Goal: Task Accomplishment & Management: Use online tool/utility

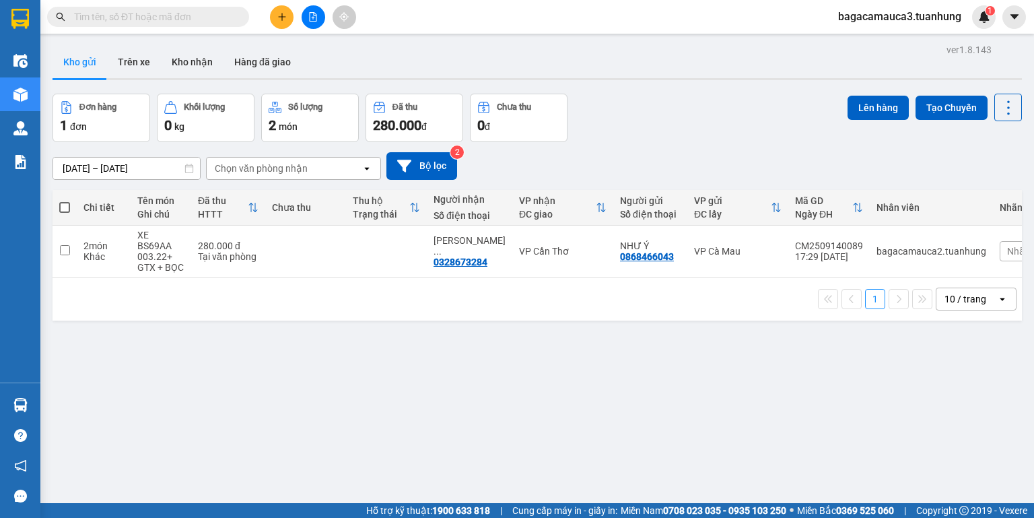
click at [898, 19] on span "bagacamauca3.tuanhung" at bounding box center [900, 16] width 145 height 17
click at [901, 41] on span "Đăng xuất" at bounding box center [906, 41] width 115 height 15
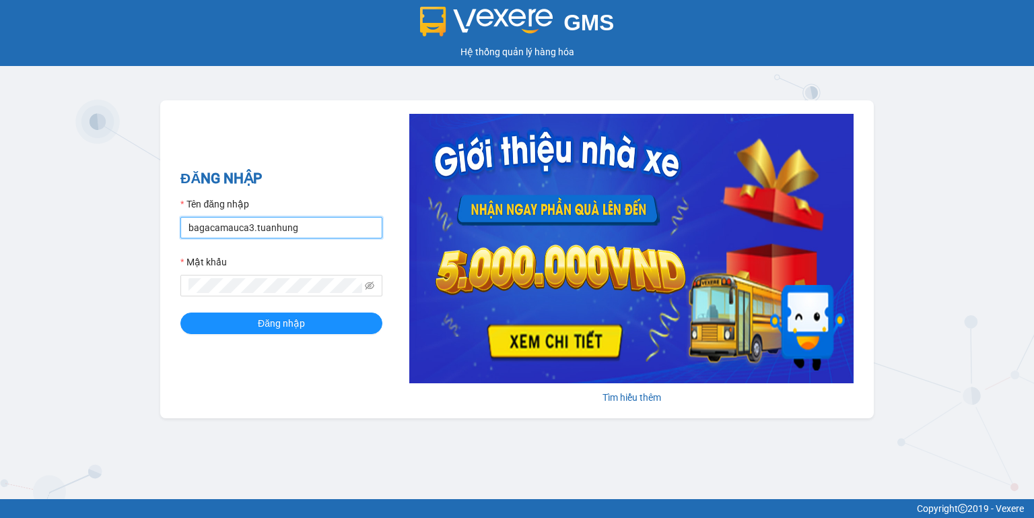
click at [291, 232] on input "bagacamauca3.tuanhung" at bounding box center [281, 228] width 202 height 22
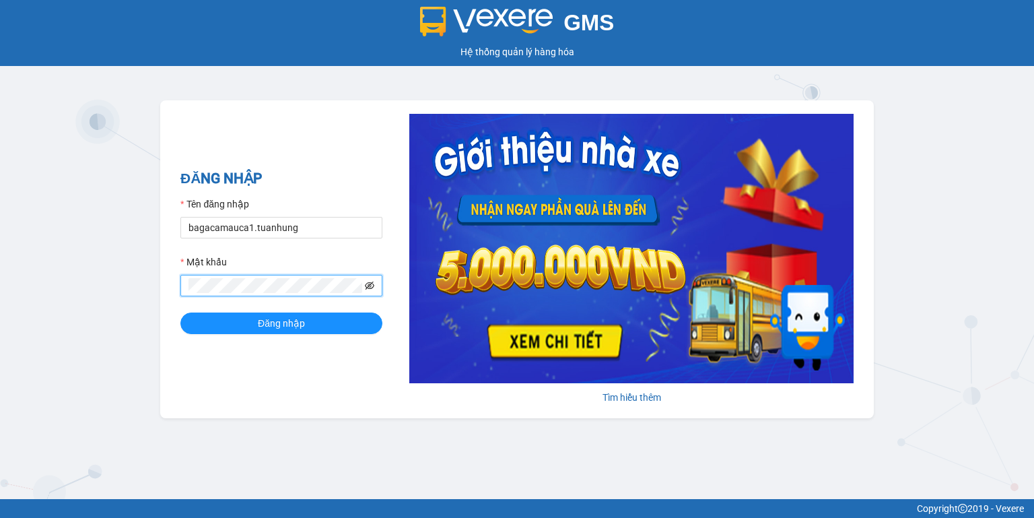
click at [369, 283] on icon "eye-invisible" at bounding box center [369, 285] width 9 height 8
click at [369, 283] on icon "eye" at bounding box center [369, 285] width 9 height 7
click at [370, 283] on icon "eye-invisible" at bounding box center [369, 285] width 9 height 8
click at [446, 459] on div "GMS Hệ thống quản lý hàng hóa ĐĂNG NHẬP Tên đăng nhập bagacamauca1.tuanhung Mật…" at bounding box center [517, 249] width 1034 height 499
click at [324, 226] on input "bagacamauca1.tuanhung" at bounding box center [281, 228] width 202 height 22
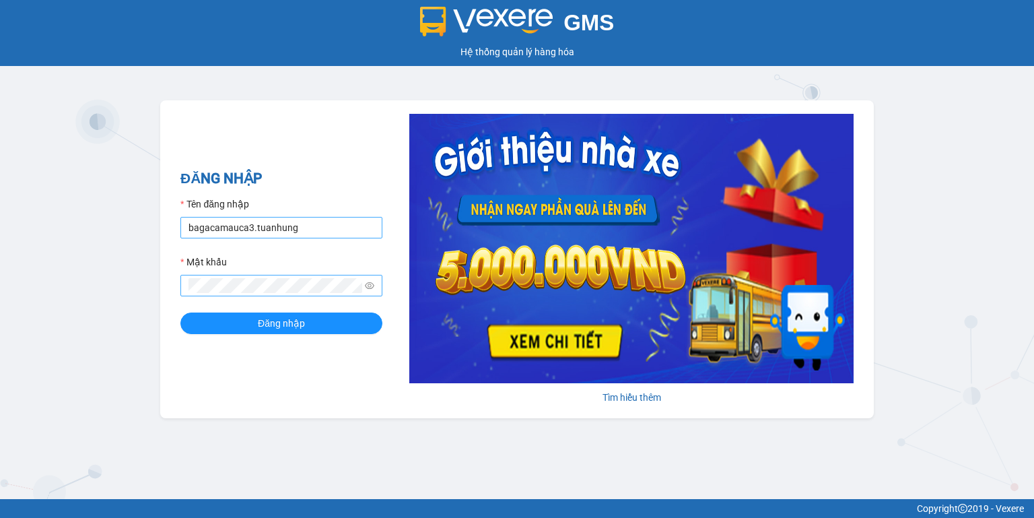
click at [323, 229] on input "bagacamauca3.tuanhung" at bounding box center [281, 228] width 202 height 22
click at [314, 229] on input "bagacamauca3.tuanhung" at bounding box center [281, 228] width 202 height 22
click at [312, 232] on input "bagacamauca1.tuanhung" at bounding box center [281, 228] width 202 height 22
click at [327, 221] on input "bagacamauca2.tuanhung" at bounding box center [281, 228] width 202 height 22
type input "bagacamauca1.tuanhung"
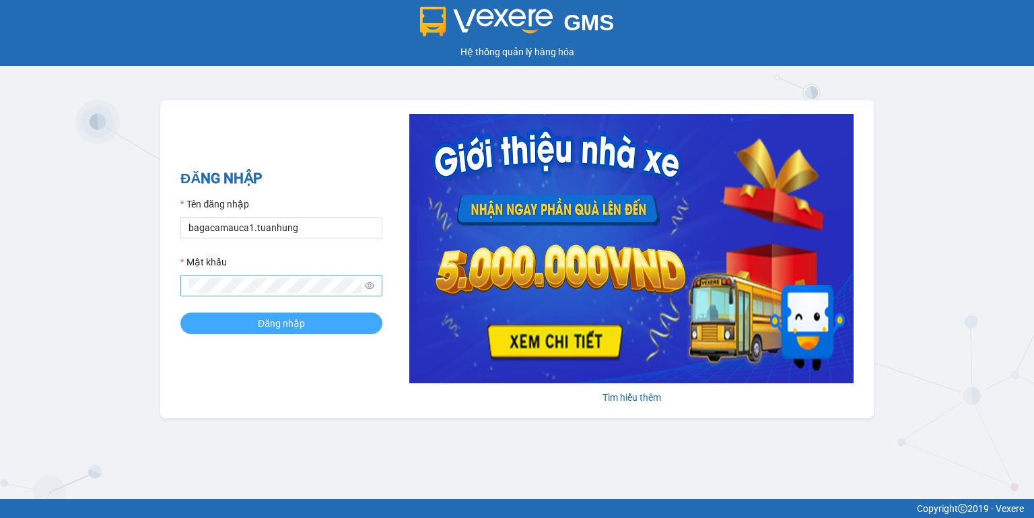
click at [312, 327] on button "Đăng nhập" at bounding box center [281, 323] width 202 height 22
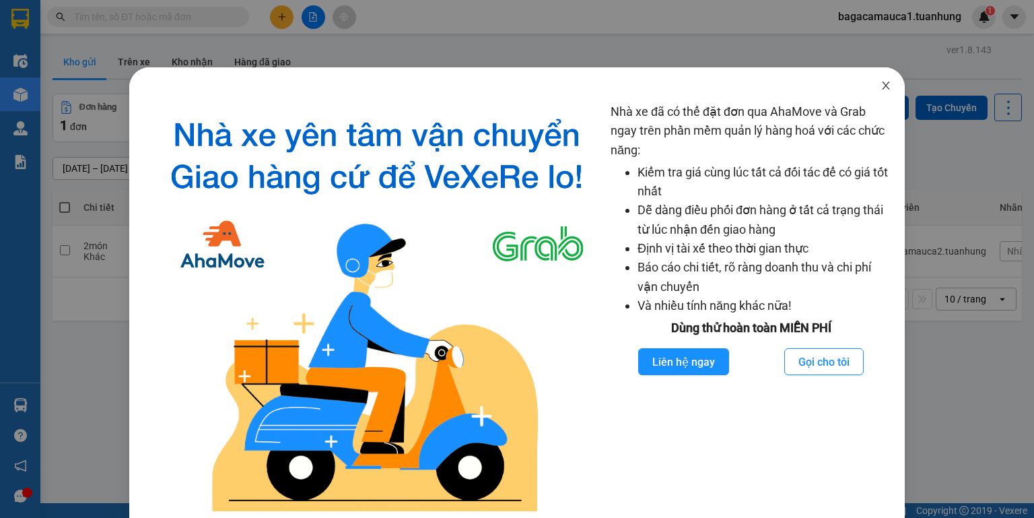
click at [881, 86] on icon "close" at bounding box center [886, 85] width 11 height 11
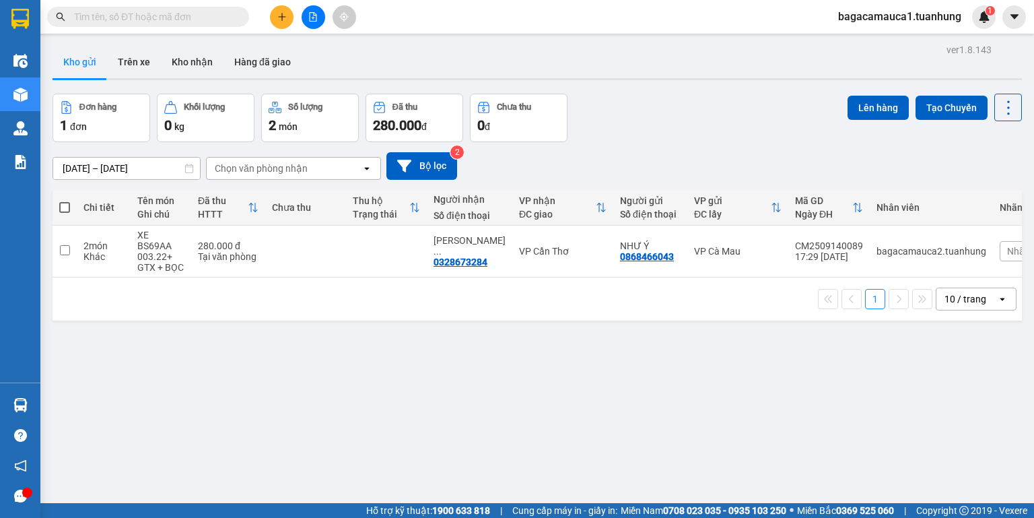
click at [216, 23] on input "text" at bounding box center [153, 16] width 159 height 15
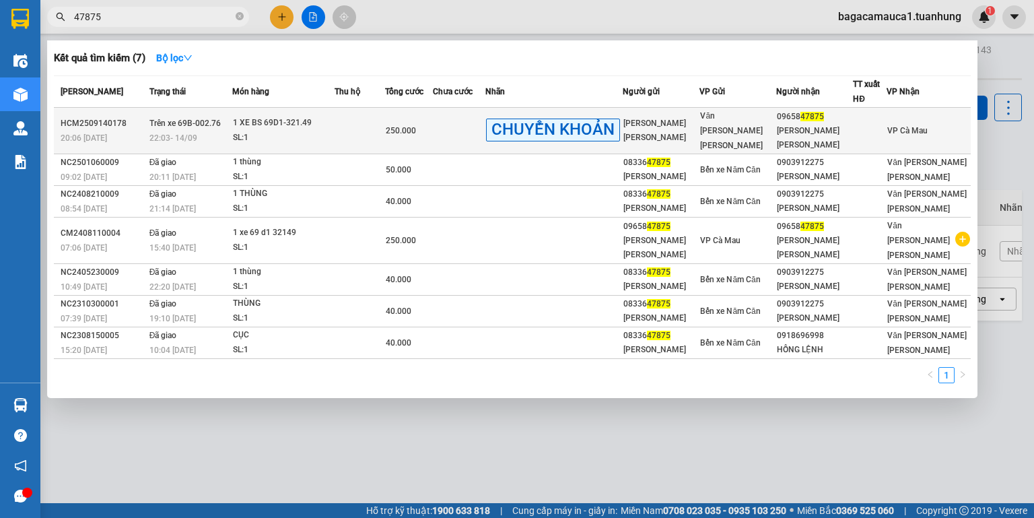
type input "47875"
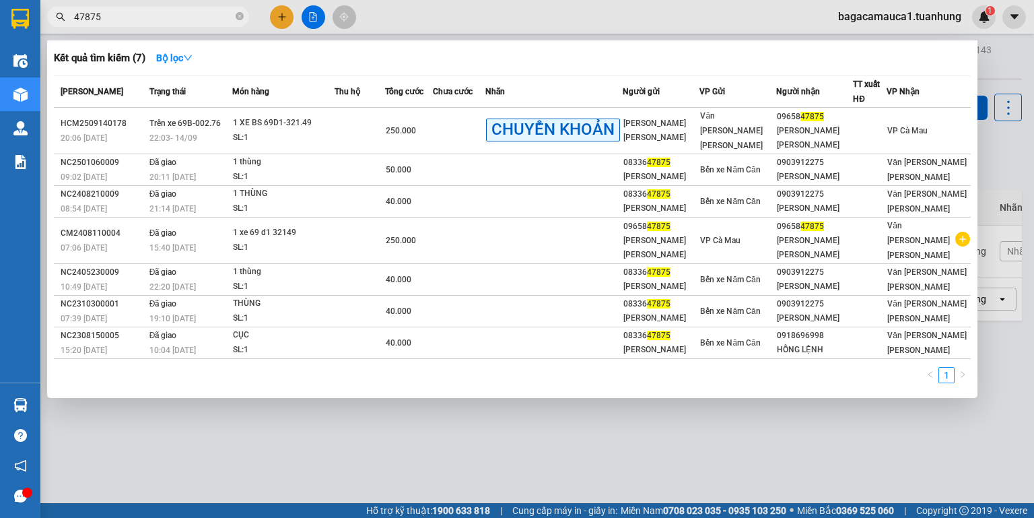
click at [334, 127] on div "1 XE BS 69D1-321.49" at bounding box center [283, 123] width 101 height 15
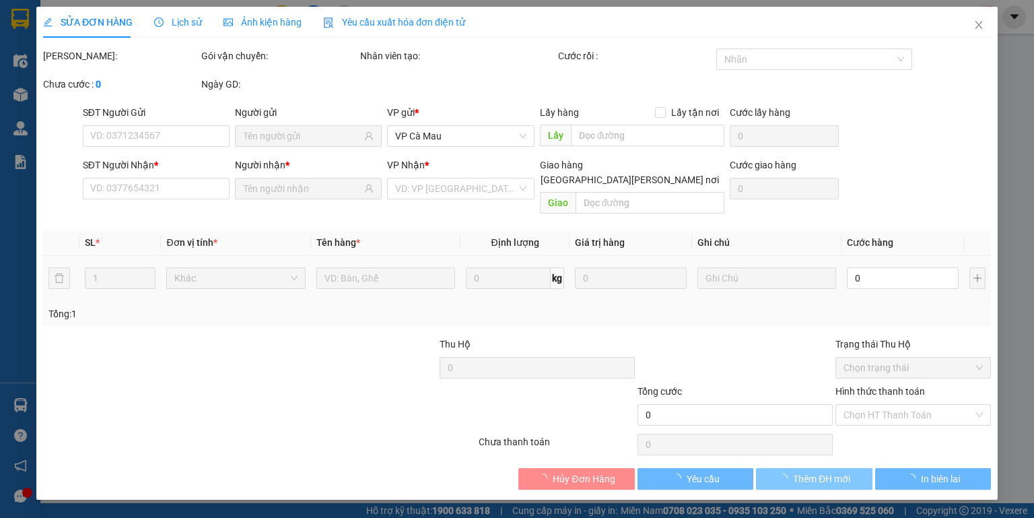
type input "NGUYỄN THANH KIỆT"
type input "0965847875"
type input "NGUYỄN THANH KIỆT"
type input "250.000"
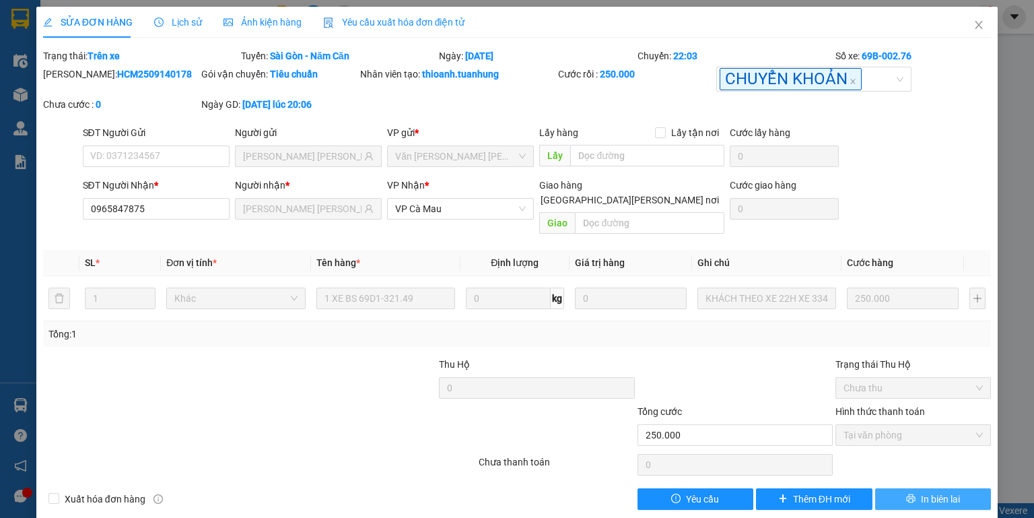
click at [921, 492] on span "In biên lai" at bounding box center [940, 499] width 39 height 15
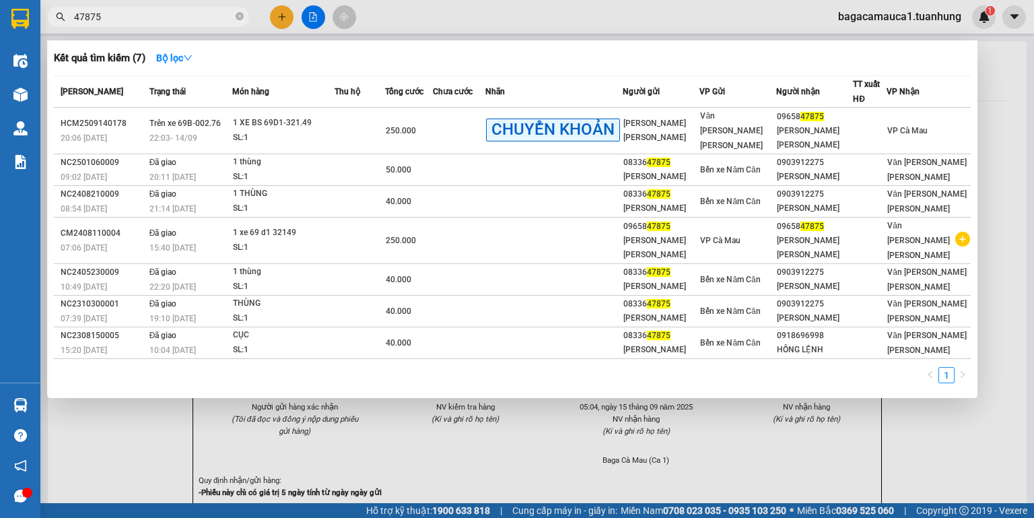
click at [121, 13] on input "47875" at bounding box center [153, 16] width 159 height 15
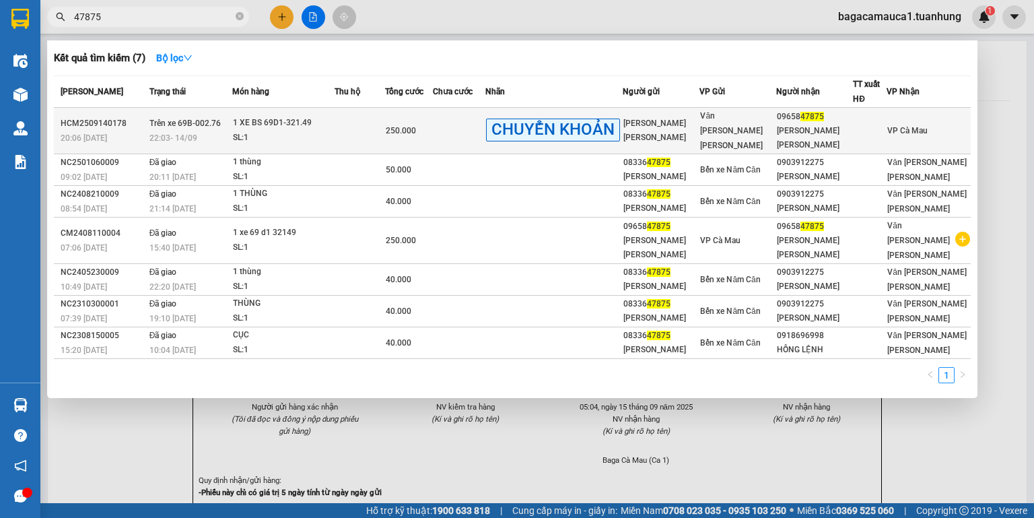
click at [475, 128] on td at bounding box center [459, 131] width 53 height 46
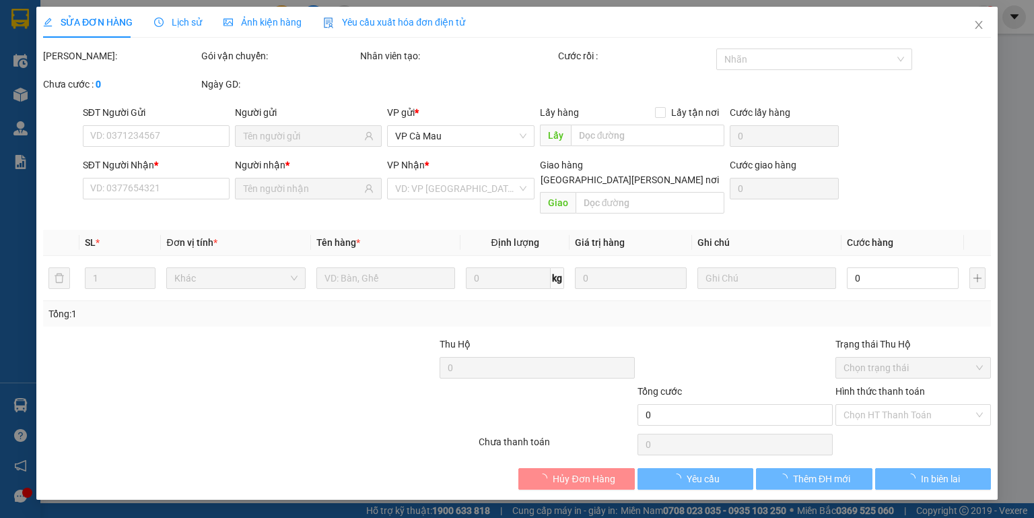
type input "NGUYỄN THANH KIỆT"
type input "0965847875"
type input "NGUYỄN THANH KIỆT"
type input "250.000"
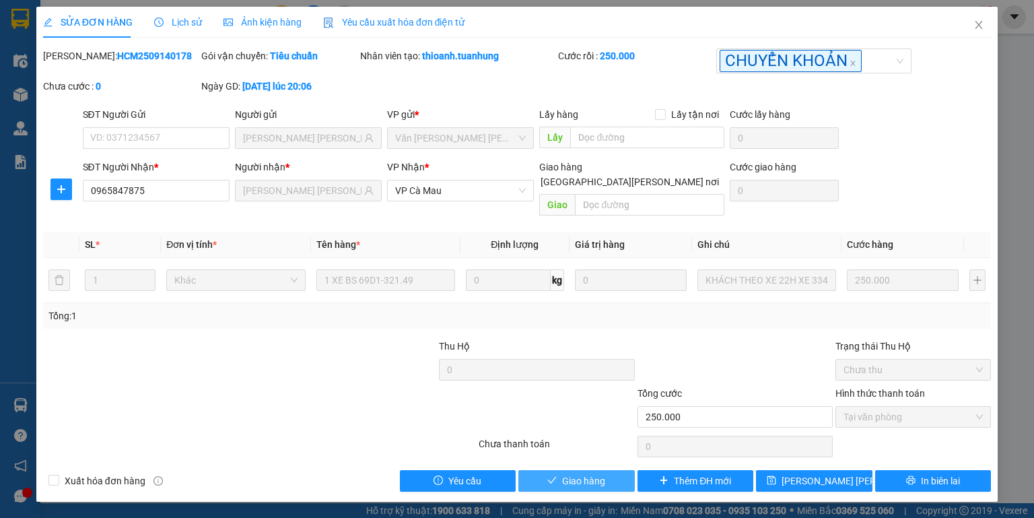
click at [602, 473] on span "Giao hàng" at bounding box center [583, 480] width 43 height 15
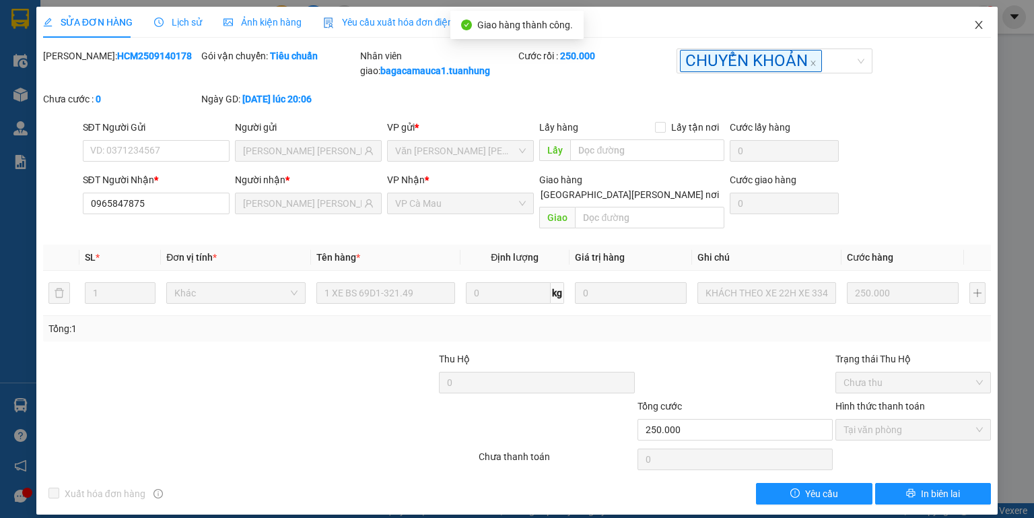
click at [984, 20] on icon "close" at bounding box center [979, 25] width 11 height 11
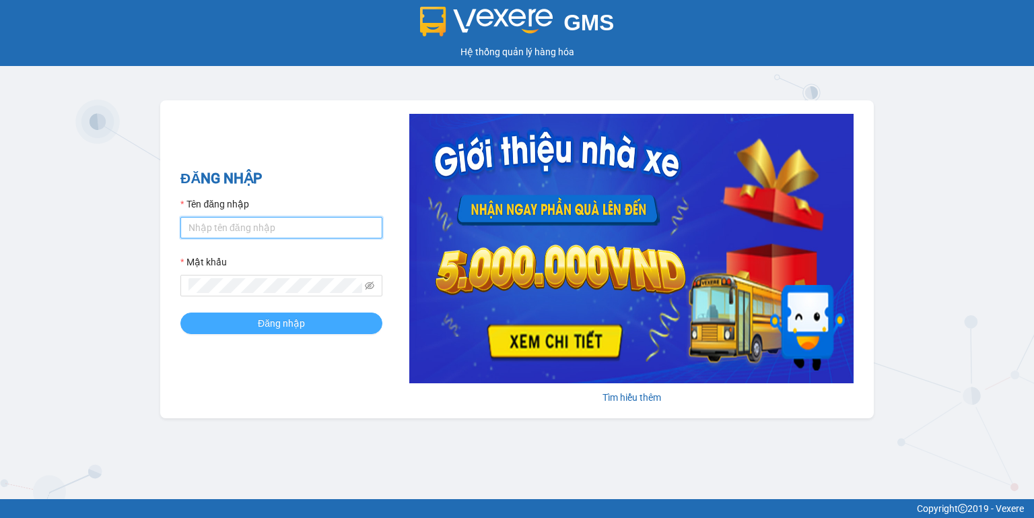
type input "bagacamauca1.tuanhung"
click at [316, 326] on button "Đăng nhập" at bounding box center [281, 323] width 202 height 22
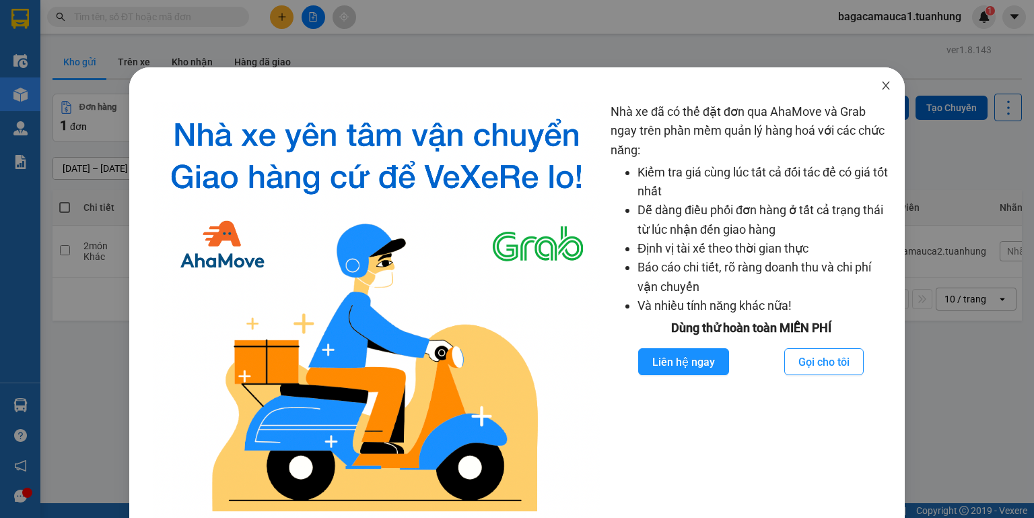
click at [882, 89] on icon "close" at bounding box center [885, 85] width 7 height 8
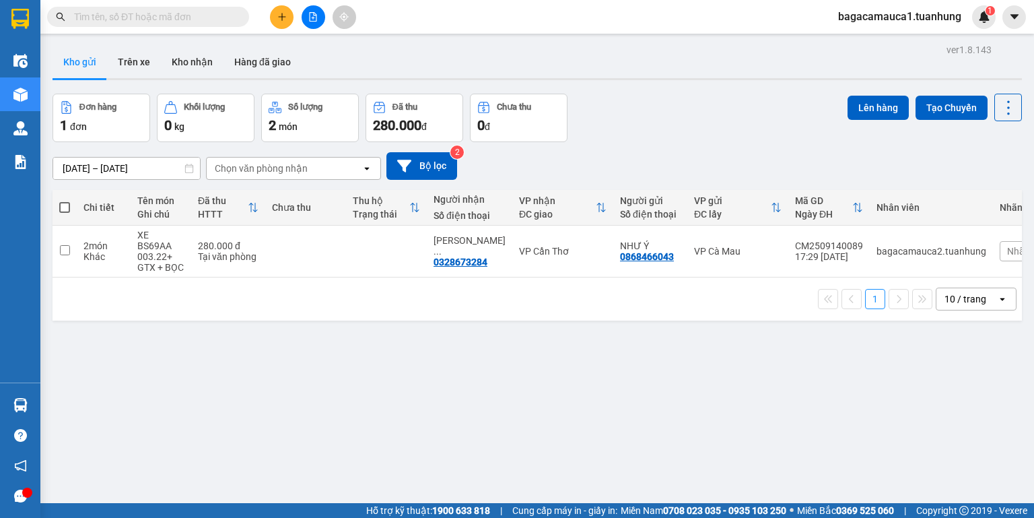
click at [224, 14] on input "text" at bounding box center [153, 16] width 159 height 15
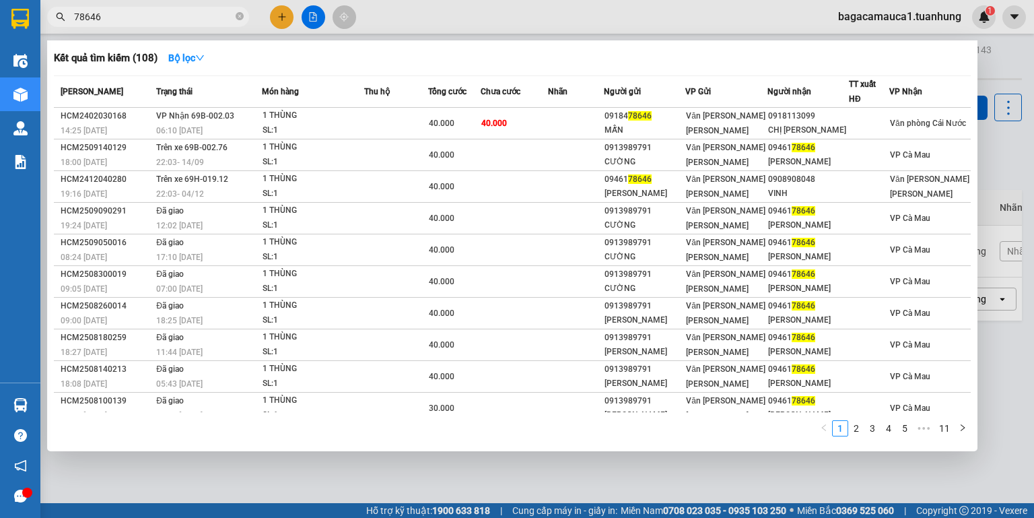
click at [69, 15] on span "78646" at bounding box center [148, 17] width 202 height 20
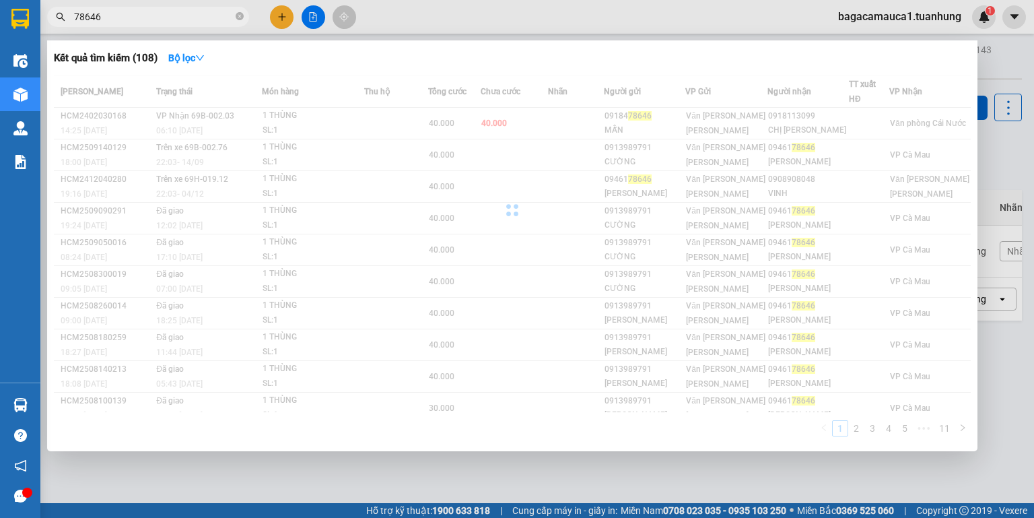
click at [73, 15] on span "78646" at bounding box center [148, 17] width 202 height 20
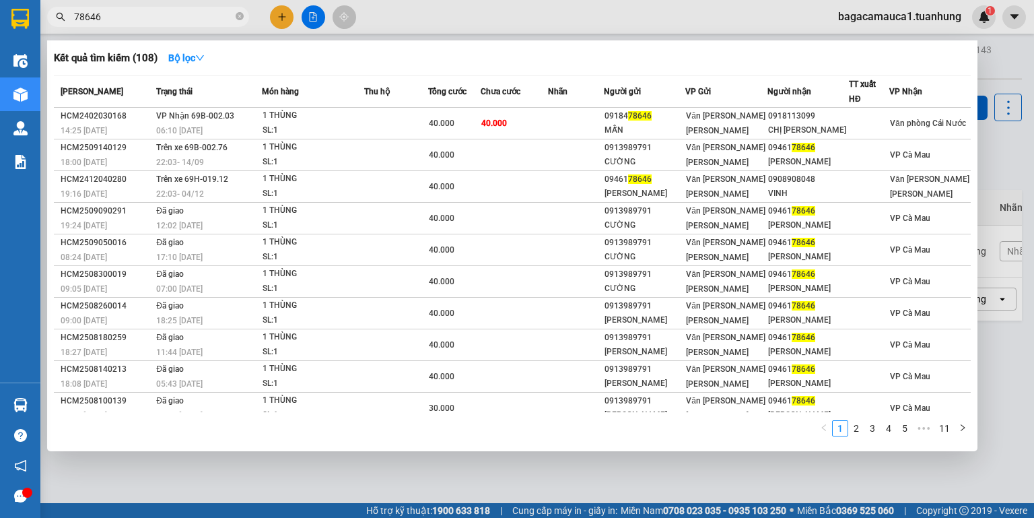
click at [75, 12] on input "78646" at bounding box center [153, 16] width 159 height 15
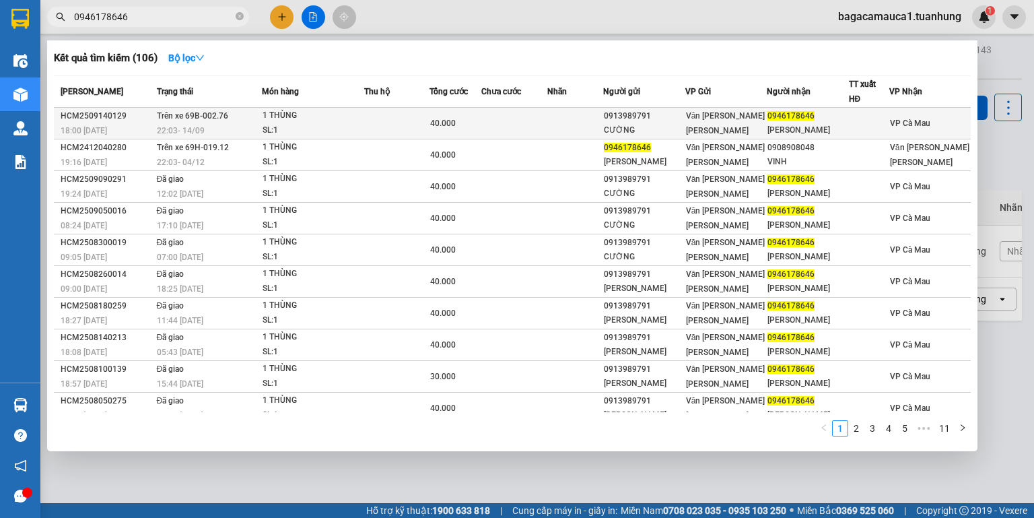
type input "0946178646"
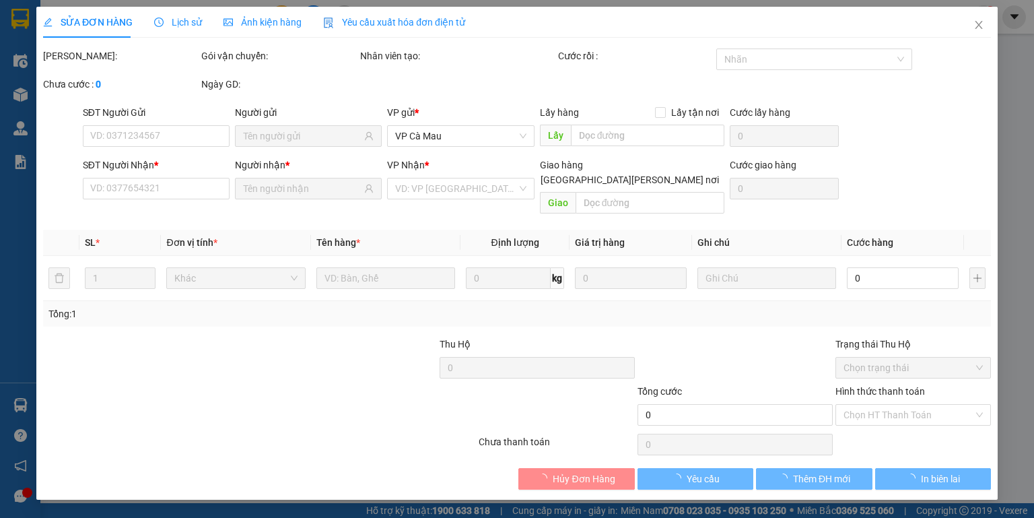
type input "0913989791"
type input "CƯỜNG"
type input "0946178646"
type input "[PERSON_NAME]"
type input "40.000"
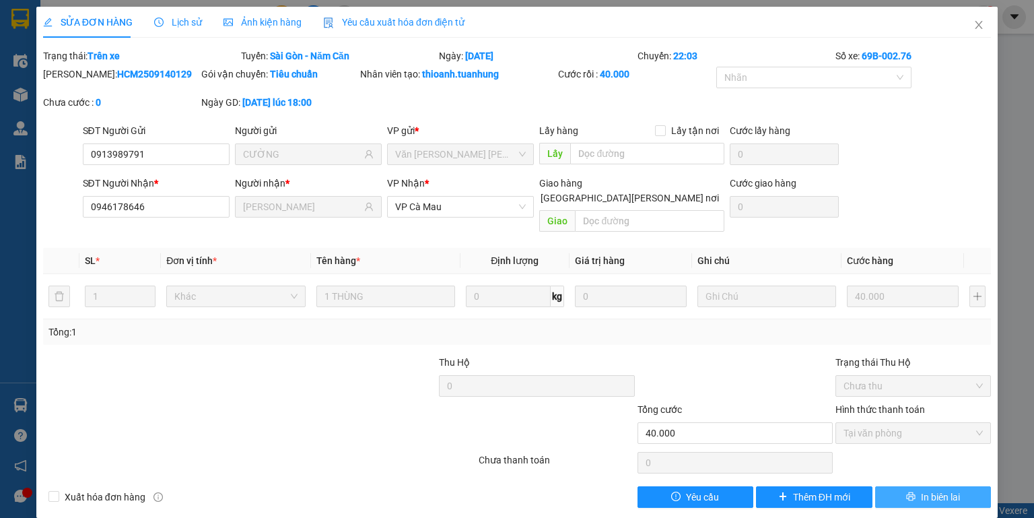
click at [910, 486] on button "In biên lai" at bounding box center [933, 497] width 116 height 22
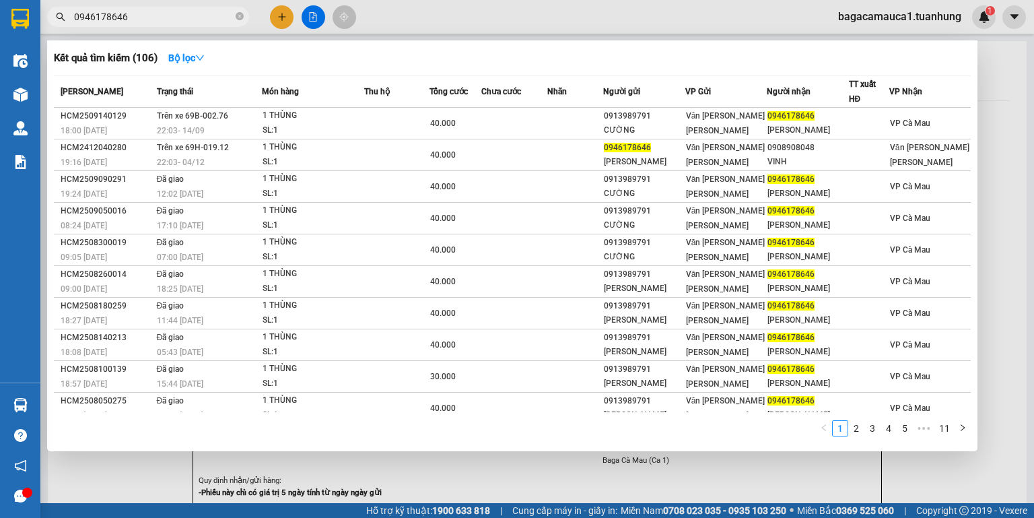
click at [144, 13] on input "0946178646" at bounding box center [153, 16] width 159 height 15
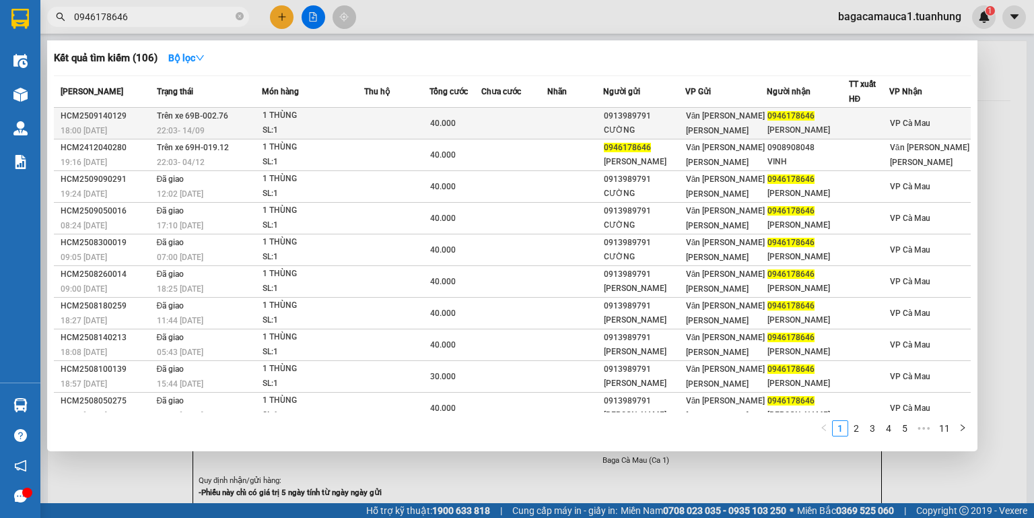
click at [498, 121] on td at bounding box center [514, 124] width 66 height 32
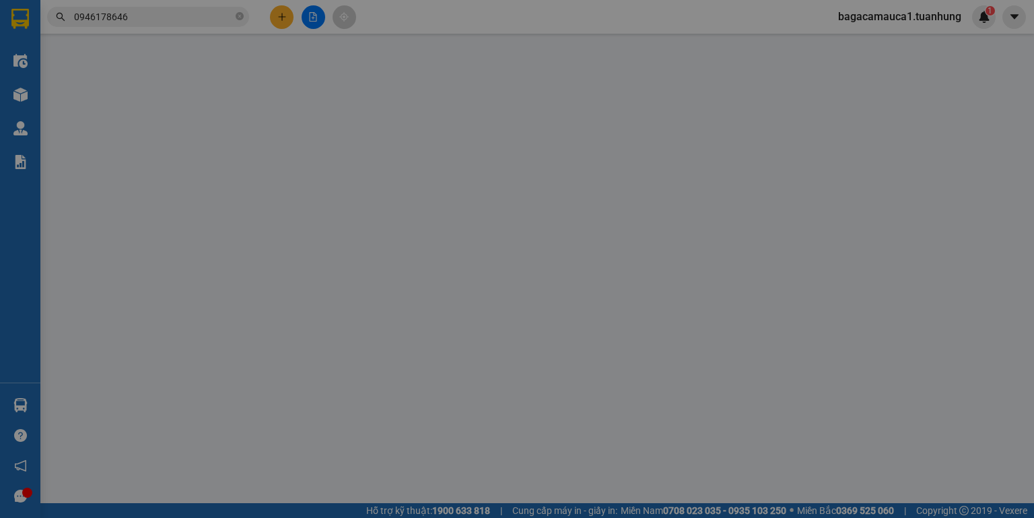
type input "0913989791"
type input "CƯỜNG"
type input "0946178646"
type input "THÚY DUY"
type input "40.000"
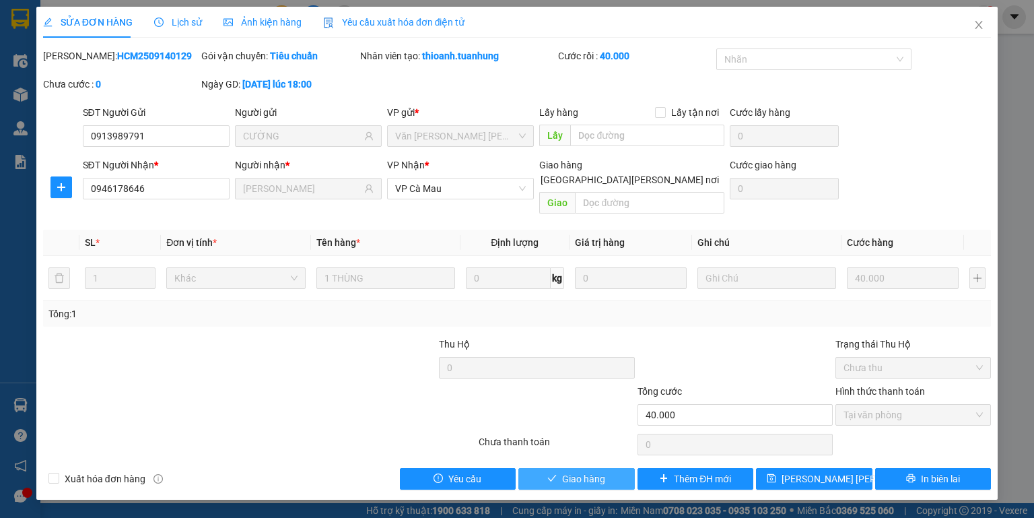
click at [588, 471] on span "Giao hàng" at bounding box center [583, 478] width 43 height 15
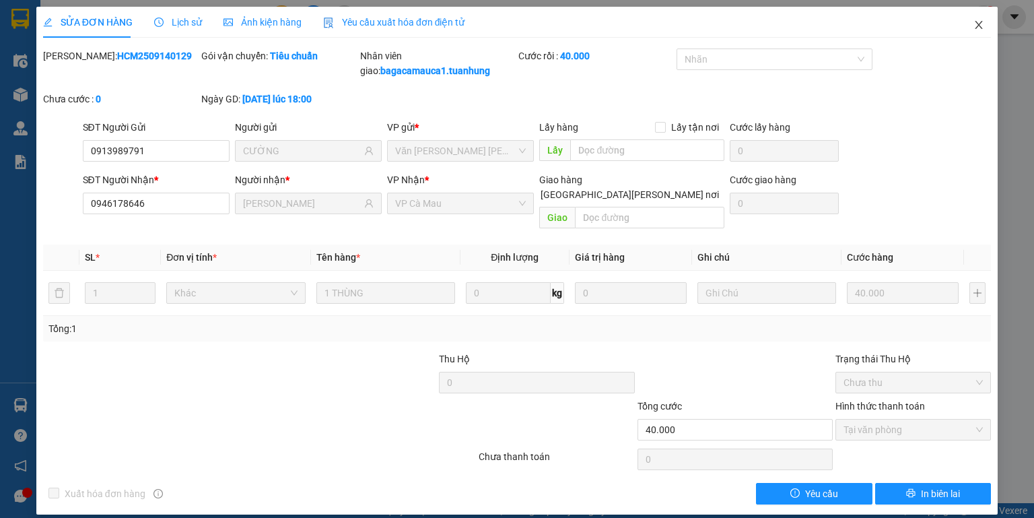
click at [980, 28] on icon "close" at bounding box center [979, 25] width 11 height 11
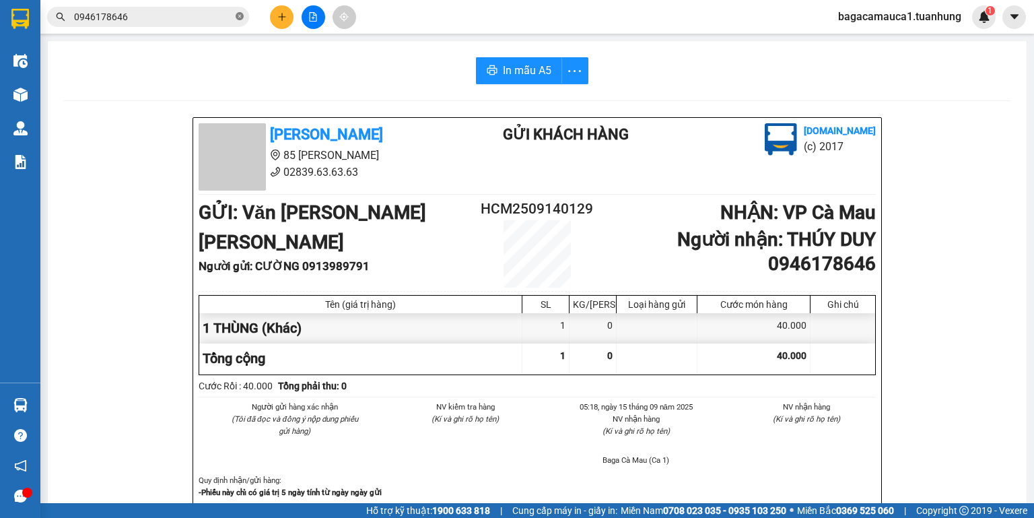
click at [240, 14] on icon "close-circle" at bounding box center [240, 16] width 8 height 8
click at [229, 16] on input "text" at bounding box center [153, 16] width 159 height 15
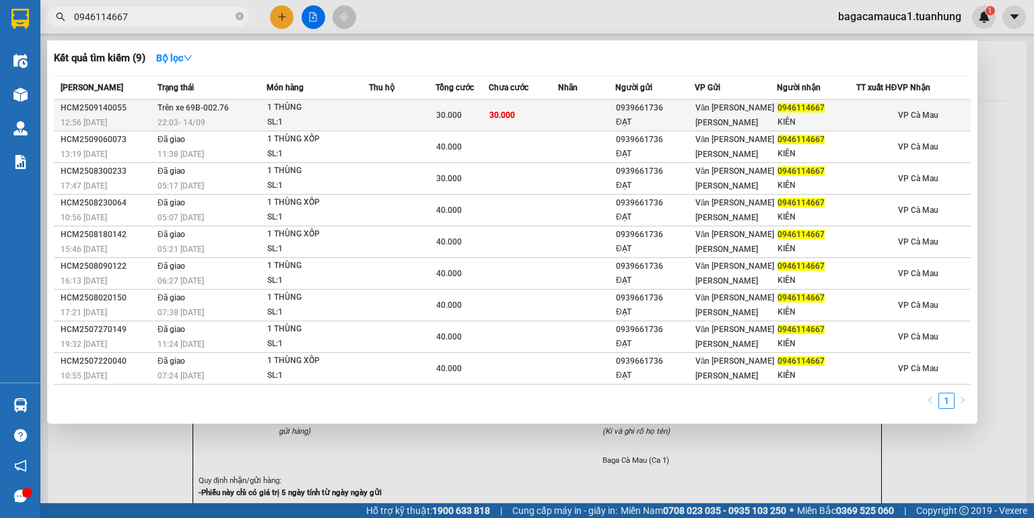
type input "0946114667"
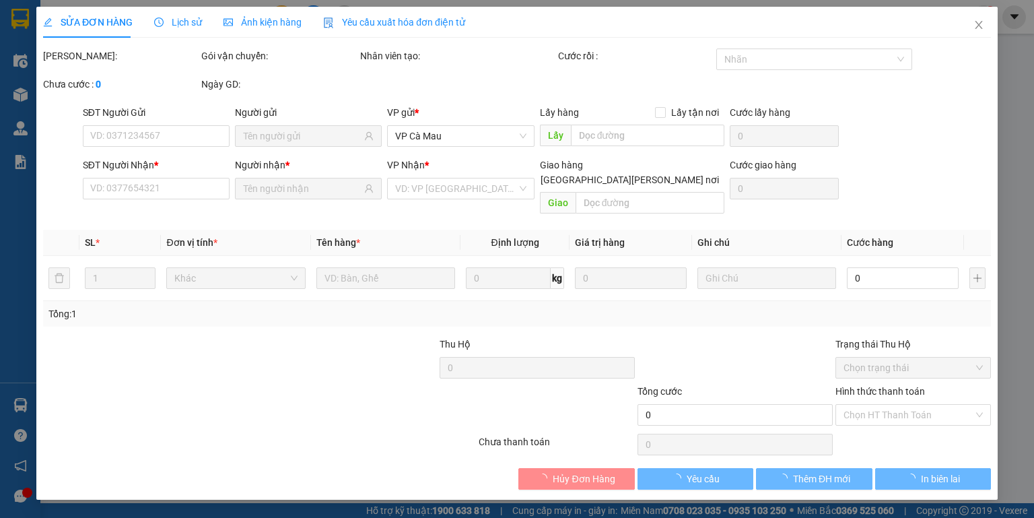
type input "0939661736"
type input "ĐẠT"
type input "0946114667"
type input "KIÊN"
type input "30.000"
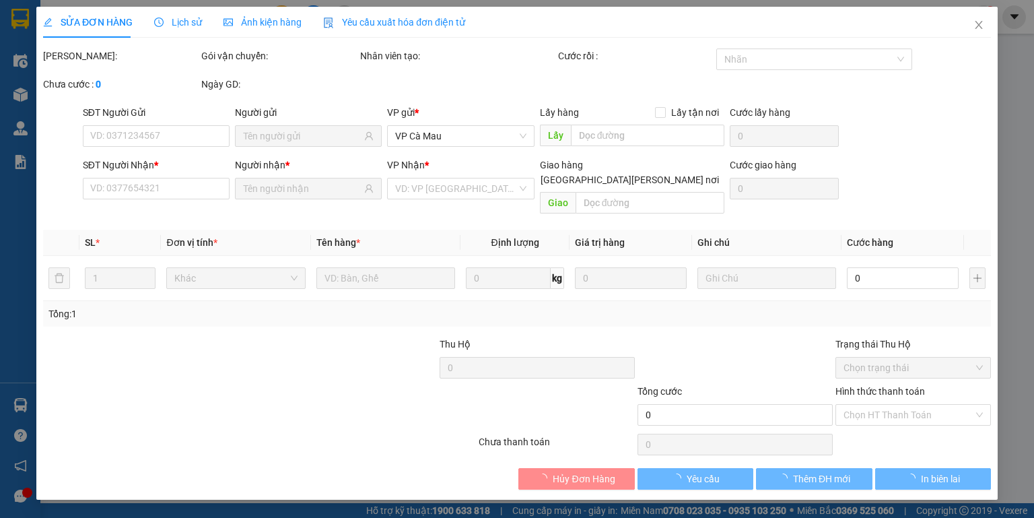
type input "30.000"
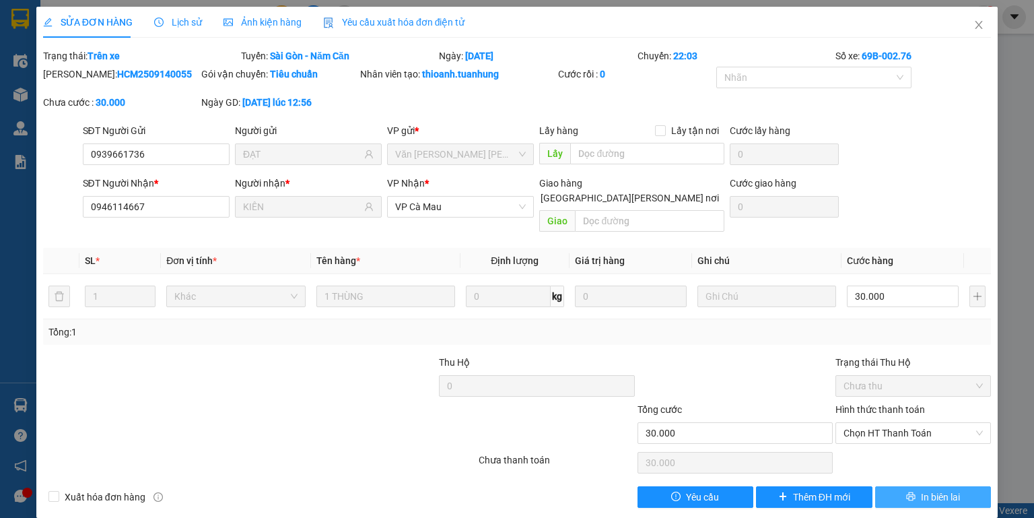
click at [912, 486] on button "In biên lai" at bounding box center [933, 497] width 116 height 22
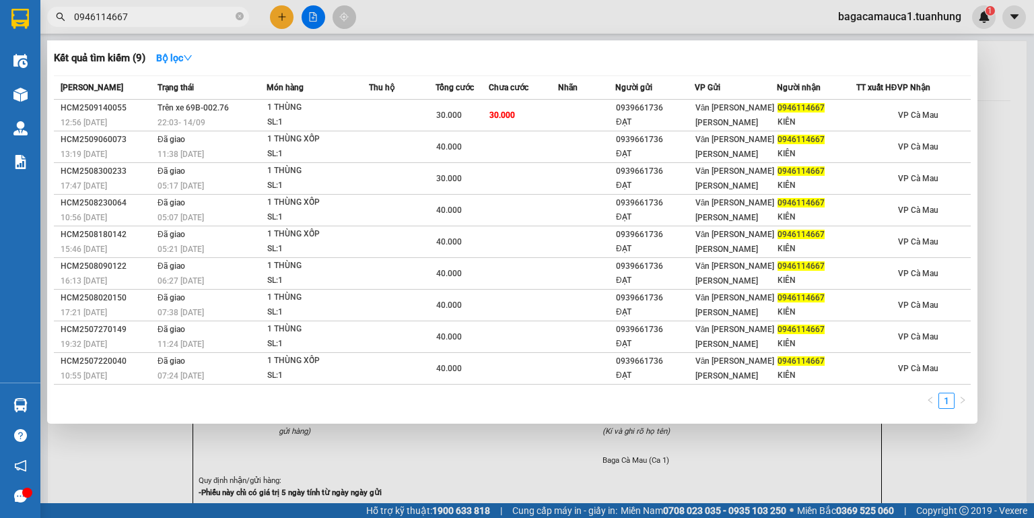
click at [178, 22] on span "0946114667" at bounding box center [148, 17] width 202 height 20
click at [412, 100] on th "Thu hộ" at bounding box center [402, 88] width 67 height 24
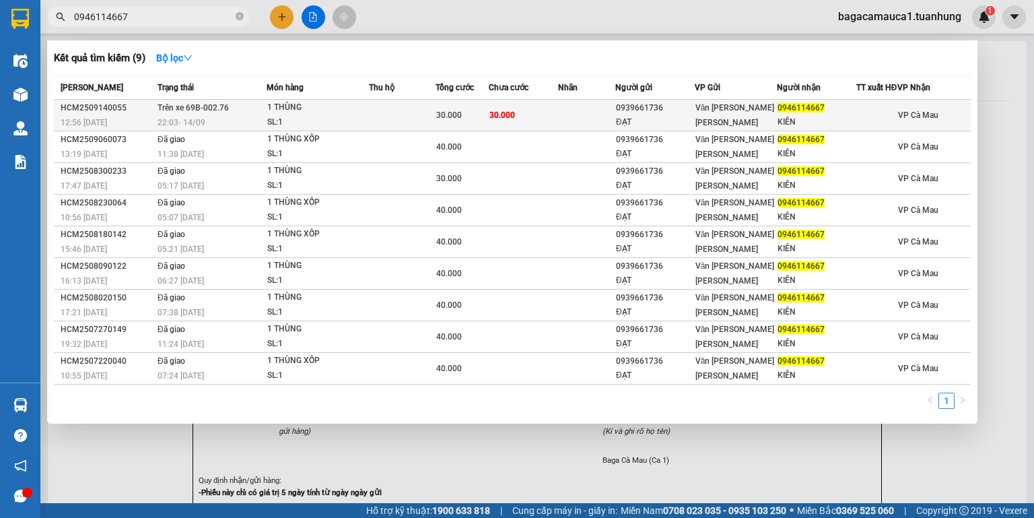
click at [414, 121] on td at bounding box center [402, 116] width 67 height 32
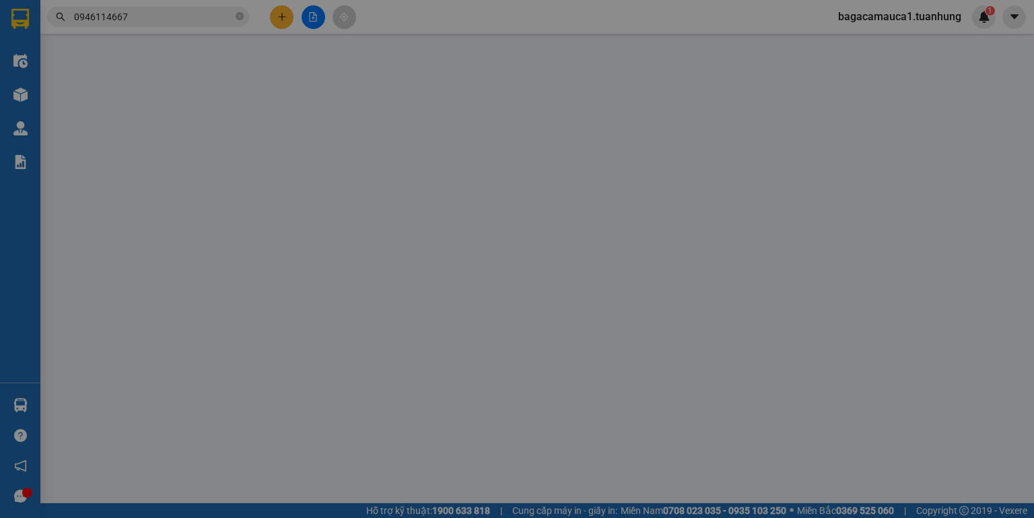
type input "0939661736"
type input "ĐẠT"
type input "0946114667"
type input "KIÊN"
type input "30.000"
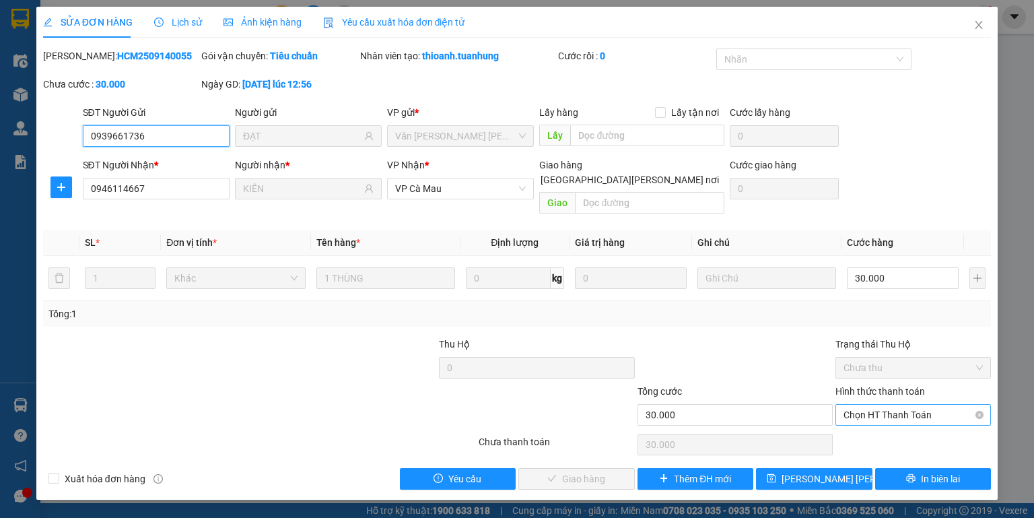
click at [854, 405] on span "Chọn HT Thanh Toán" at bounding box center [913, 415] width 139 height 20
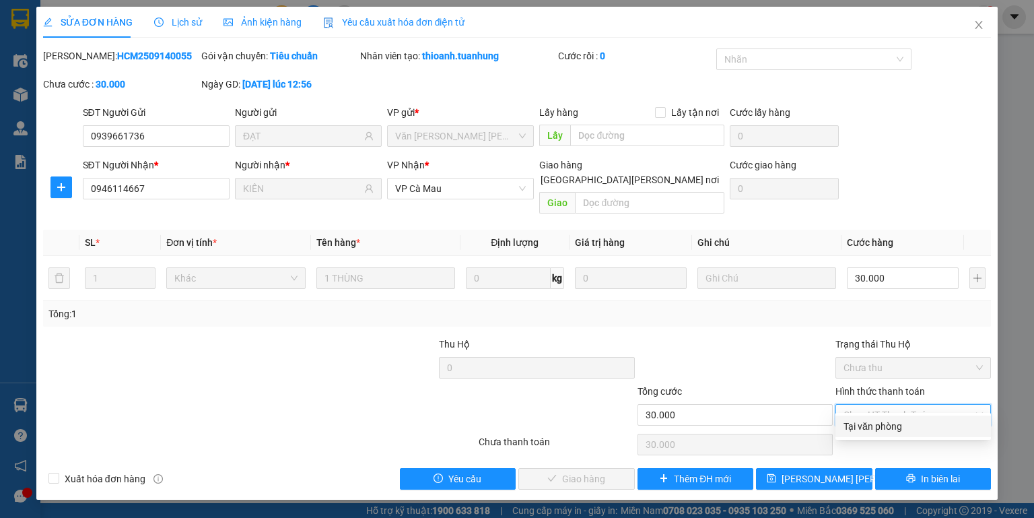
click at [841, 427] on div "Tại văn phòng" at bounding box center [914, 426] width 156 height 22
type input "0"
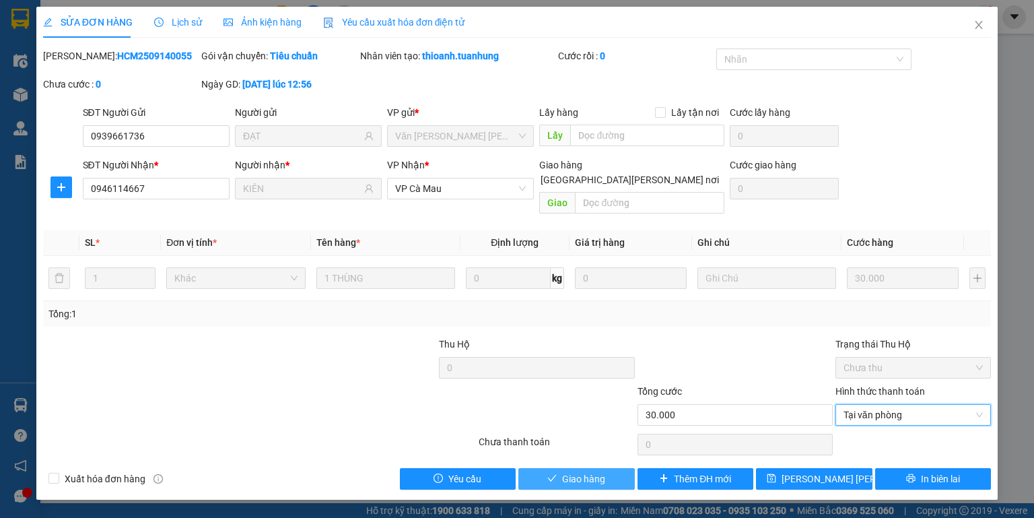
click at [609, 468] on button "Giao hàng" at bounding box center [576, 479] width 116 height 22
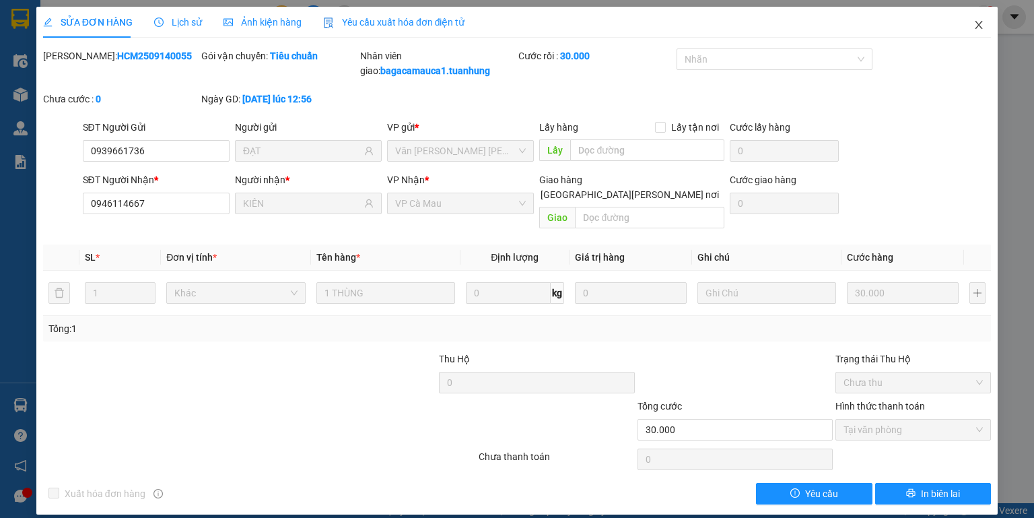
click at [979, 22] on icon "close" at bounding box center [979, 25] width 11 height 11
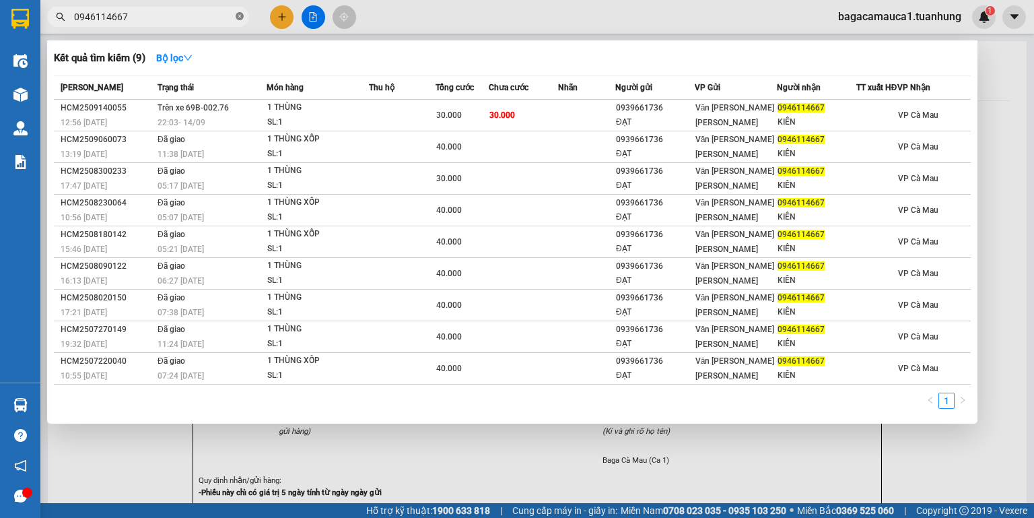
click at [240, 17] on icon "close-circle" at bounding box center [240, 16] width 8 height 8
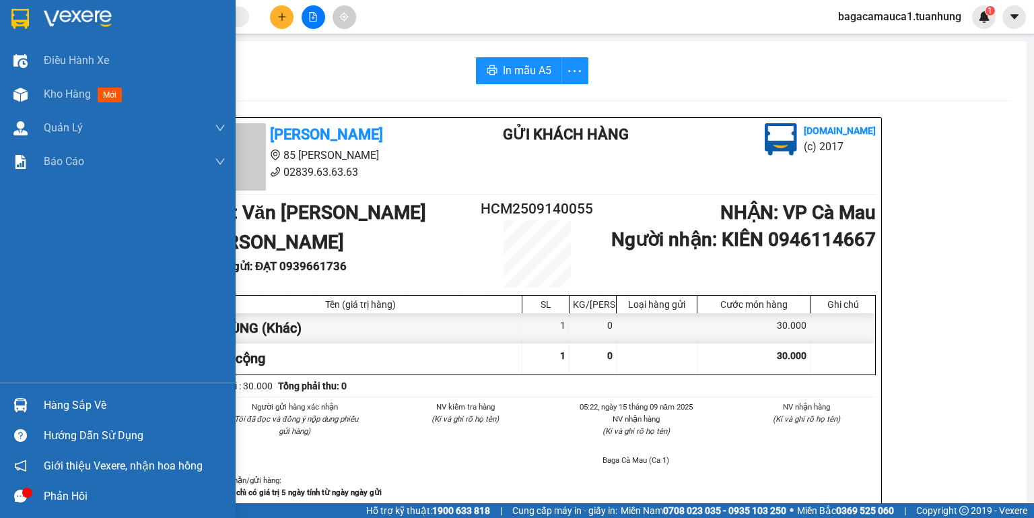
click at [26, 409] on img at bounding box center [20, 405] width 14 height 14
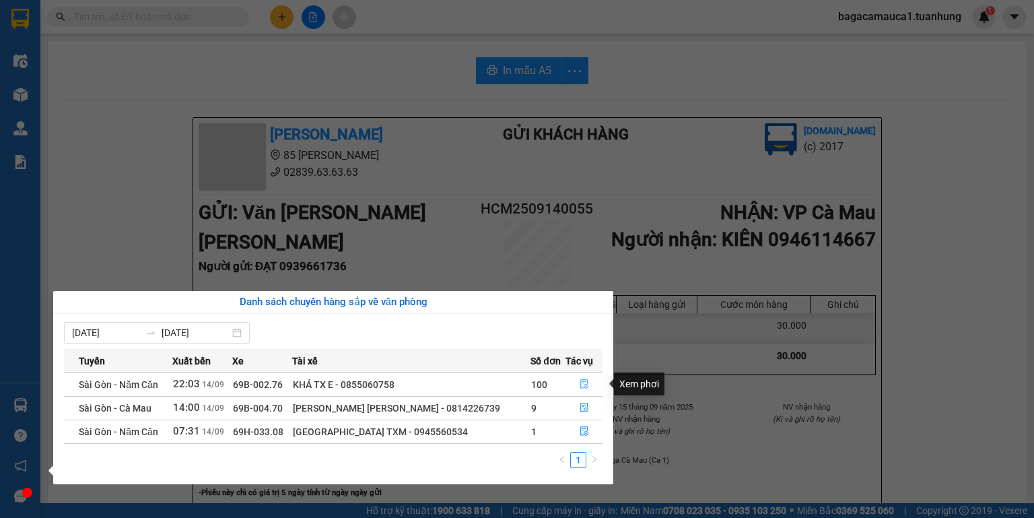
click at [581, 385] on icon "file-done" at bounding box center [584, 383] width 9 height 9
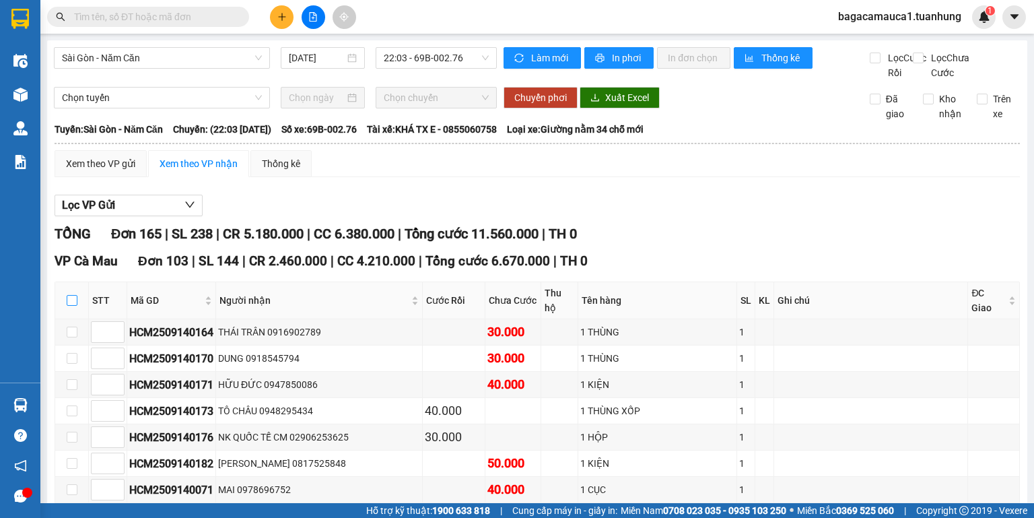
drag, startPoint x: 71, startPoint y: 296, endPoint x: 71, endPoint y: 305, distance: 8.8
click at [71, 305] on th at bounding box center [72, 300] width 34 height 37
click at [71, 305] on input "checkbox" at bounding box center [72, 300] width 11 height 11
checkbox input "true"
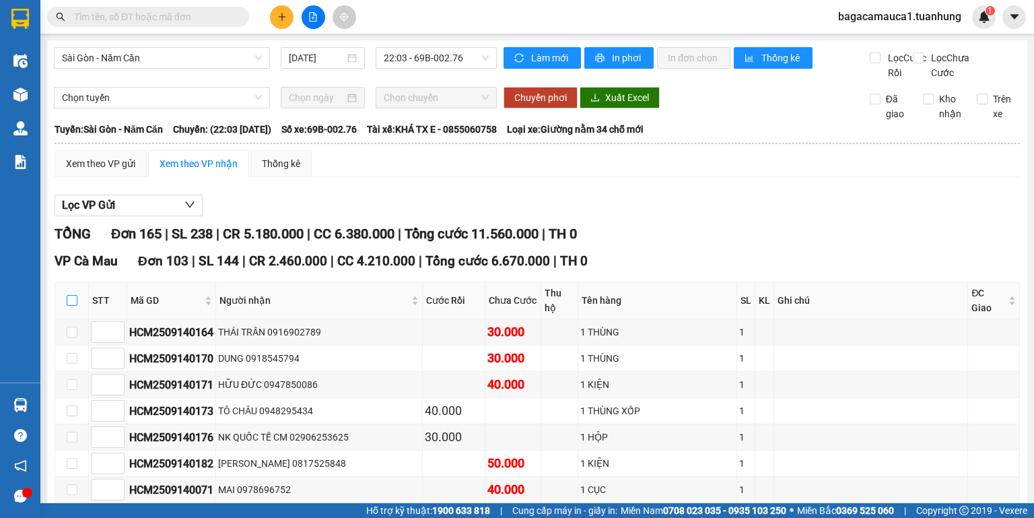
checkbox input "true"
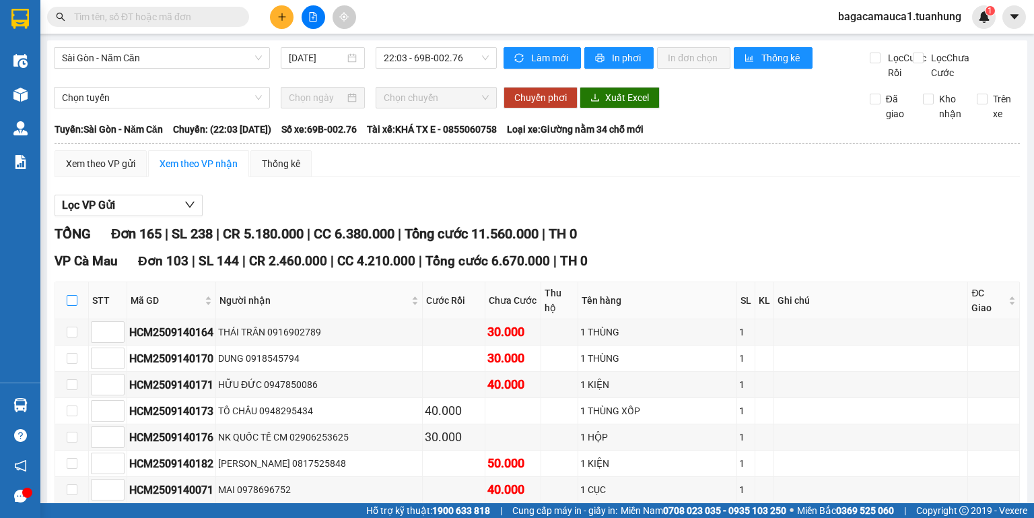
checkbox input "true"
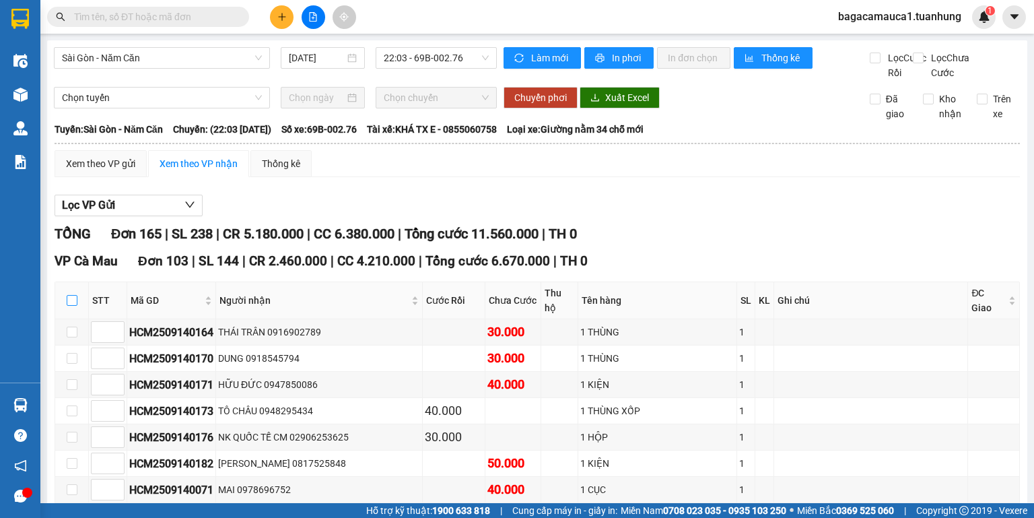
checkbox input "true"
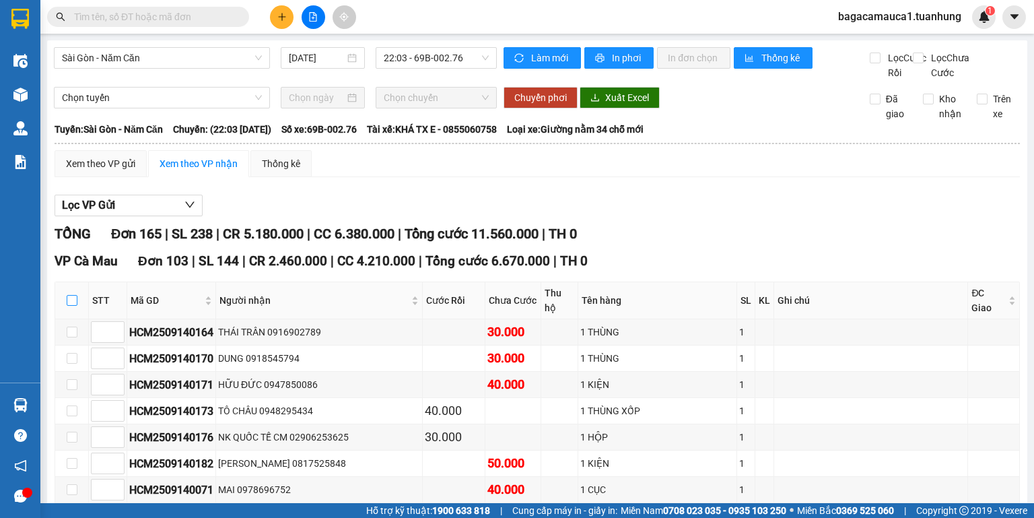
checkbox input "true"
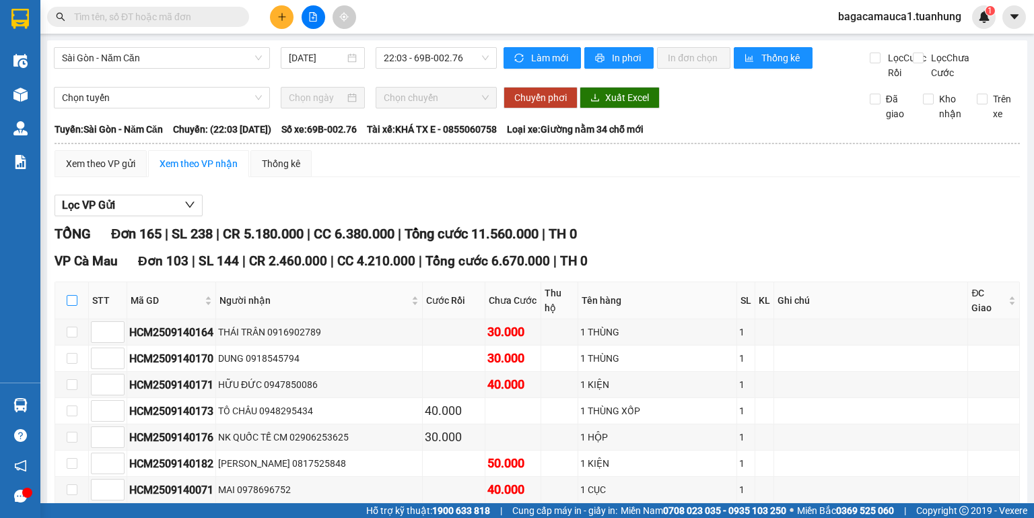
checkbox input "true"
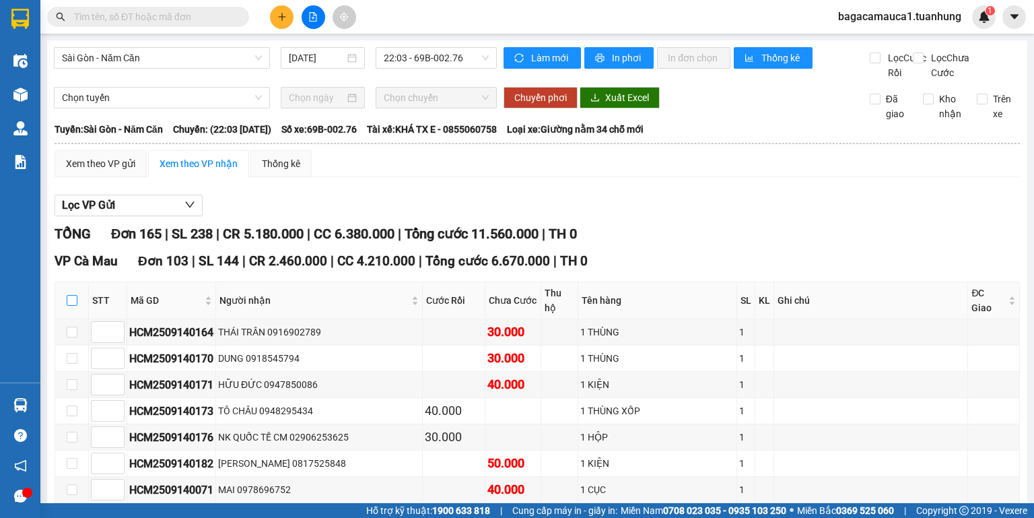
checkbox input "true"
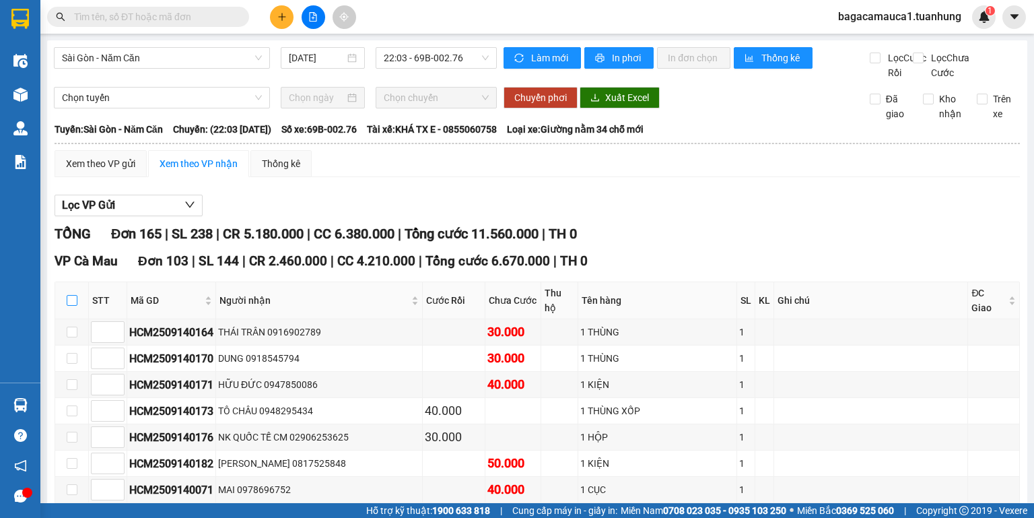
checkbox input "true"
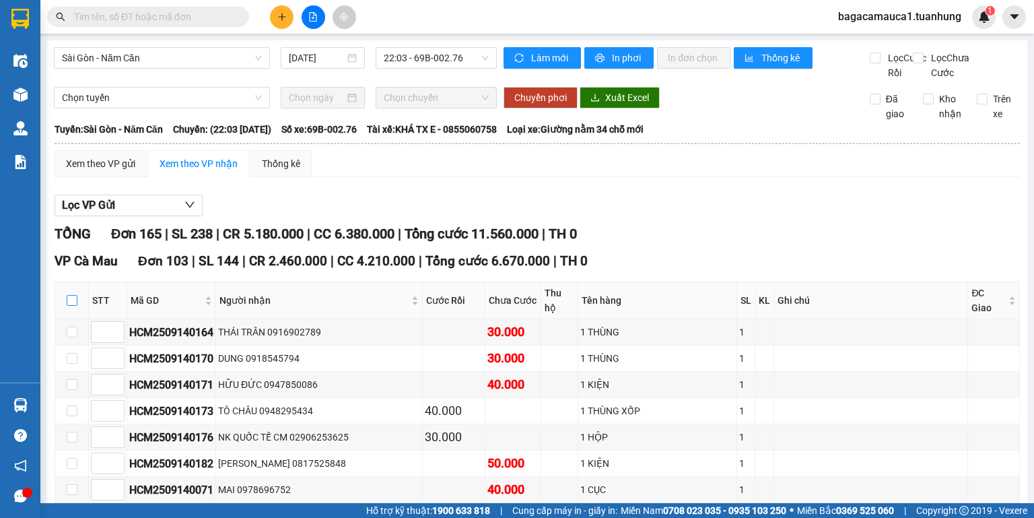
checkbox input "true"
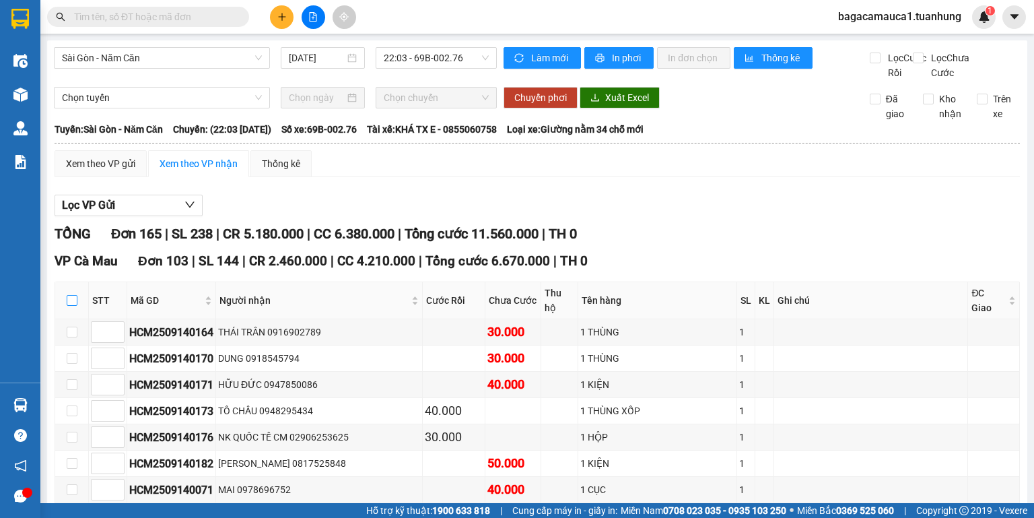
checkbox input "true"
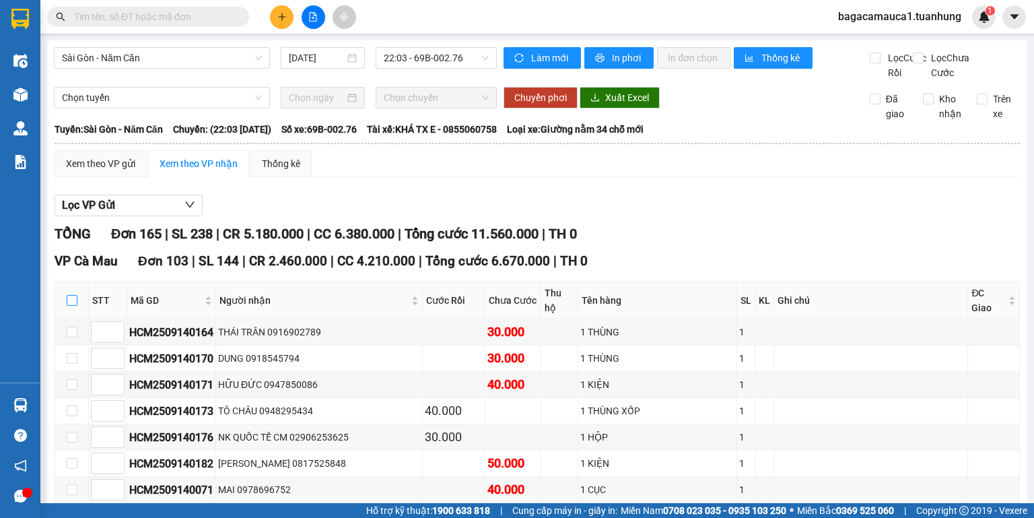
checkbox input "true"
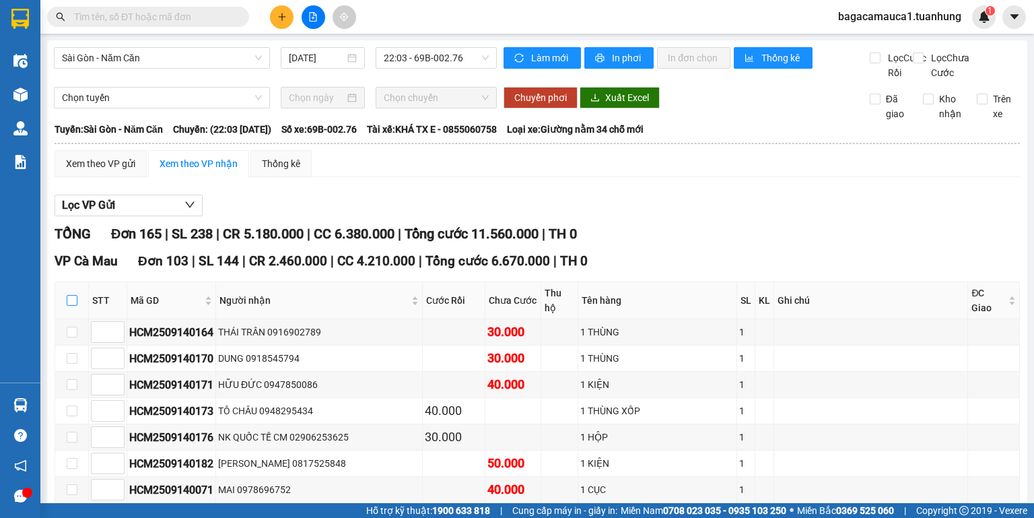
checkbox input "true"
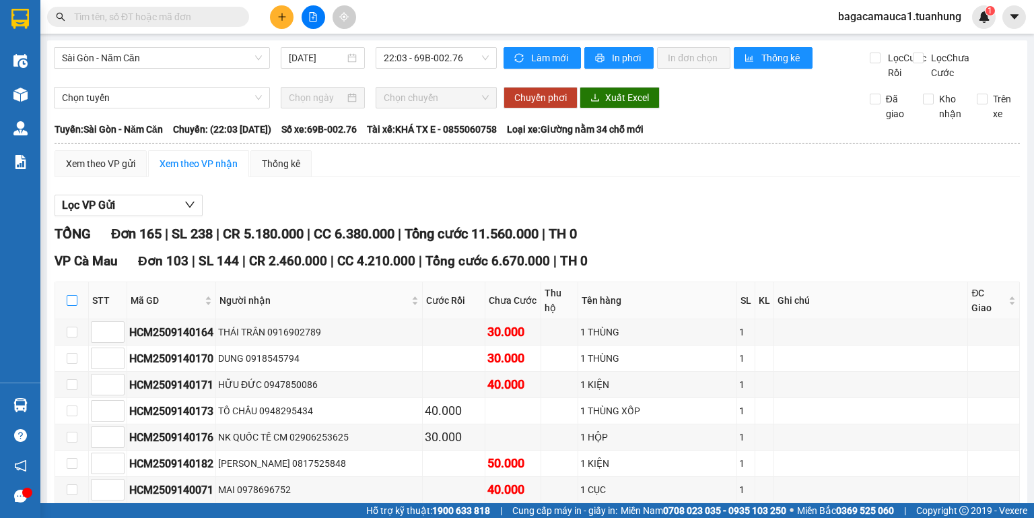
checkbox input "true"
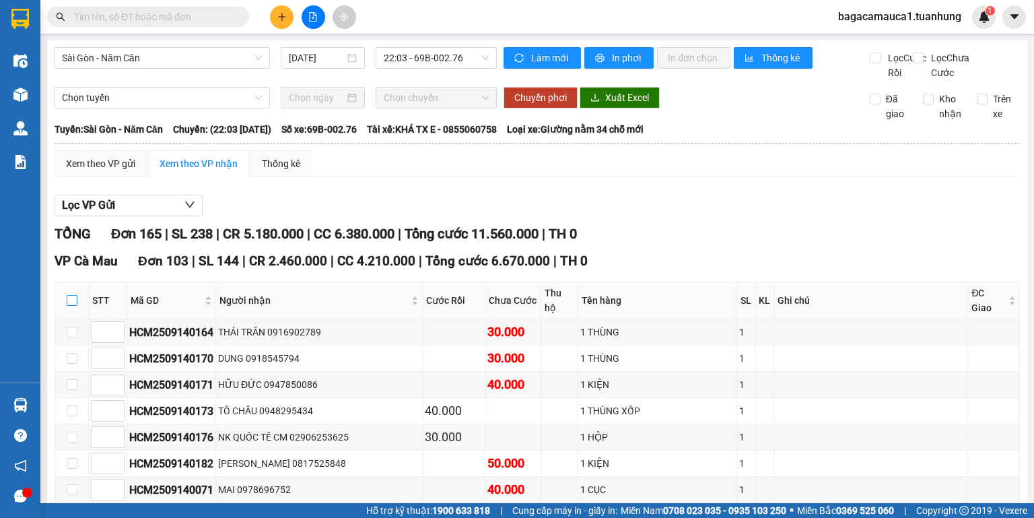
checkbox input "true"
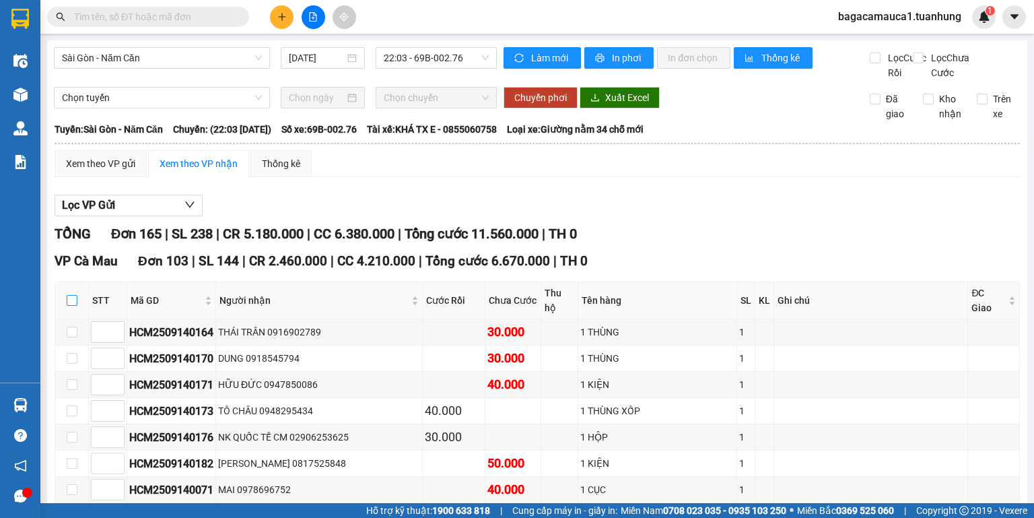
checkbox input "true"
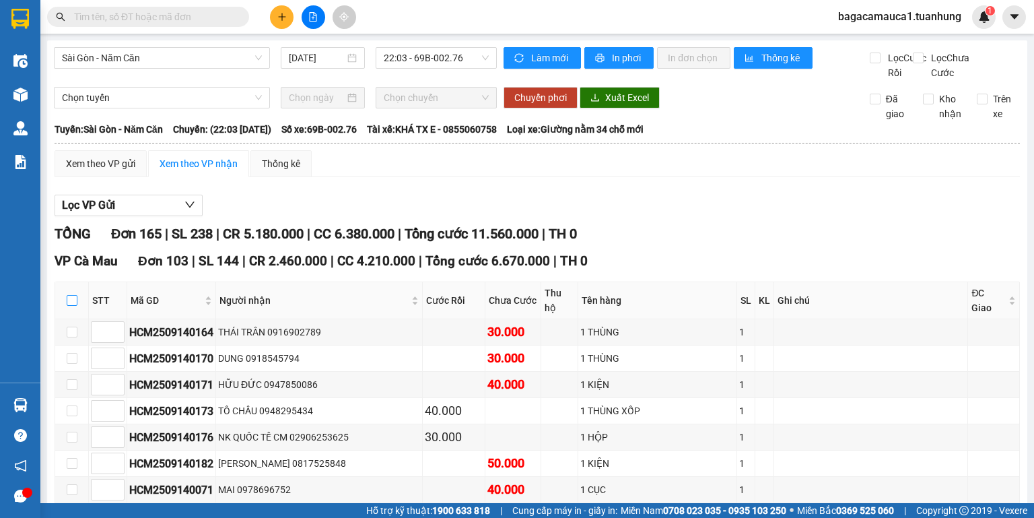
checkbox input "true"
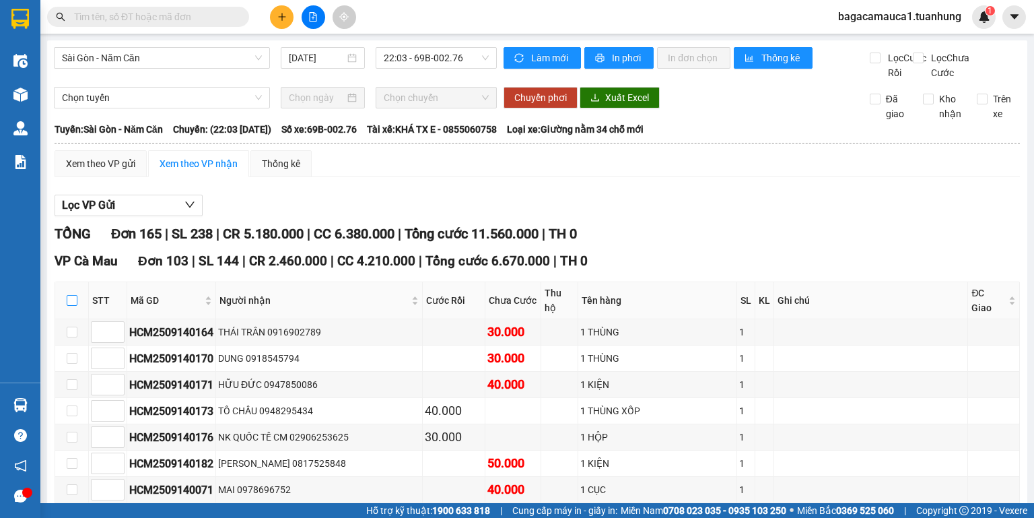
checkbox input "true"
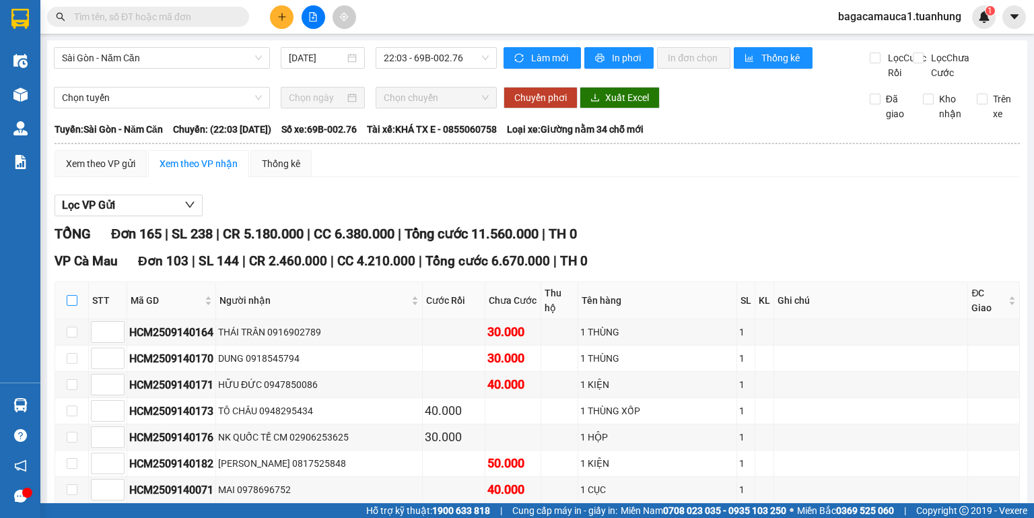
checkbox input "true"
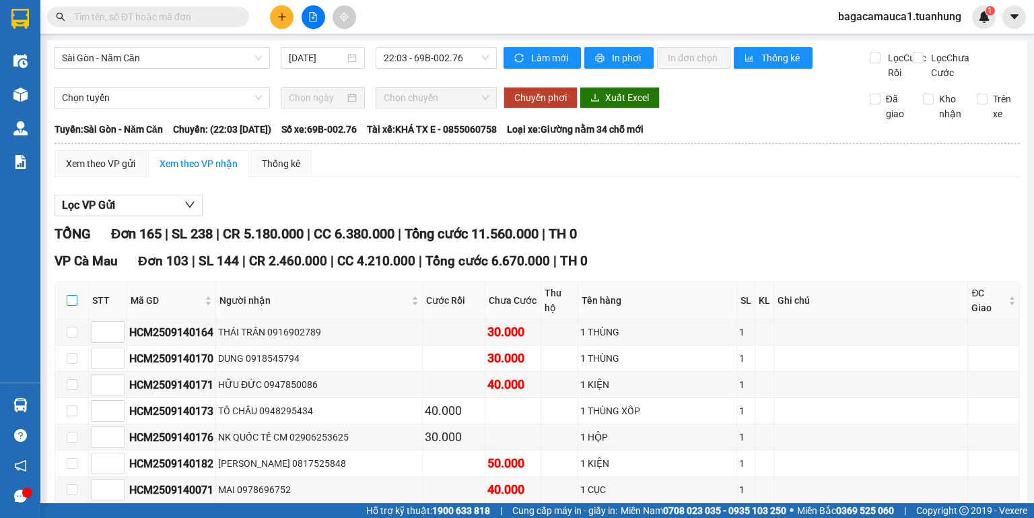
checkbox input "true"
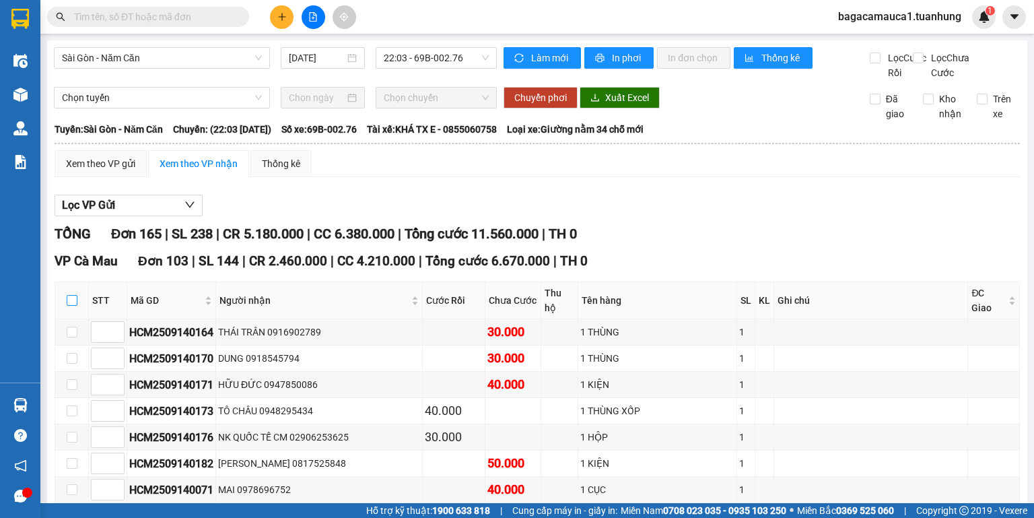
checkbox input "true"
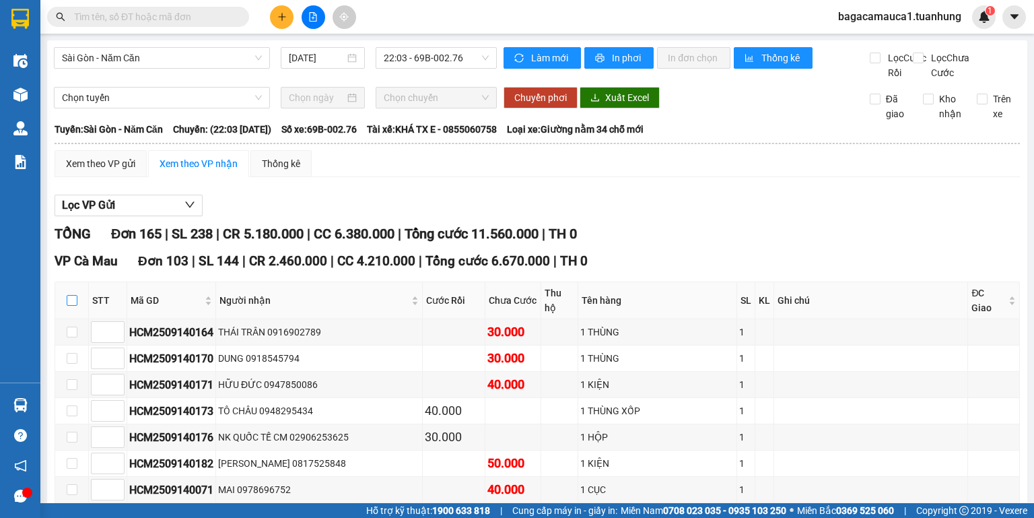
checkbox input "true"
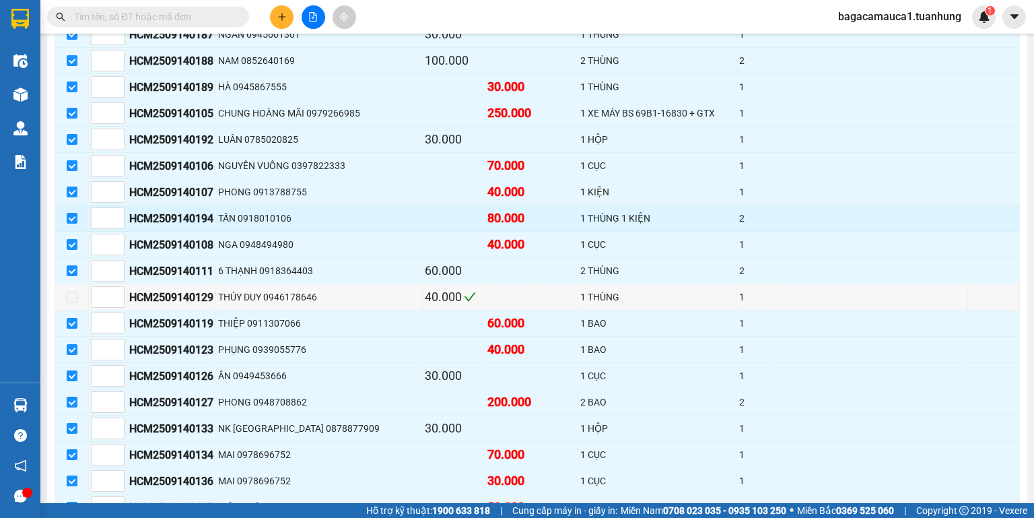
scroll to position [2586, 0]
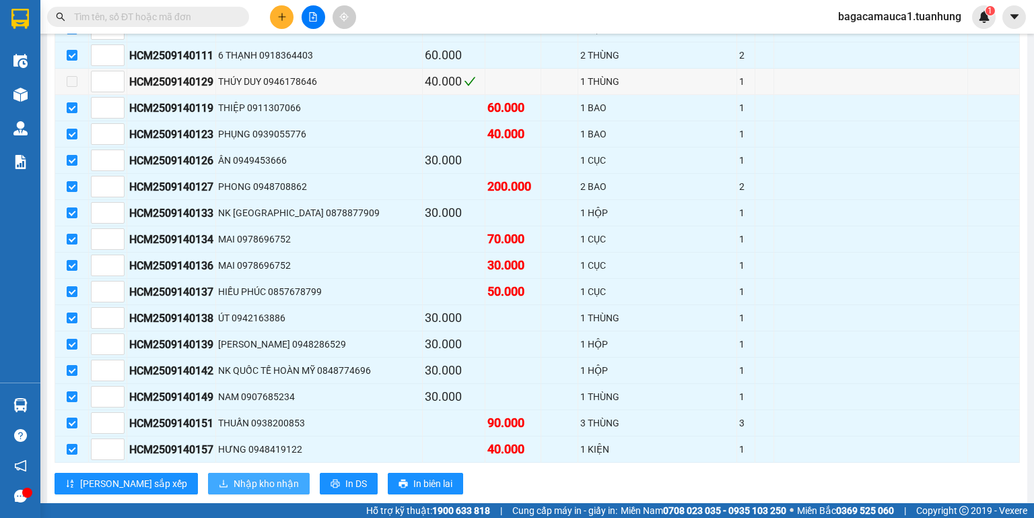
click at [234, 476] on span "Nhập kho nhận" at bounding box center [266, 483] width 65 height 15
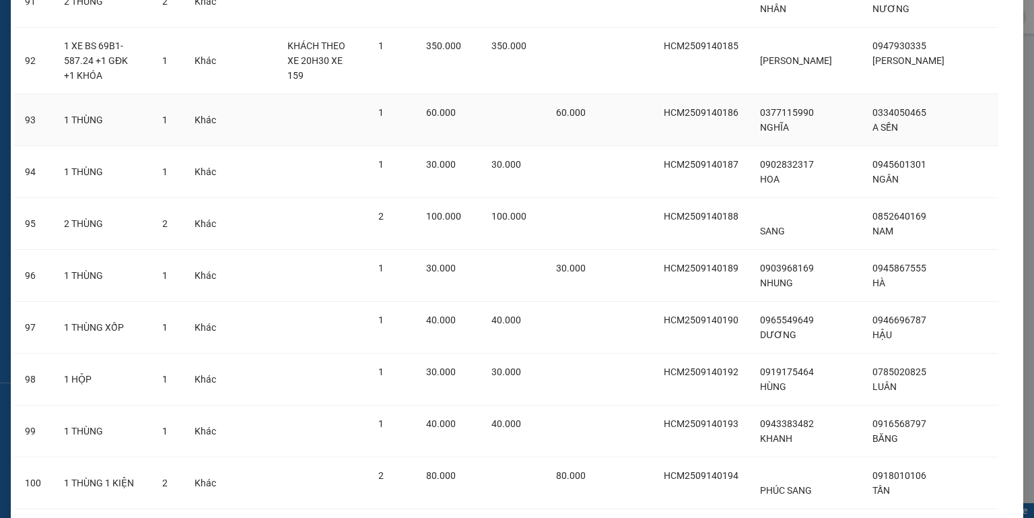
scroll to position [4894, 0]
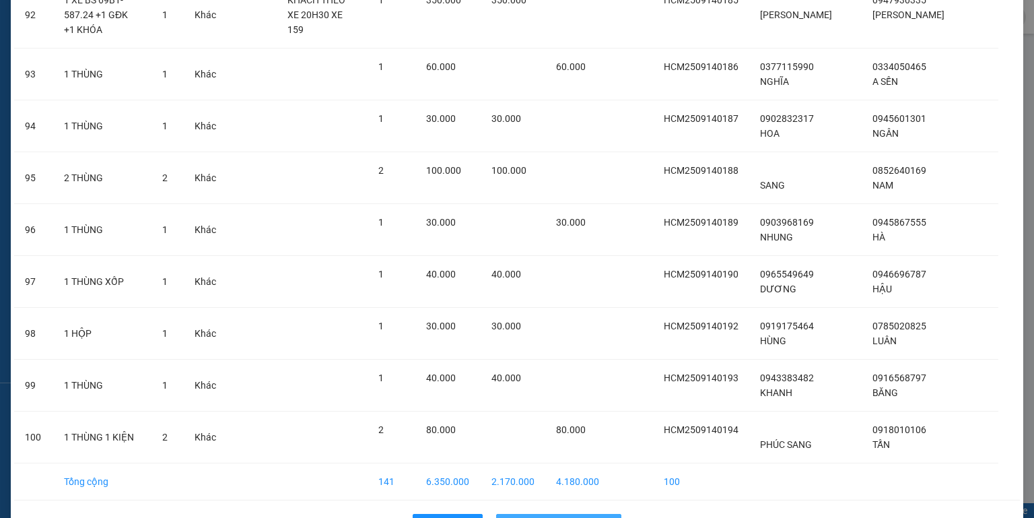
click at [522, 517] on span "Nhập hàng kho nhận" at bounding box center [566, 524] width 89 height 15
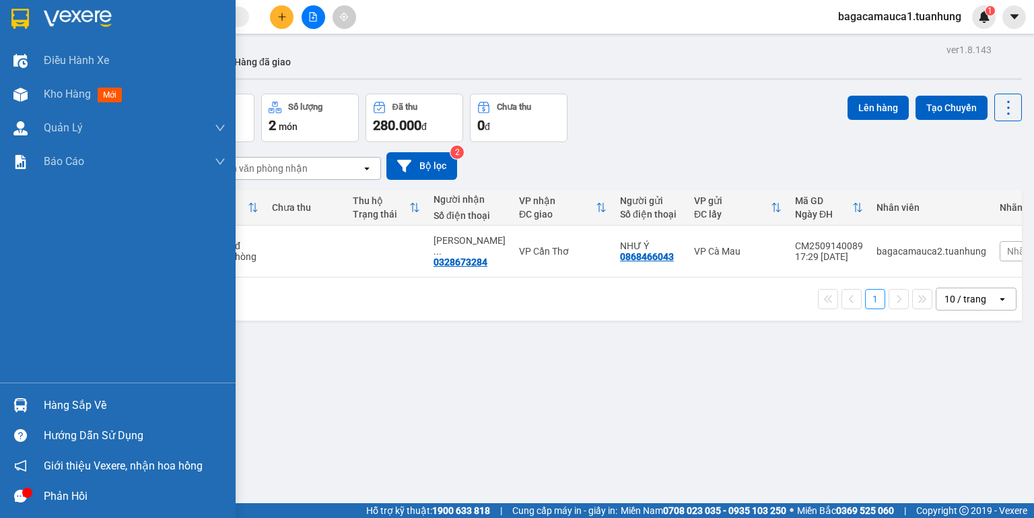
click at [24, 393] on div at bounding box center [21, 405] width 24 height 24
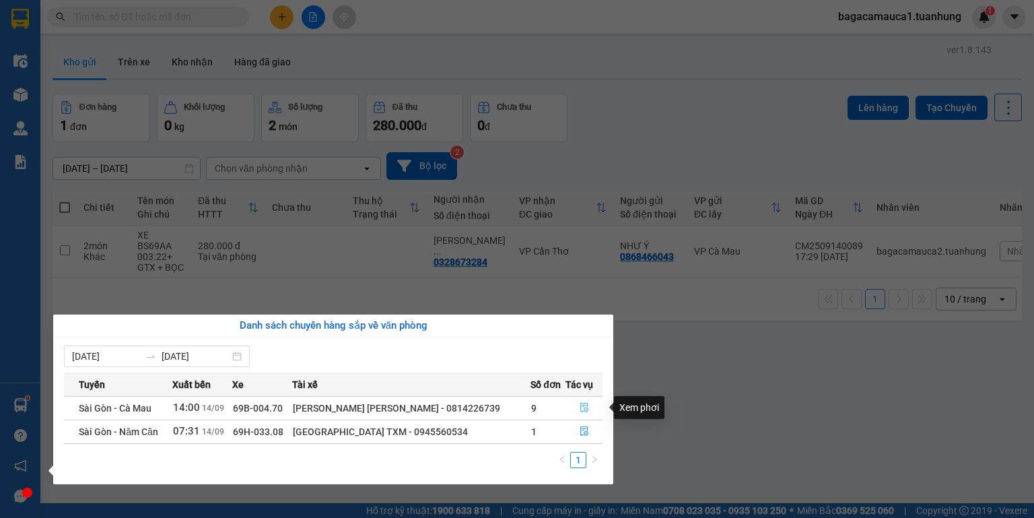
click at [582, 406] on icon "file-done" at bounding box center [584, 407] width 9 height 9
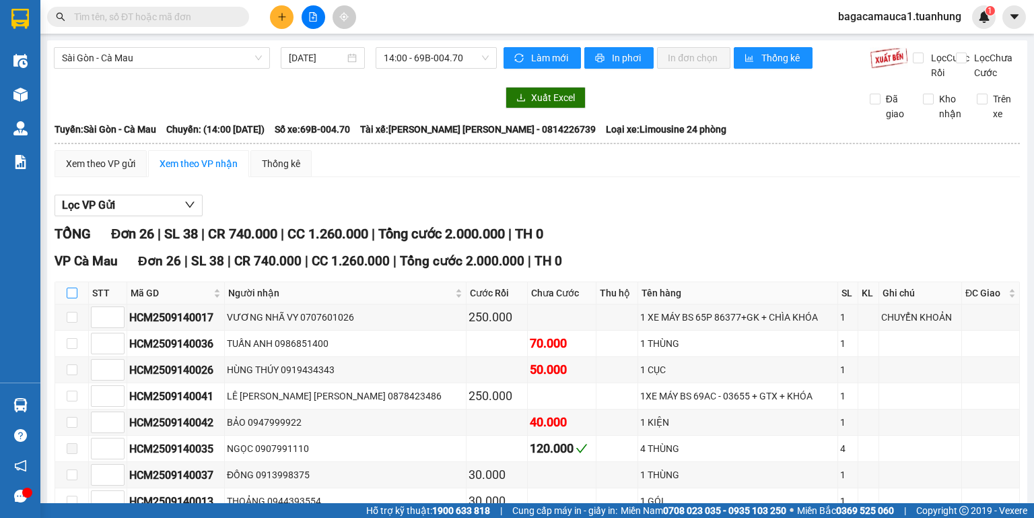
click at [67, 298] on input "checkbox" at bounding box center [72, 293] width 11 height 11
checkbox input "true"
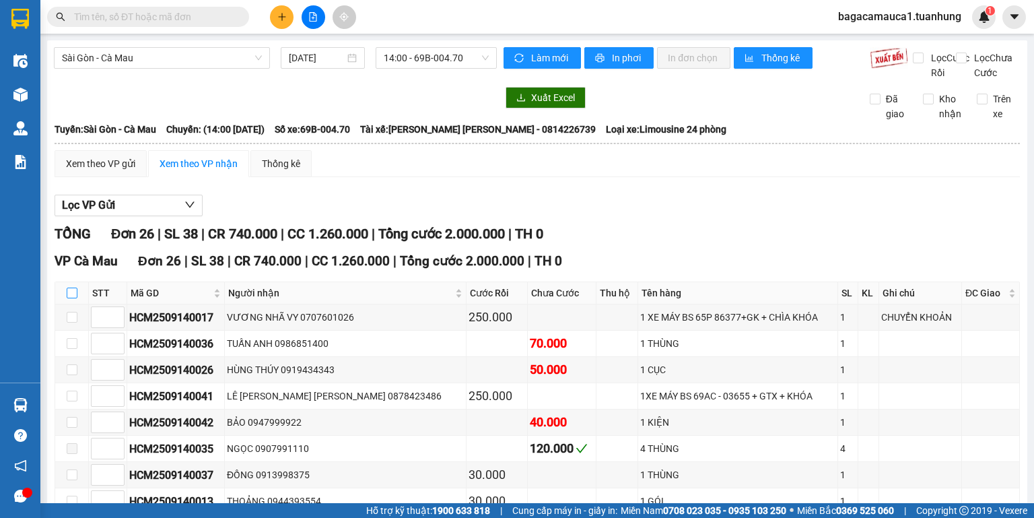
checkbox input "true"
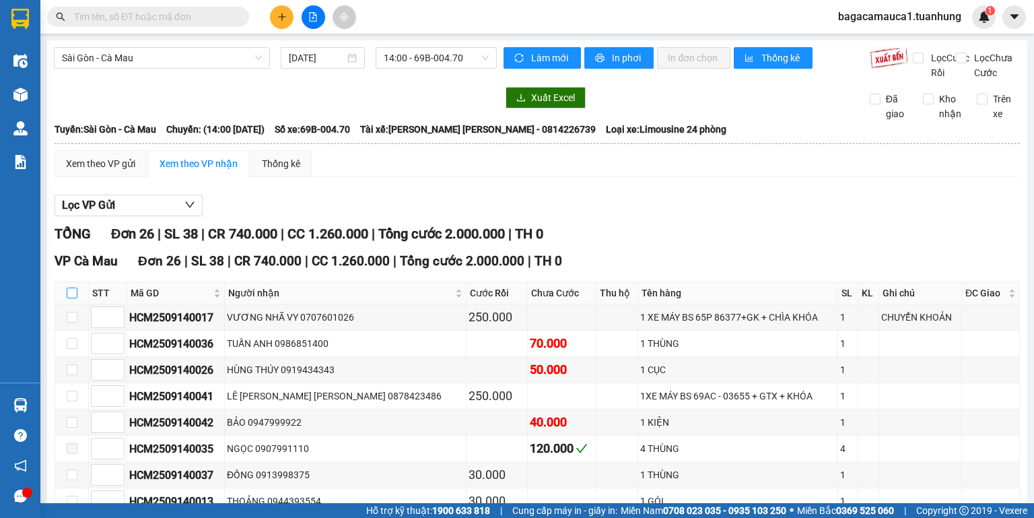
checkbox input "true"
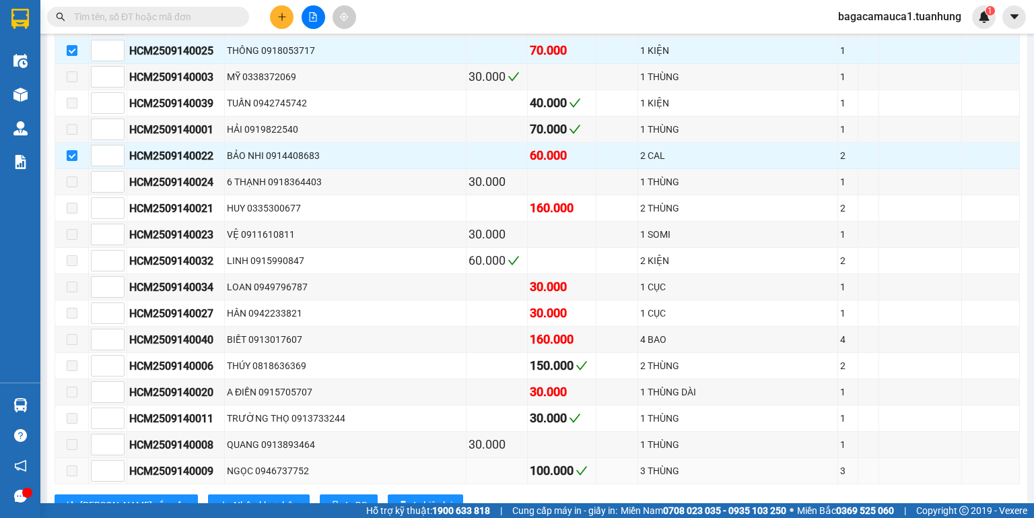
scroll to position [557, 0]
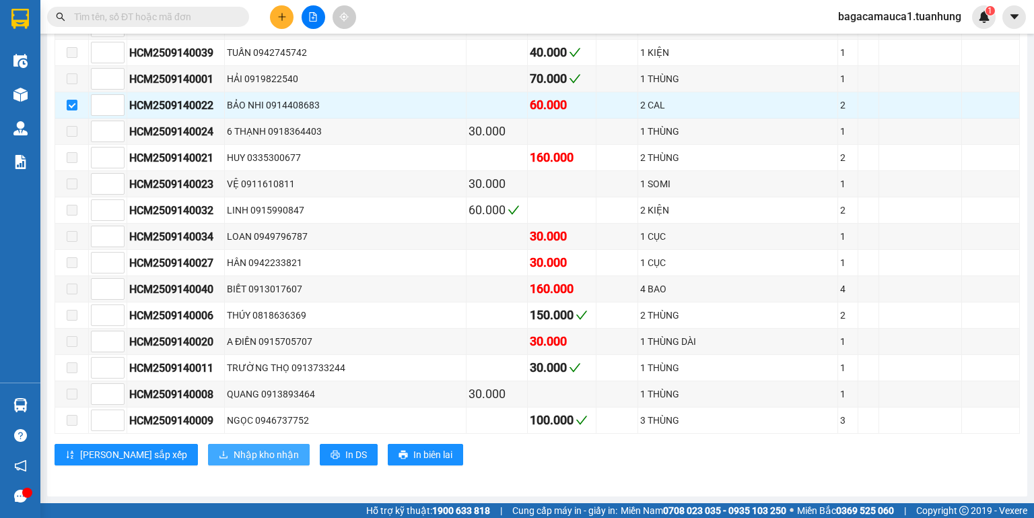
click at [234, 459] on span "Nhập kho nhận" at bounding box center [266, 454] width 65 height 15
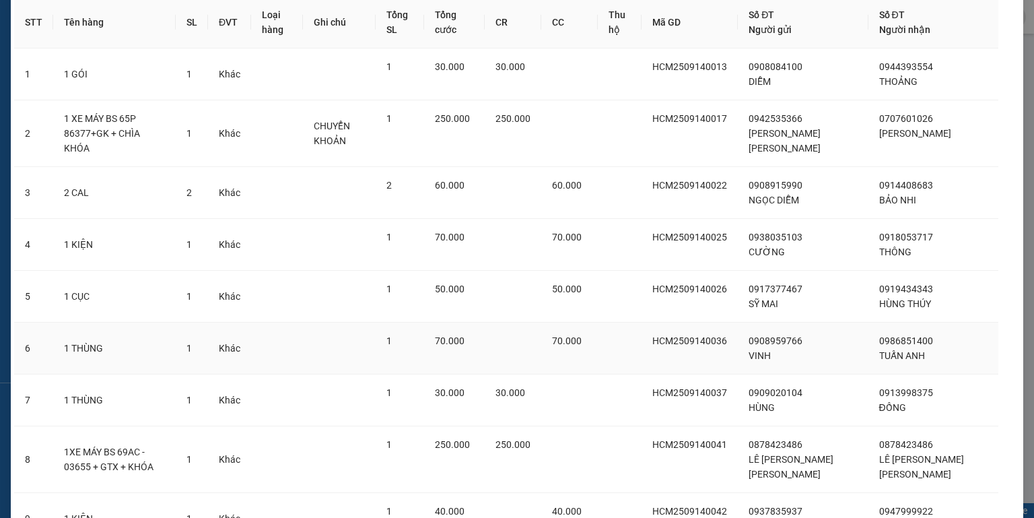
scroll to position [189, 0]
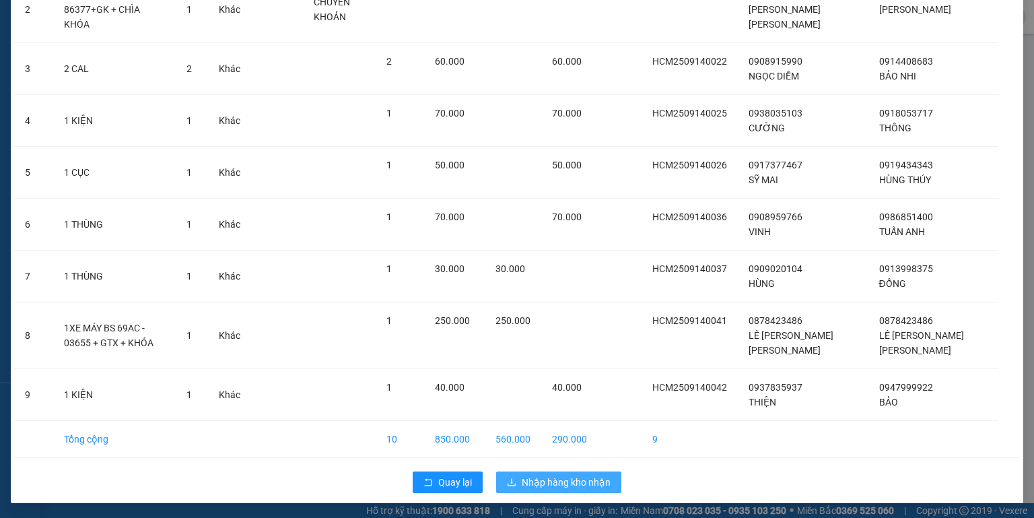
click at [566, 479] on span "Nhập hàng kho nhận" at bounding box center [566, 482] width 89 height 15
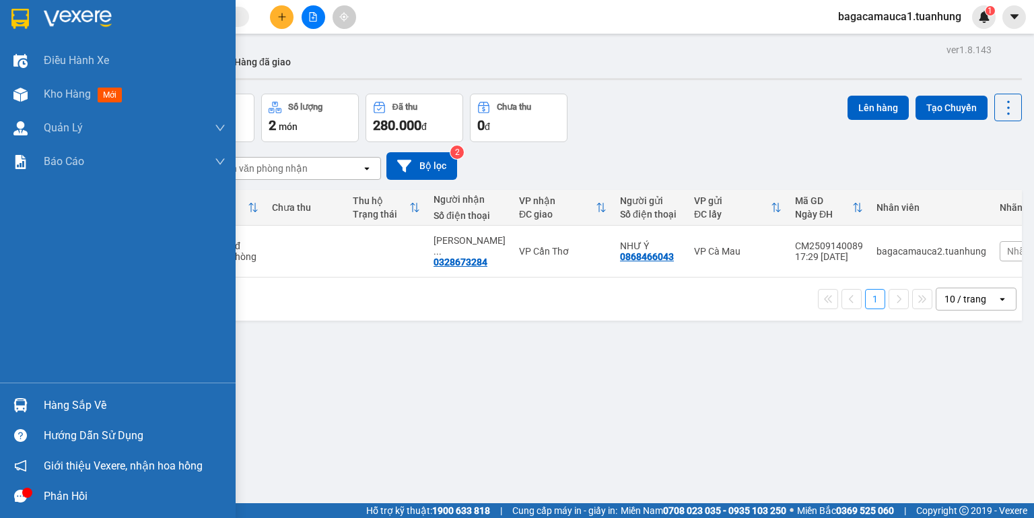
click at [30, 404] on div at bounding box center [21, 405] width 24 height 24
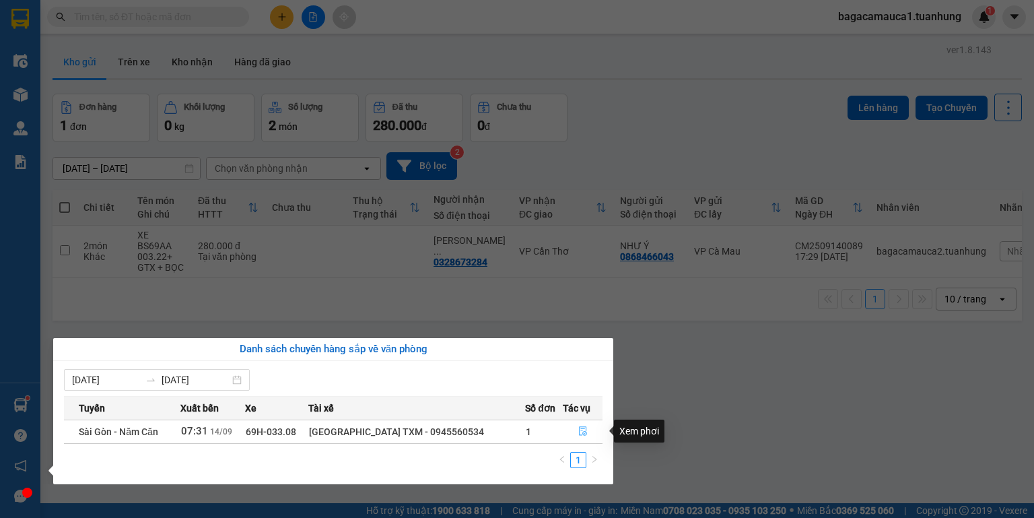
click at [579, 431] on icon "file-done" at bounding box center [582, 430] width 9 height 9
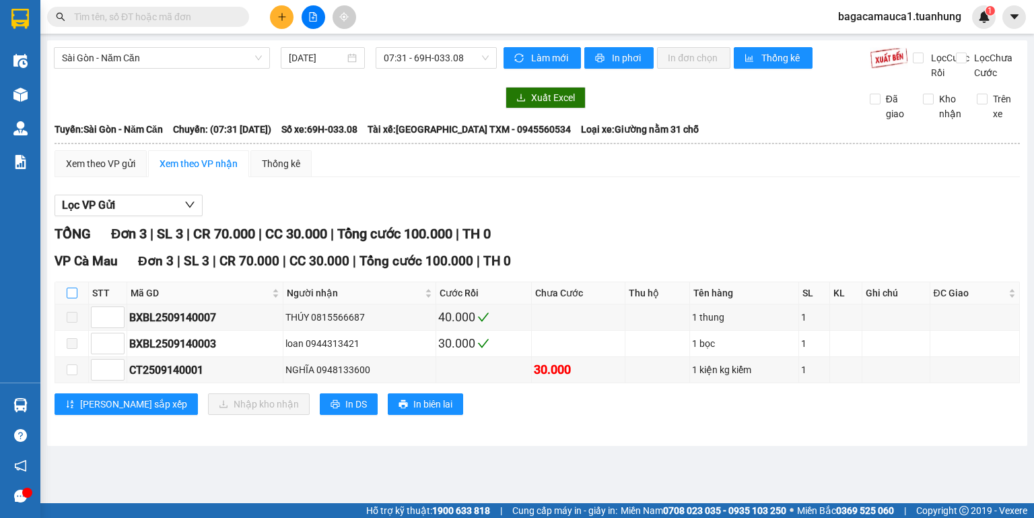
click at [69, 298] on input "checkbox" at bounding box center [72, 293] width 11 height 11
checkbox input "true"
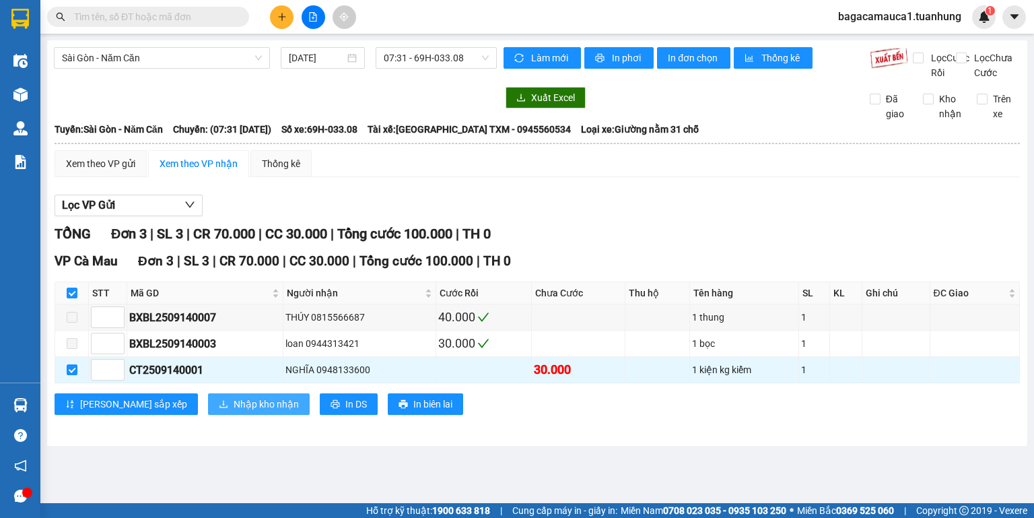
click at [234, 411] on span "Nhập kho nhận" at bounding box center [266, 404] width 65 height 15
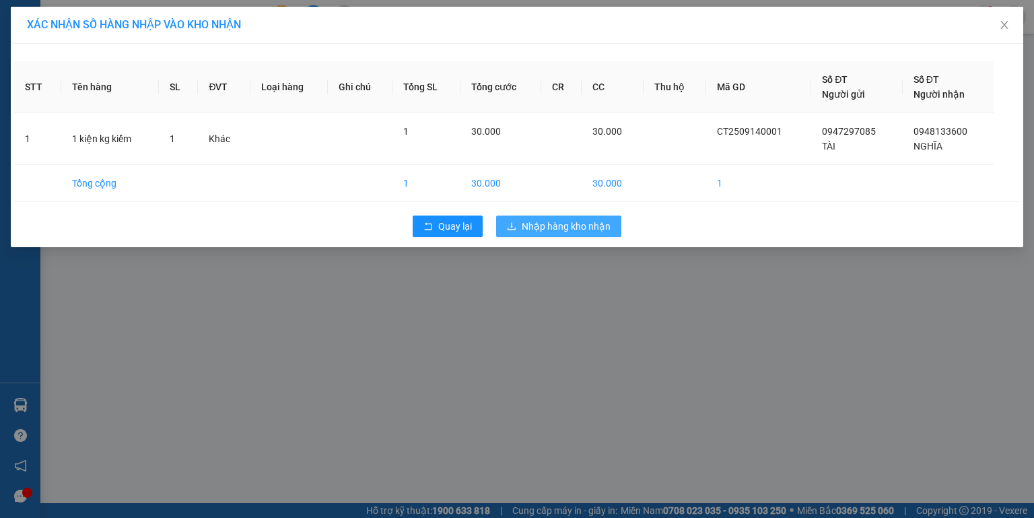
click at [573, 225] on span "Nhập hàng kho nhận" at bounding box center [566, 226] width 89 height 15
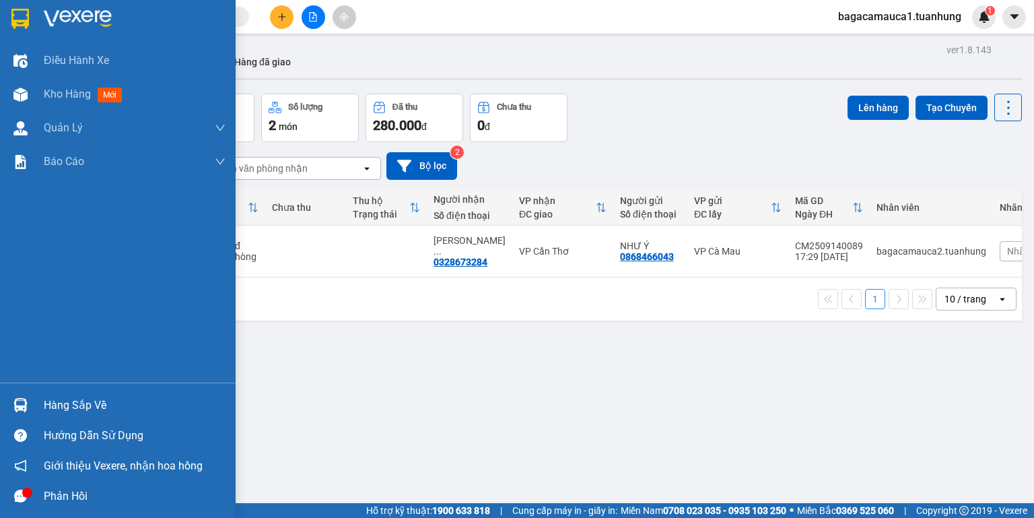
click at [5, 407] on div "Hàng sắp về" at bounding box center [118, 405] width 236 height 30
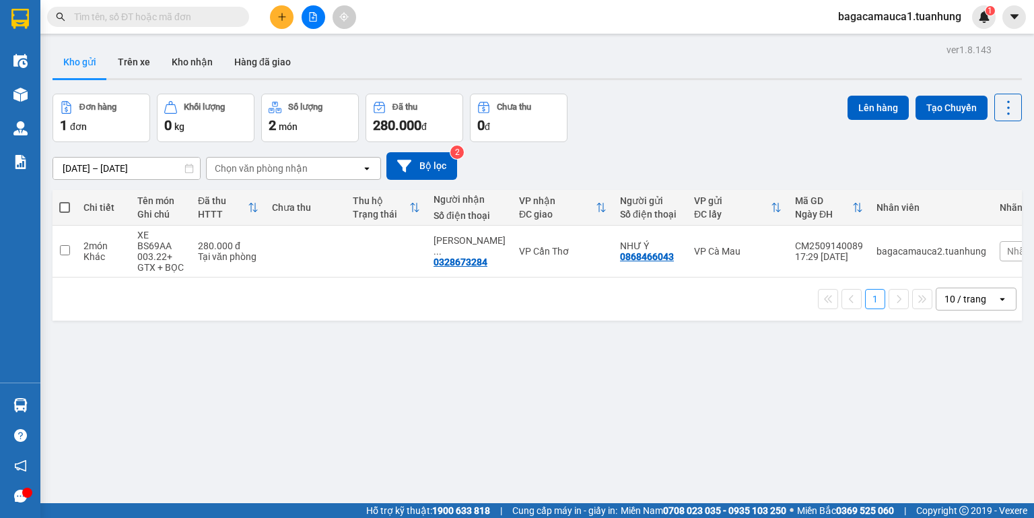
click at [741, 325] on section "Kết quả tìm kiếm ( 9 ) Bộ lọc Mã ĐH Trạng thái Món hàng Thu hộ Tổng cước Chưa c…" at bounding box center [517, 259] width 1034 height 518
click at [207, 22] on input "text" at bounding box center [153, 16] width 159 height 15
click at [199, 25] on span at bounding box center [148, 17] width 202 height 20
click at [207, 20] on input "text" at bounding box center [153, 16] width 159 height 15
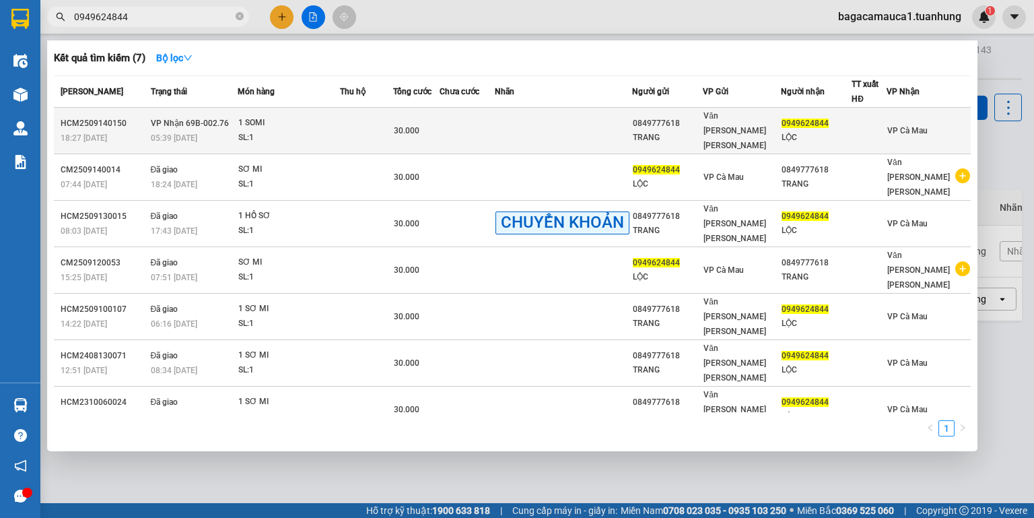
type input "0949624844"
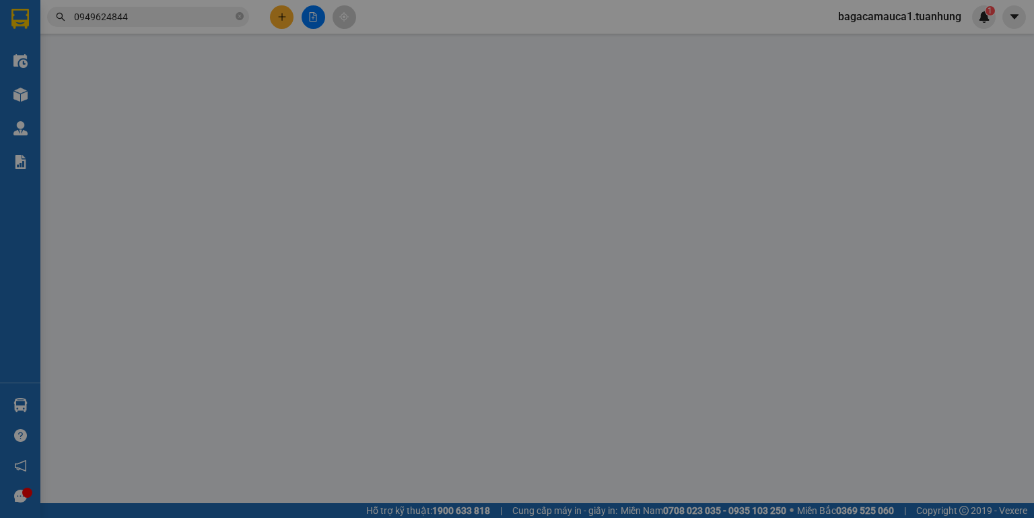
type input "0849777618"
type input "TRANG"
type input "0949624844"
type input "LỘC"
type input "30.000"
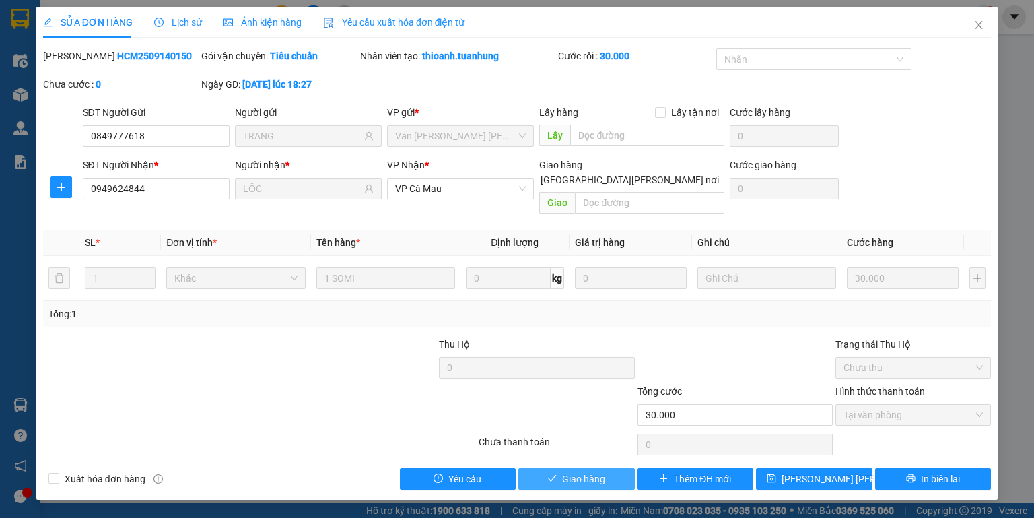
click at [582, 471] on span "Giao hàng" at bounding box center [583, 478] width 43 height 15
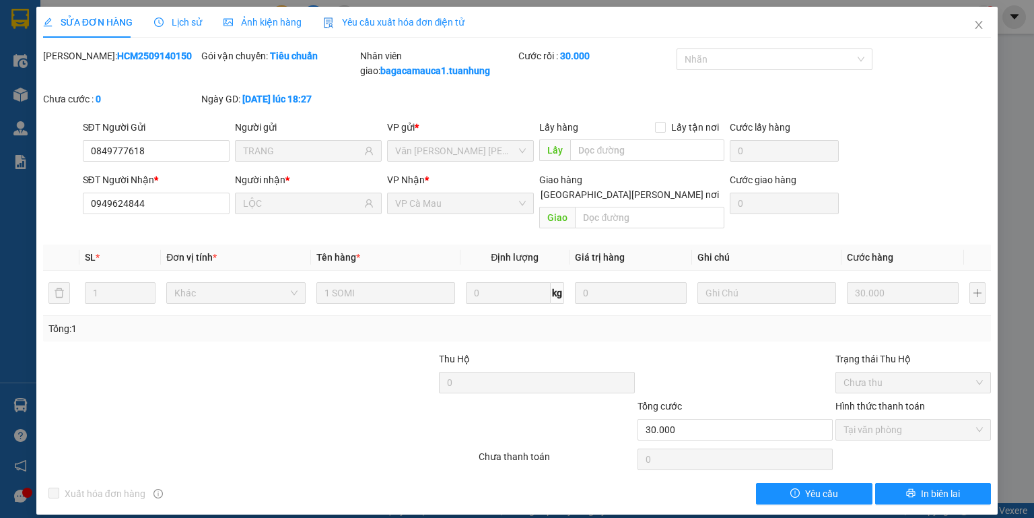
click at [765, 399] on div "Tổng cước" at bounding box center [735, 409] width 195 height 20
click at [982, 18] on span "Close" at bounding box center [979, 26] width 38 height 38
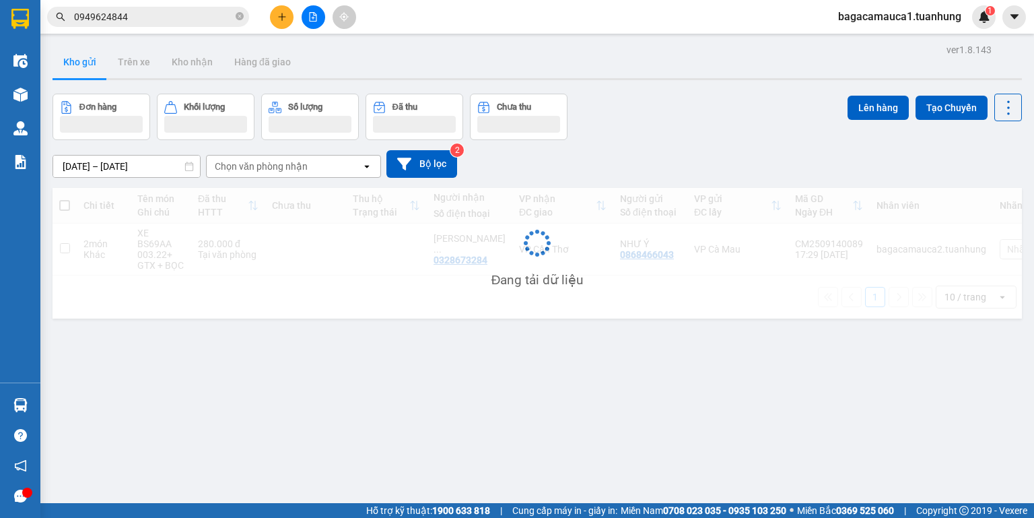
click at [186, 19] on input "0949624844" at bounding box center [153, 16] width 159 height 15
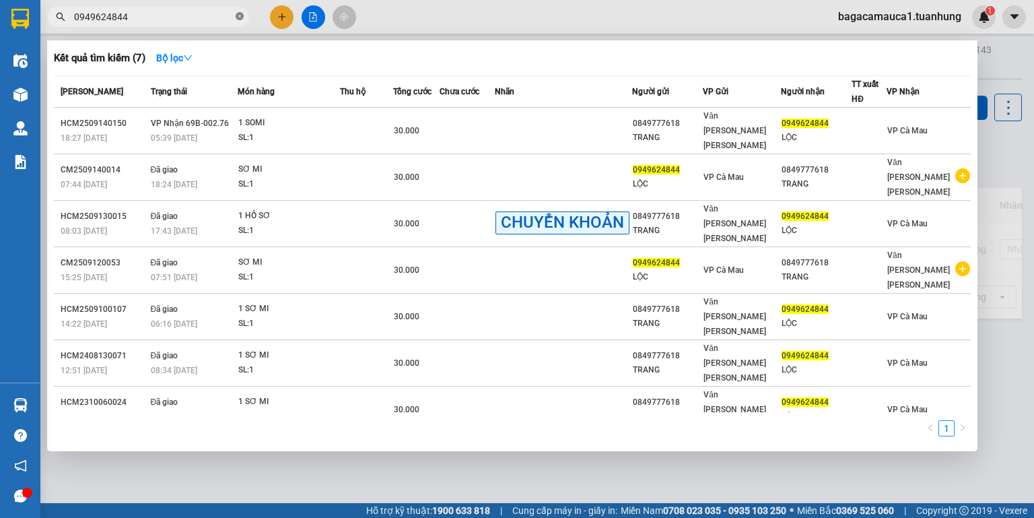
click at [242, 15] on icon "close-circle" at bounding box center [240, 16] width 8 height 8
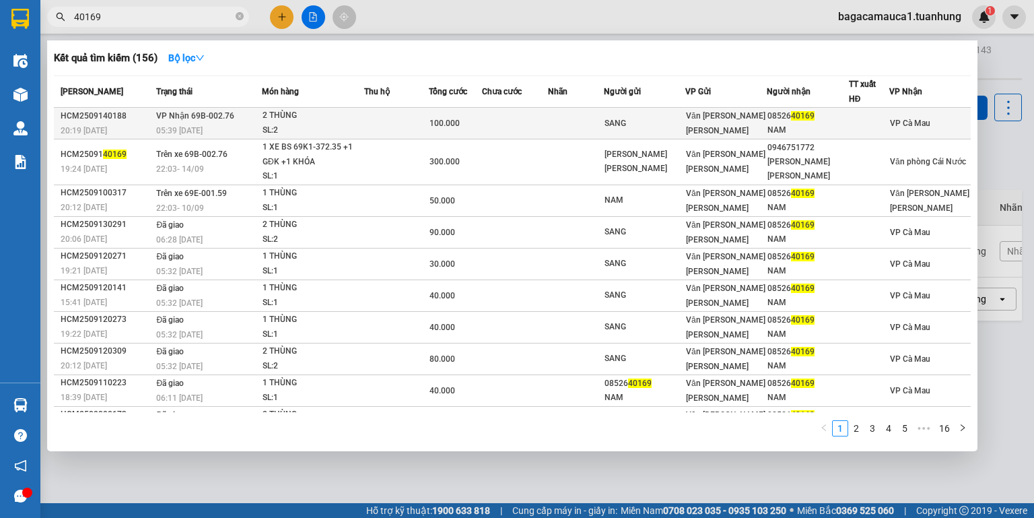
type input "40169"
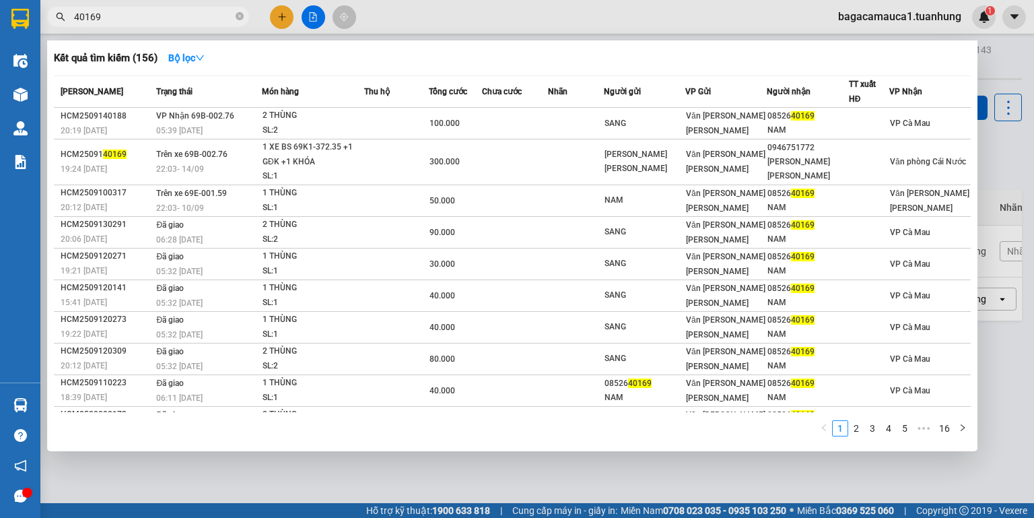
click at [533, 125] on td at bounding box center [515, 124] width 66 height 32
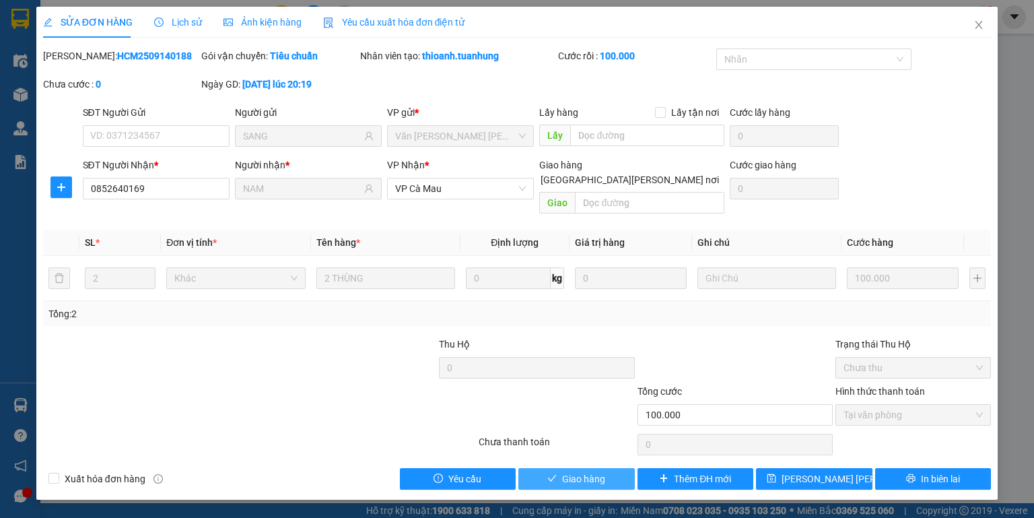
click at [561, 468] on button "Giao hàng" at bounding box center [576, 479] width 116 height 22
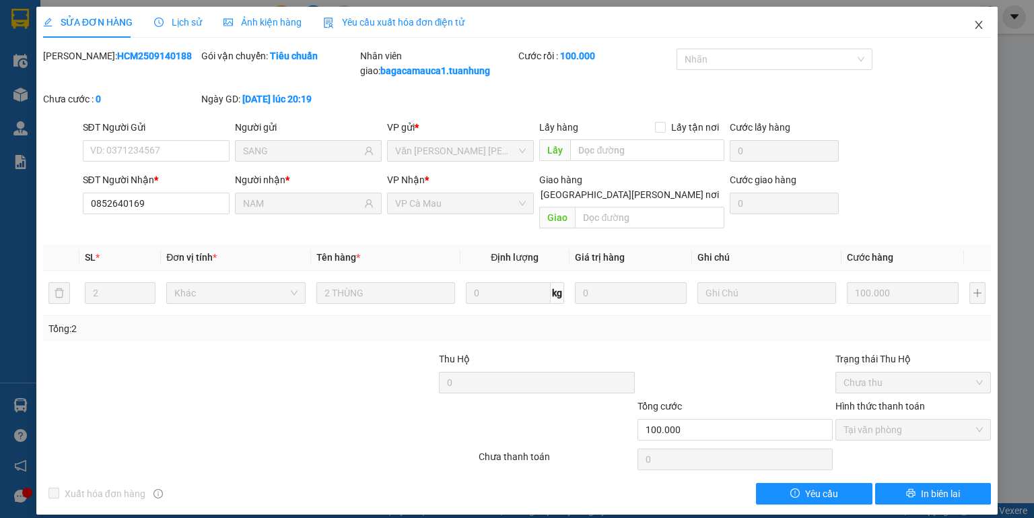
click at [978, 25] on icon "close" at bounding box center [979, 25] width 11 height 11
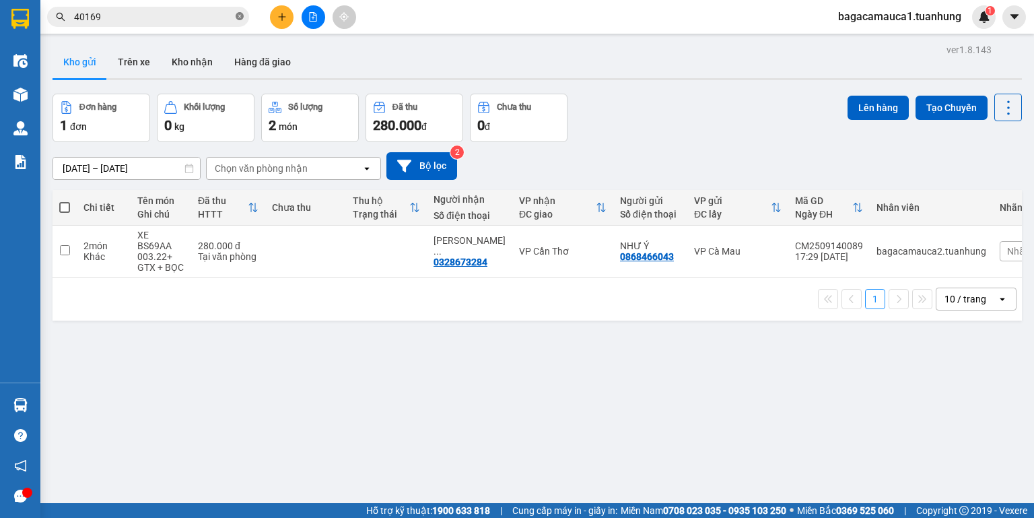
click at [241, 15] on icon "close-circle" at bounding box center [240, 16] width 8 height 8
click at [199, 25] on span at bounding box center [148, 17] width 202 height 20
click at [196, 19] on input "text" at bounding box center [153, 16] width 159 height 15
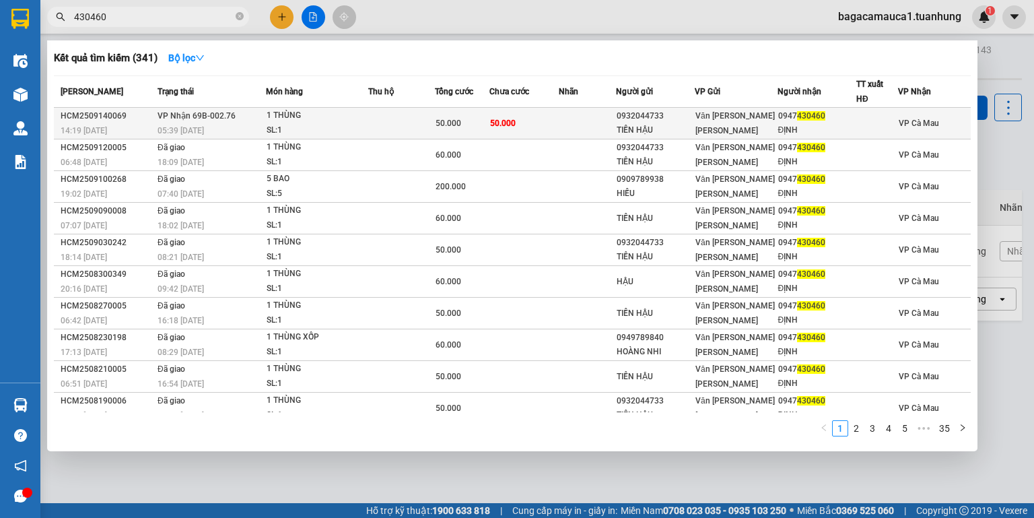
type input "430460"
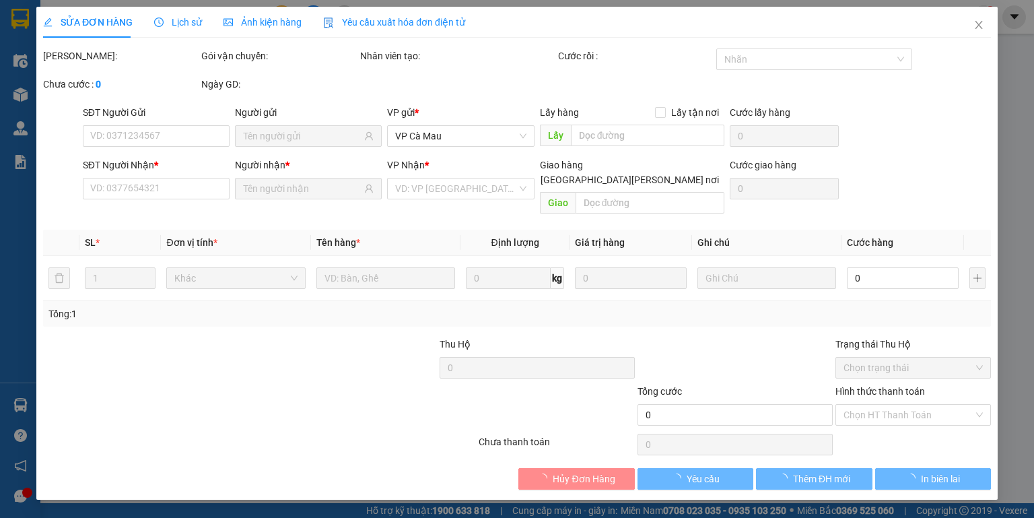
type input "0932044733"
type input "TIỀN HẬU"
type input "0947430460"
type input "ĐỊNH"
type input "50.000"
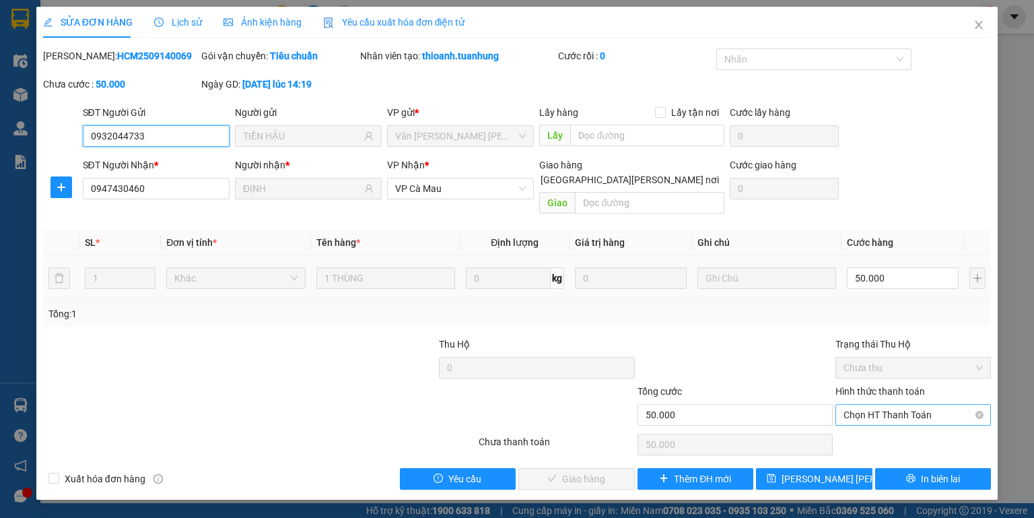
click at [900, 405] on span "Chọn HT Thanh Toán" at bounding box center [913, 415] width 139 height 20
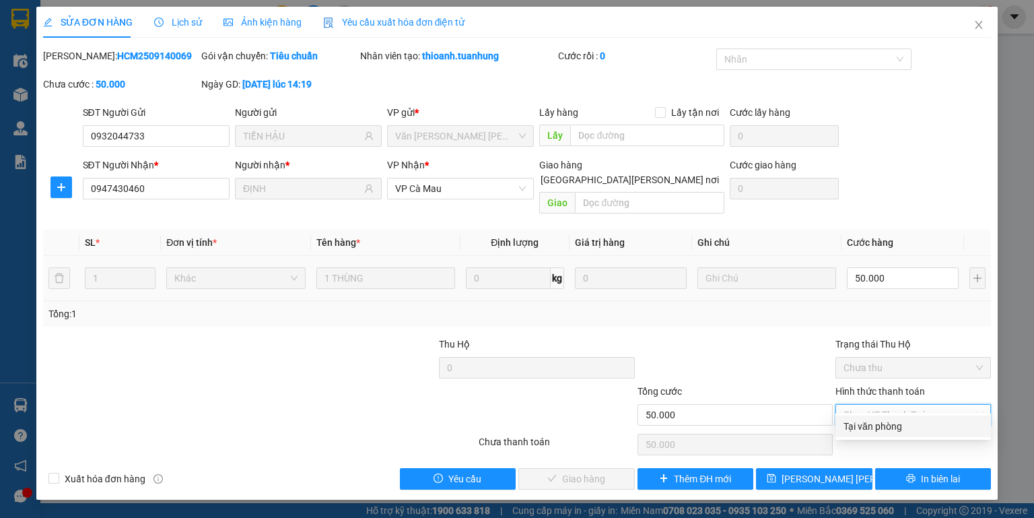
click at [900, 426] on div "Tại văn phòng" at bounding box center [913, 426] width 139 height 15
type input "0"
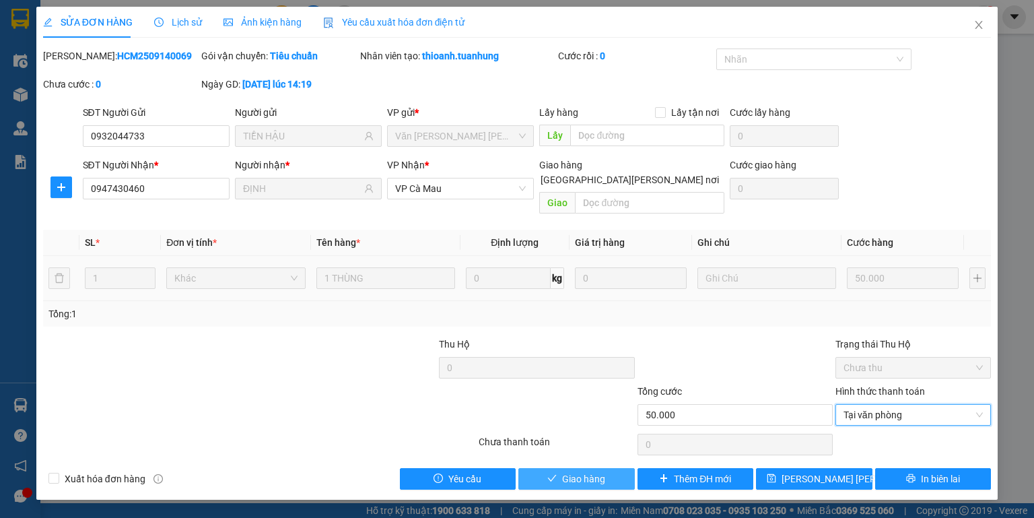
click at [549, 468] on button "Giao hàng" at bounding box center [576, 479] width 116 height 22
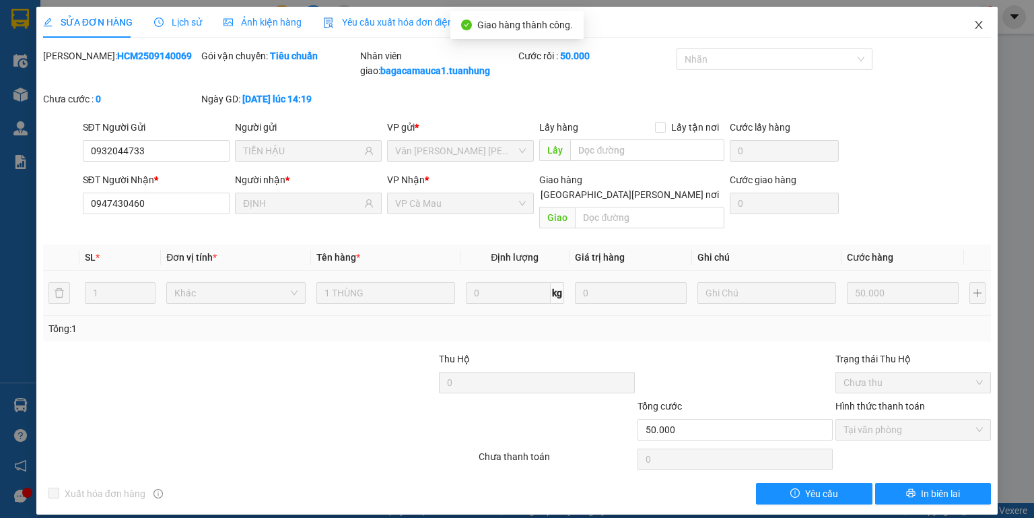
click at [984, 24] on span "Close" at bounding box center [979, 26] width 38 height 38
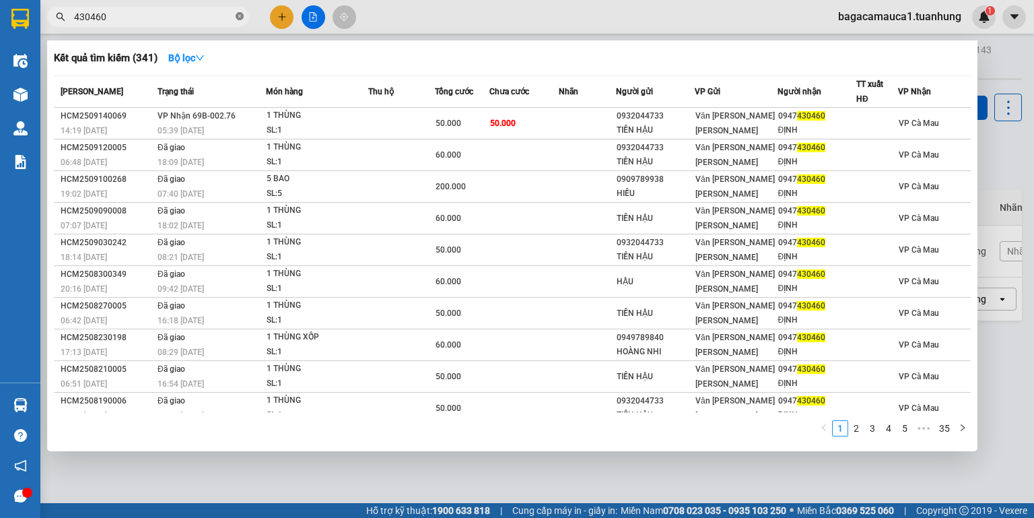
click at [238, 13] on icon "close-circle" at bounding box center [240, 16] width 8 height 8
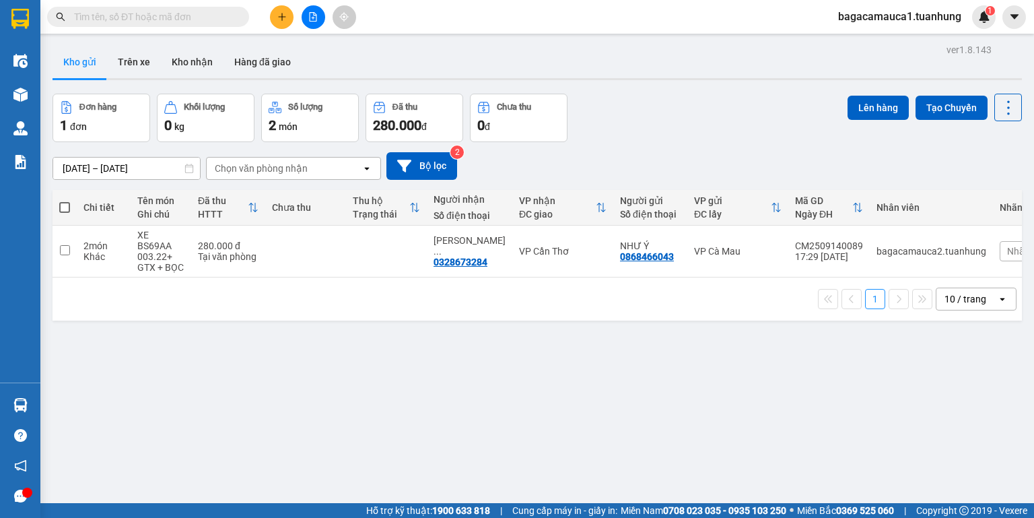
click at [213, 16] on input "text" at bounding box center [153, 16] width 159 height 15
click at [205, 19] on input "text" at bounding box center [153, 16] width 159 height 15
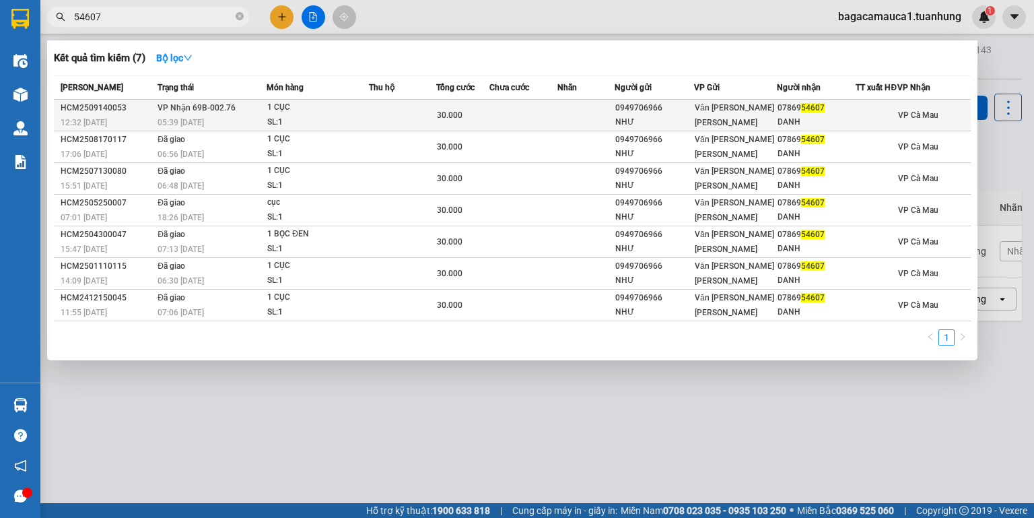
type input "54607"
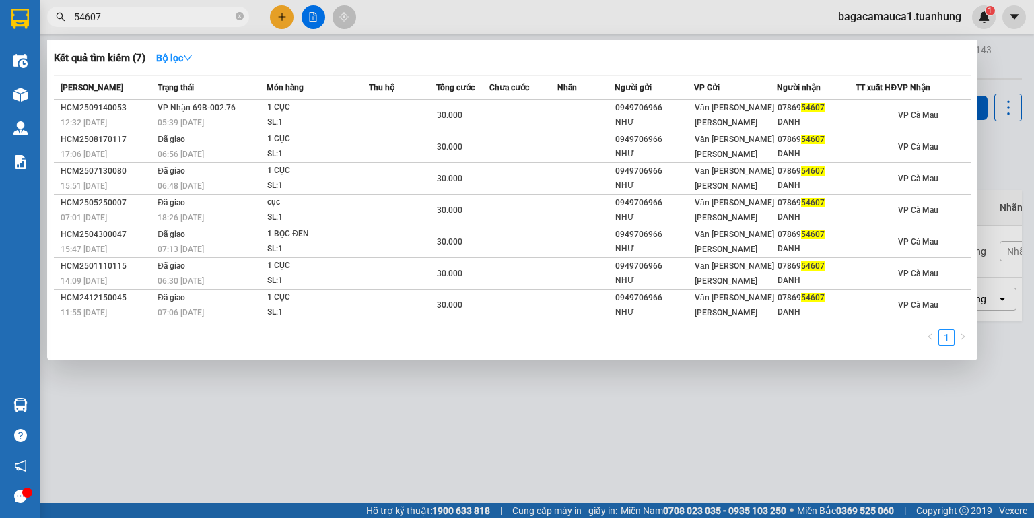
click at [543, 125] on td at bounding box center [524, 116] width 68 height 32
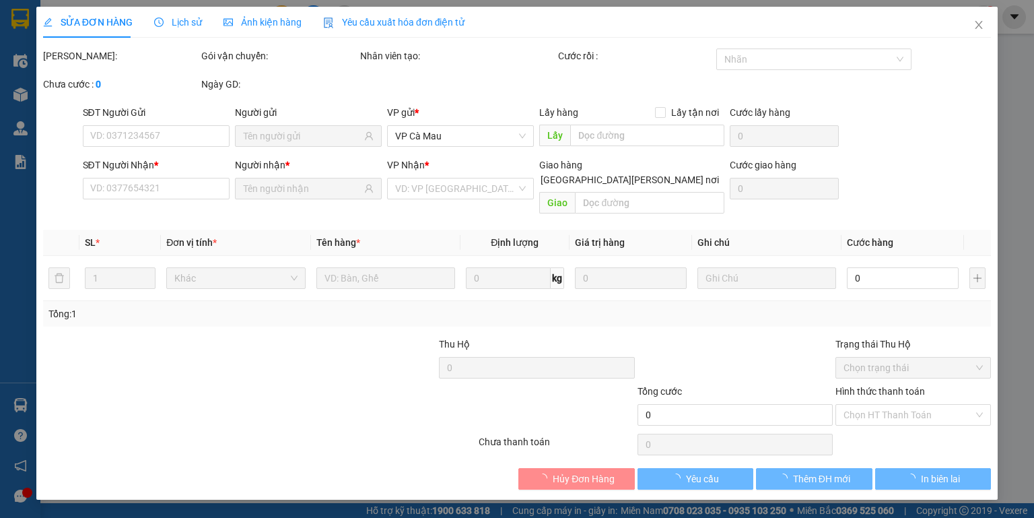
type input "0949706966"
type input "NHƯ"
type input "0786954607"
type input "DANH"
type input "30.000"
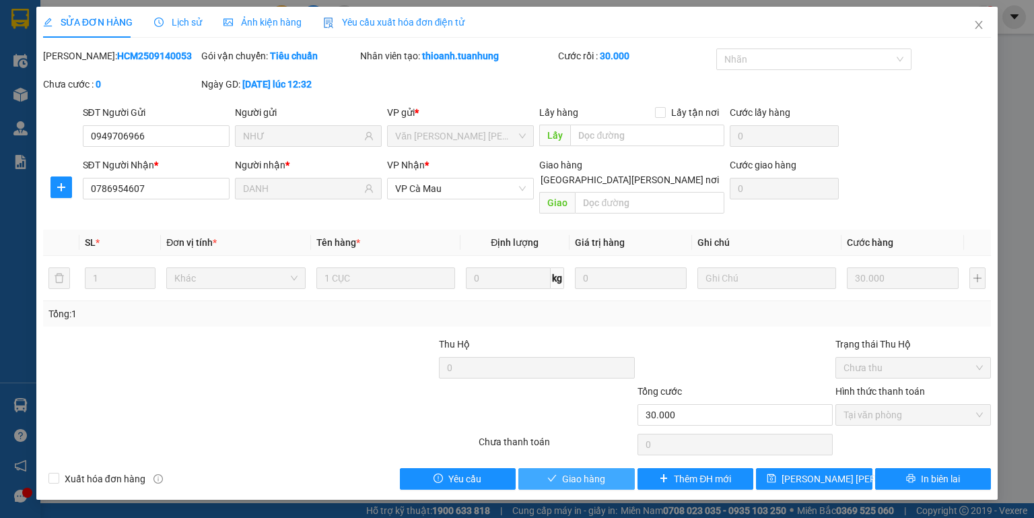
click at [589, 471] on span "Giao hàng" at bounding box center [583, 478] width 43 height 15
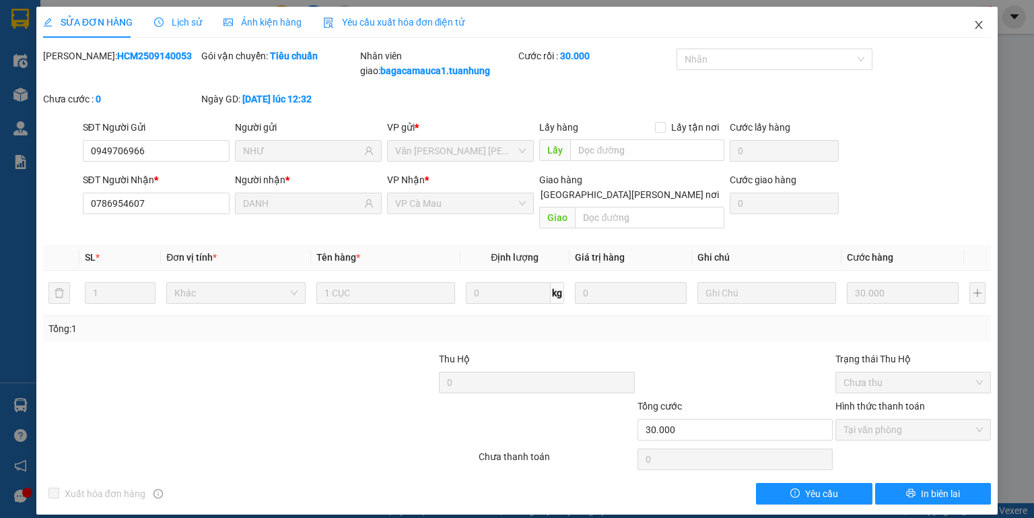
click at [975, 24] on icon "close" at bounding box center [979, 25] width 11 height 11
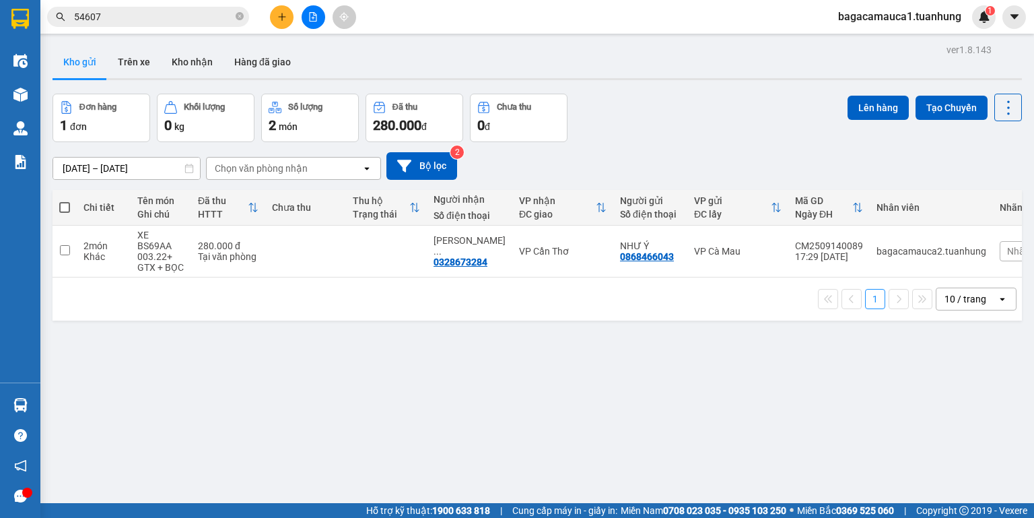
click at [164, 7] on span "54607" at bounding box center [148, 17] width 202 height 20
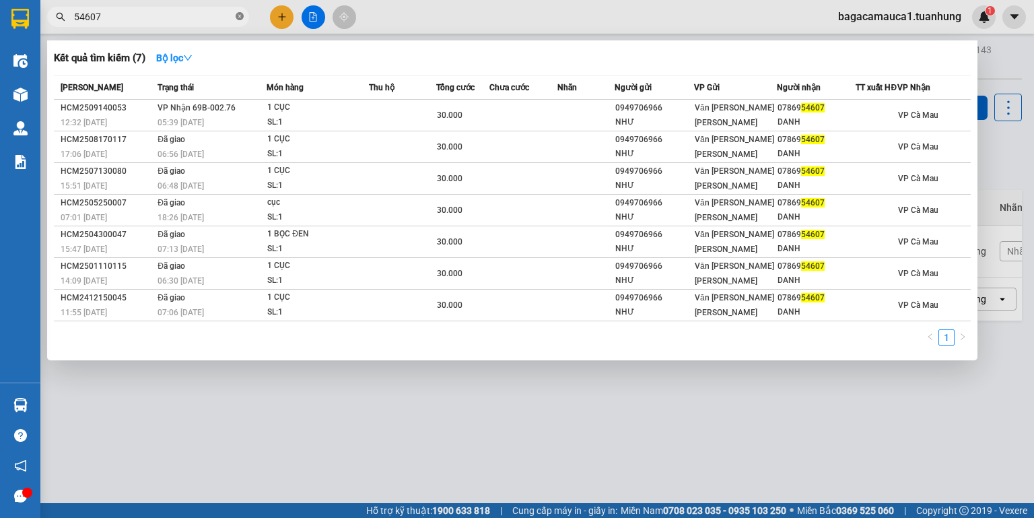
click at [241, 11] on span at bounding box center [240, 17] width 8 height 13
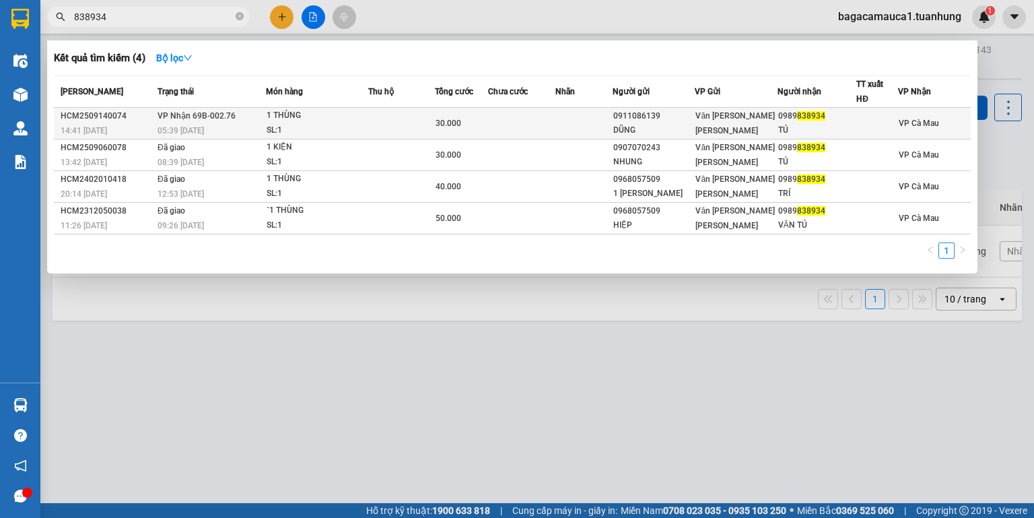
type input "838934"
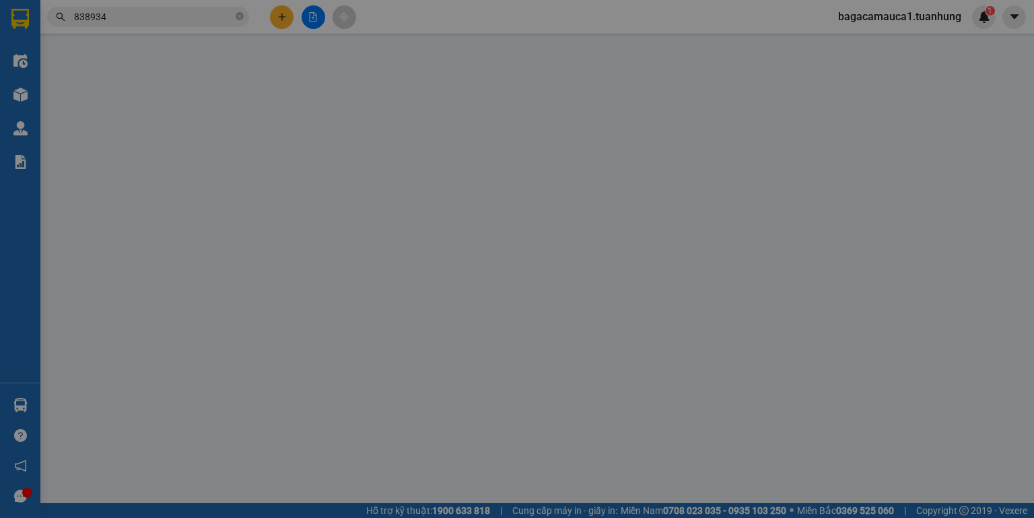
type input "0911086139"
type input "DŨNG"
type input "0989838934"
type input "TÚ"
type input "30.000"
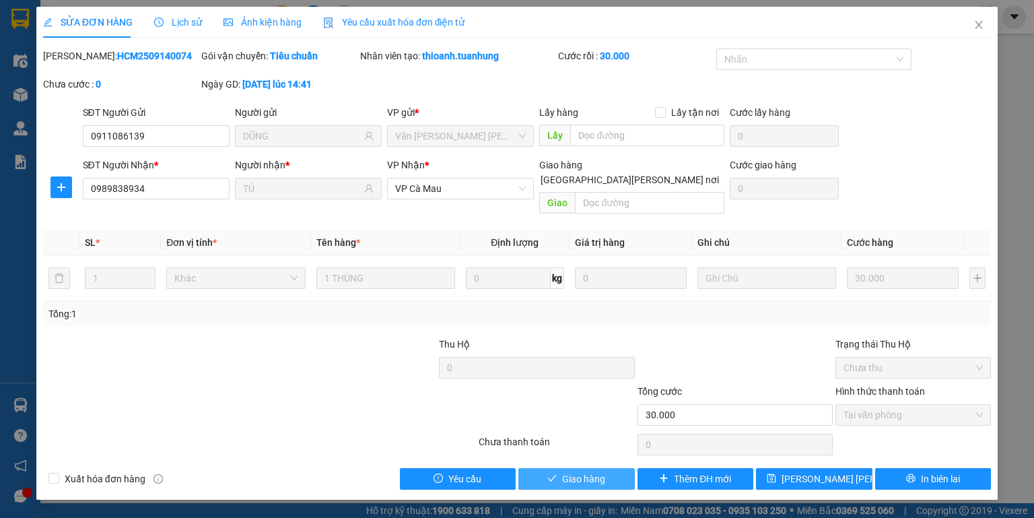
click at [537, 469] on button "Giao hàng" at bounding box center [576, 479] width 116 height 22
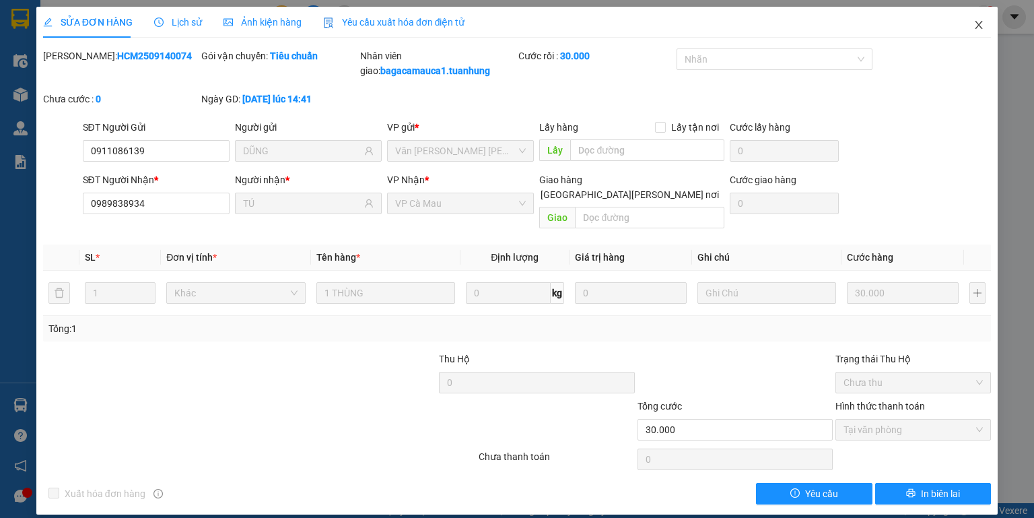
click at [980, 20] on icon "close" at bounding box center [979, 25] width 11 height 11
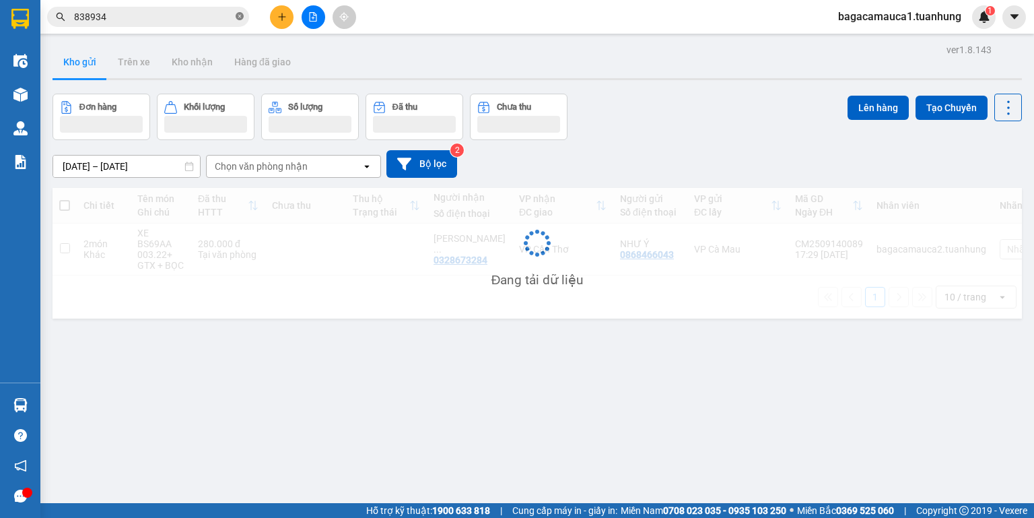
click at [239, 16] on icon "close-circle" at bounding box center [240, 16] width 8 height 8
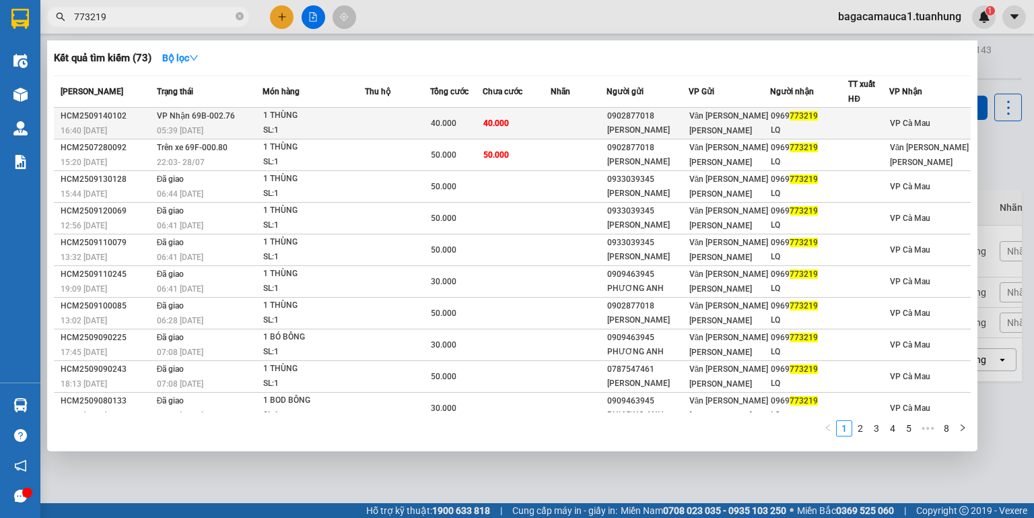
type input "773219"
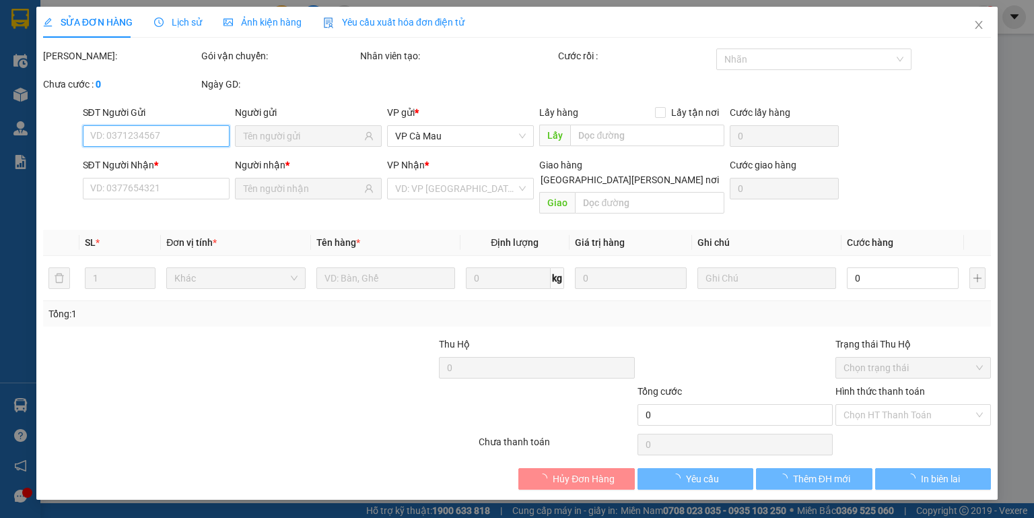
type input "0902877018"
type input "MINH ANH"
type input "0969773219"
type input "LQ"
type input "40.000"
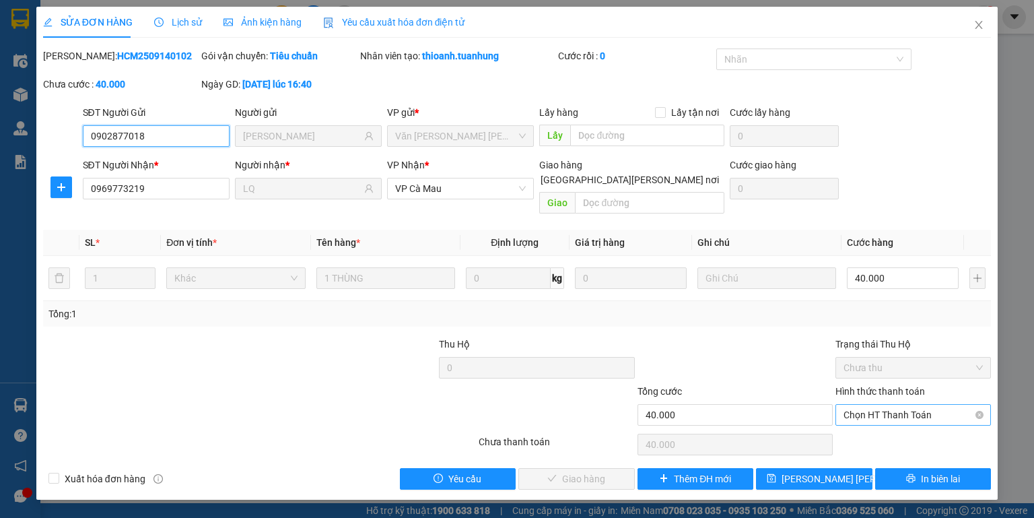
click at [871, 405] on span "Chọn HT Thanh Toán" at bounding box center [913, 415] width 139 height 20
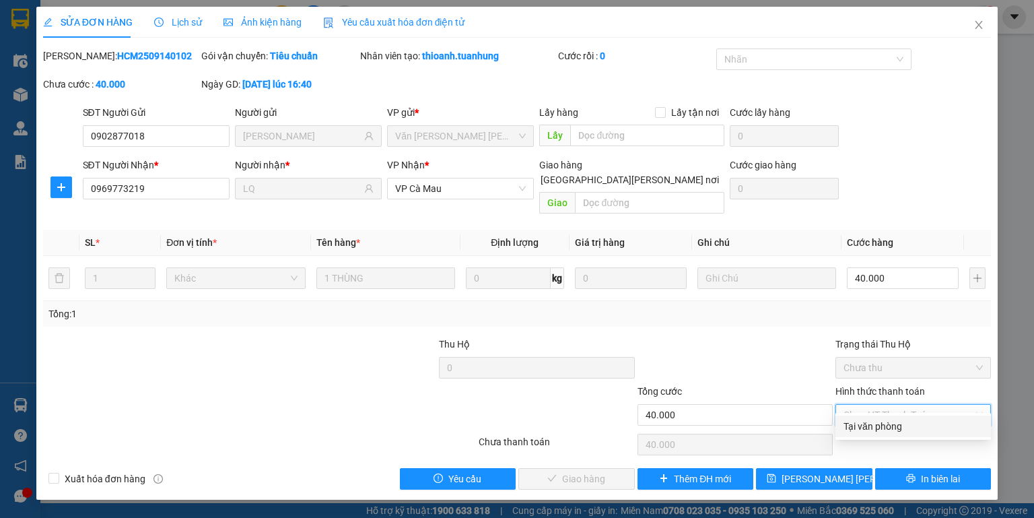
click at [871, 423] on div "Tại văn phòng" at bounding box center [913, 426] width 139 height 15
type input "0"
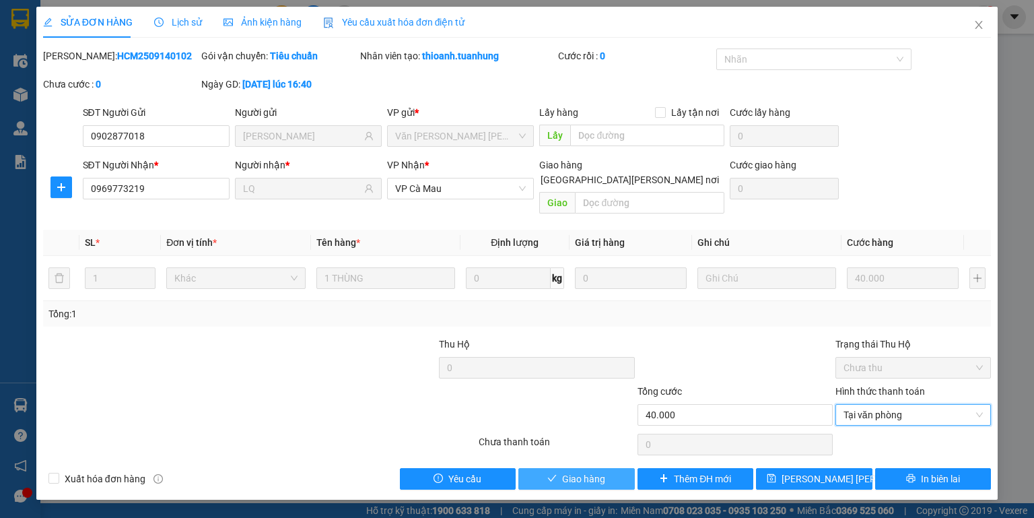
click at [588, 471] on span "Giao hàng" at bounding box center [583, 478] width 43 height 15
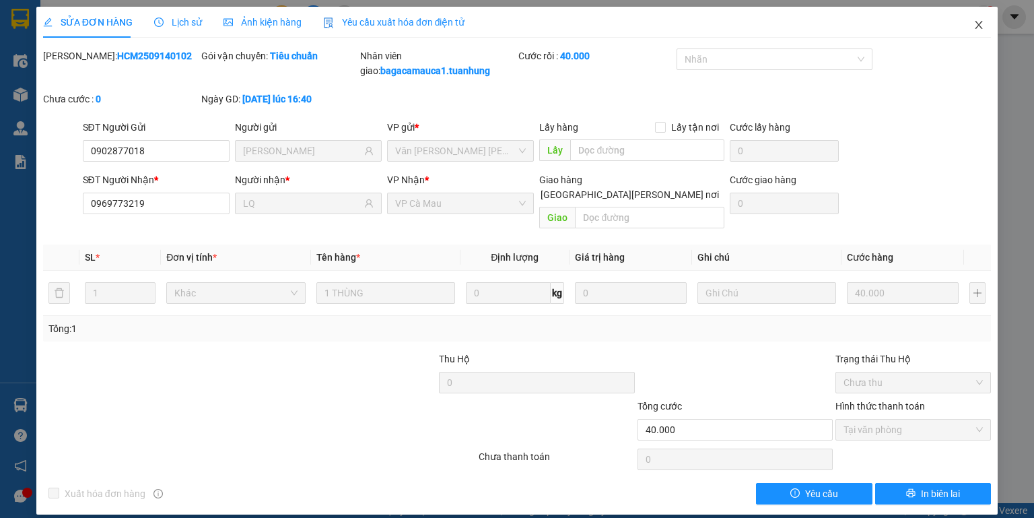
drag, startPoint x: 342, startPoint y: 43, endPoint x: 976, endPoint y: 28, distance: 634.4
click at [976, 28] on icon "close" at bounding box center [979, 25] width 7 height 8
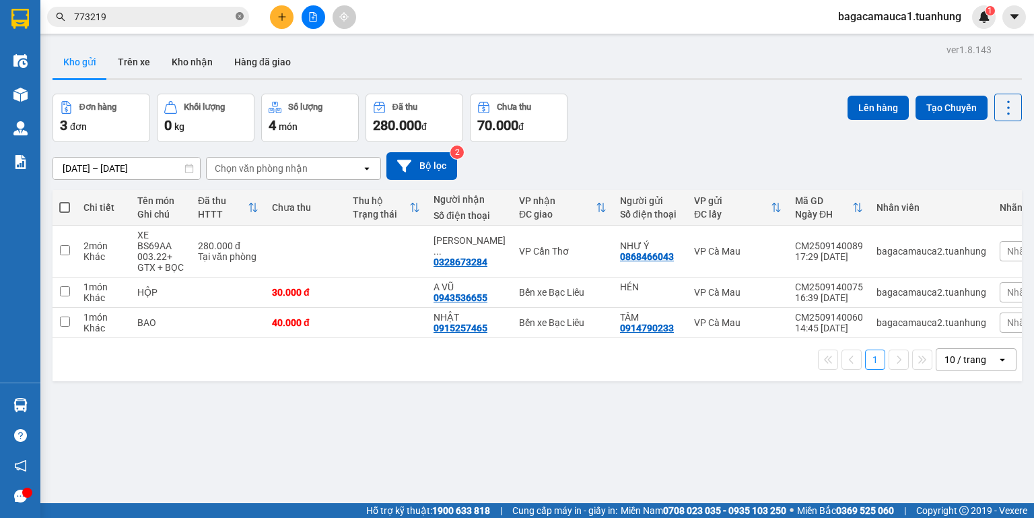
click at [241, 18] on icon "close-circle" at bounding box center [240, 16] width 8 height 8
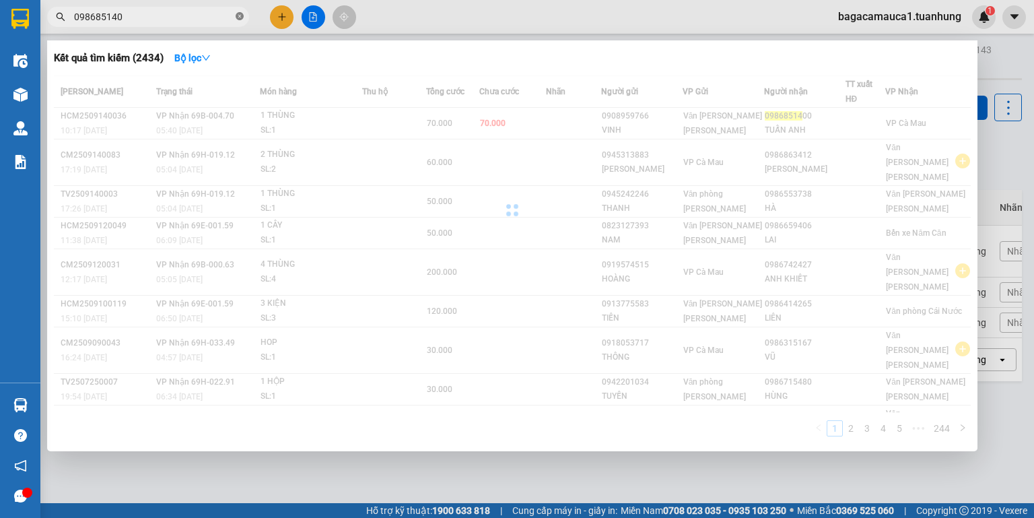
type input "0986851400"
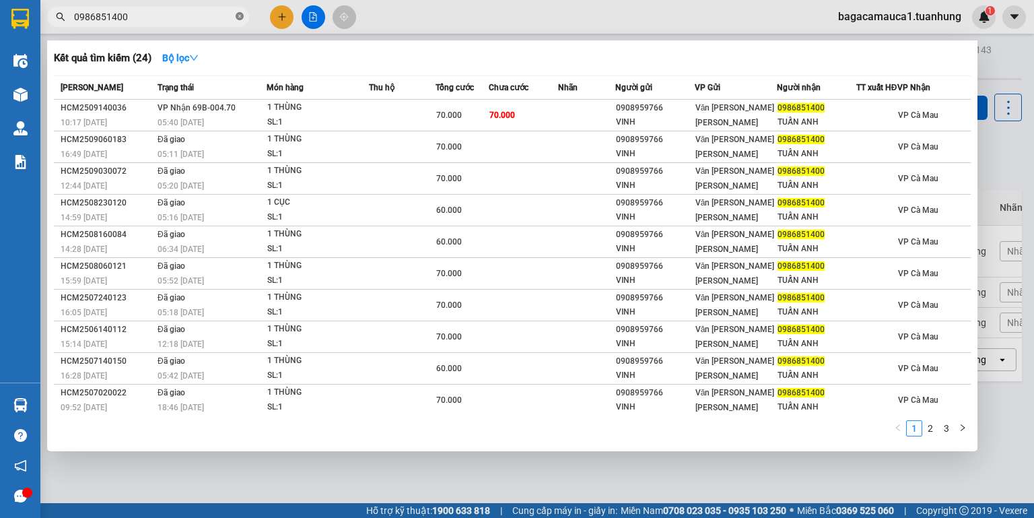
click at [241, 15] on icon "close-circle" at bounding box center [240, 16] width 8 height 8
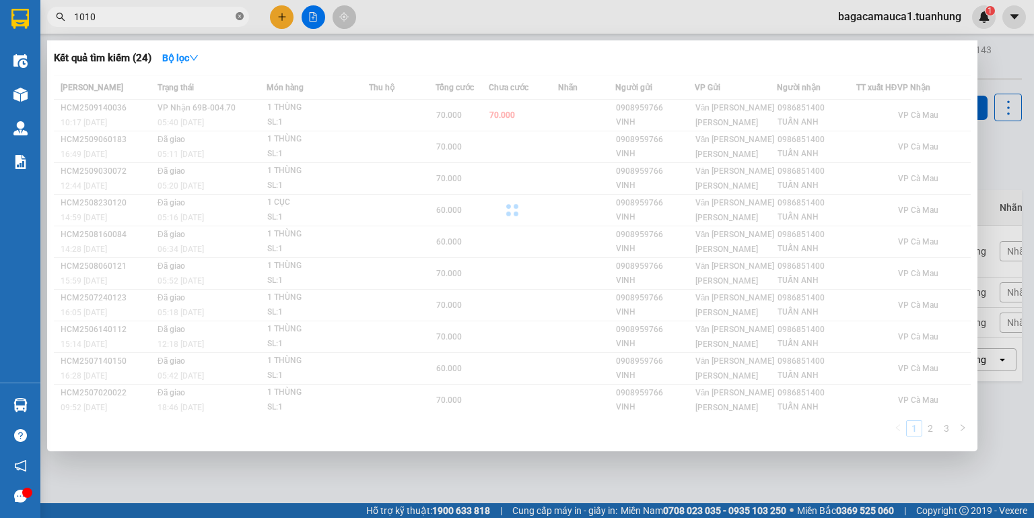
type input "10106"
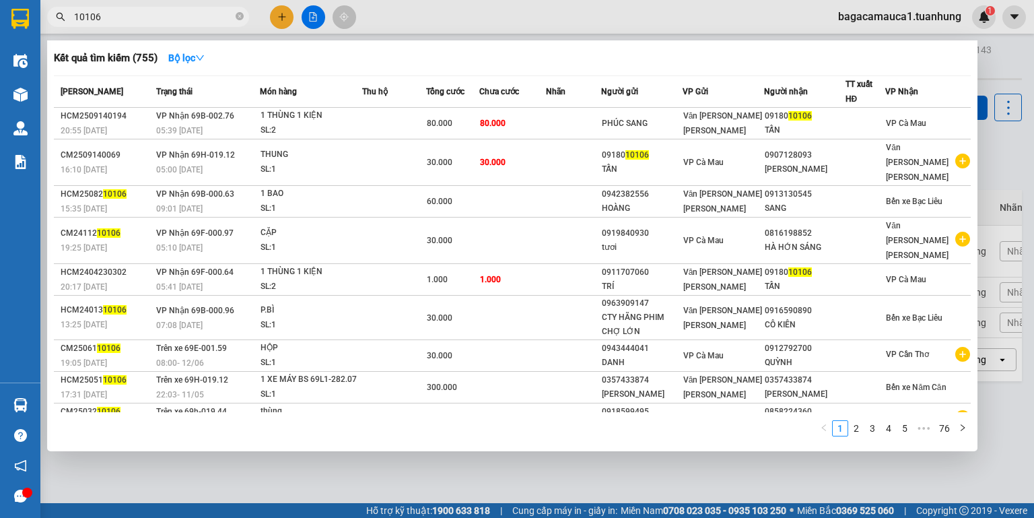
click at [231, 20] on input "10106" at bounding box center [153, 16] width 159 height 15
click at [238, 20] on icon "close-circle" at bounding box center [240, 16] width 8 height 8
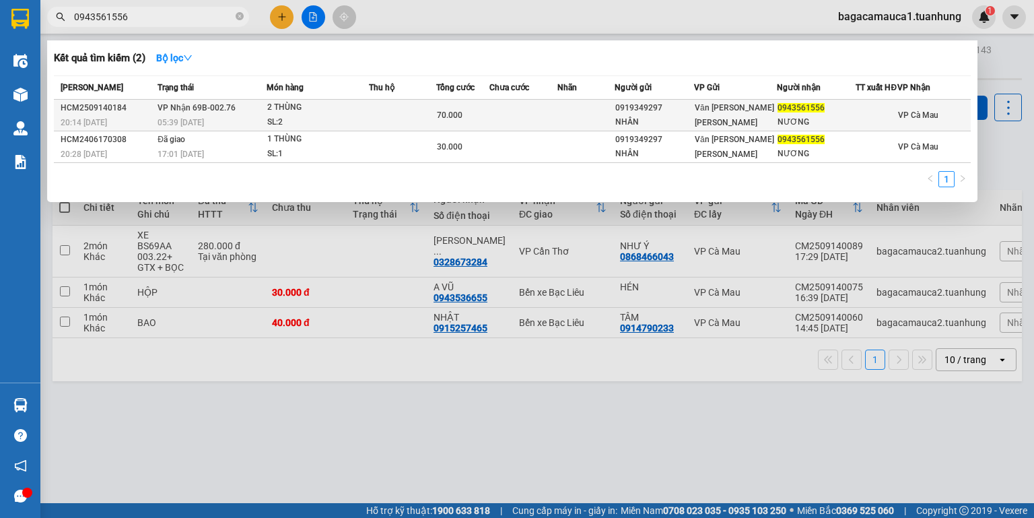
type input "0943561556"
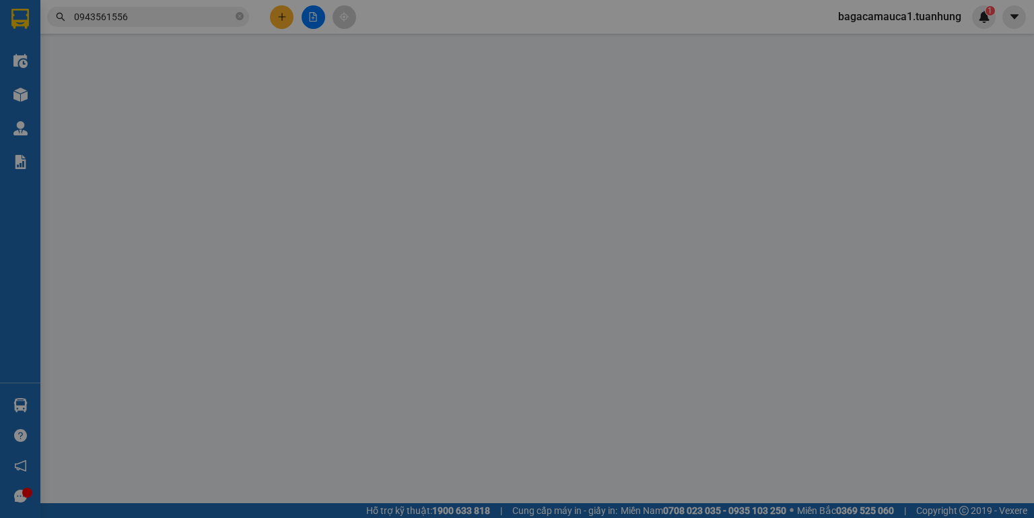
type input "0919349297"
type input "NHÂN"
type input "0943561556"
type input "NƯƠNG"
type input "70.000"
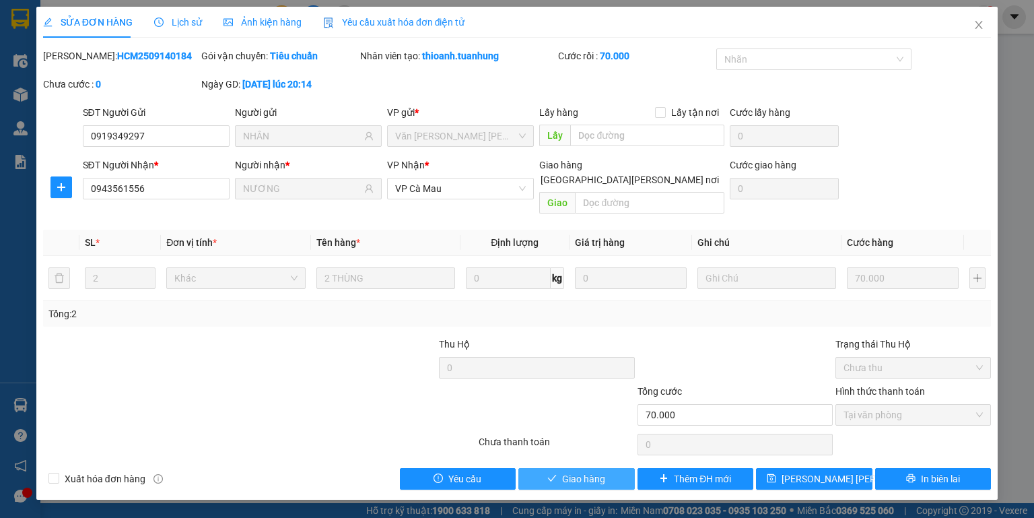
click at [582, 471] on span "Giao hàng" at bounding box center [583, 478] width 43 height 15
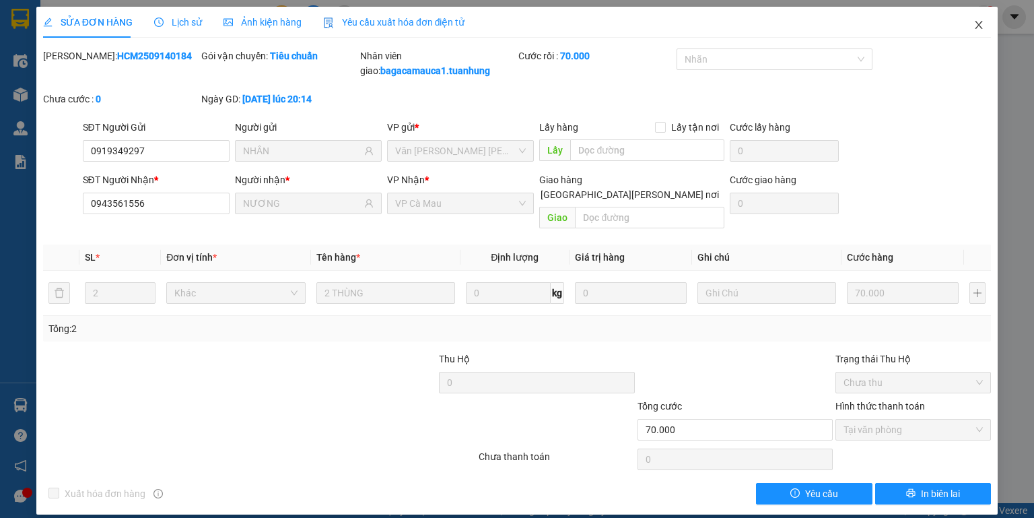
click at [978, 22] on icon "close" at bounding box center [979, 25] width 11 height 11
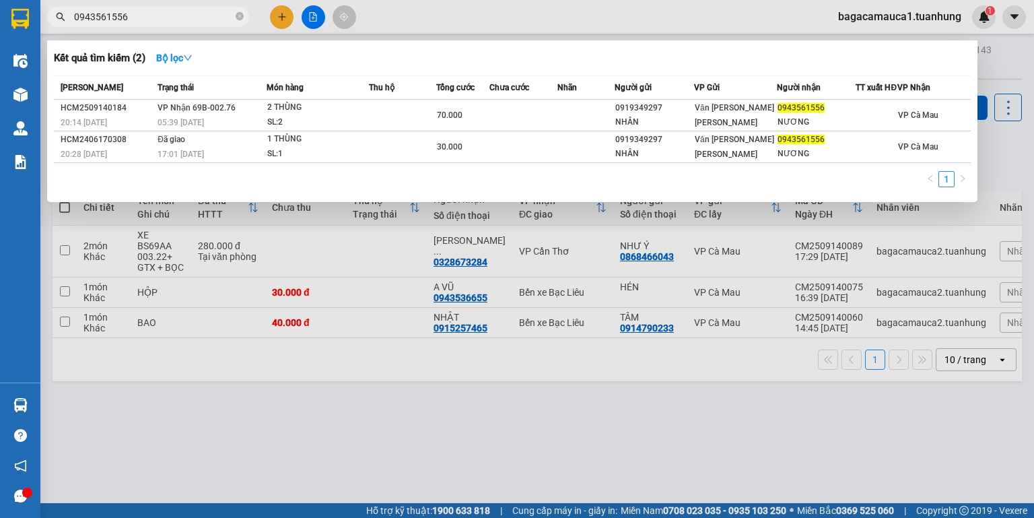
click at [155, 22] on input "0943561556" at bounding box center [153, 16] width 159 height 15
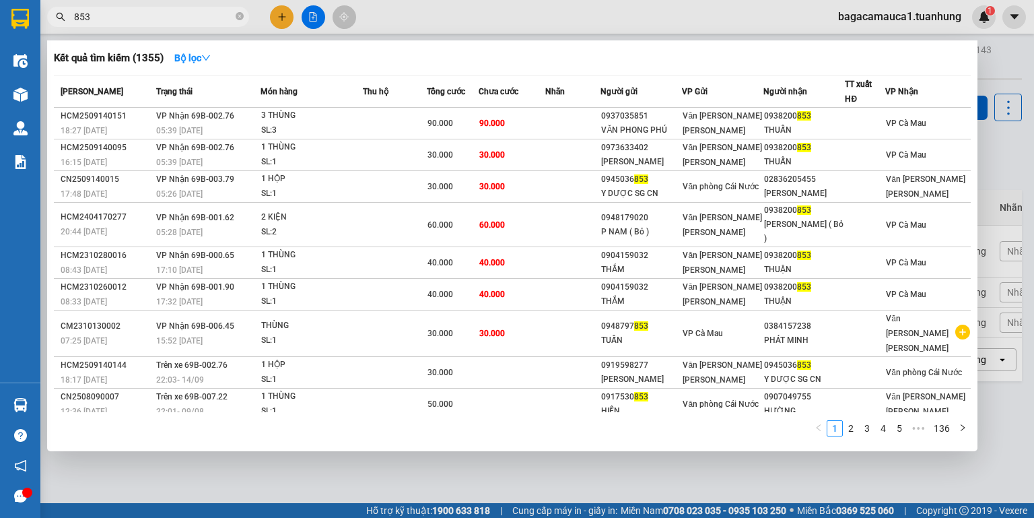
click at [172, 14] on input "853" at bounding box center [153, 16] width 159 height 15
click at [172, 13] on input "853" at bounding box center [153, 16] width 159 height 15
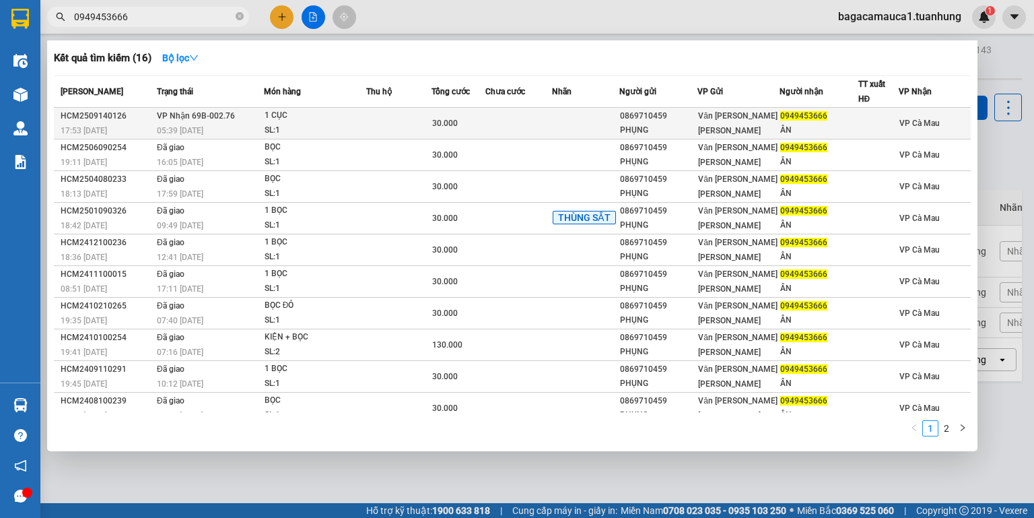
type input "0949453666"
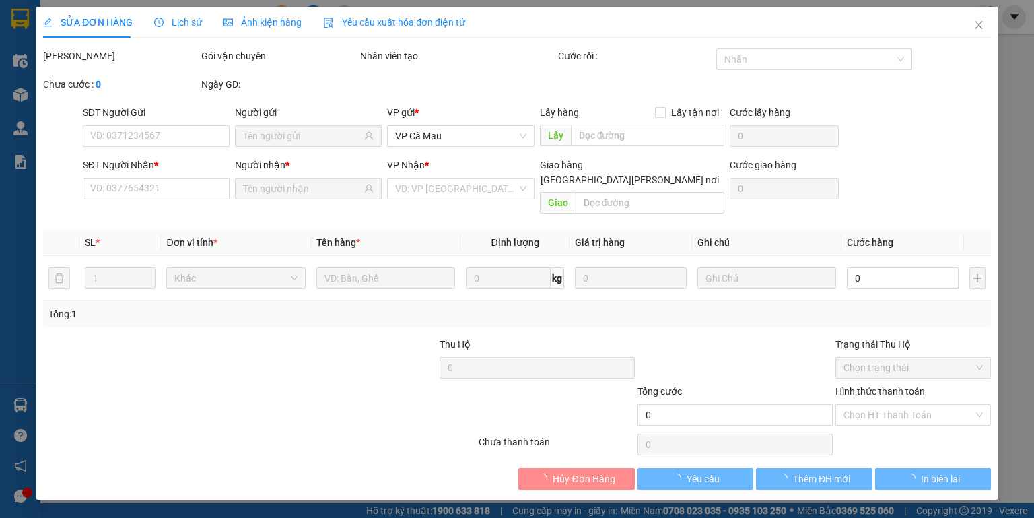
type input "0869710459"
type input "PHỤNG"
type input "0949453666"
type input "ÂN"
type input "30.000"
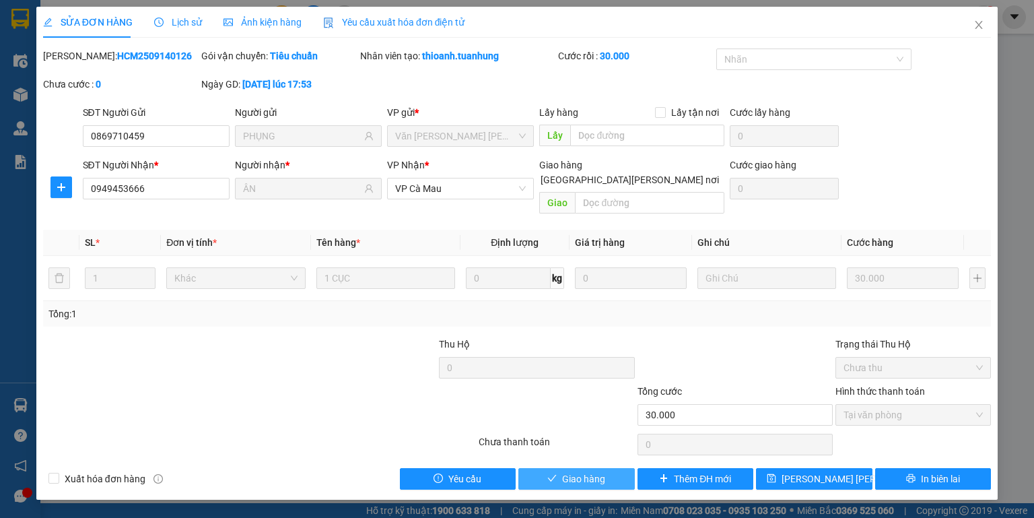
click at [590, 471] on button "Giao hàng" at bounding box center [576, 479] width 116 height 22
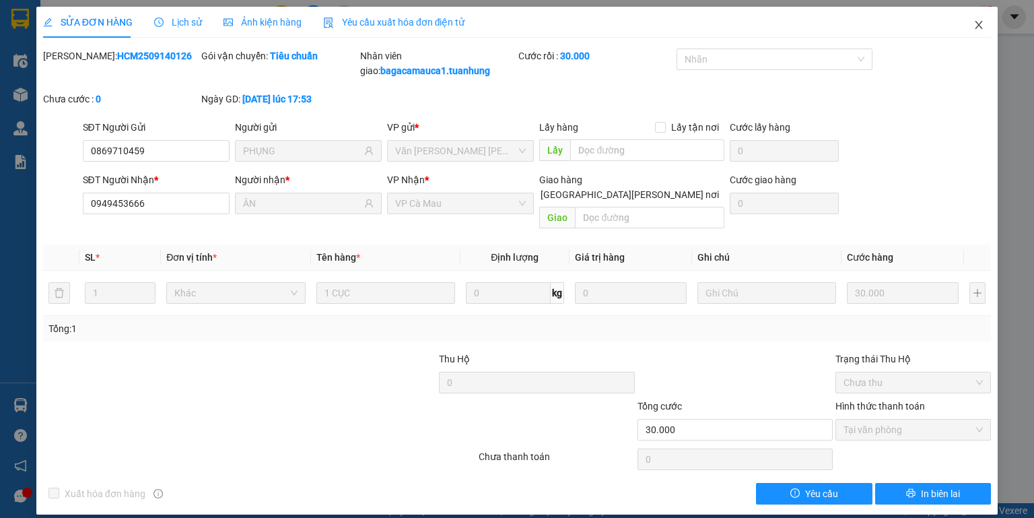
click at [977, 22] on icon "close" at bounding box center [979, 25] width 11 height 11
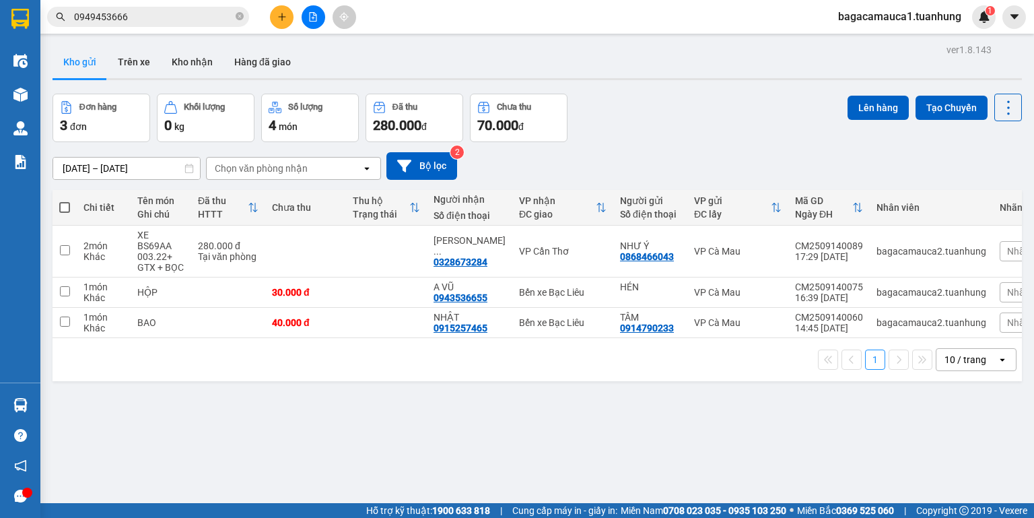
click at [189, 17] on input "0949453666" at bounding box center [153, 16] width 159 height 15
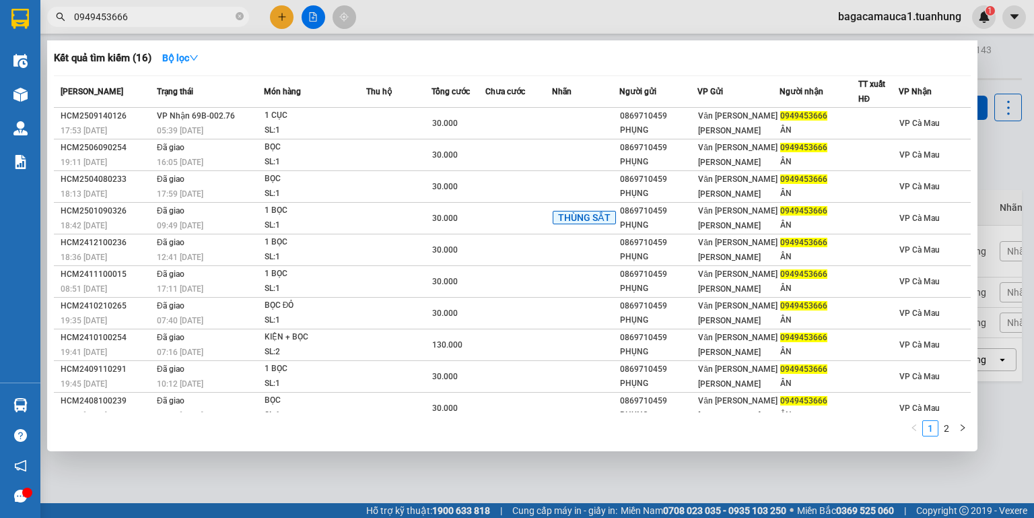
click at [341, 51] on div "Kết quả tìm kiếm ( 16 ) Bộ lọc" at bounding box center [512, 58] width 917 height 22
click at [140, 8] on span "0949453666" at bounding box center [148, 17] width 202 height 20
click at [142, 15] on input "0949453666" at bounding box center [153, 16] width 159 height 15
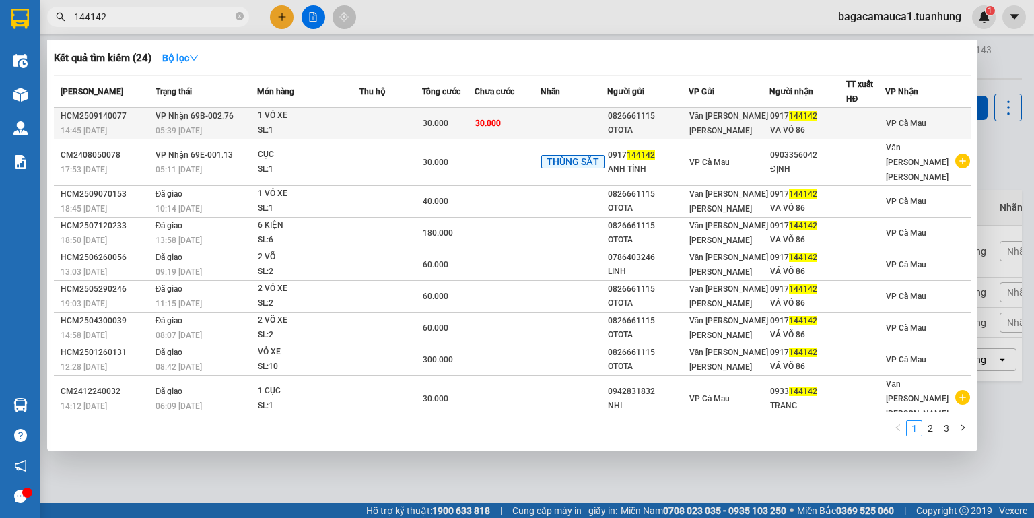
type input "144142"
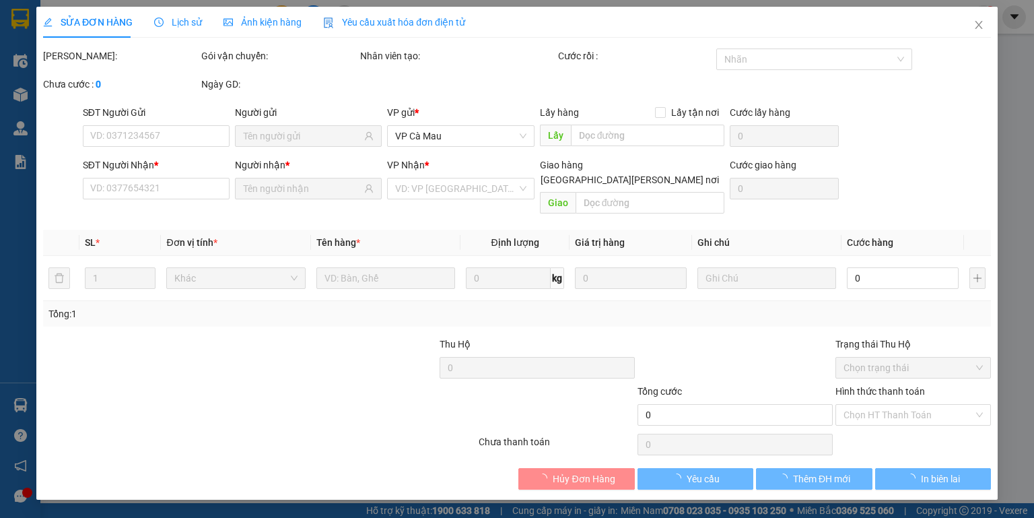
type input "0826661115"
type input "OTOTA"
type input "0917144142"
type input "VA VÕ 86"
type input "30.000"
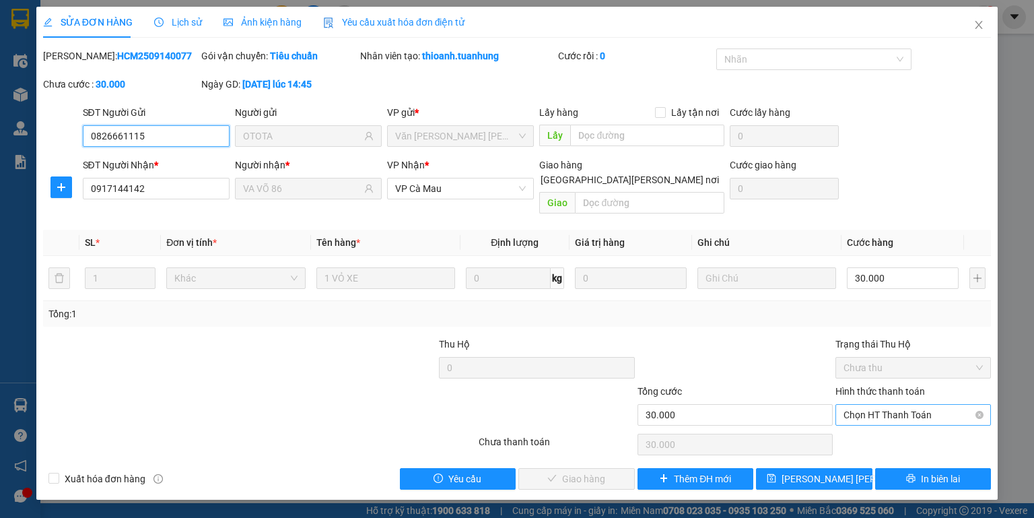
click at [881, 405] on span "Chọn HT Thanh Toán" at bounding box center [913, 415] width 139 height 20
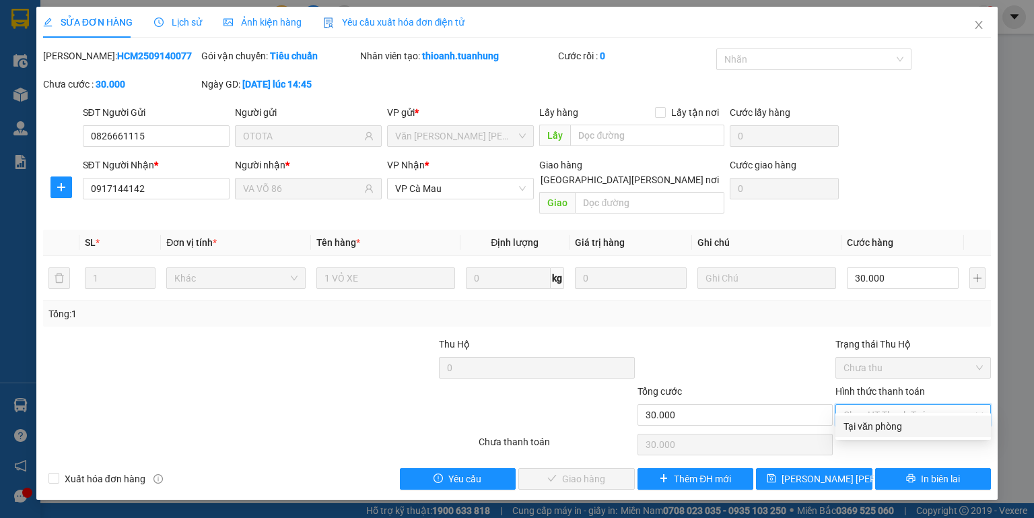
click at [883, 426] on div "Tại văn phòng" at bounding box center [913, 426] width 139 height 15
type input "0"
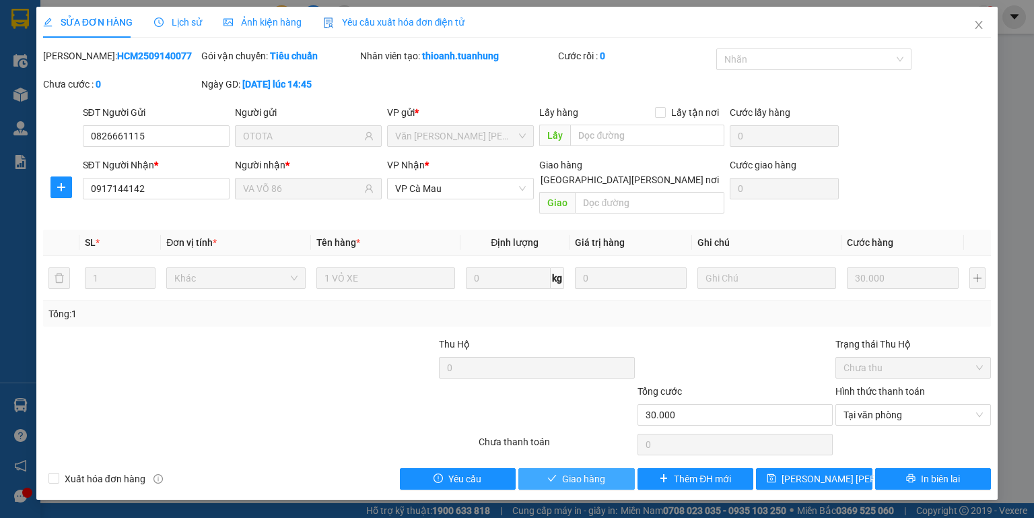
click at [601, 471] on span "Giao hàng" at bounding box center [583, 478] width 43 height 15
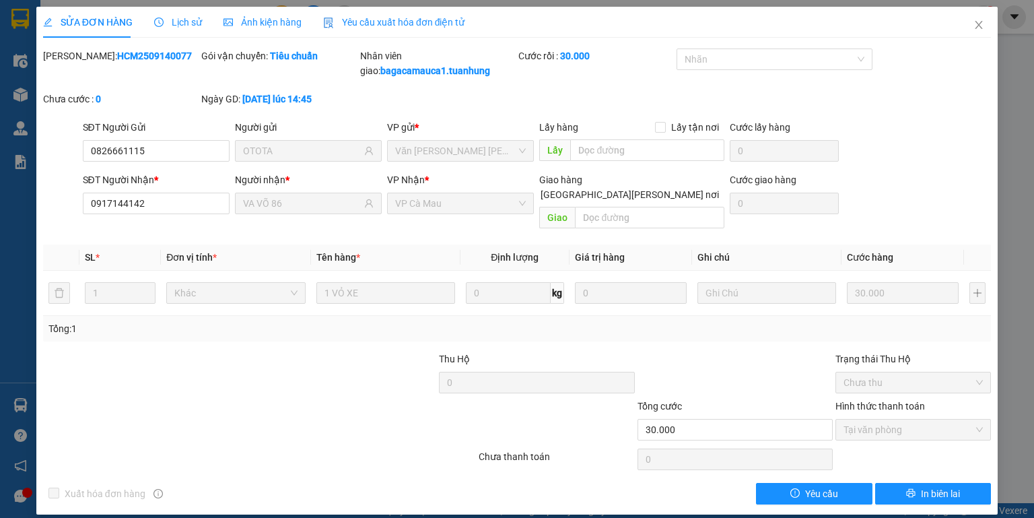
click at [649, 465] on div "Total Paid Fee 30.000 Total UnPaid Fee 0 Cash Collection Total Fee Mã ĐH: HCM25…" at bounding box center [517, 276] width 948 height 456
click at [650, 469] on div "Total Paid Fee 30.000 Total UnPaid Fee 0 Cash Collection Total Fee Mã ĐH: HCM25…" at bounding box center [517, 276] width 948 height 456
click at [978, 23] on icon "close" at bounding box center [979, 25] width 11 height 11
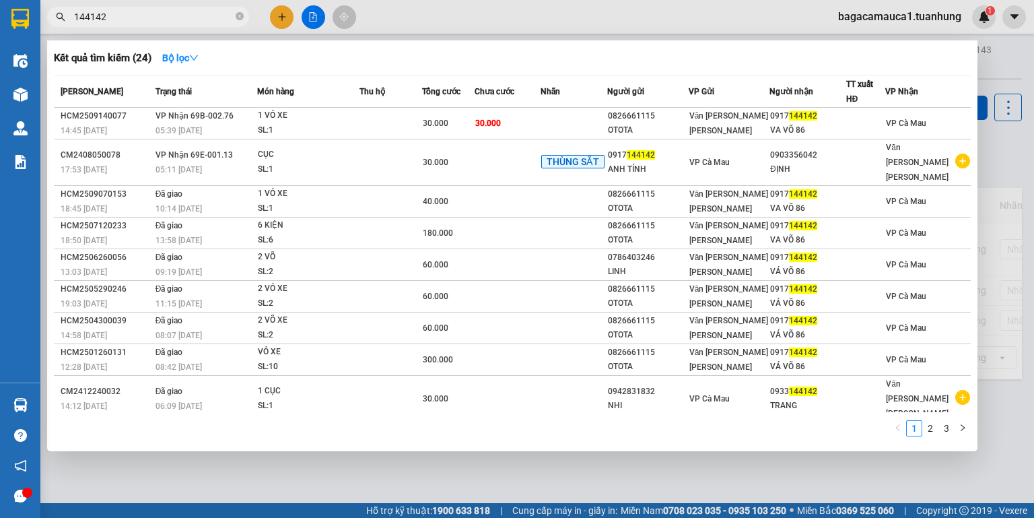
click at [212, 13] on input "144142" at bounding box center [153, 16] width 159 height 15
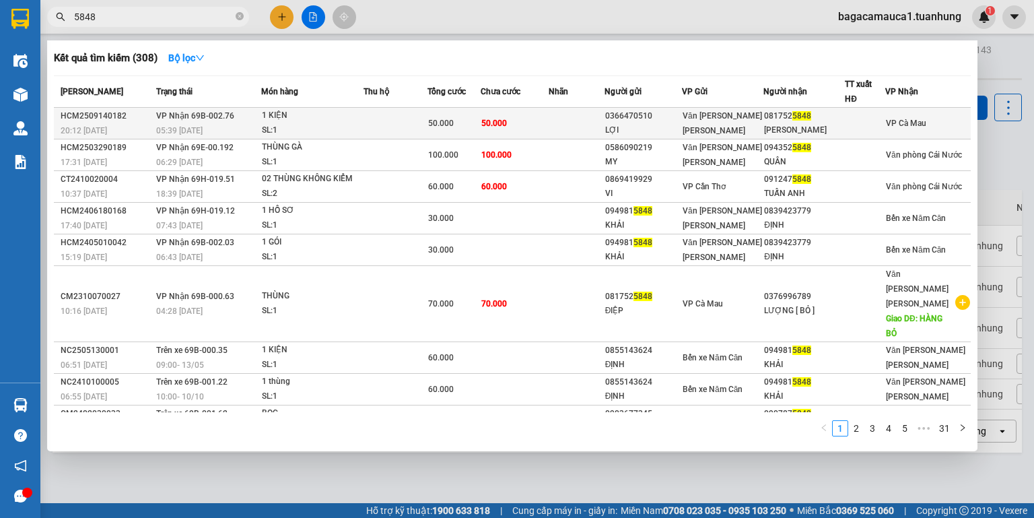
type input "5848"
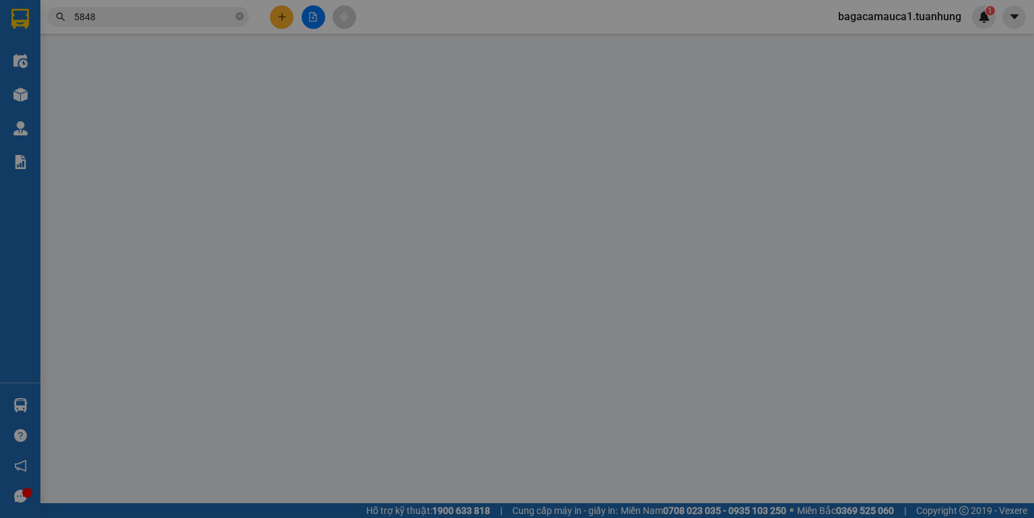
type input "0366470510"
type input "LỢI"
type input "0817525848"
type input "HÀ ĐIỆP"
type input "50.000"
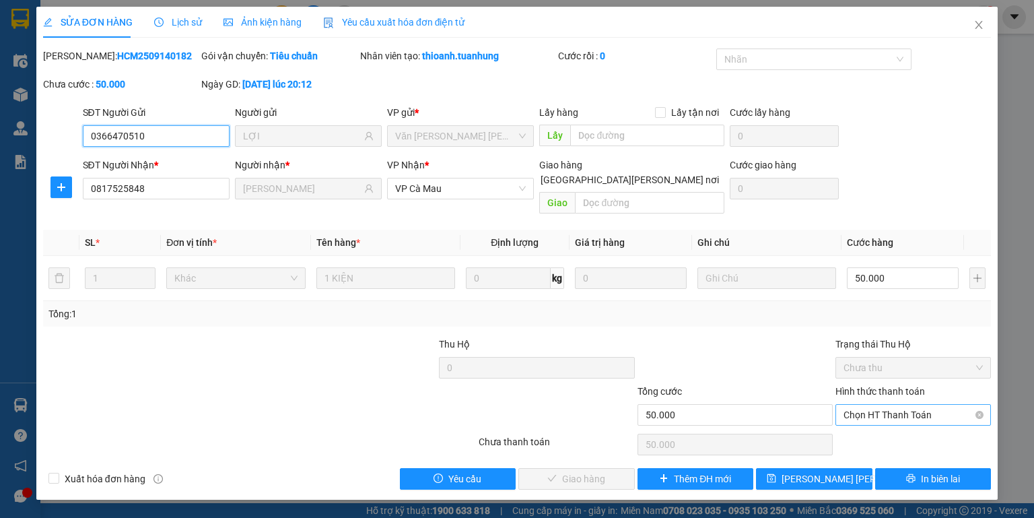
click at [857, 405] on span "Chọn HT Thanh Toán" at bounding box center [913, 415] width 139 height 20
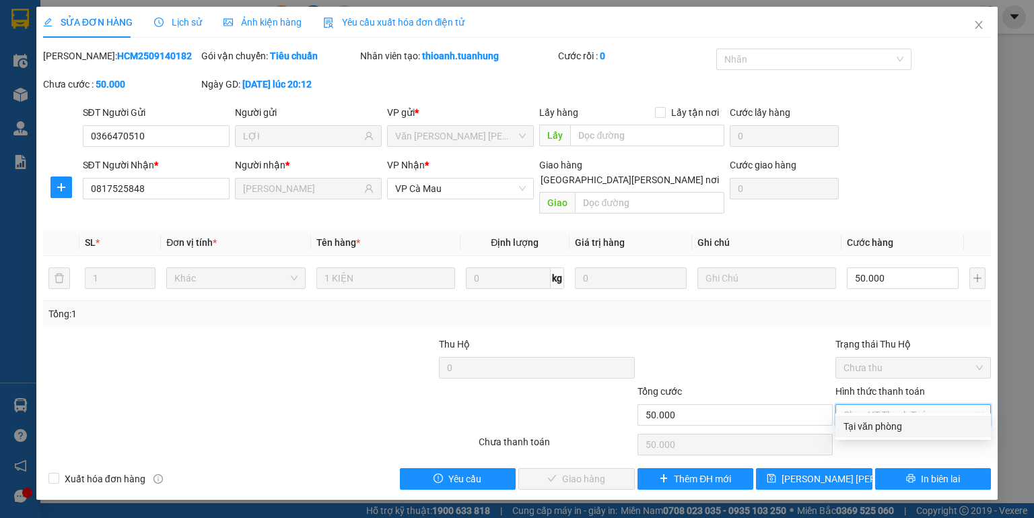
click at [865, 421] on div "Tại văn phòng" at bounding box center [913, 426] width 139 height 15
type input "0"
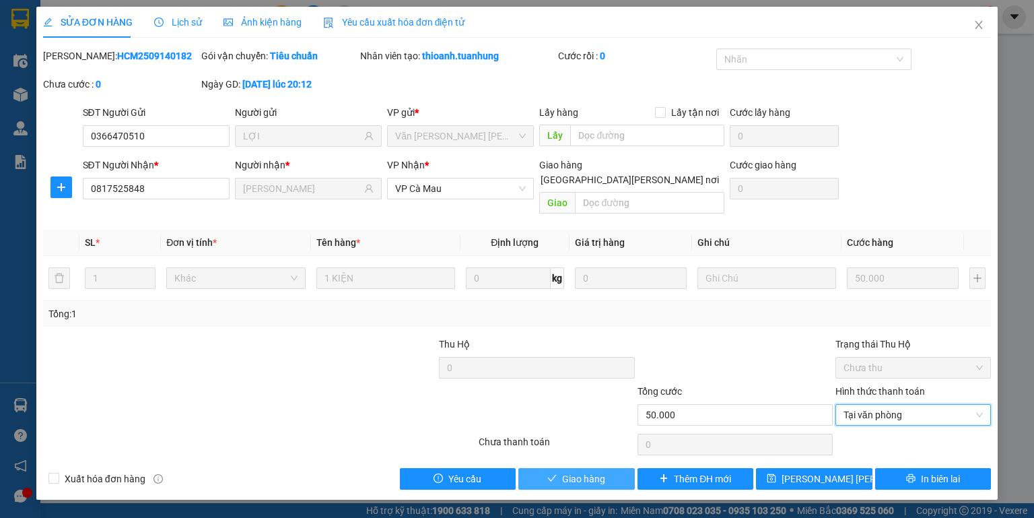
click at [582, 471] on span "Giao hàng" at bounding box center [583, 478] width 43 height 15
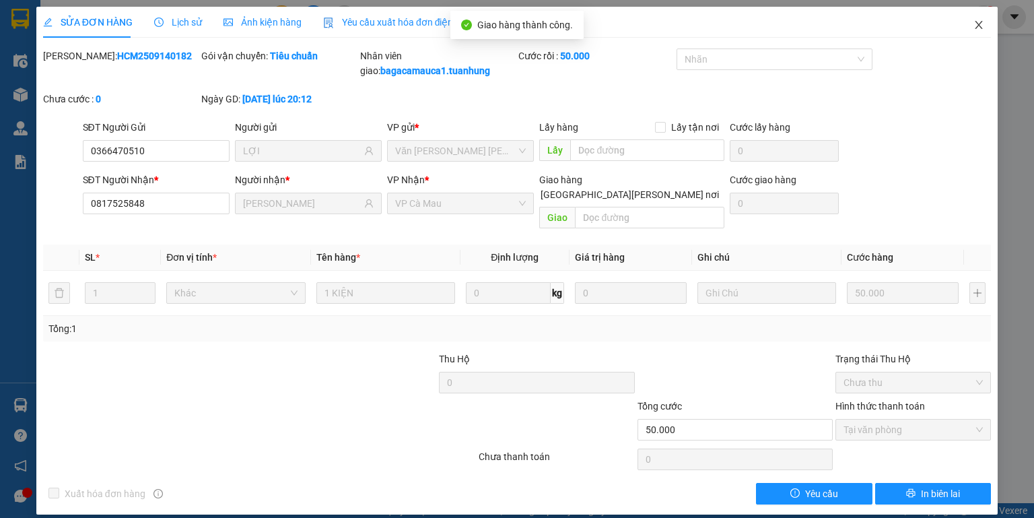
click at [976, 22] on icon "close" at bounding box center [979, 25] width 11 height 11
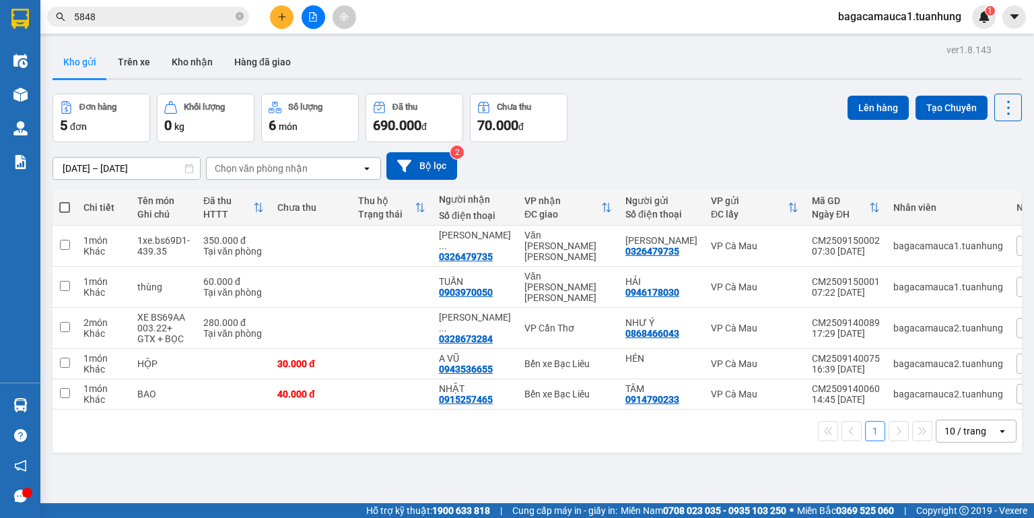
click at [918, 19] on span "bagacamauca1.tuanhung" at bounding box center [900, 16] width 145 height 17
click at [889, 46] on span "Đăng xuất" at bounding box center [906, 41] width 115 height 15
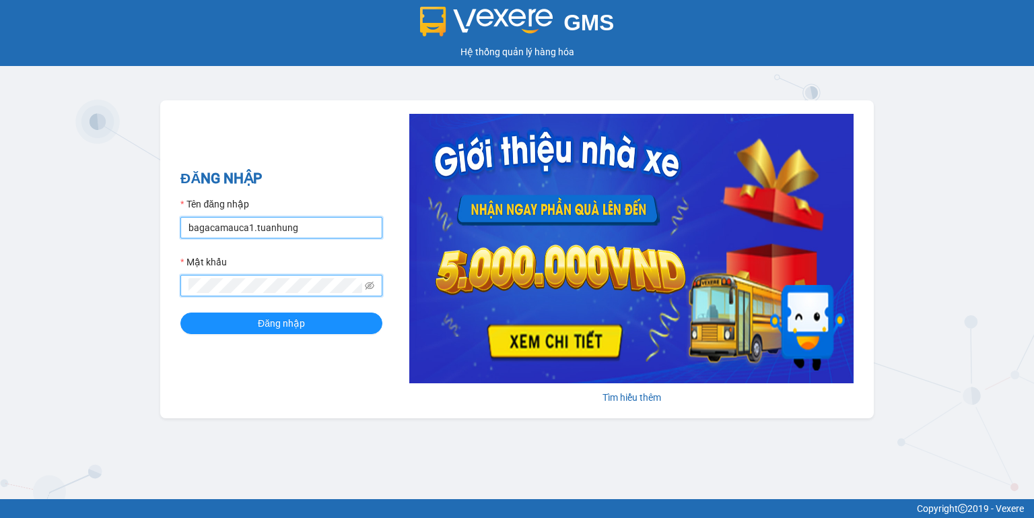
type input "kietsg.tuanhung"
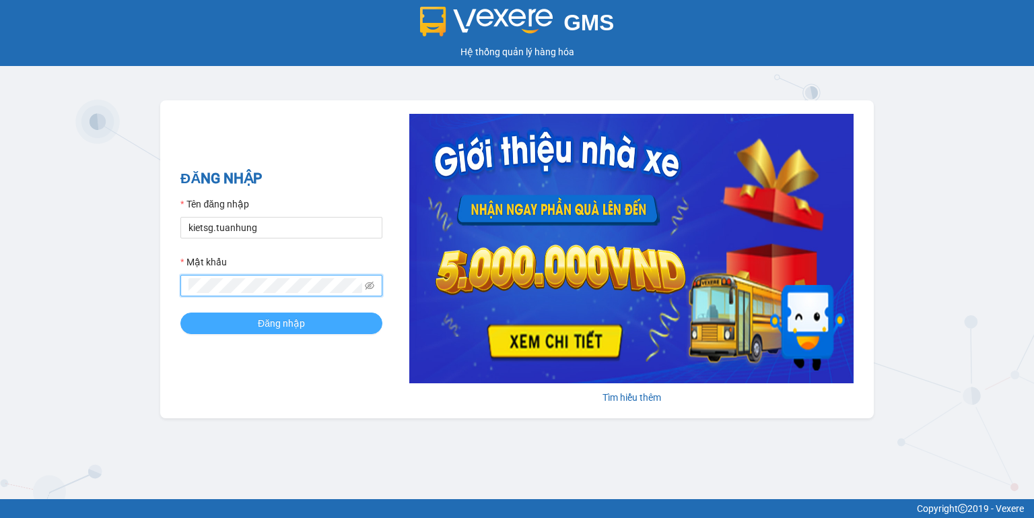
click at [271, 327] on span "Đăng nhập" at bounding box center [281, 323] width 47 height 15
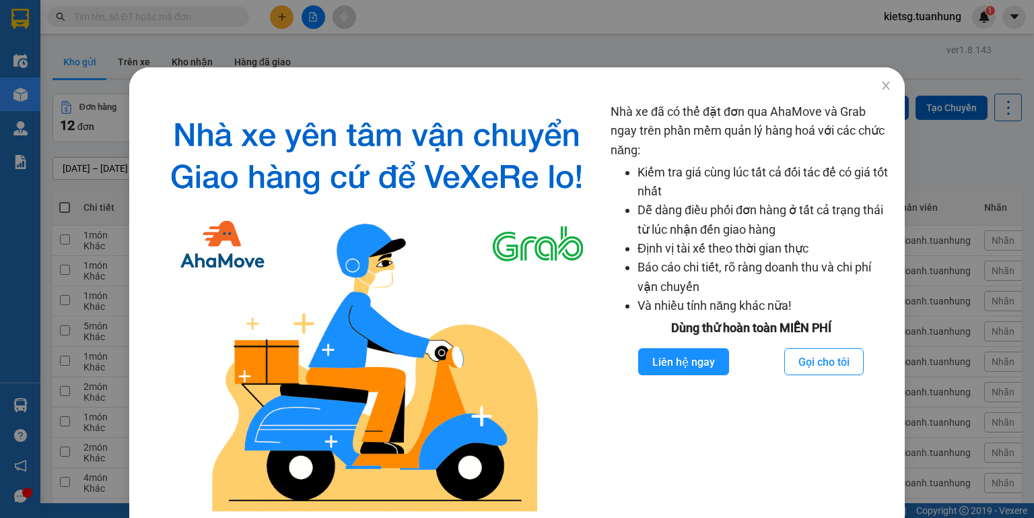
click at [255, 26] on div "Nhà xe đã có thể đặt đơn qua AhaMove và Grab ngay trên phần mềm quản lý hàng ho…" at bounding box center [517, 259] width 1034 height 518
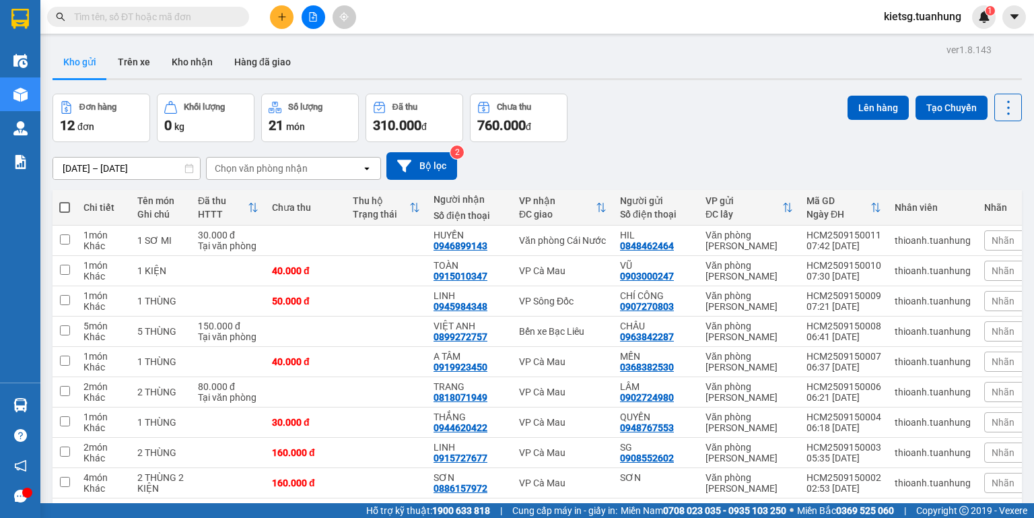
click at [221, 18] on input "text" at bounding box center [153, 16] width 159 height 15
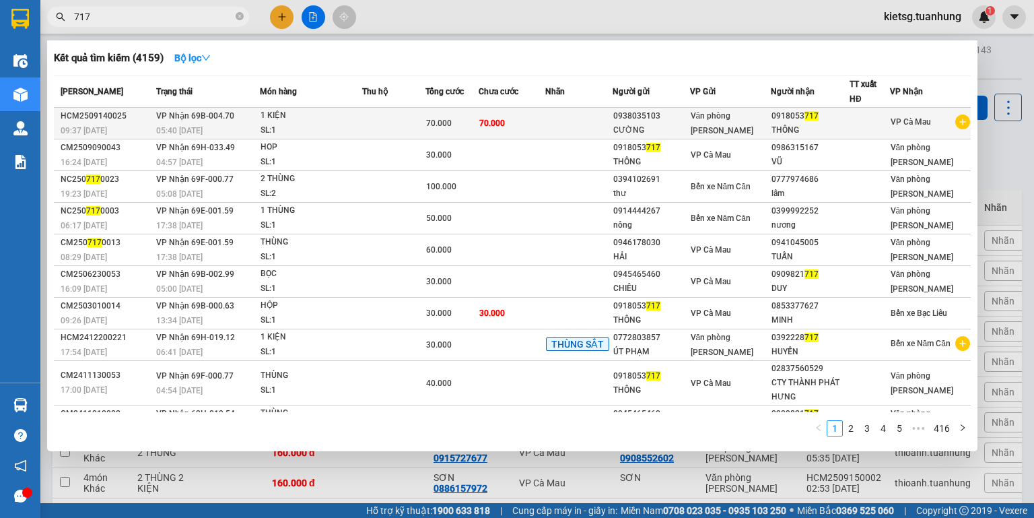
type input "717"
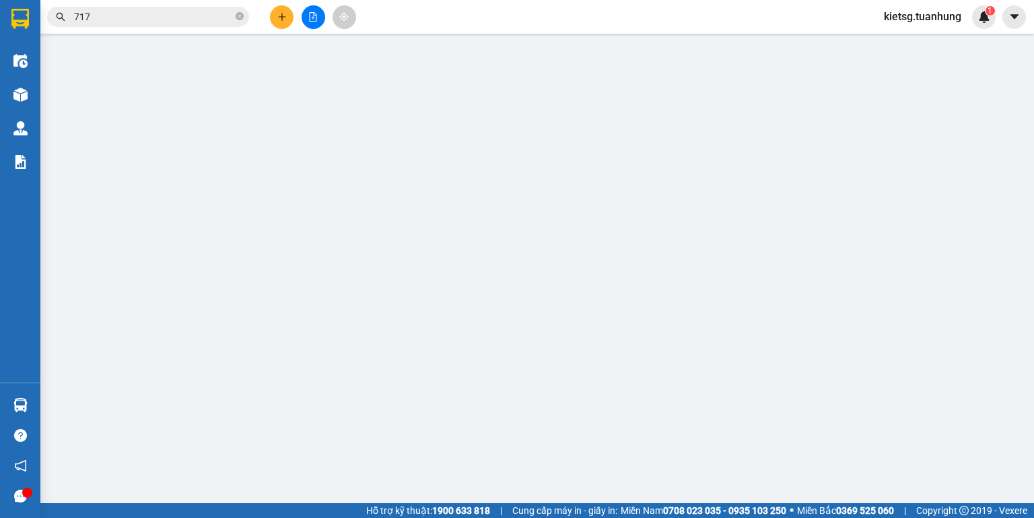
type input "0938035103"
type input "0918053717"
type input "70.000"
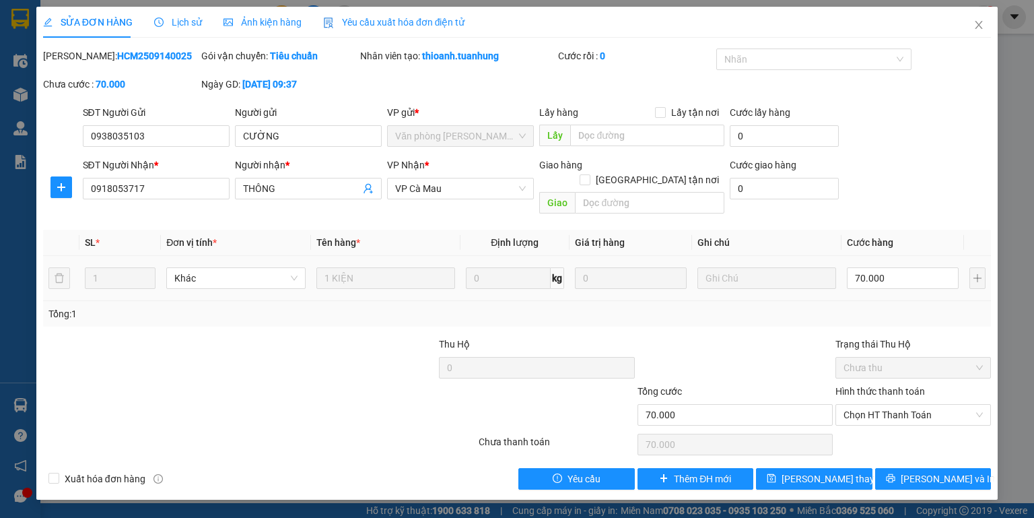
click at [873, 277] on td "70.000" at bounding box center [903, 278] width 123 height 45
drag, startPoint x: 876, startPoint y: 273, endPoint x: 883, endPoint y: 262, distance: 13.6
click at [878, 271] on div "70.000" at bounding box center [903, 278] width 112 height 27
click at [883, 267] on input "70.000" at bounding box center [903, 278] width 112 height 22
type input "0"
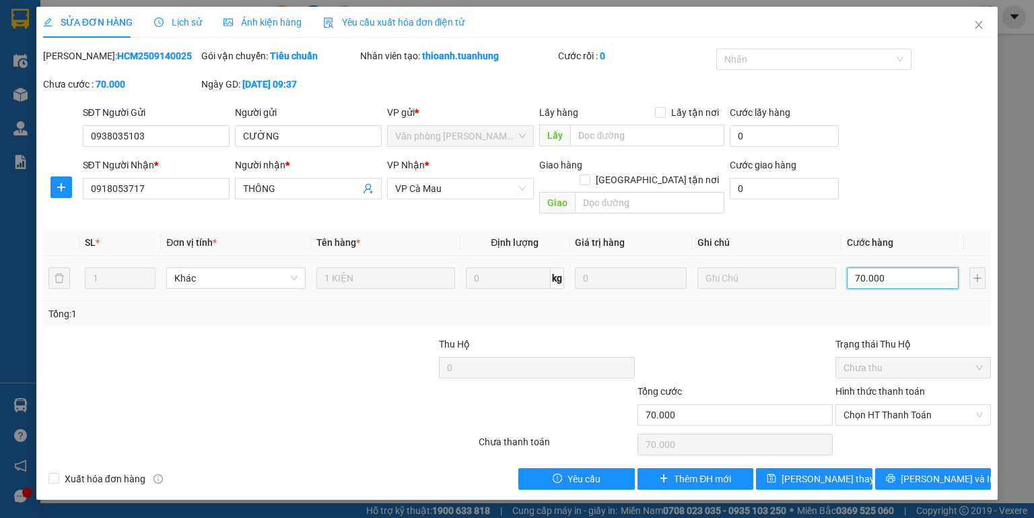
type input "0"
type input "5"
type input "005"
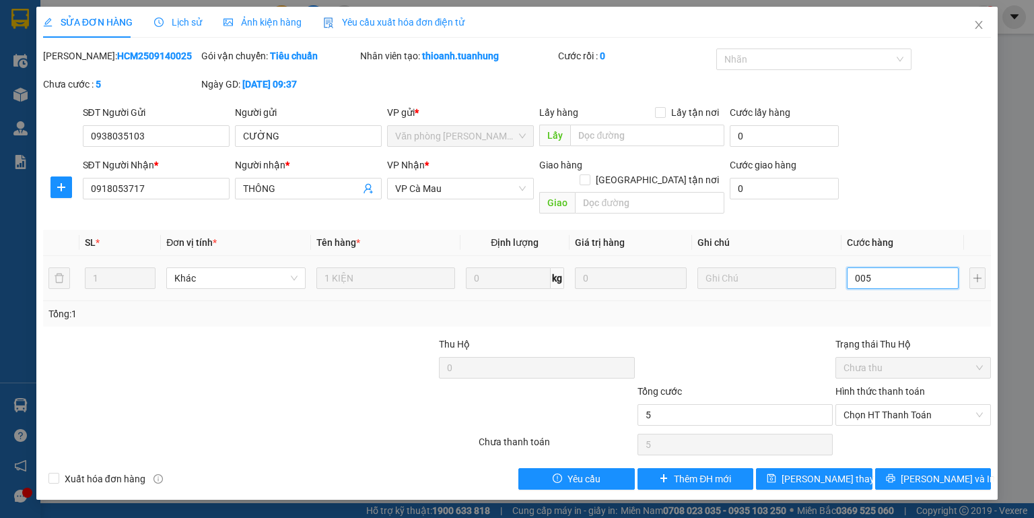
type input "50"
type input "0.050"
type input "50.000"
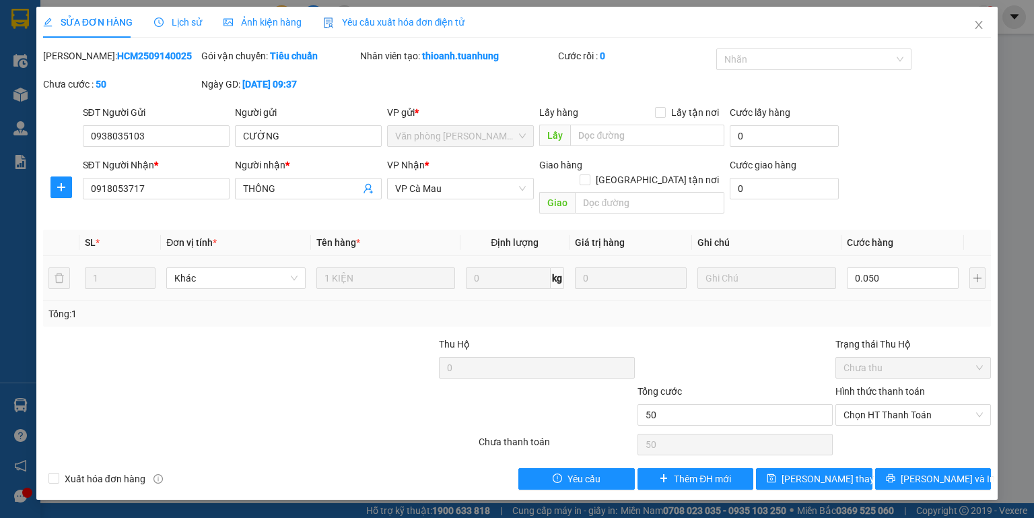
type input "50.000"
click at [881, 280] on td "50.000" at bounding box center [903, 278] width 123 height 45
click at [819, 468] on button "Lưu thay đổi" at bounding box center [814, 479] width 116 height 22
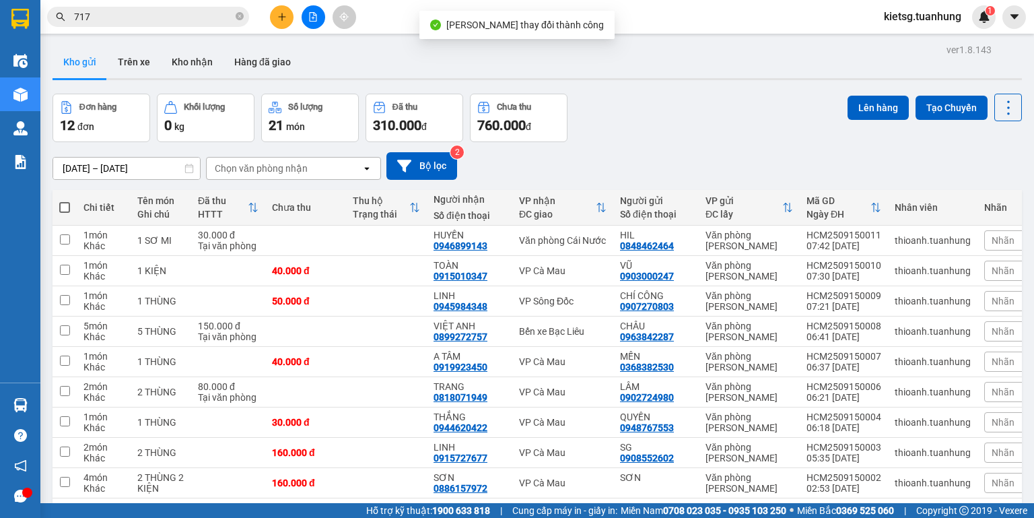
click at [908, 26] on div "kietsg.tuanhung 1" at bounding box center [934, 17] width 123 height 24
click at [906, 19] on span "kietsg.tuanhung" at bounding box center [922, 16] width 99 height 17
click at [898, 36] on span "Đăng xuất" at bounding box center [928, 41] width 71 height 15
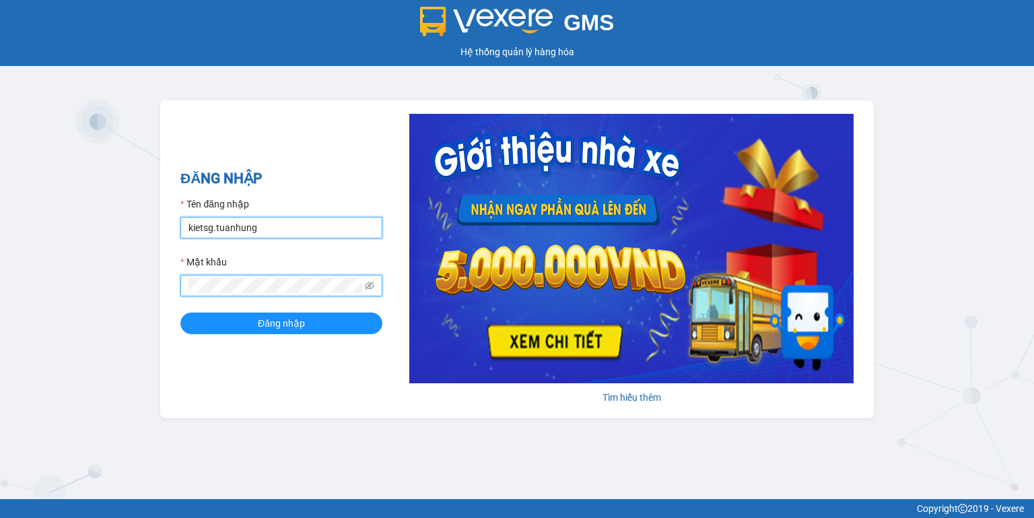
type input "bagacamauca1.tuanhung"
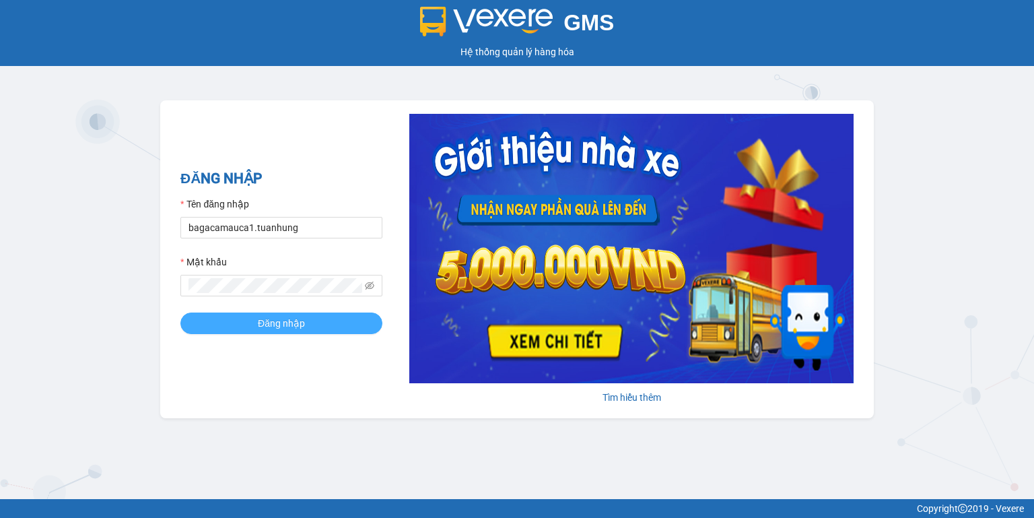
click at [313, 325] on button "Đăng nhập" at bounding box center [281, 323] width 202 height 22
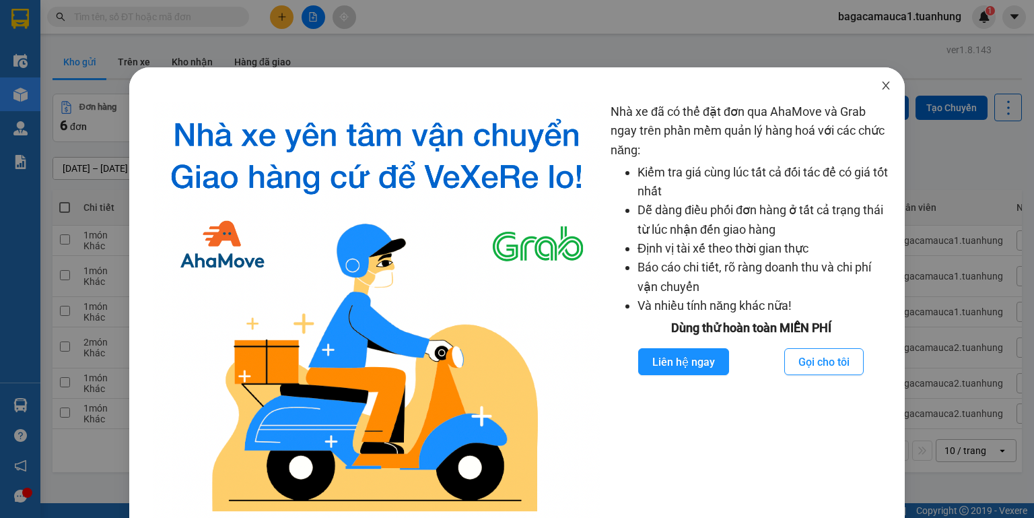
click at [881, 87] on icon "close" at bounding box center [886, 85] width 11 height 11
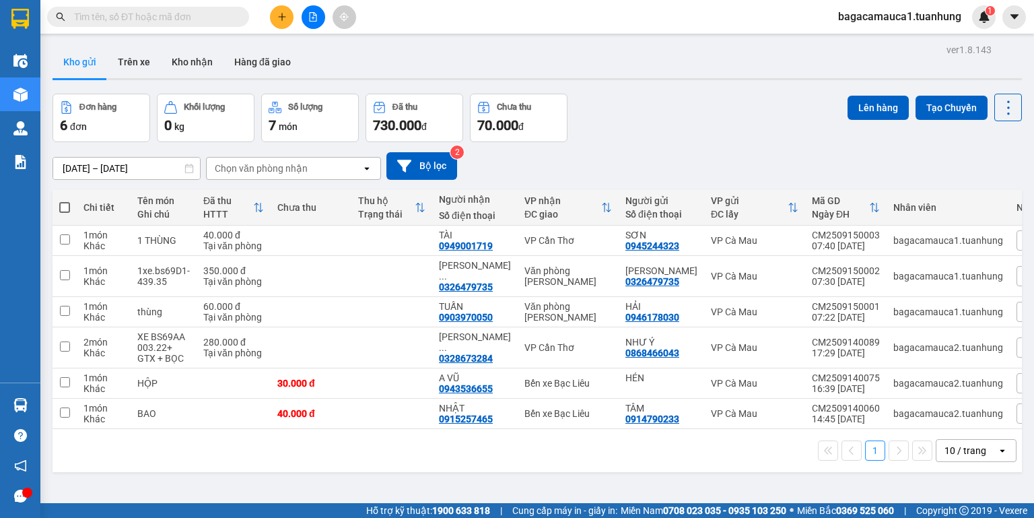
click at [205, 13] on input "text" at bounding box center [153, 16] width 159 height 15
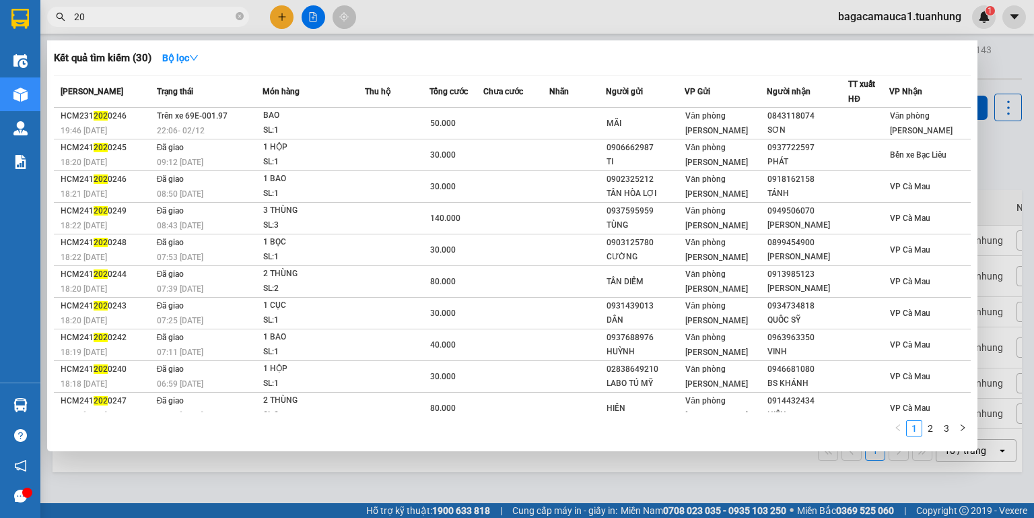
type input "2"
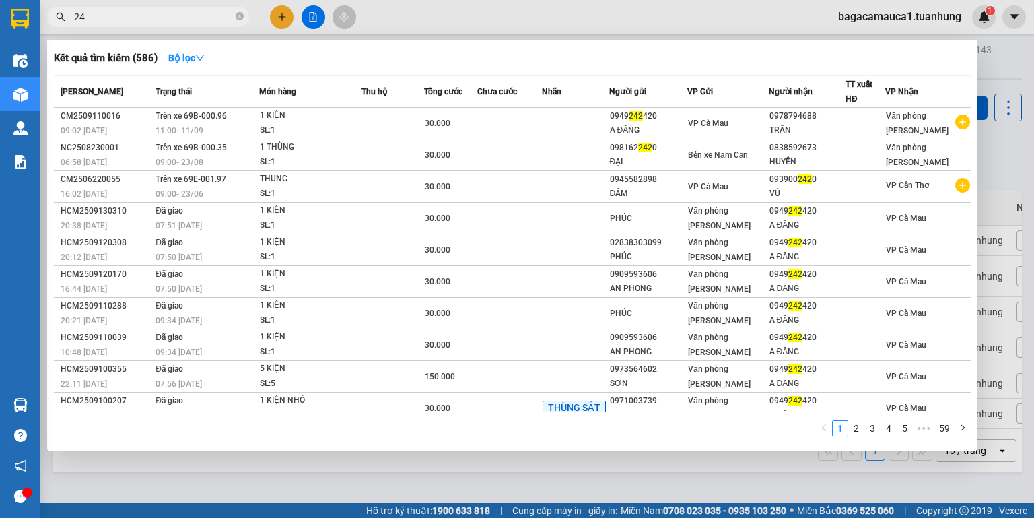
type input "2"
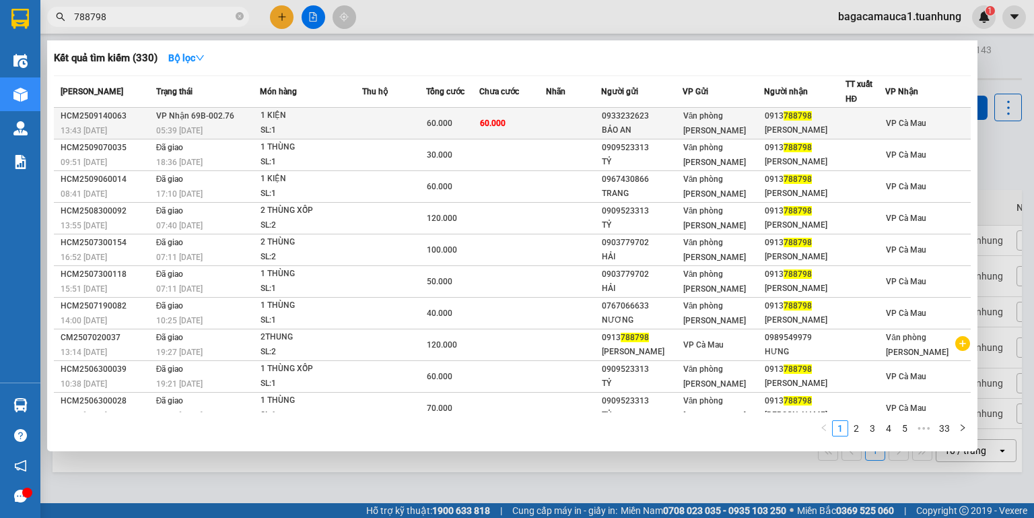
type input "788798"
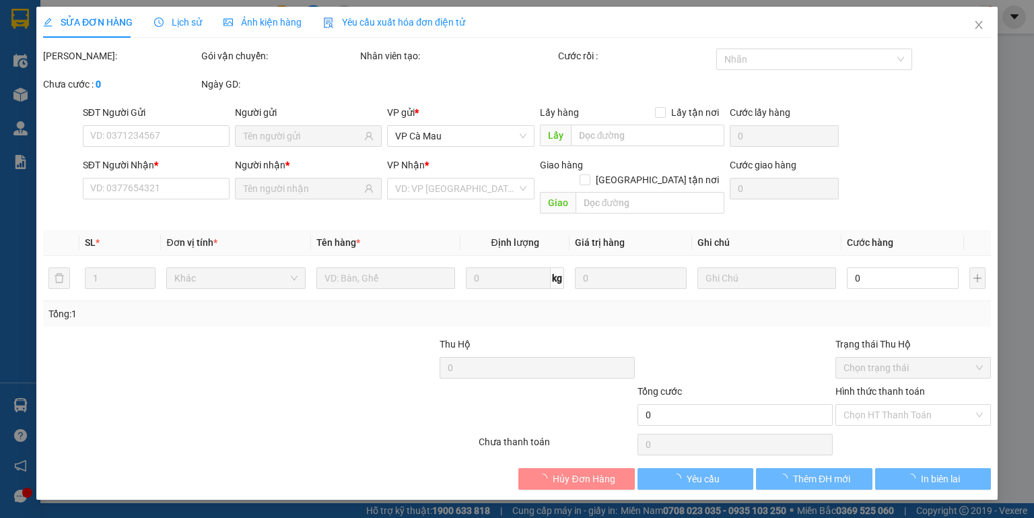
type input "0933232623"
type input "BẢO AN"
type input "0913788798"
type input "[PERSON_NAME]"
type input "60.000"
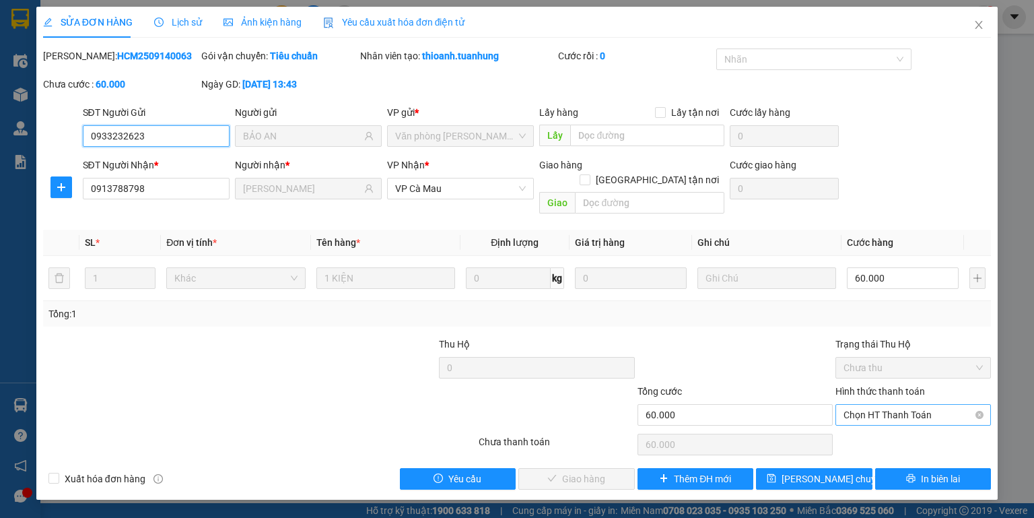
click at [889, 405] on span "Chọn HT Thanh Toán" at bounding box center [913, 415] width 139 height 20
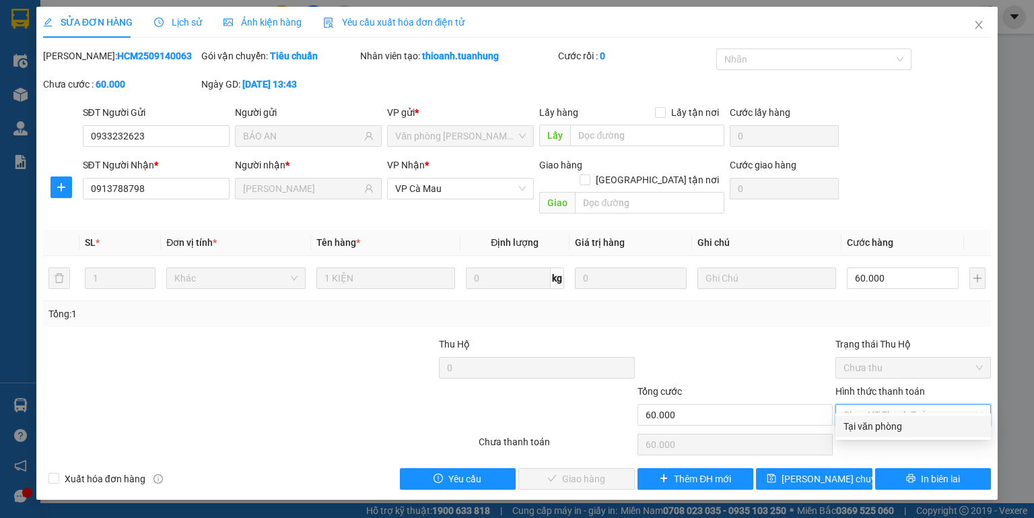
click at [889, 412] on div "Hình thức thanh toán Chọn HT Thanh Toán" at bounding box center [914, 407] width 156 height 47
click at [878, 405] on span "Chọn HT Thanh Toán" at bounding box center [913, 415] width 139 height 20
click at [886, 419] on div "Tại văn phòng" at bounding box center [913, 426] width 139 height 15
type input "0"
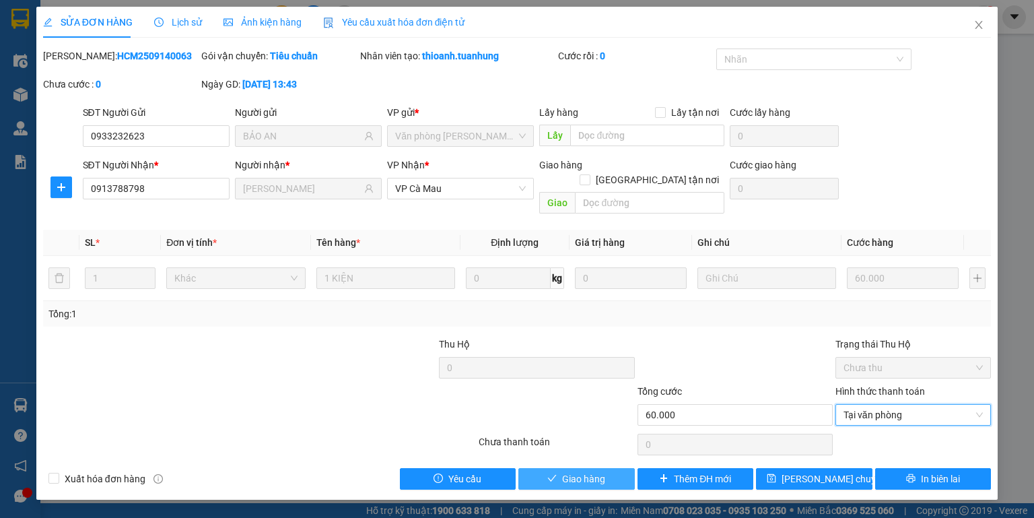
click at [609, 468] on button "Giao hàng" at bounding box center [576, 479] width 116 height 22
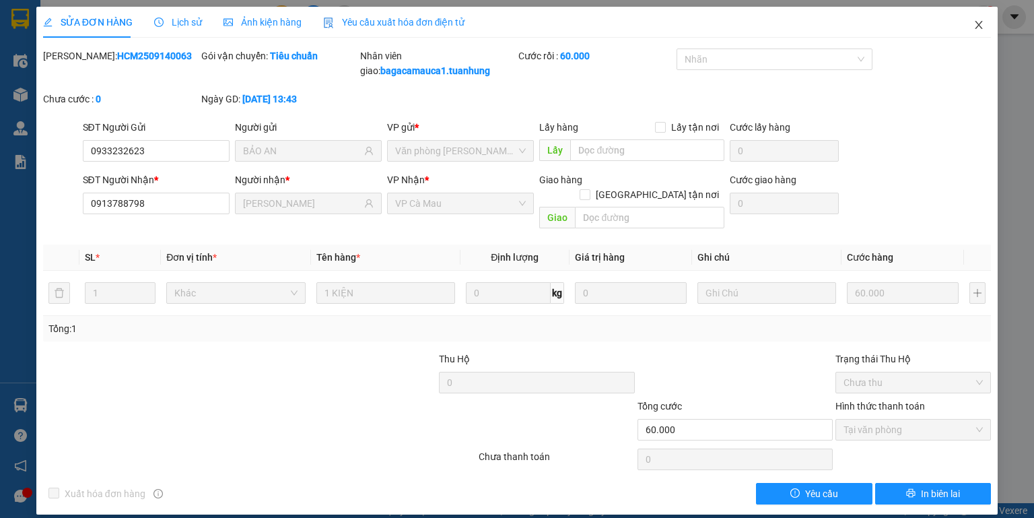
click at [975, 29] on icon "close" at bounding box center [979, 25] width 11 height 11
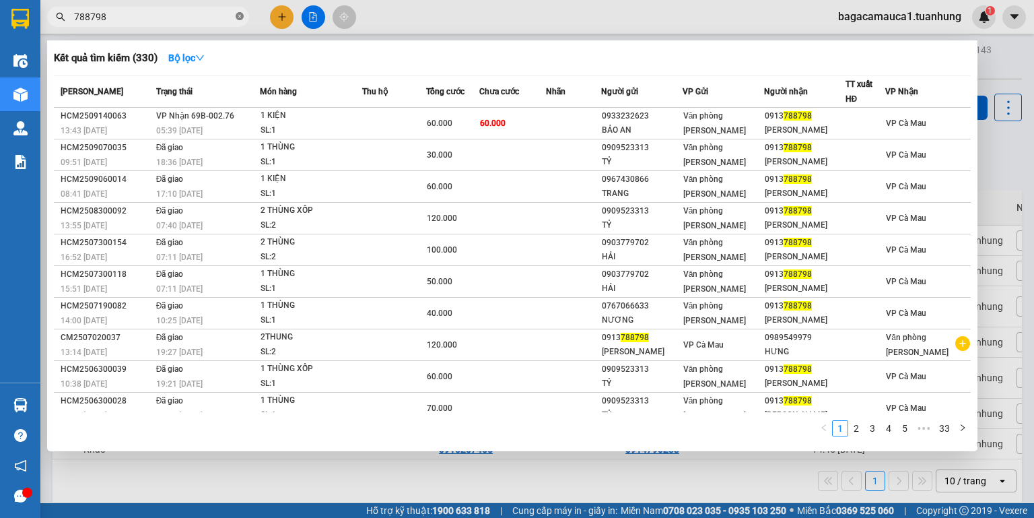
click at [242, 15] on icon "close-circle" at bounding box center [240, 16] width 8 height 8
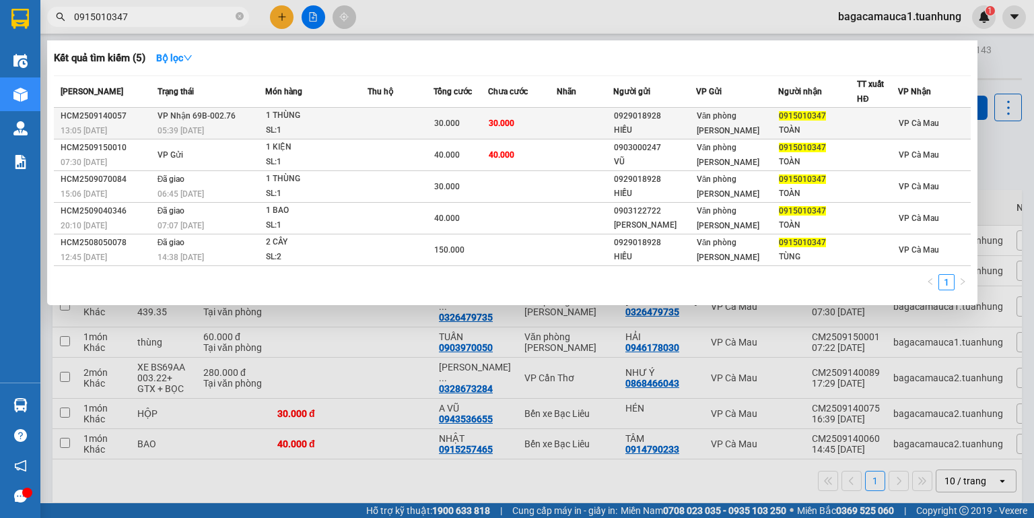
type input "0915010347"
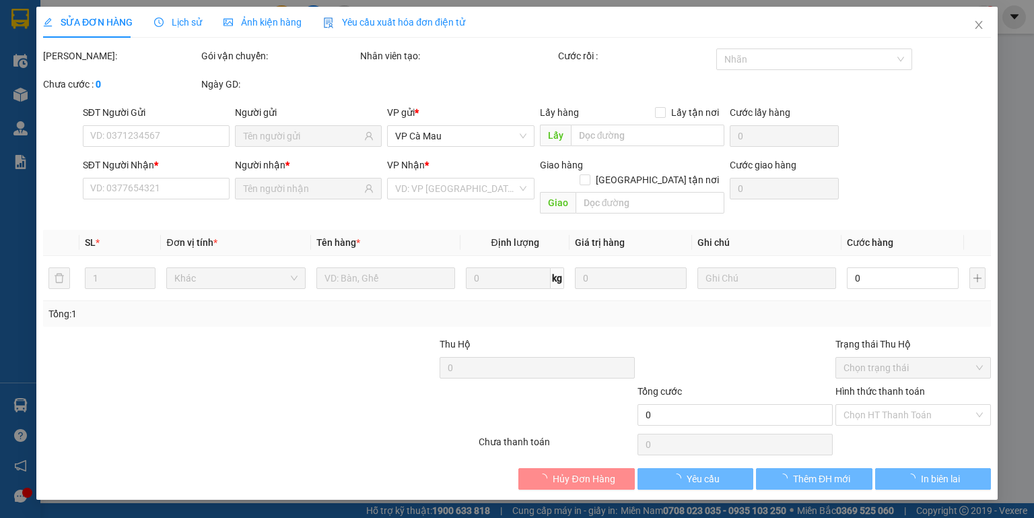
type input "0929018928"
type input "HIẾU"
type input "0915010347"
type input "TOÀN"
type input "30.000"
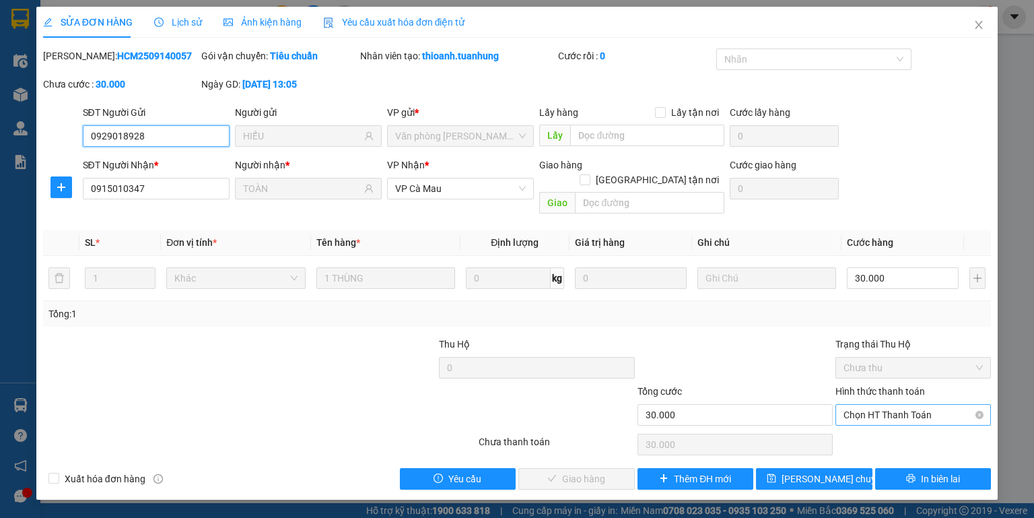
click at [851, 405] on span "Chọn HT Thanh Toán" at bounding box center [913, 415] width 139 height 20
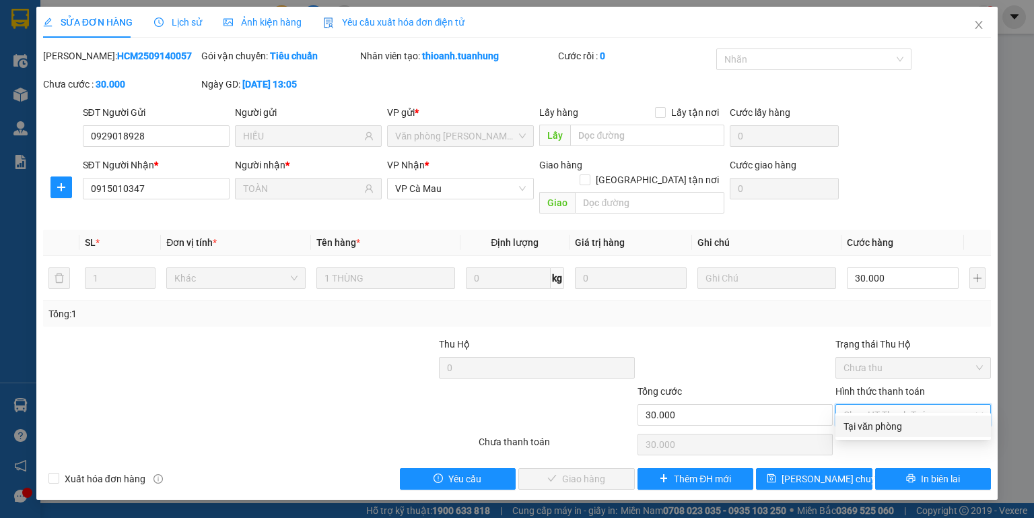
click at [886, 426] on div "Tại văn phòng" at bounding box center [913, 426] width 139 height 15
type input "0"
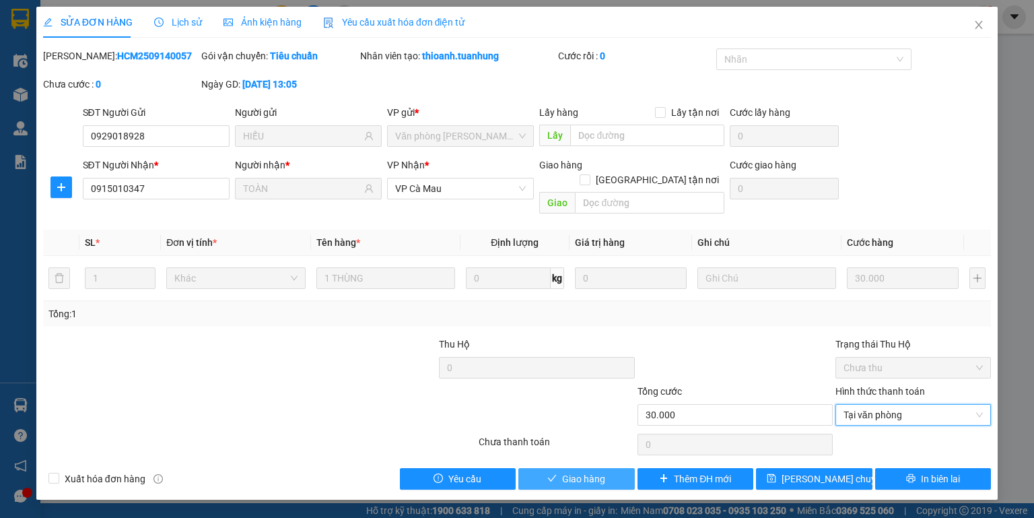
click at [595, 471] on span "Giao hàng" at bounding box center [583, 478] width 43 height 15
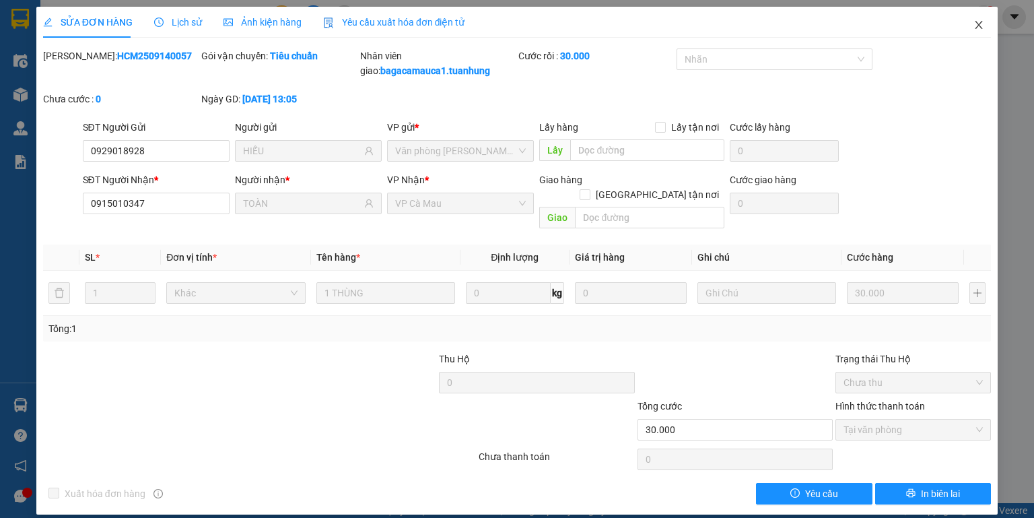
click at [982, 24] on icon "close" at bounding box center [979, 25] width 11 height 11
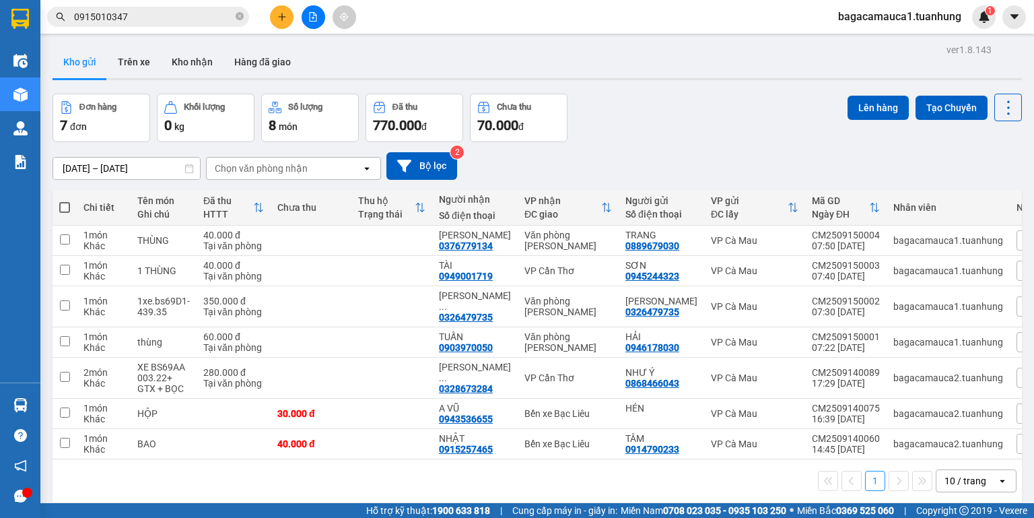
click at [279, 13] on icon "plus" at bounding box center [281, 16] width 9 height 9
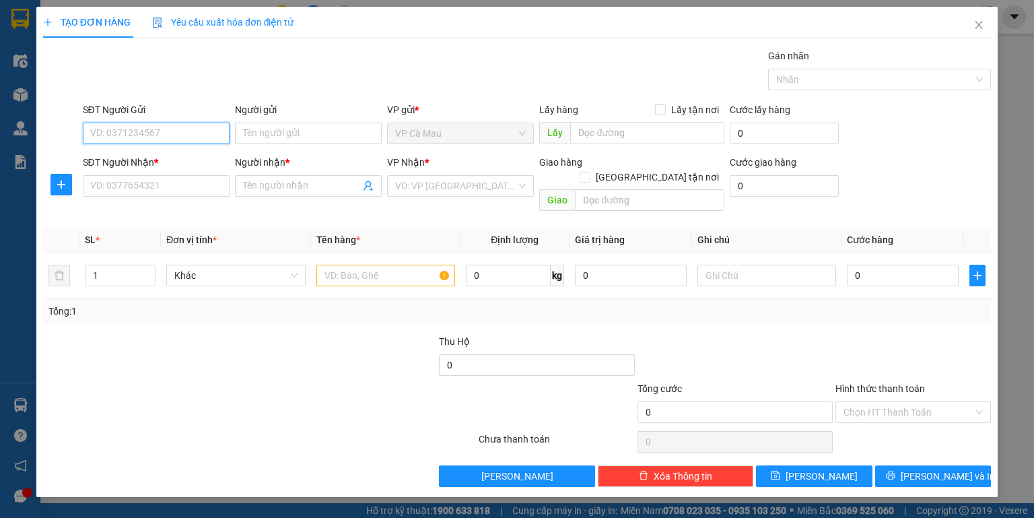
click at [173, 133] on input "SĐT Người Gửi" at bounding box center [156, 134] width 147 height 22
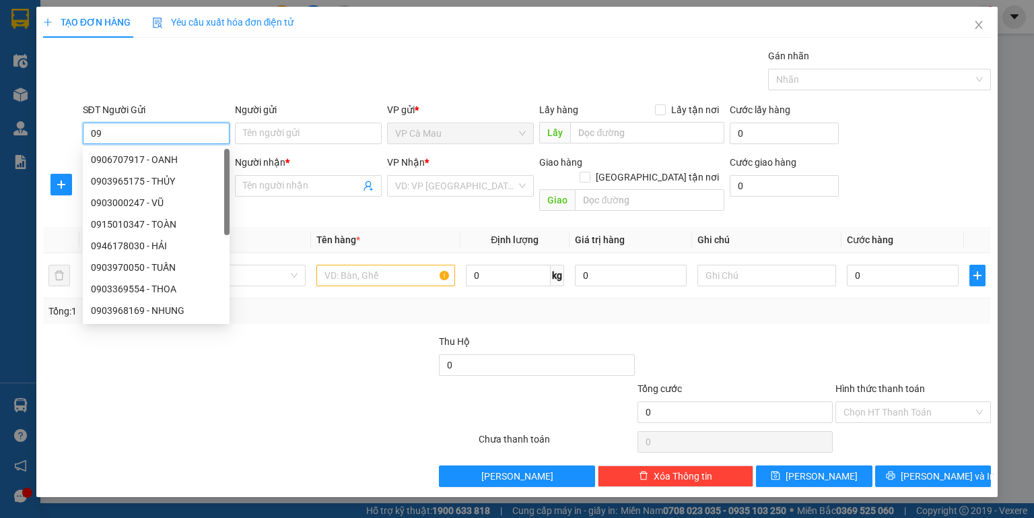
type input "0"
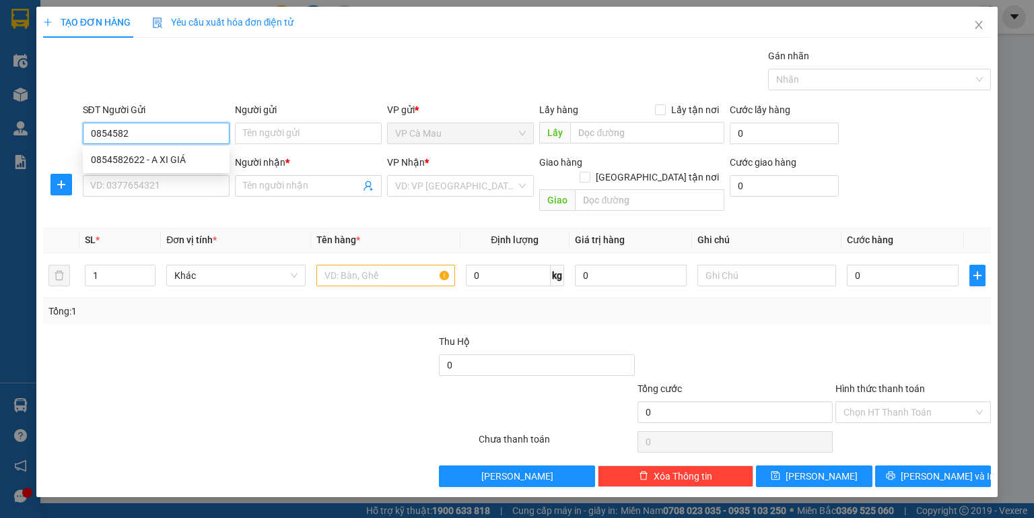
click at [149, 159] on div "0854582622 - A XI GIÁ" at bounding box center [156, 159] width 131 height 15
type input "0854582622"
type input "A XI GIÁ"
type input "0854582622"
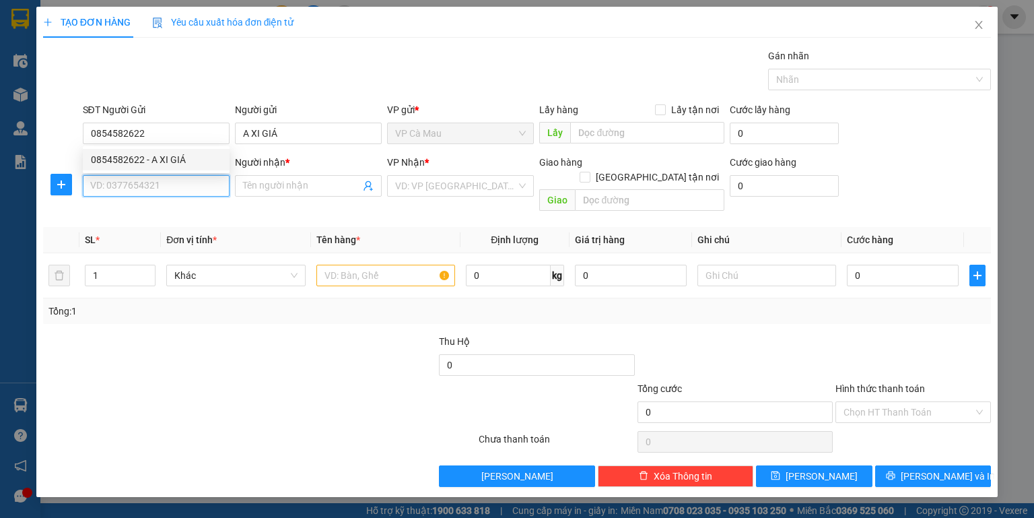
click at [149, 193] on input "SĐT Người Nhận *" at bounding box center [156, 186] width 147 height 22
type input "0903372221"
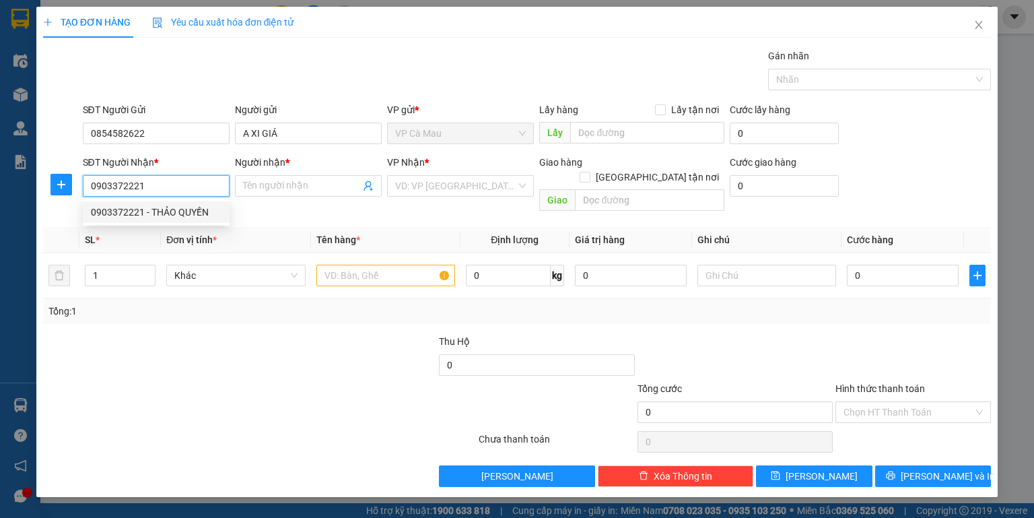
click at [169, 207] on div "0903372221 - THẢO QUYỀN" at bounding box center [156, 212] width 131 height 15
type input "THẢO QUYỀN"
type input "0903372221"
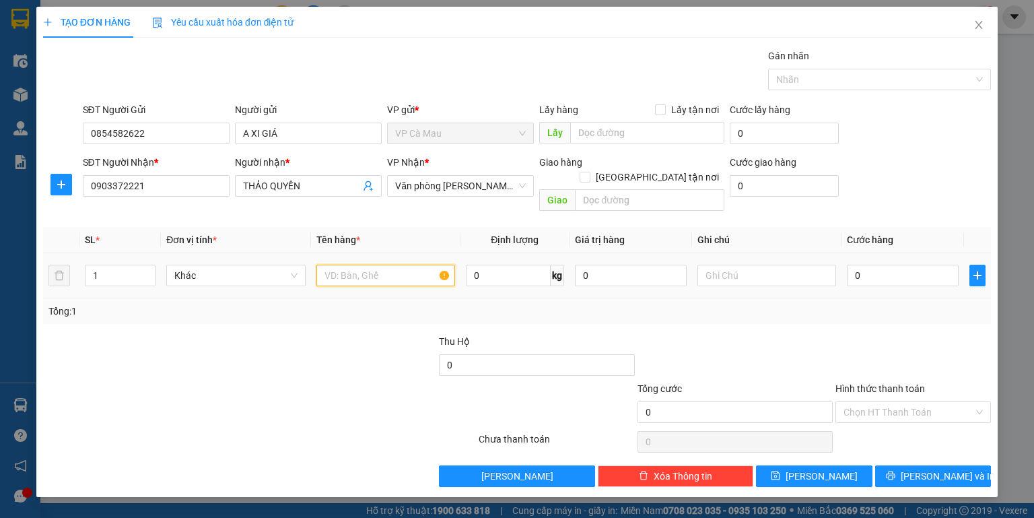
click at [339, 265] on input "text" at bounding box center [385, 276] width 139 height 22
type input "1 THÙNG"
click at [915, 267] on input "0" at bounding box center [903, 276] width 112 height 22
type input "4"
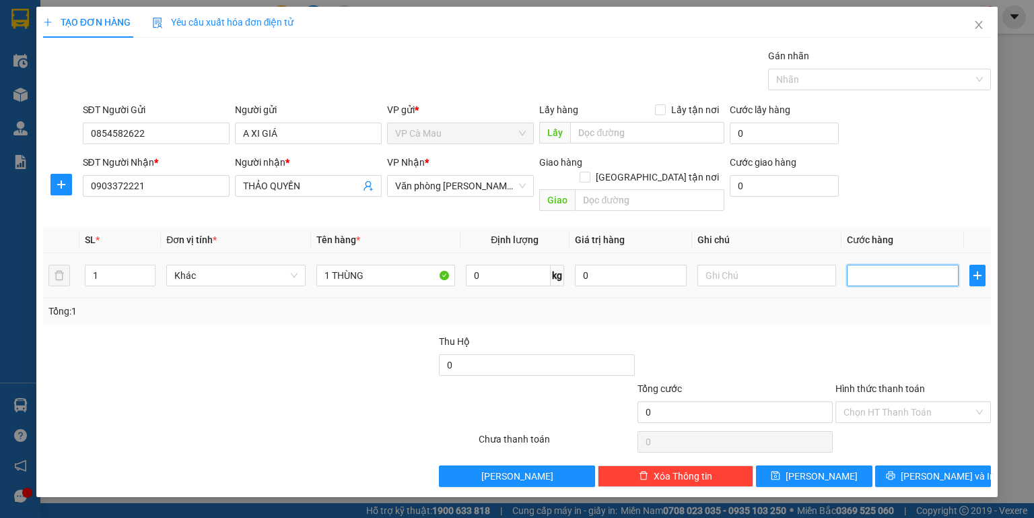
type input "4"
type input "40"
type input "40.000"
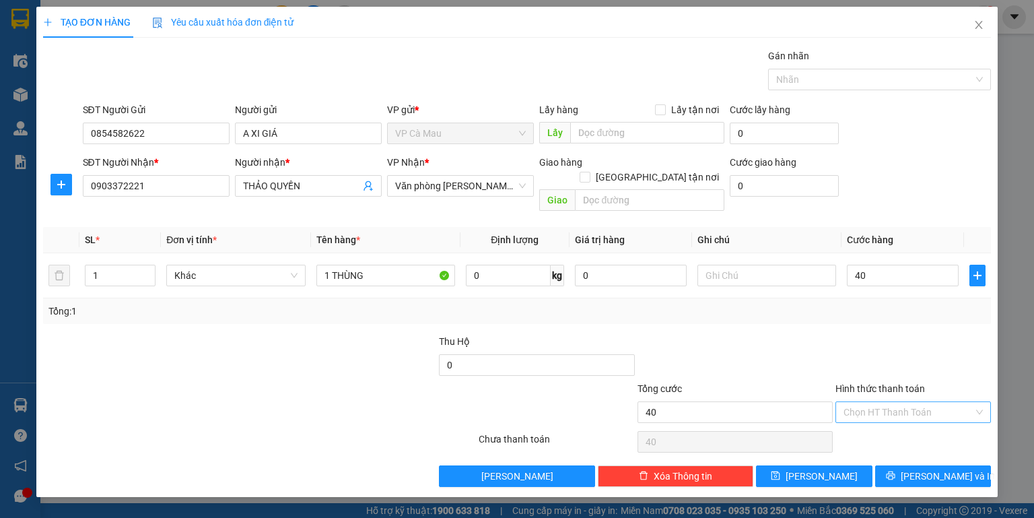
type input "40.000"
click at [912, 402] on input "Hình thức thanh toán" at bounding box center [909, 412] width 130 height 20
click at [916, 413] on div "Tại văn phòng" at bounding box center [914, 423] width 156 height 22
type input "0"
click at [941, 469] on span "[PERSON_NAME] và In" at bounding box center [948, 476] width 94 height 15
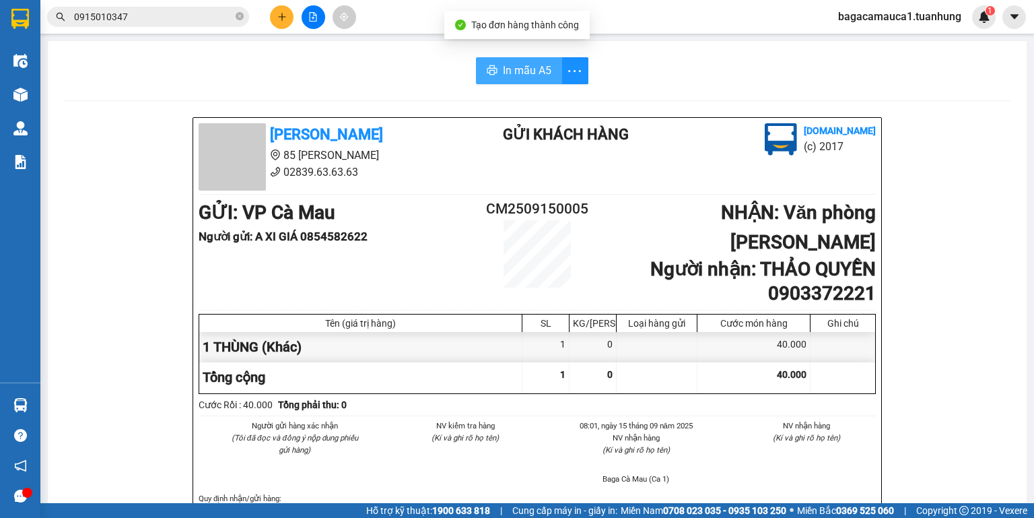
click at [496, 66] on button "In mẫu A5" at bounding box center [519, 70] width 86 height 27
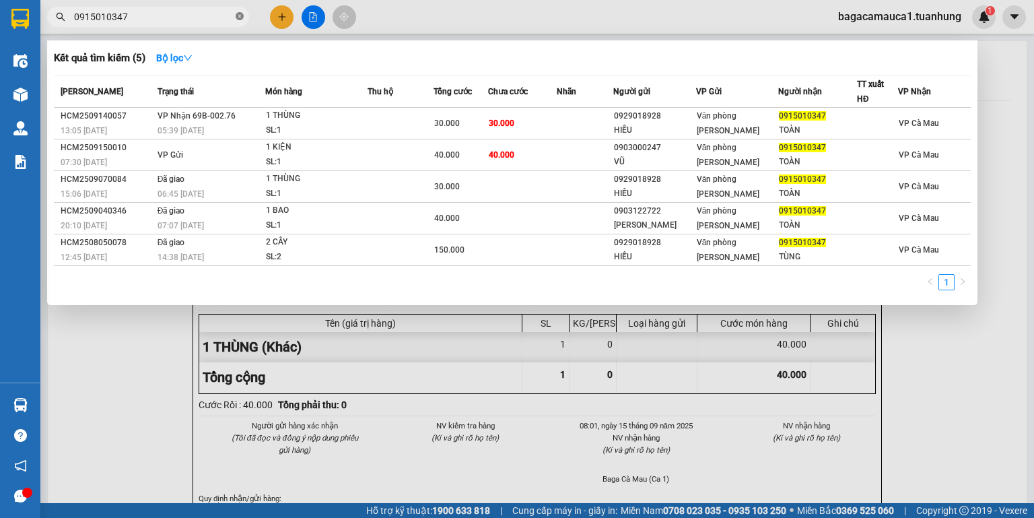
click at [239, 11] on span at bounding box center [240, 17] width 8 height 13
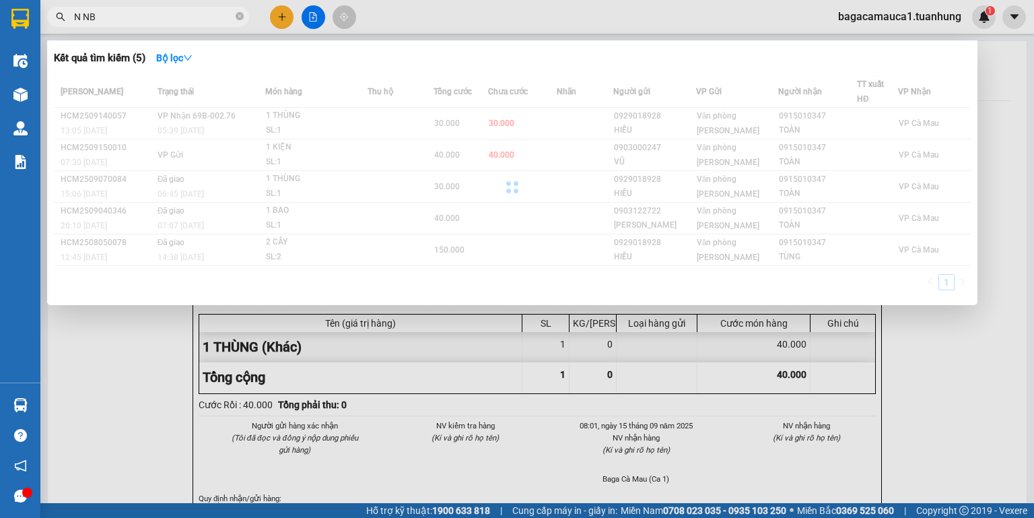
type input "N NB"
click at [282, 19] on div at bounding box center [517, 259] width 1034 height 518
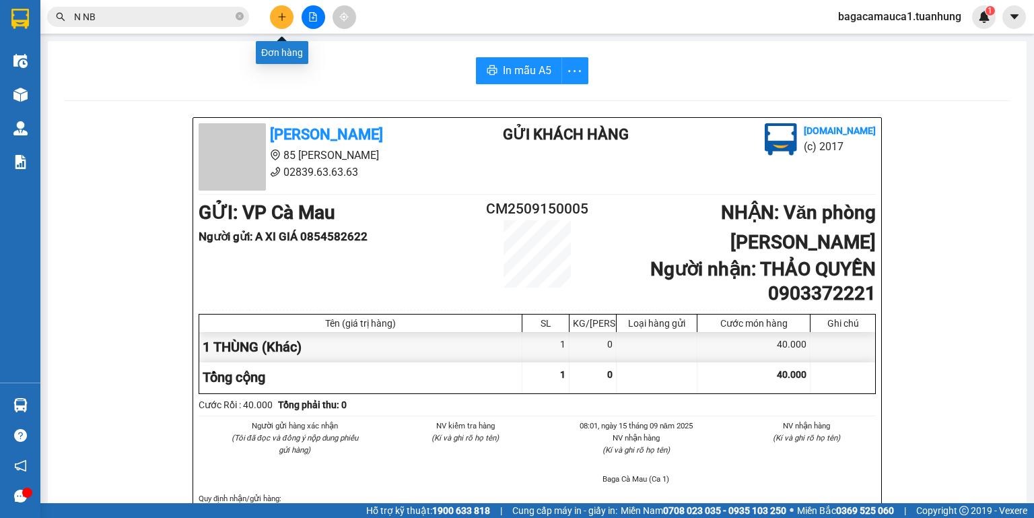
click at [277, 13] on icon "plus" at bounding box center [281, 16] width 9 height 9
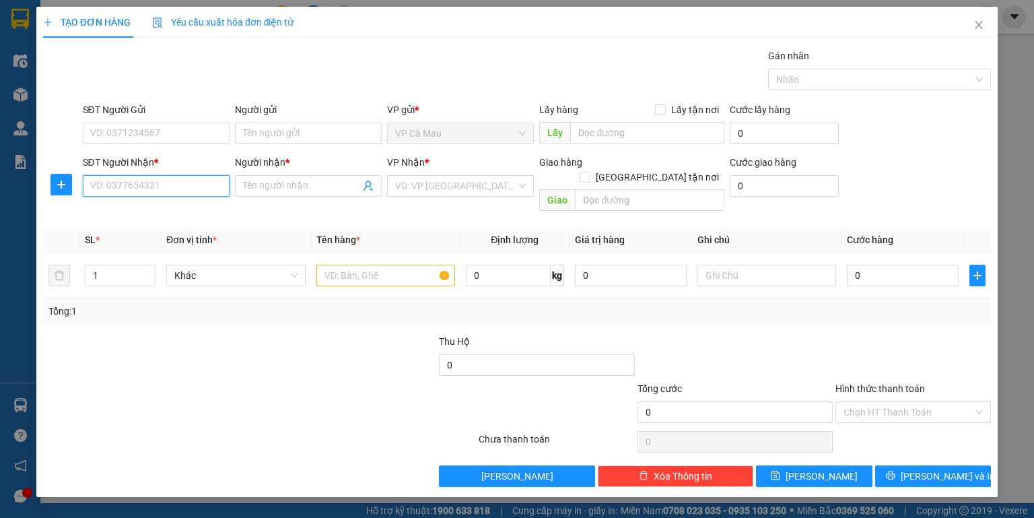
click at [143, 186] on input "SĐT Người Nhận *" at bounding box center [156, 186] width 147 height 22
type input "0943404336"
click at [265, 181] on input "Người nhận *" at bounding box center [301, 185] width 117 height 15
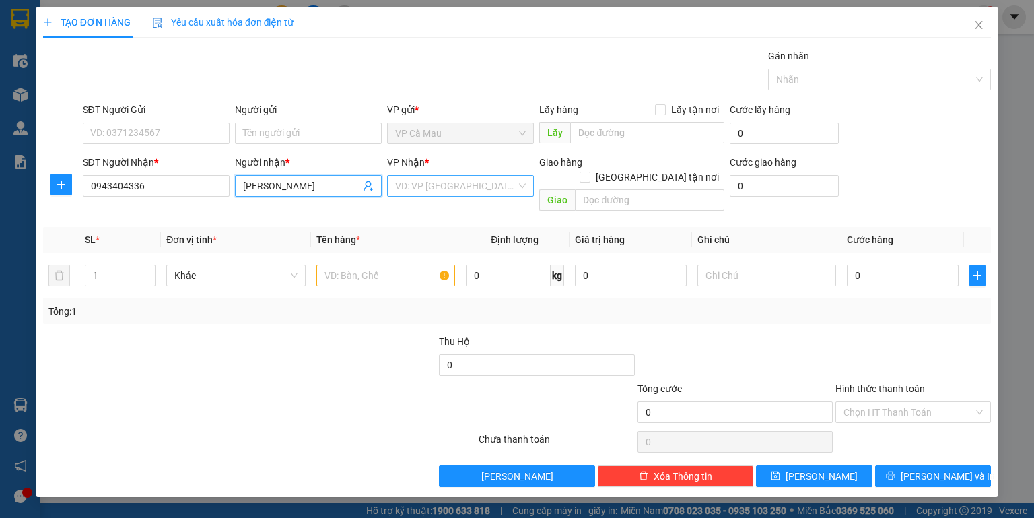
click at [413, 175] on div "VD: VP [GEOGRAPHIC_DATA]" at bounding box center [460, 186] width 147 height 22
type input "[PERSON_NAME]"
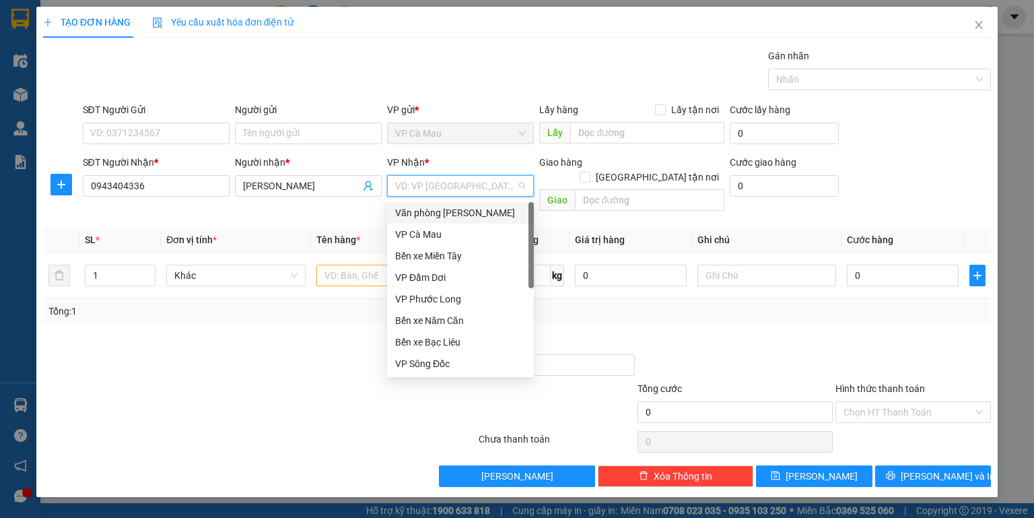
click at [425, 188] on input "search" at bounding box center [455, 186] width 121 height 20
drag, startPoint x: 429, startPoint y: 209, endPoint x: 360, endPoint y: 252, distance: 81.1
click at [429, 209] on div "Văn phòng [PERSON_NAME]" at bounding box center [460, 212] width 131 height 15
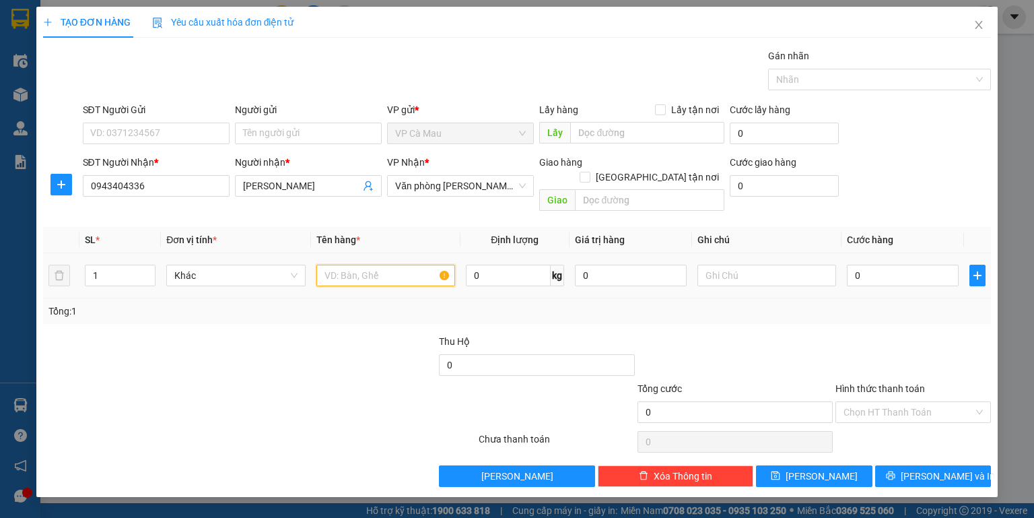
click at [356, 265] on input "text" at bounding box center [385, 276] width 139 height 22
type input "XE MÁY BS 69B1, 13908"
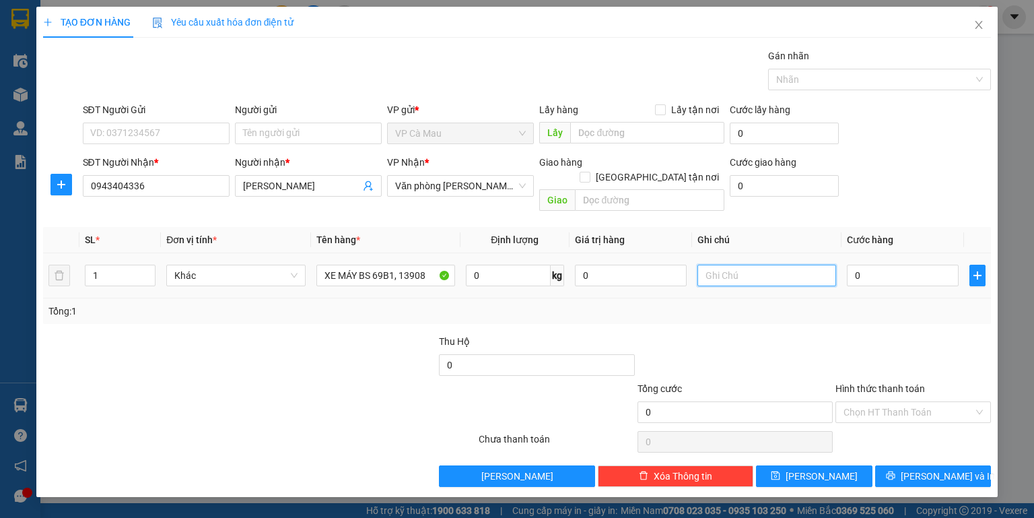
click at [741, 265] on input "text" at bounding box center [767, 276] width 139 height 22
type input "KHÁCH THEO XE"
click at [912, 265] on input "0" at bounding box center [903, 276] width 112 height 22
type input "2"
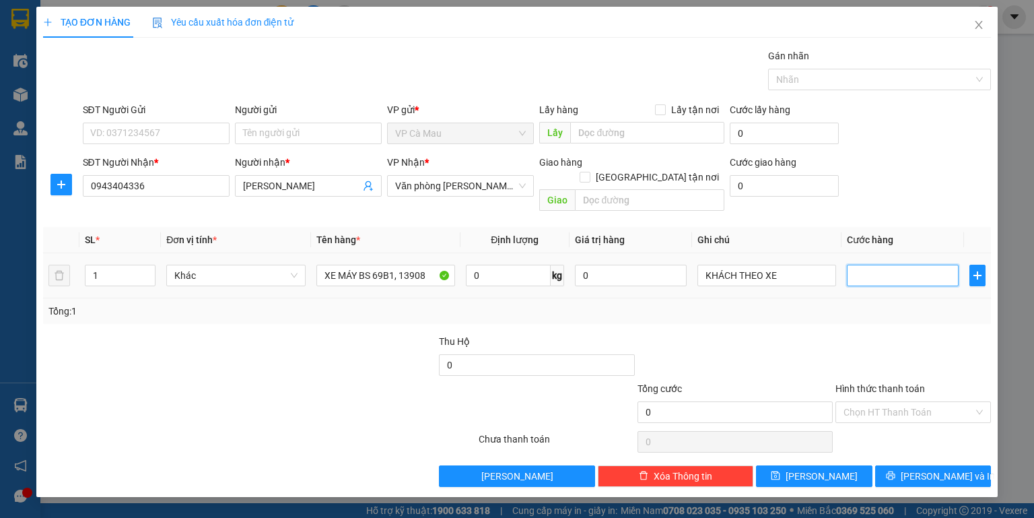
type input "2"
type input "25"
type input "250"
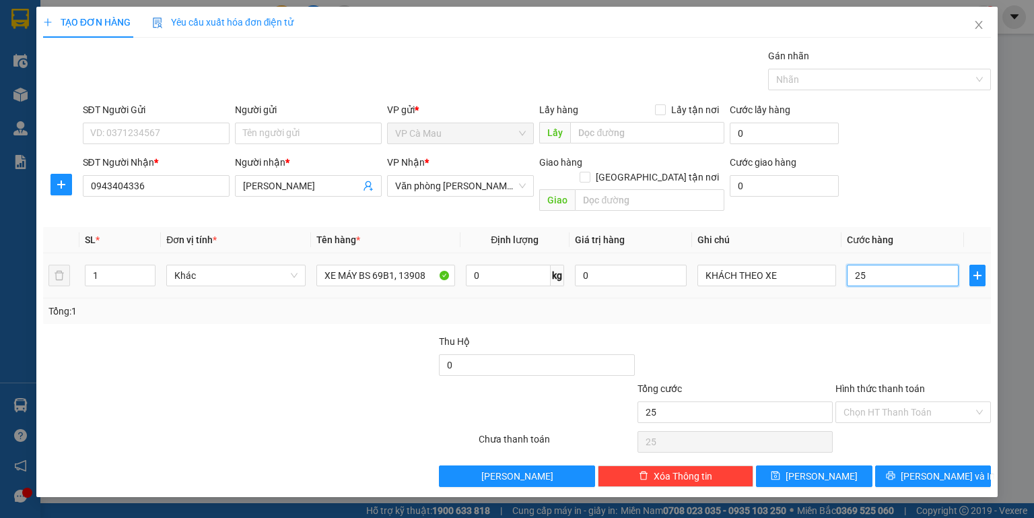
type input "250"
click at [883, 402] on input "Hình thức thanh toán" at bounding box center [909, 412] width 130 height 20
type input "250.000"
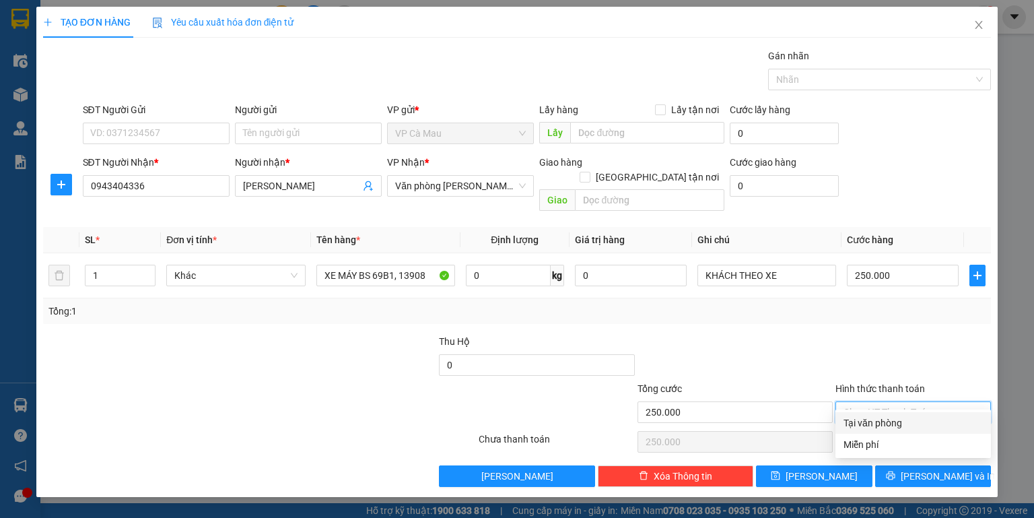
click at [883, 420] on div "Tại văn phòng" at bounding box center [913, 422] width 139 height 15
type input "0"
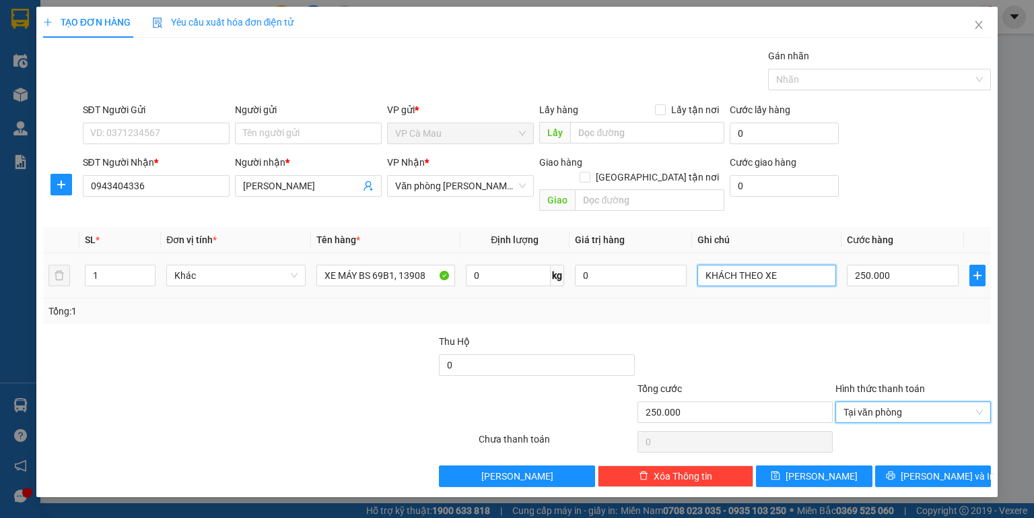
click at [776, 265] on input "KHÁCH THEO XE" at bounding box center [767, 276] width 139 height 22
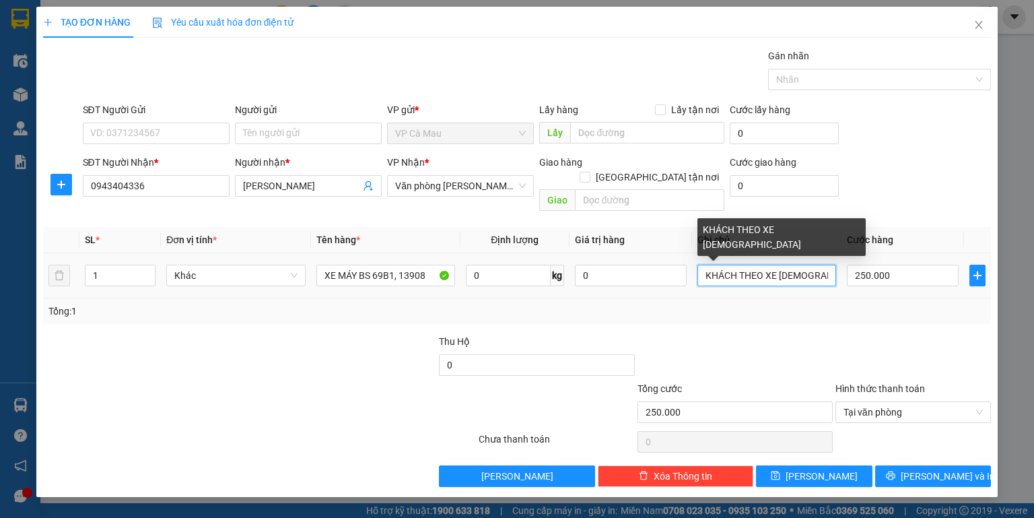
click at [790, 265] on input "KHÁCH THEO XE [DEMOGRAPHIC_DATA]" at bounding box center [767, 276] width 139 height 22
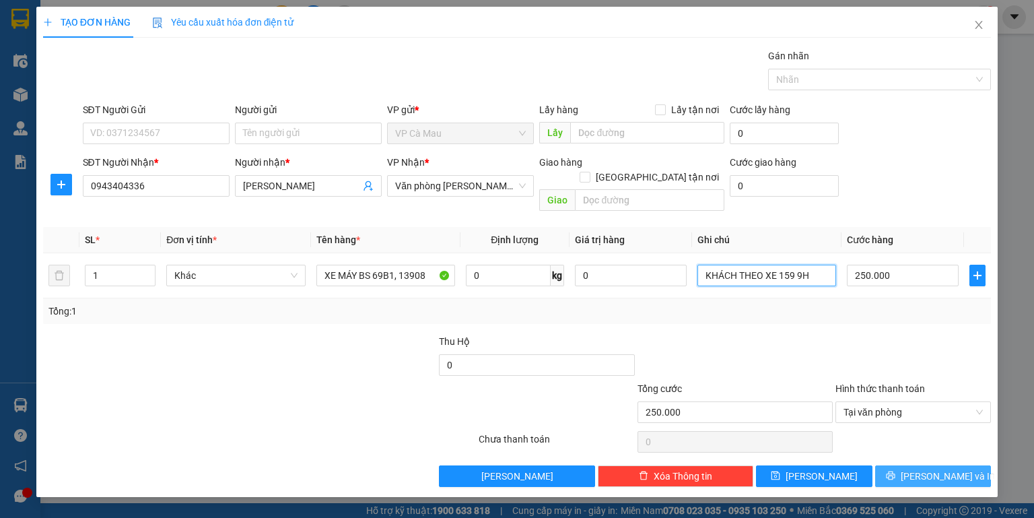
type input "KHÁCH THEO XE 159 9H"
click at [916, 465] on button "[PERSON_NAME] và In" at bounding box center [933, 476] width 116 height 22
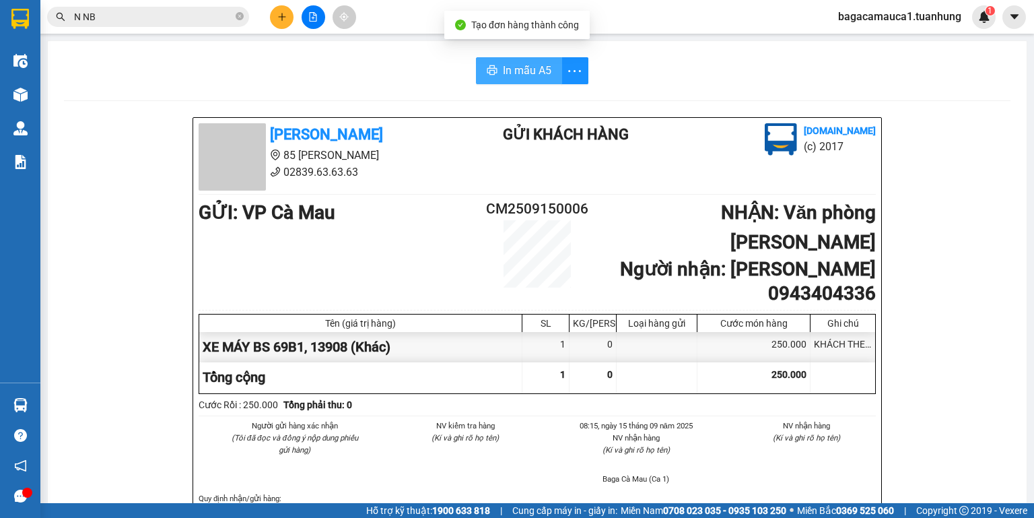
click at [526, 73] on span "In mẫu A5" at bounding box center [527, 70] width 48 height 17
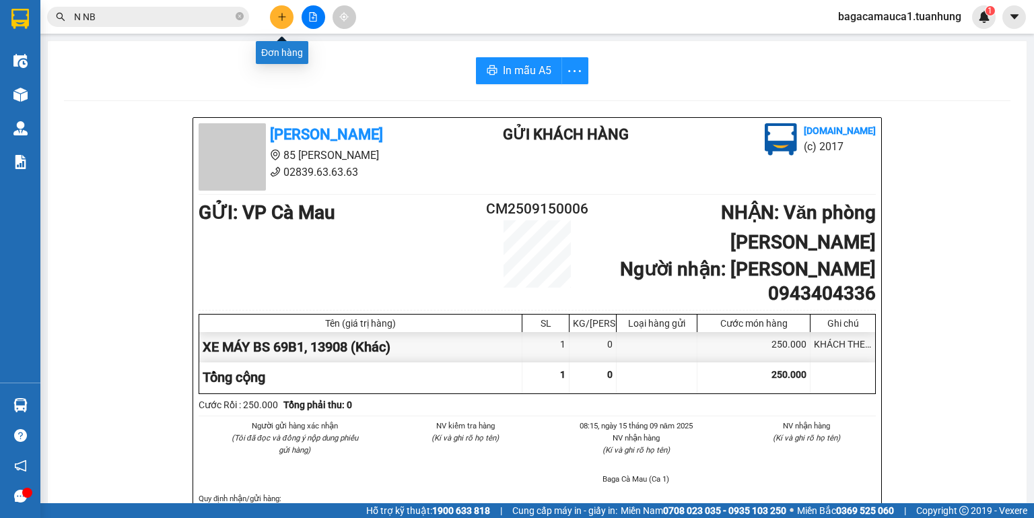
click at [277, 20] on icon "plus" at bounding box center [281, 16] width 9 height 9
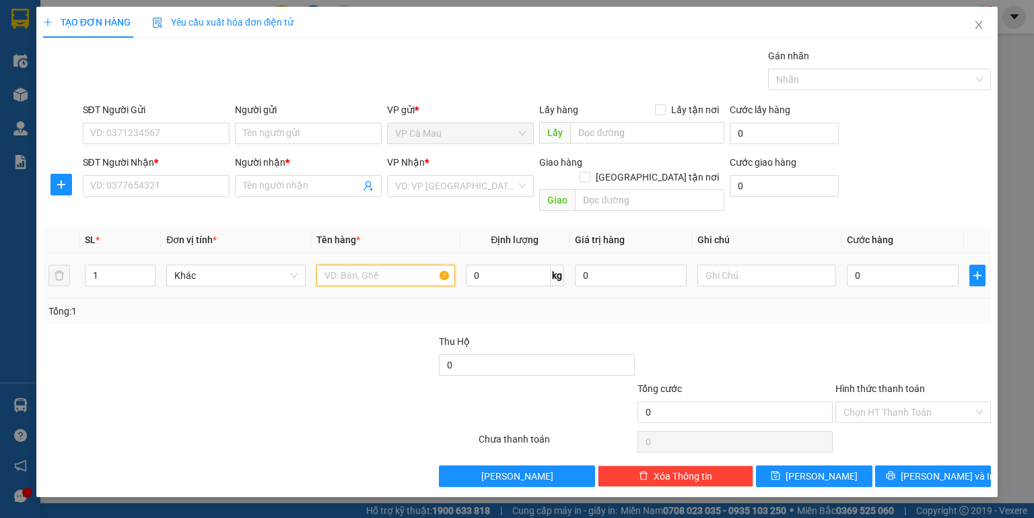
click at [362, 266] on input "text" at bounding box center [385, 276] width 139 height 22
type input "3"
type input "2 THÙNG"
drag, startPoint x: 102, startPoint y: 259, endPoint x: 53, endPoint y: 287, distance: 57.3
click at [53, 287] on div "SL * Đơn vị tính * Tên hàng * Định lượng Giá trị hàng Ghi chú Cước hàng 1 Khác …" at bounding box center [517, 275] width 948 height 97
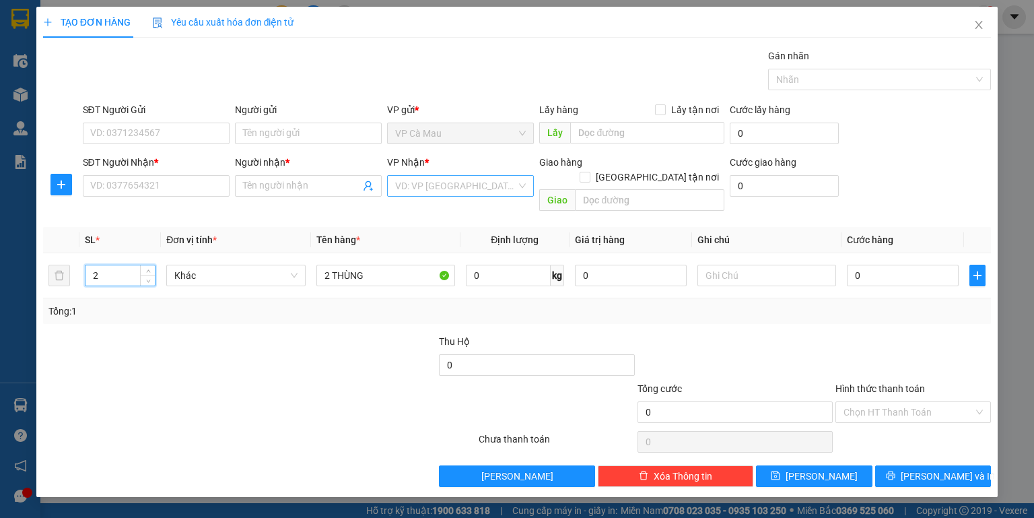
type input "2"
click at [412, 180] on input "search" at bounding box center [455, 186] width 121 height 20
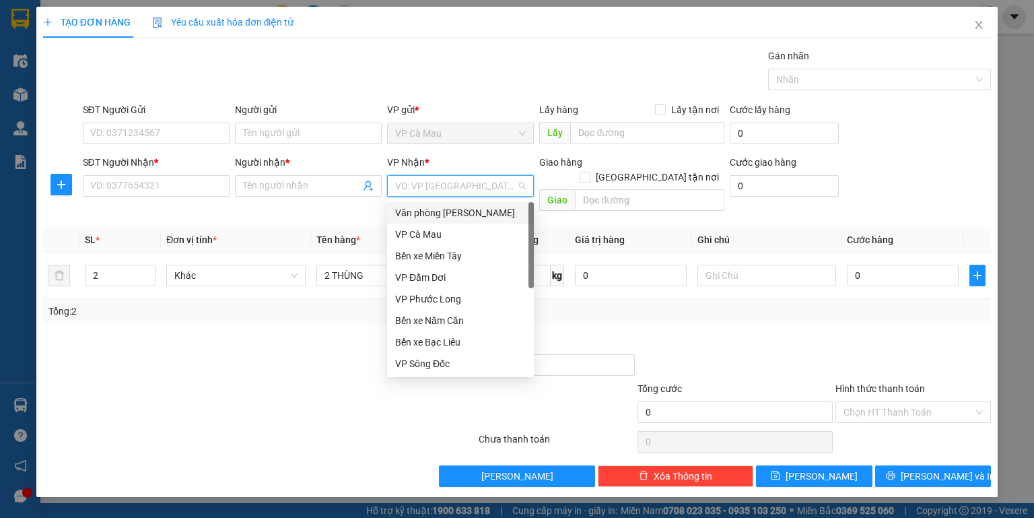
click at [455, 215] on div "Văn phòng [PERSON_NAME]" at bounding box center [460, 212] width 131 height 15
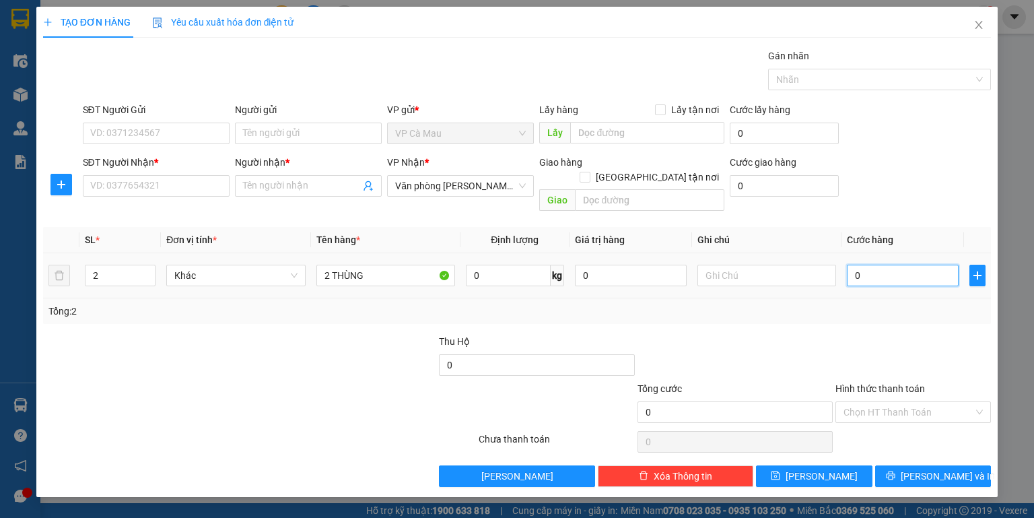
click at [914, 265] on input "0" at bounding box center [903, 276] width 112 height 22
type input "1"
type input "10"
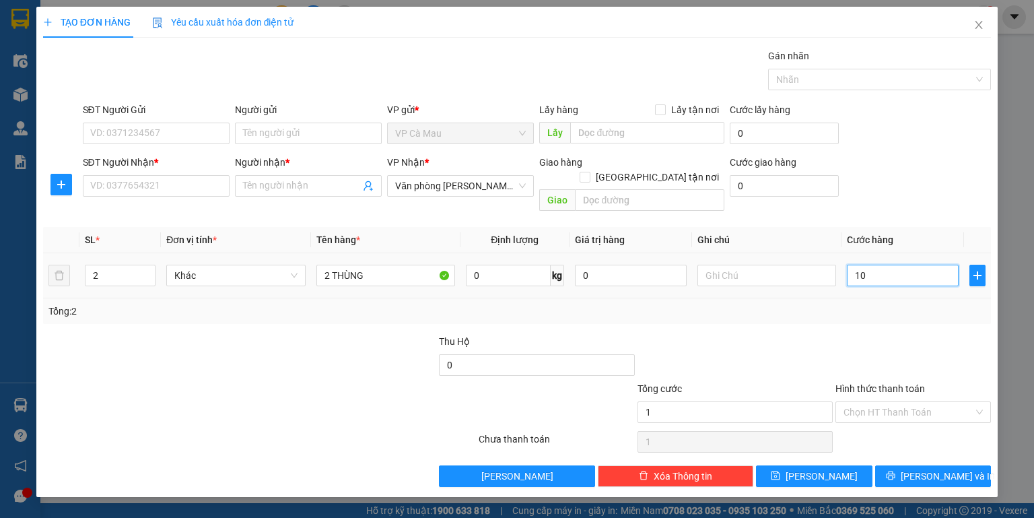
type input "10"
type input "100"
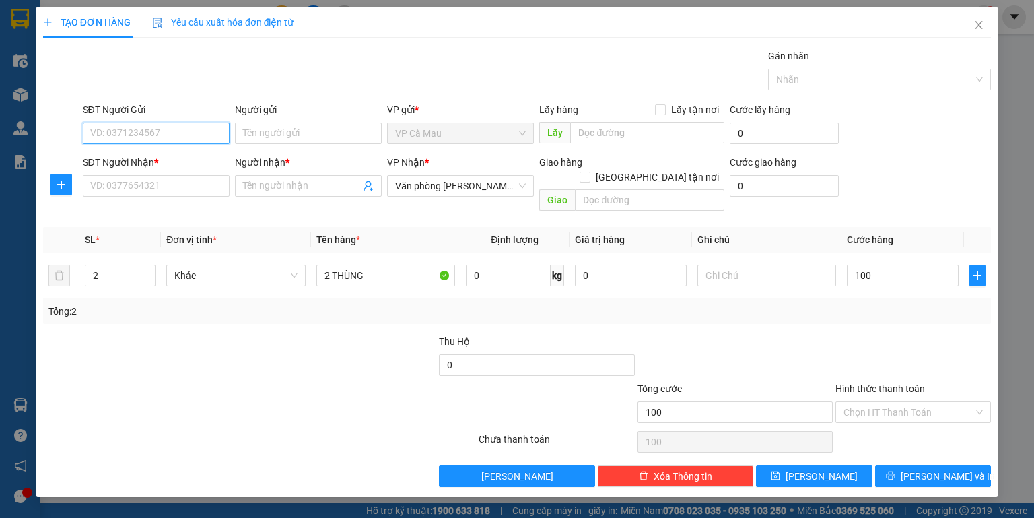
type input "100.000"
click at [166, 129] on input "SĐT Người Gửi" at bounding box center [156, 134] width 147 height 22
click at [170, 160] on div "0945490929 - NHIỆM" at bounding box center [156, 159] width 131 height 15
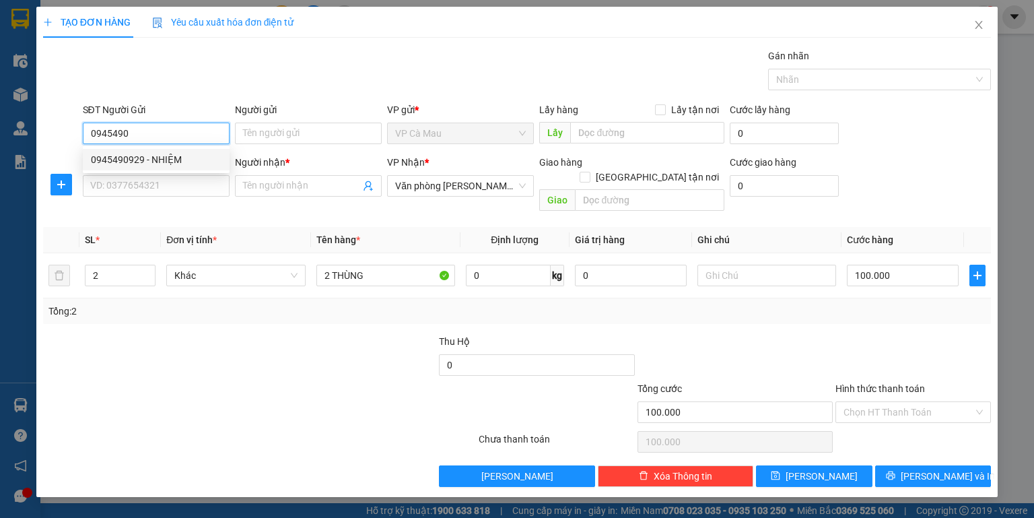
type input "0945490929"
type input "NHIỆM"
type input "0945490929"
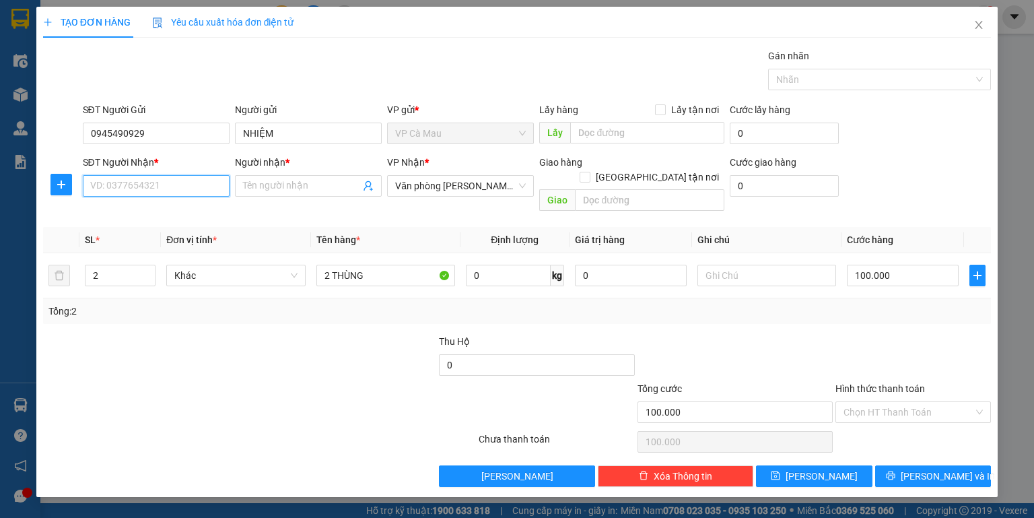
click at [168, 184] on input "SĐT Người Nhận *" at bounding box center [156, 186] width 147 height 22
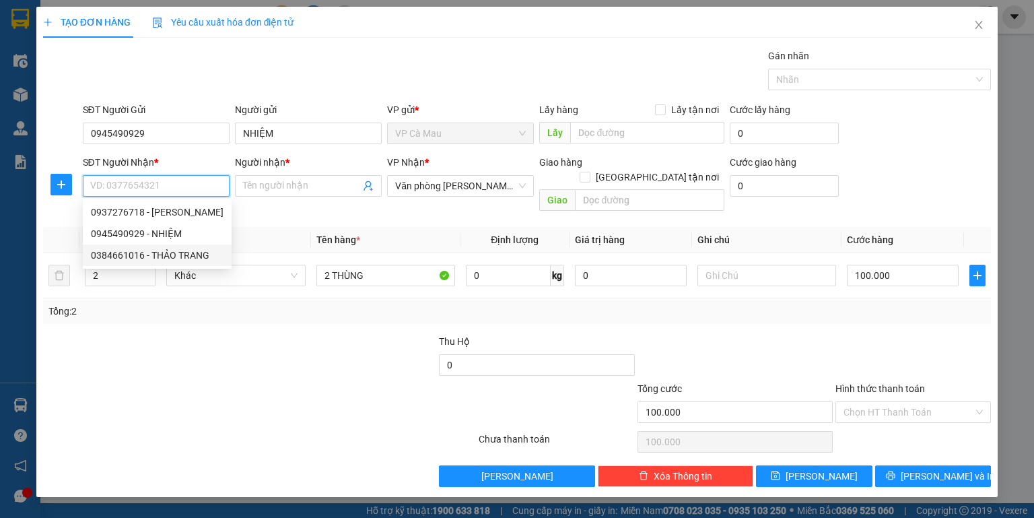
click at [173, 252] on div "0384661016 - THẢO TRANG" at bounding box center [157, 255] width 133 height 15
type input "0384661016"
type input "THẢO TRANG"
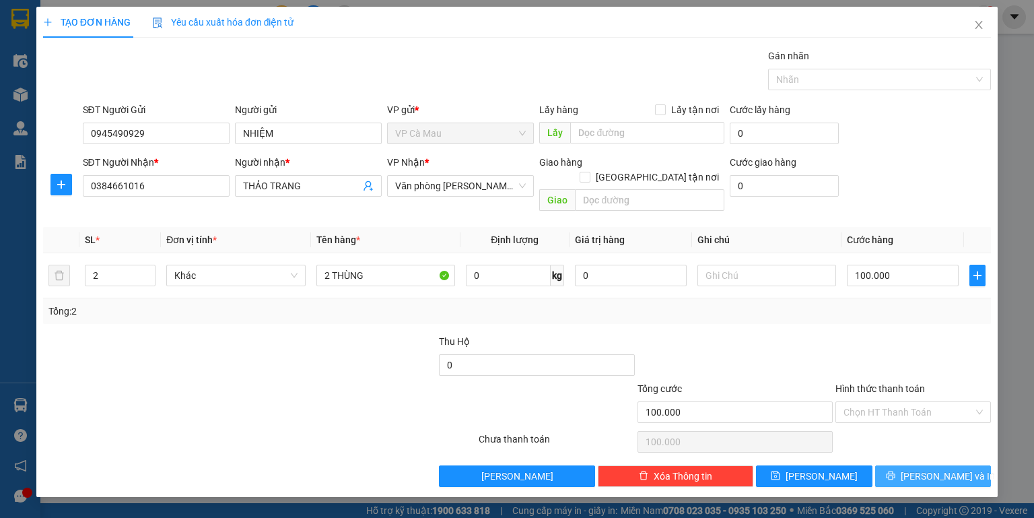
click at [896, 471] on icon "printer" at bounding box center [890, 475] width 9 height 9
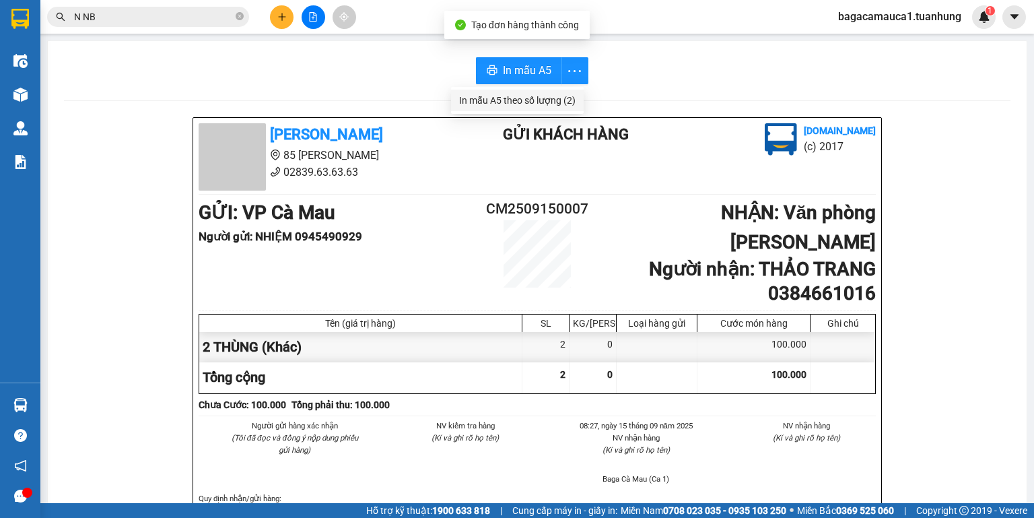
click at [555, 100] on div "In mẫu A5 theo số lượng (2)" at bounding box center [517, 100] width 116 height 15
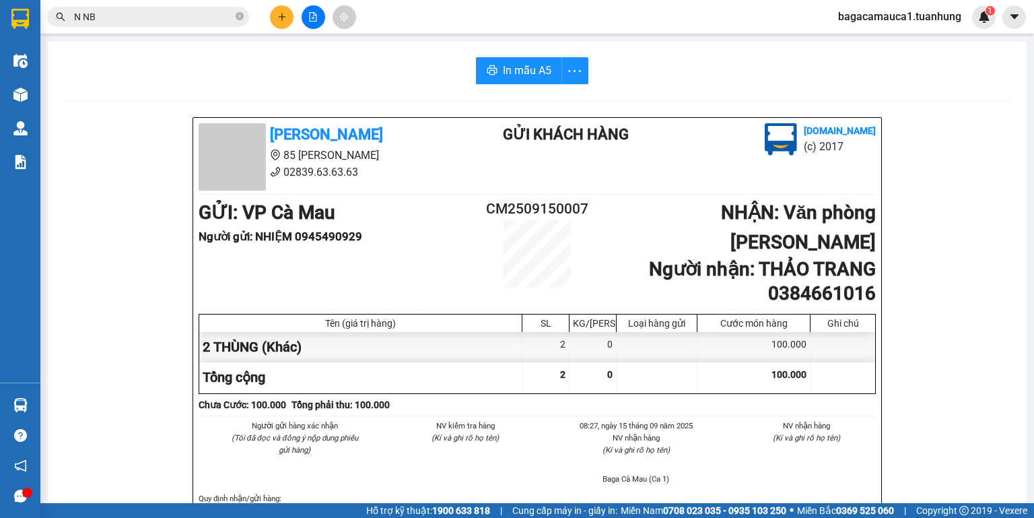
scroll to position [1057, 0]
click at [240, 18] on icon "close-circle" at bounding box center [240, 16] width 8 height 8
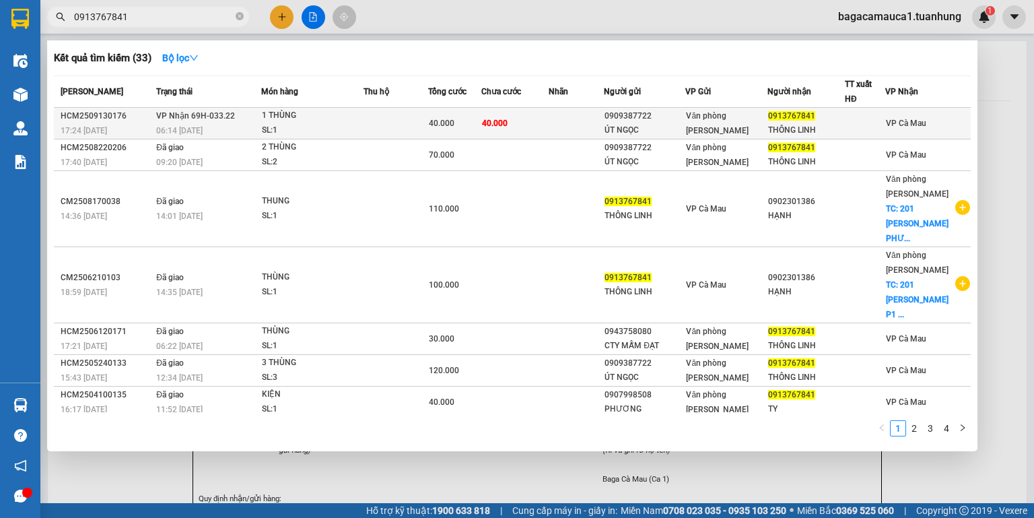
type input "0913767841"
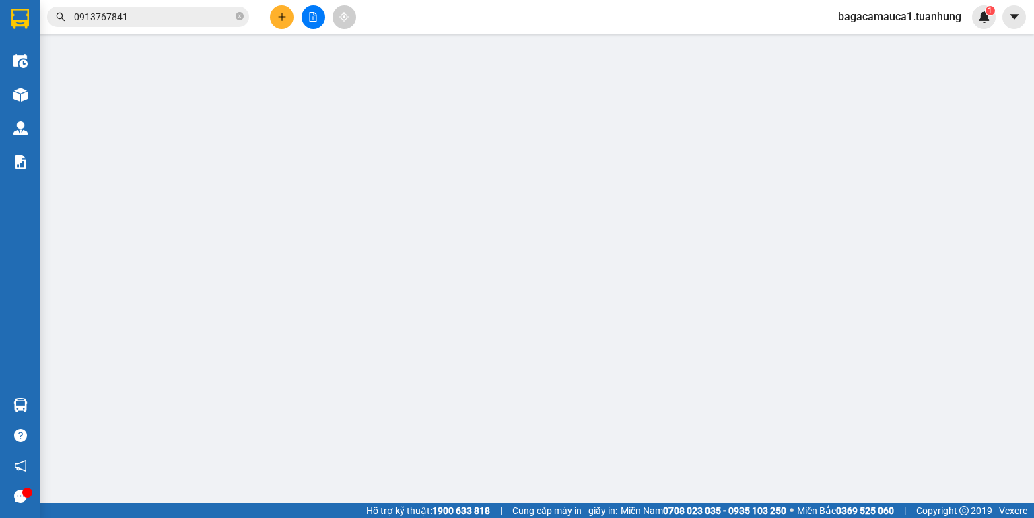
type input "0909387722"
type input "ÚT NGỌC"
type input "0913767841"
type input "THÔNG LINH"
type input "40.000"
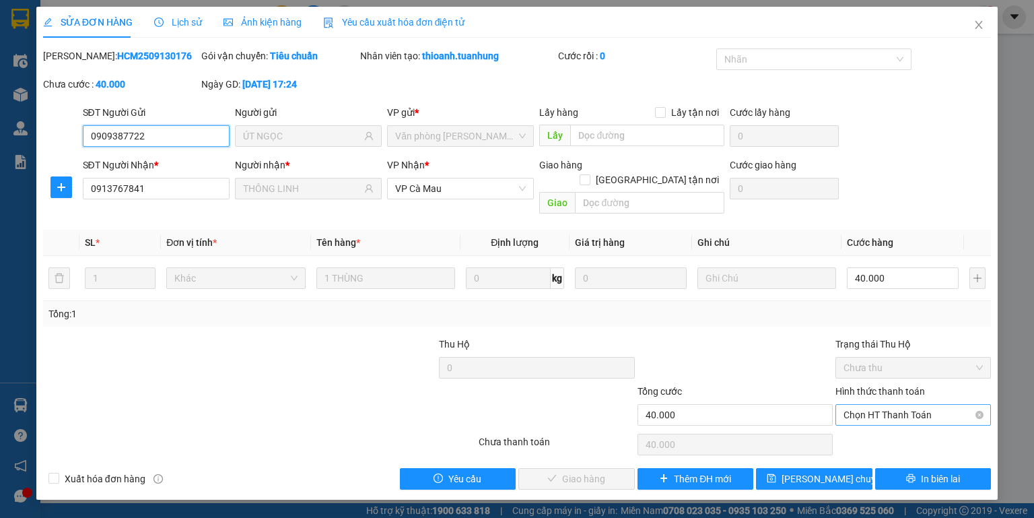
click at [869, 405] on span "Chọn HT Thanh Toán" at bounding box center [913, 415] width 139 height 20
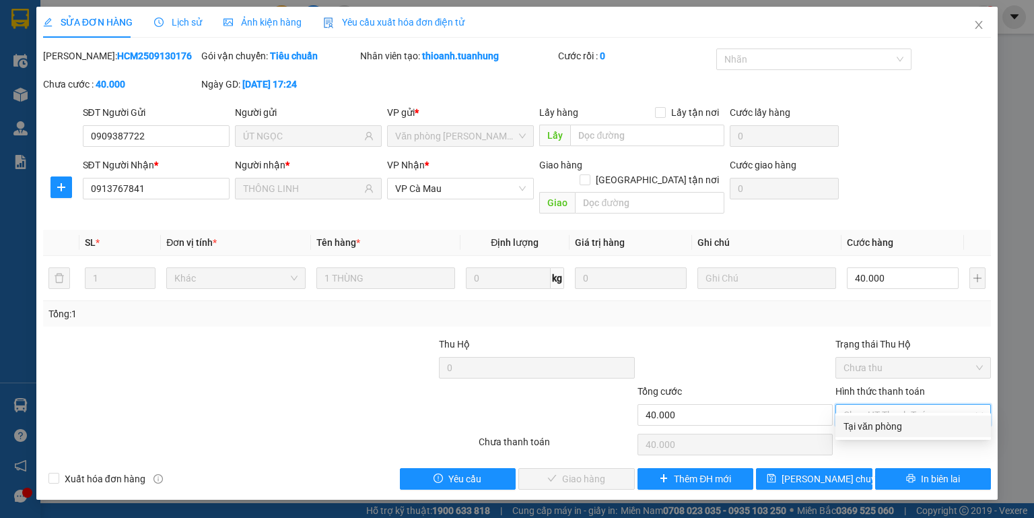
click at [870, 424] on div "Tại văn phòng" at bounding box center [913, 426] width 139 height 15
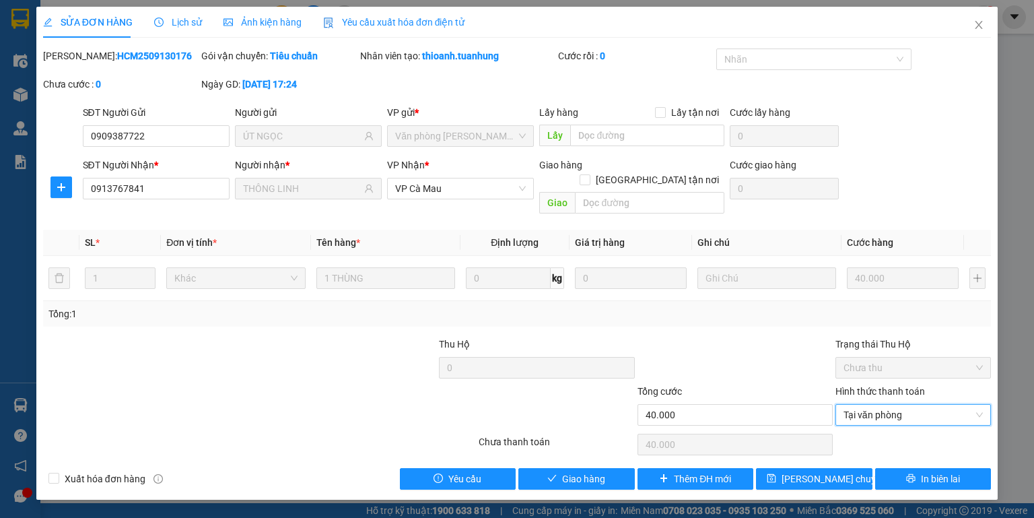
type input "0"
click at [594, 471] on span "Giao hàng" at bounding box center [583, 478] width 43 height 15
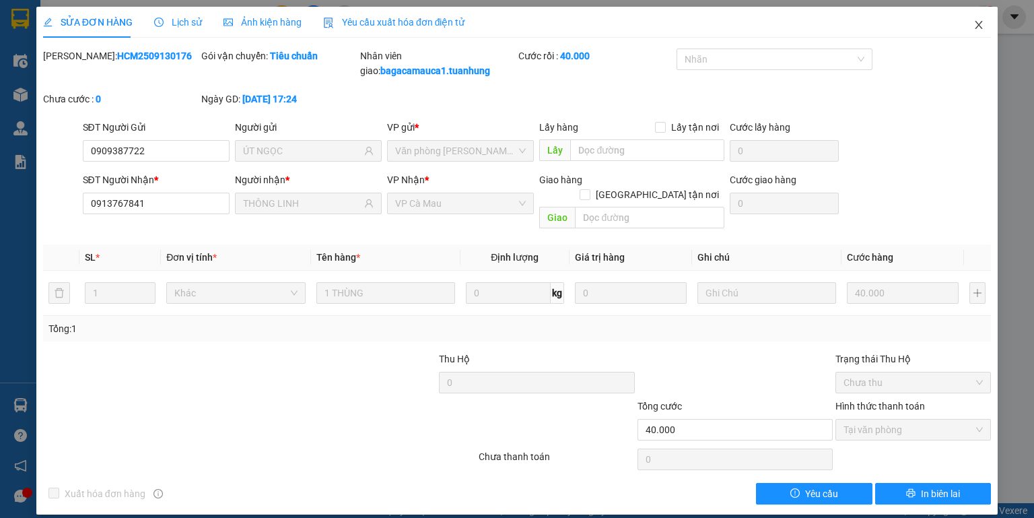
click at [982, 22] on icon "close" at bounding box center [979, 25] width 11 height 11
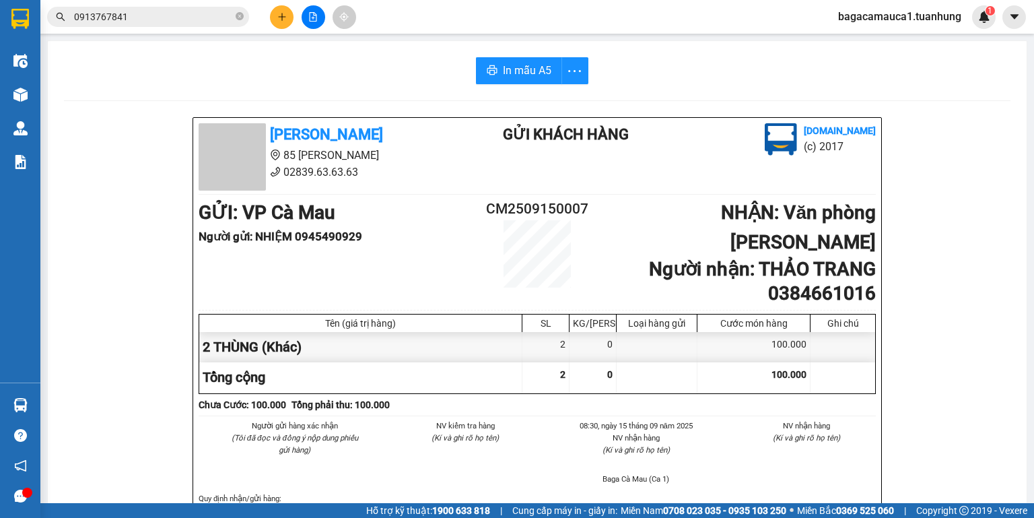
click at [180, 16] on input "0913767841" at bounding box center [153, 16] width 159 height 15
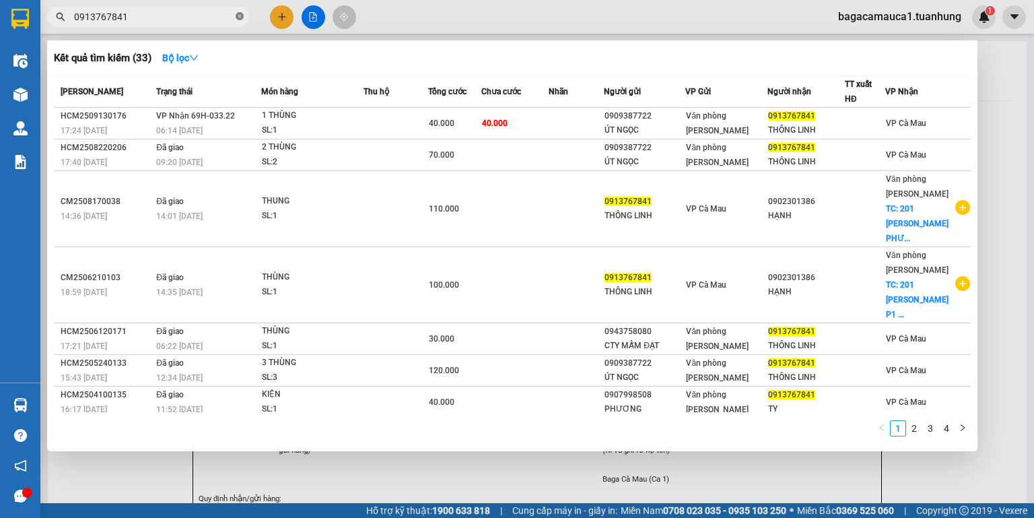
click at [242, 15] on icon "close-circle" at bounding box center [240, 16] width 8 height 8
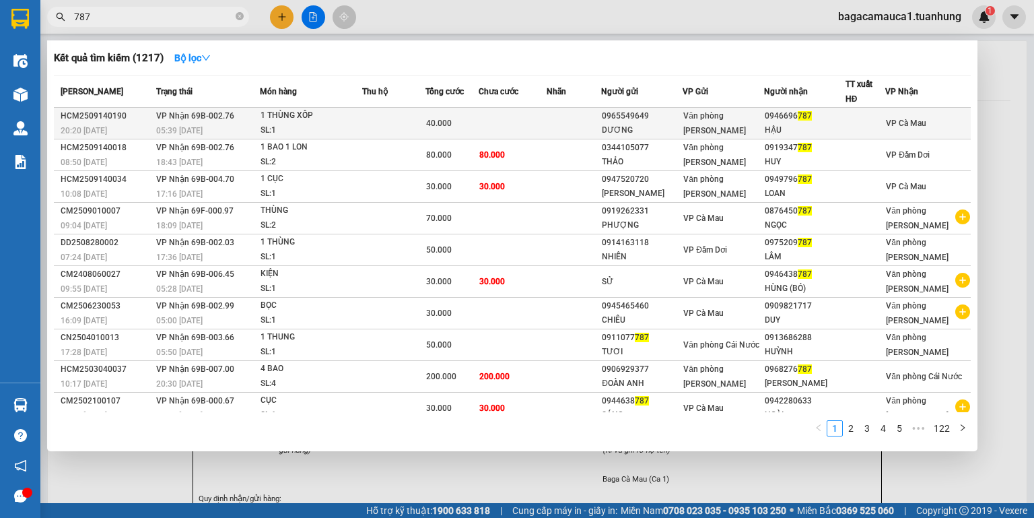
type input "787"
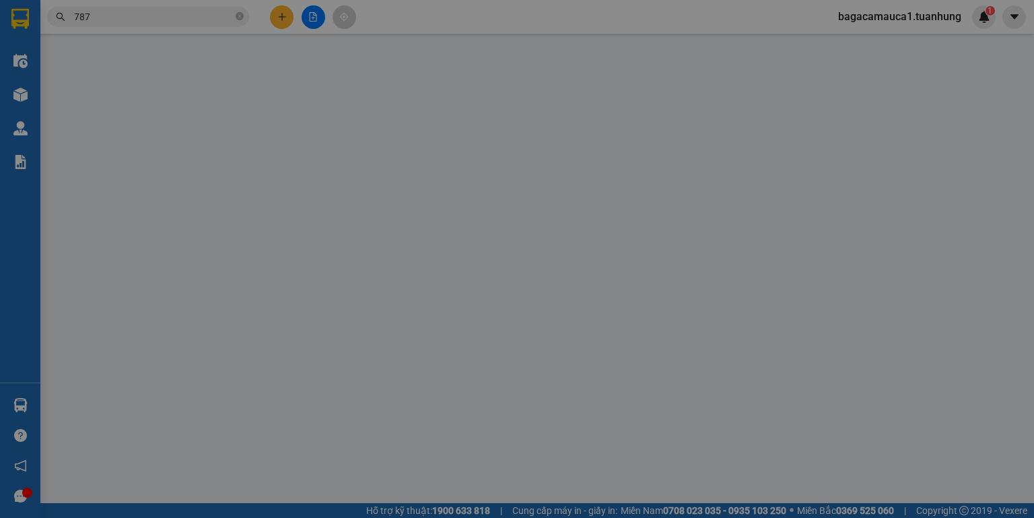
type input "0965549649"
type input "DƯƠNG"
type input "0946696787"
type input "HẬU"
type input "40.000"
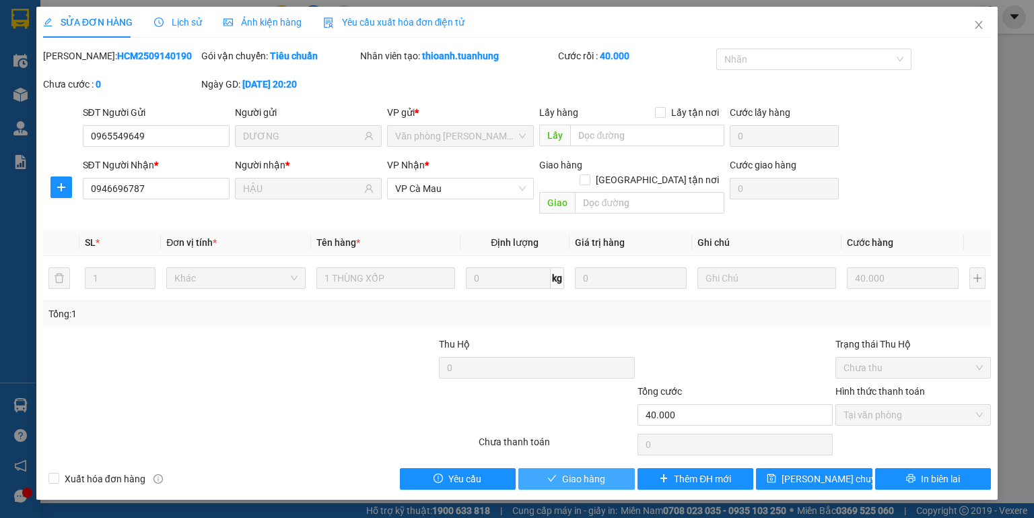
click at [584, 471] on span "Giao hàng" at bounding box center [583, 478] width 43 height 15
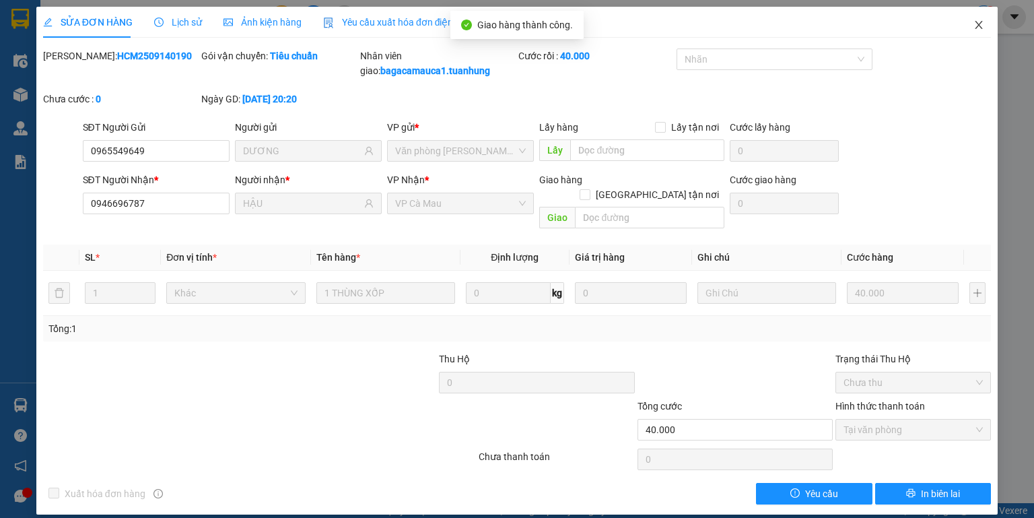
click at [980, 22] on icon "close" at bounding box center [979, 25] width 11 height 11
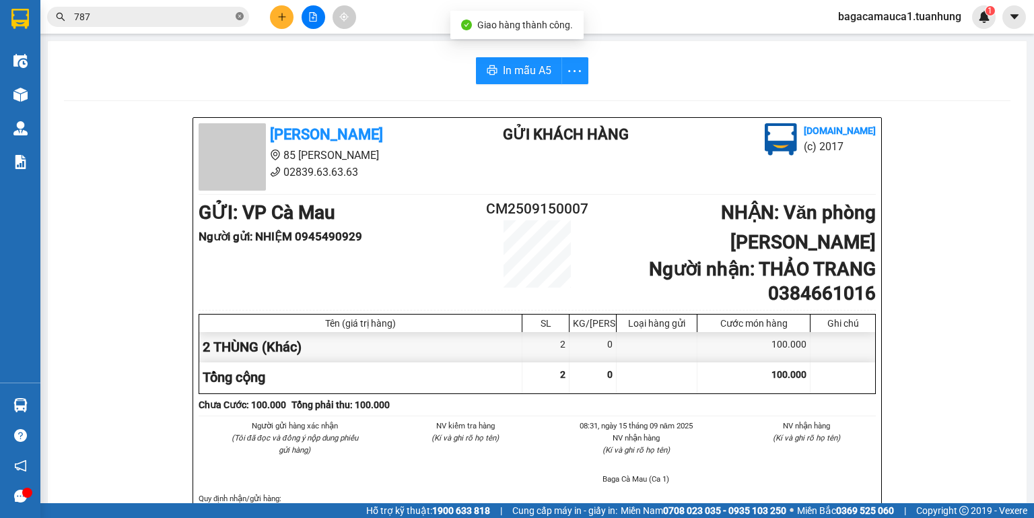
click at [240, 17] on icon "close-circle" at bounding box center [240, 16] width 8 height 8
click at [210, 17] on input "text" at bounding box center [153, 16] width 159 height 15
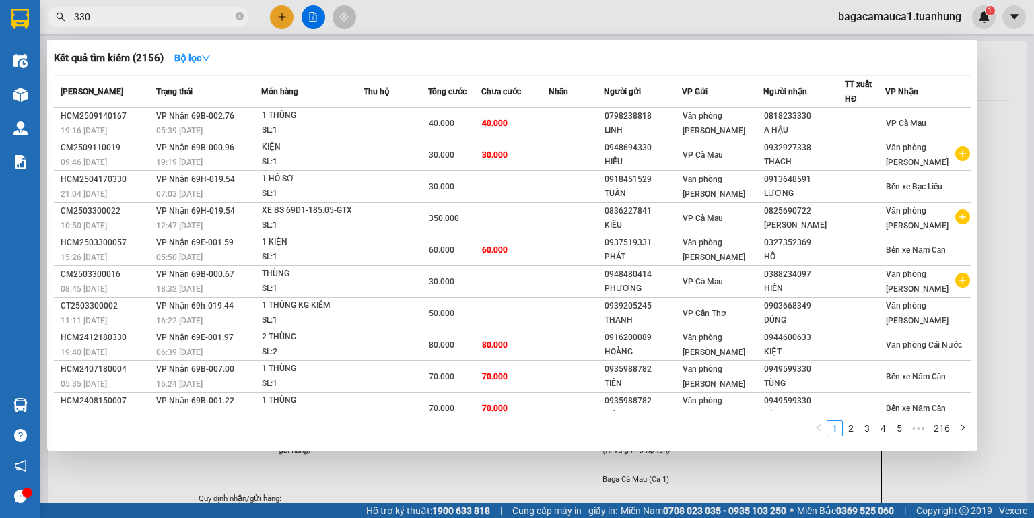
type input "330"
click at [238, 16] on icon "close-circle" at bounding box center [240, 16] width 8 height 8
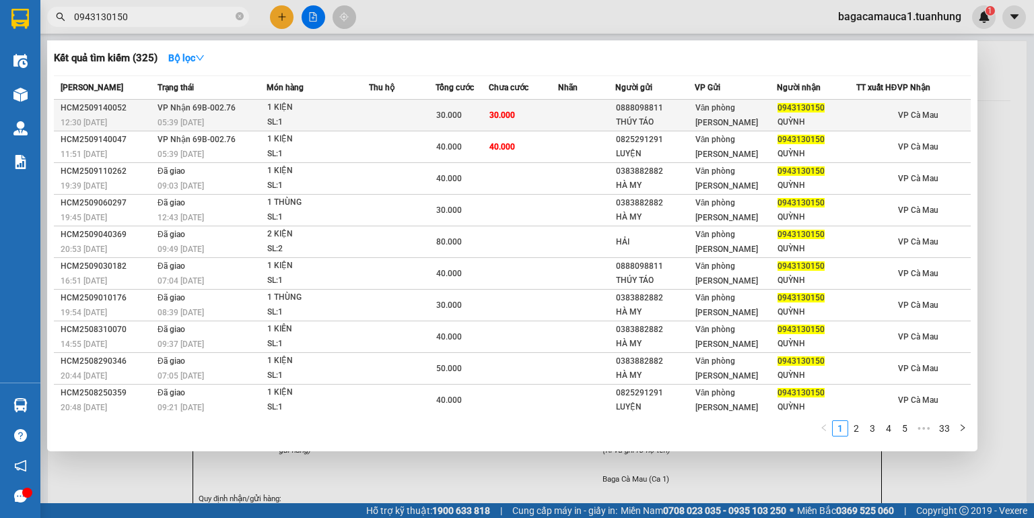
type input "0943130150"
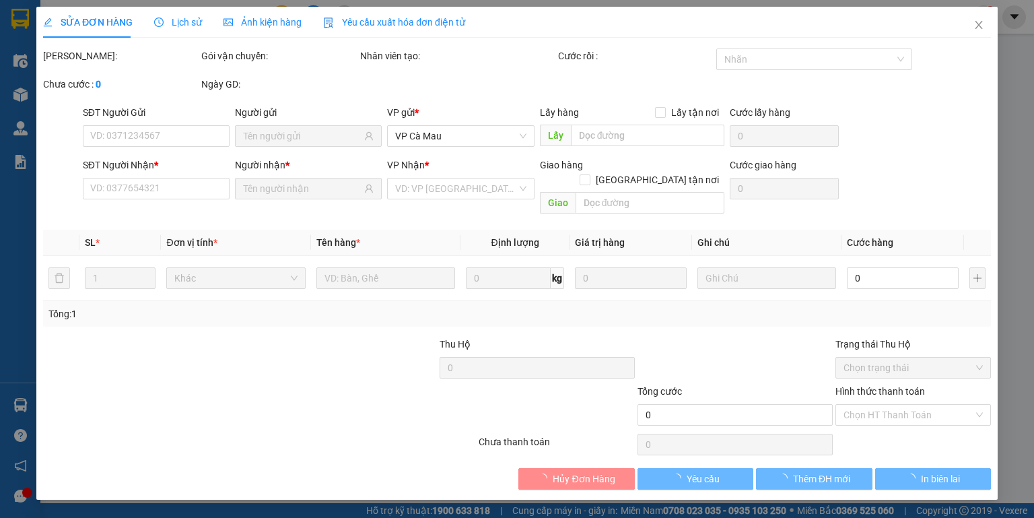
type input "0888098811"
type input "THÚY TÁO"
type input "0943130150"
type input "QUỲNH"
type input "30.000"
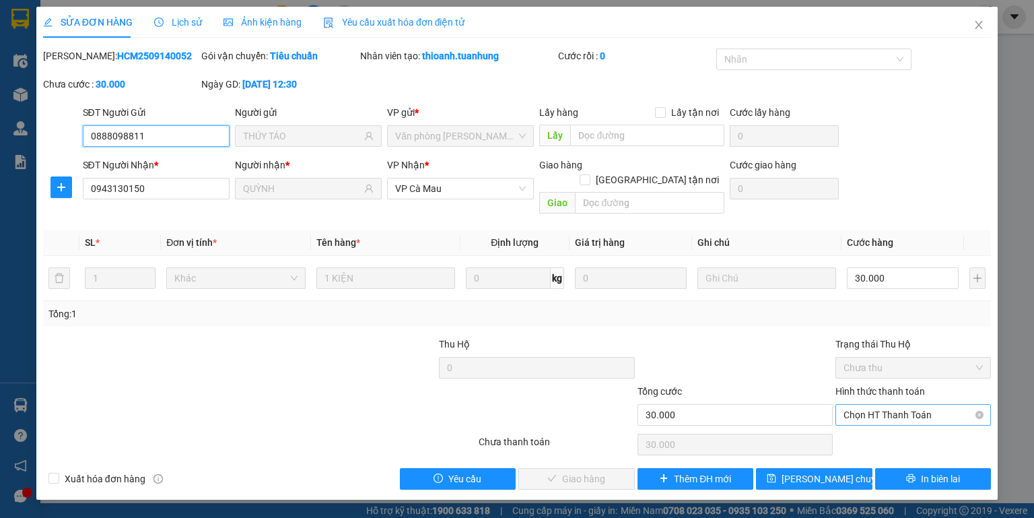
click at [872, 405] on span "Chọn HT Thanh Toán" at bounding box center [913, 415] width 139 height 20
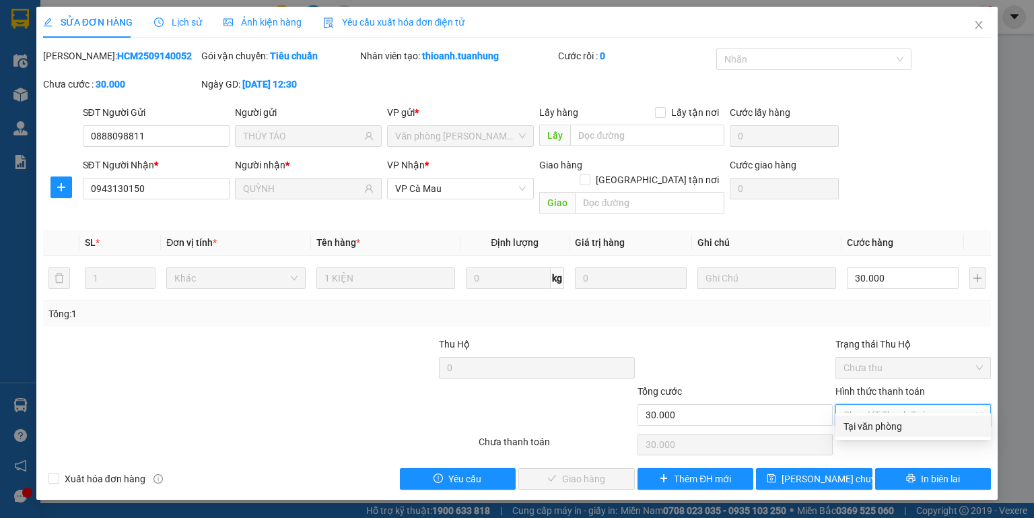
click at [873, 430] on div "Tại văn phòng" at bounding box center [913, 426] width 139 height 15
type input "0"
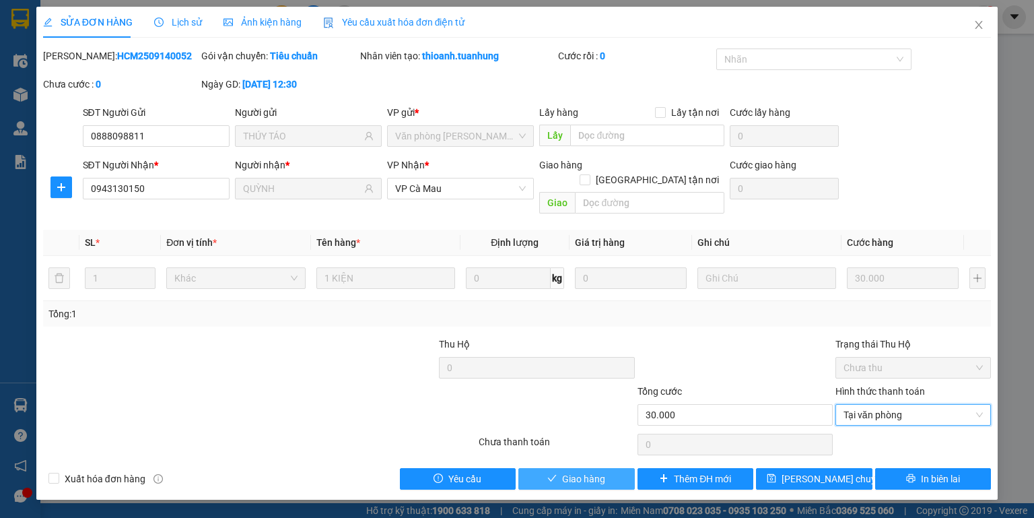
click at [560, 468] on button "Giao hàng" at bounding box center [576, 479] width 116 height 22
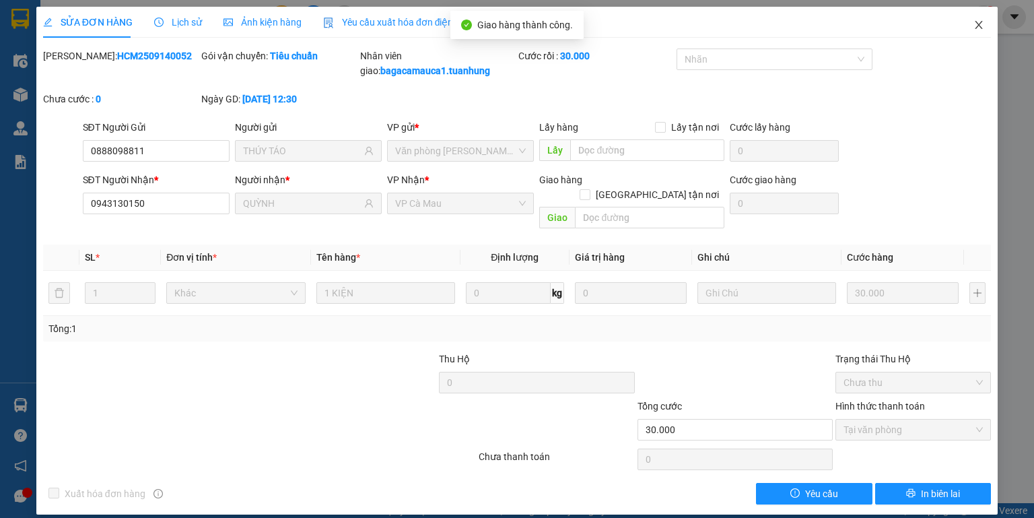
click at [980, 31] on span "Close" at bounding box center [979, 26] width 38 height 38
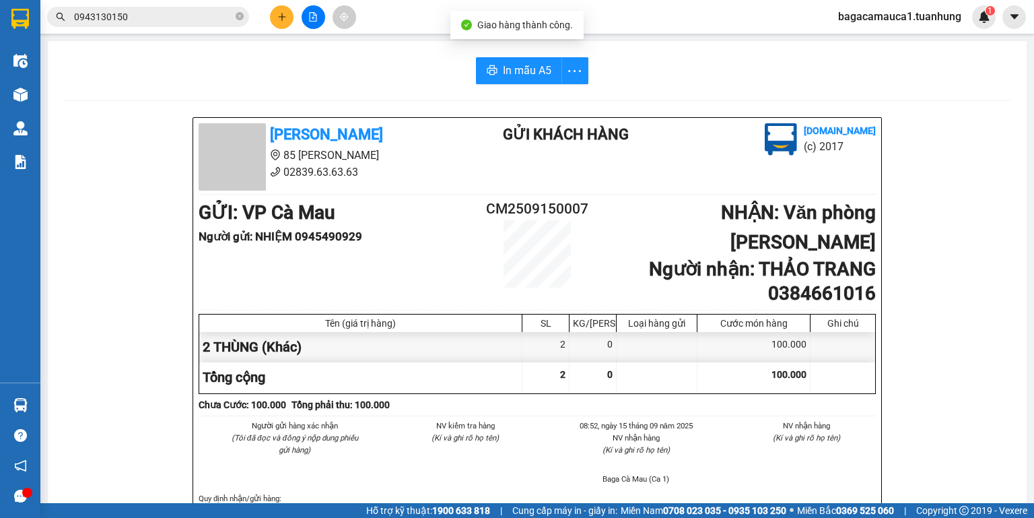
click at [182, 24] on span "0943130150" at bounding box center [148, 17] width 202 height 20
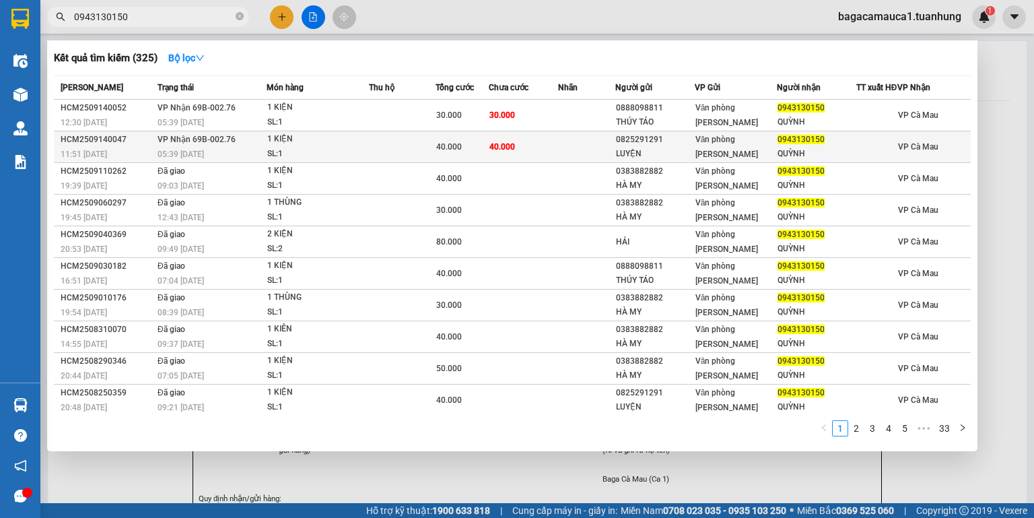
click at [501, 151] on span "40.000" at bounding box center [503, 146] width 26 height 9
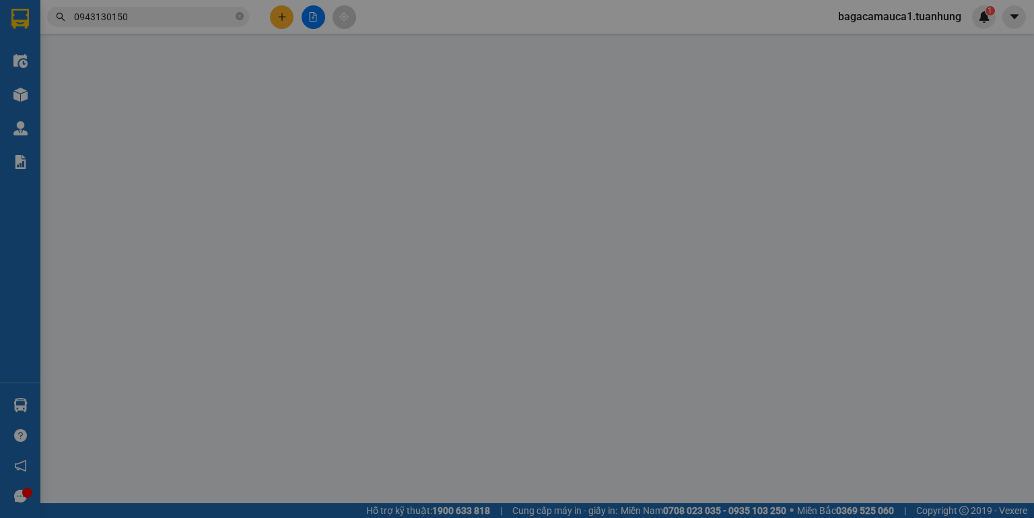
type input "0825291291"
type input "LUYỆN"
type input "0943130150"
type input "QUỲNH"
type input "40.000"
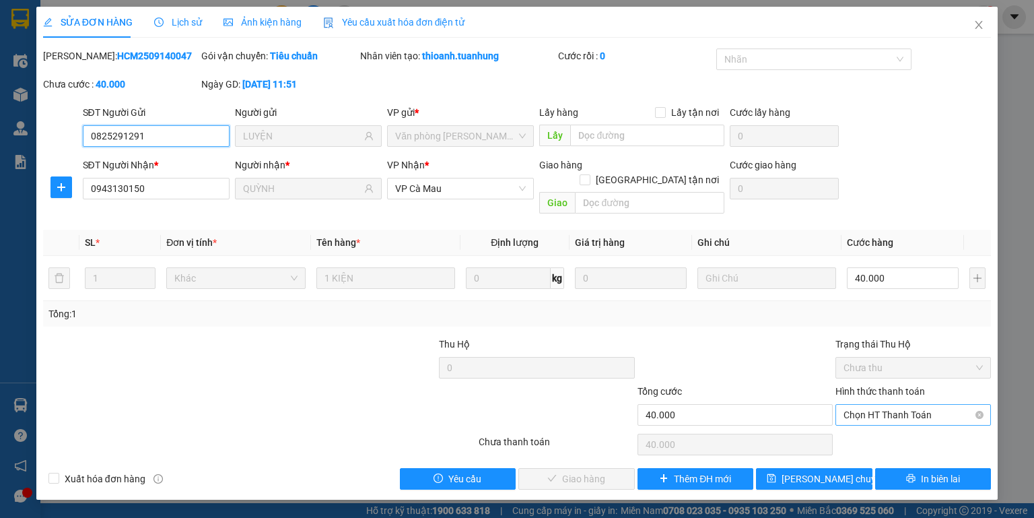
click at [865, 405] on span "Chọn HT Thanh Toán" at bounding box center [913, 415] width 139 height 20
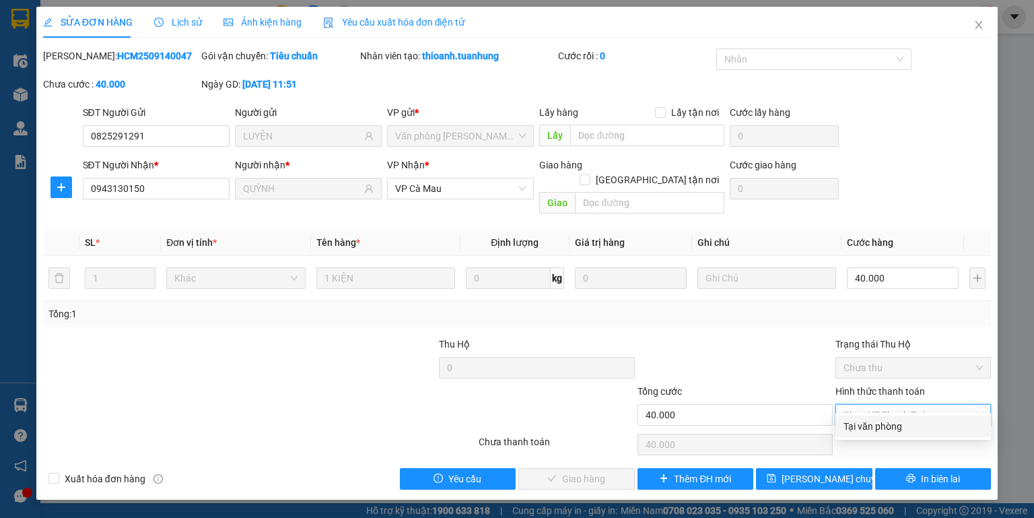
click at [866, 426] on div "Tại văn phòng" at bounding box center [913, 426] width 139 height 15
type input "0"
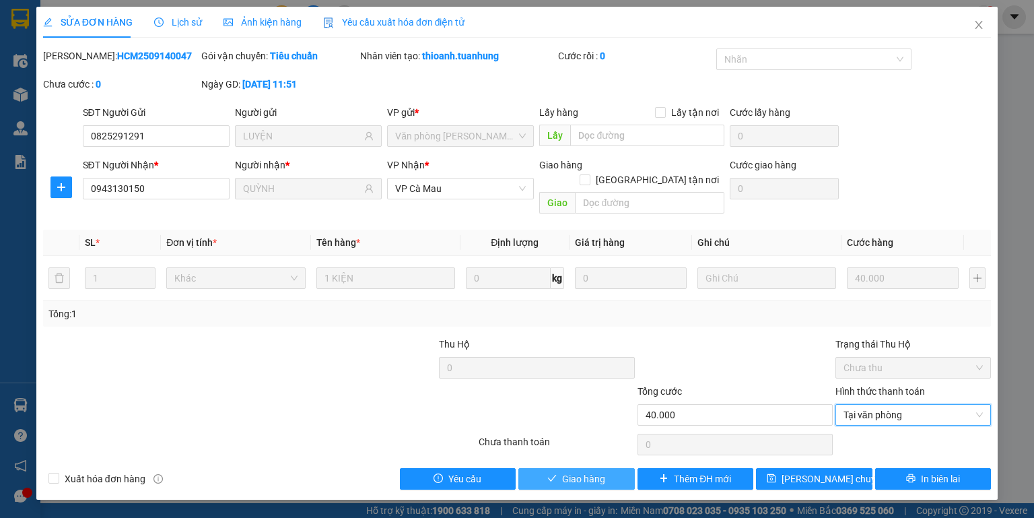
click at [603, 471] on span "Giao hàng" at bounding box center [583, 478] width 43 height 15
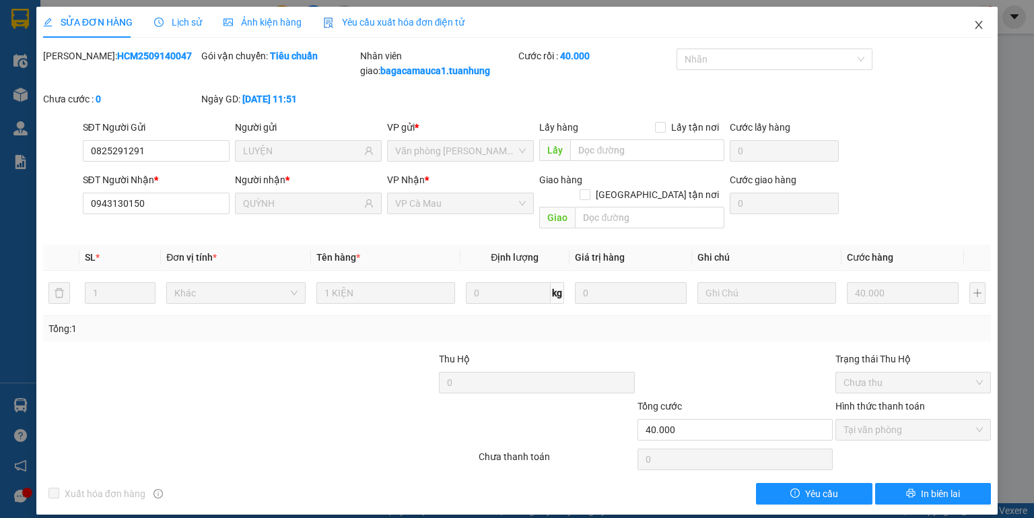
click at [983, 22] on icon "close" at bounding box center [979, 25] width 11 height 11
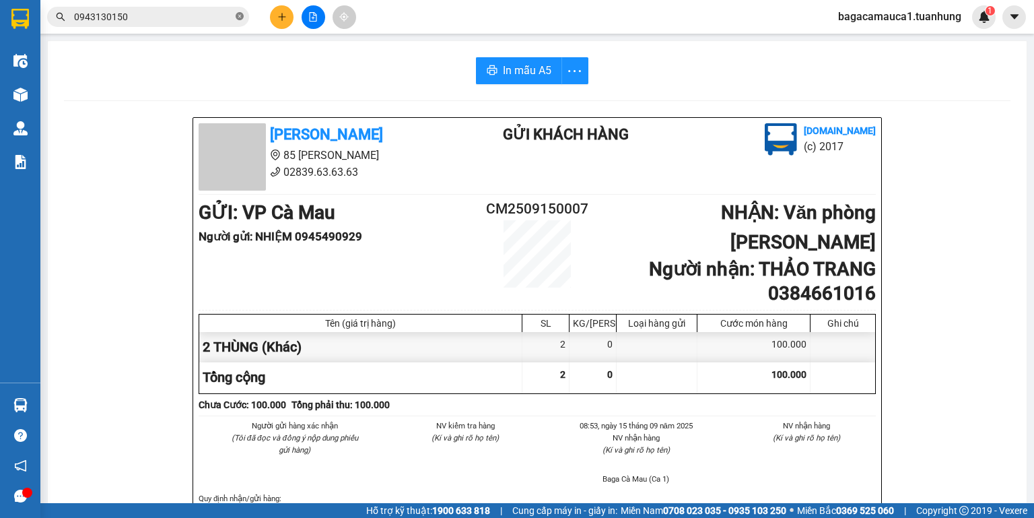
click at [240, 15] on icon "close-circle" at bounding box center [240, 16] width 8 height 8
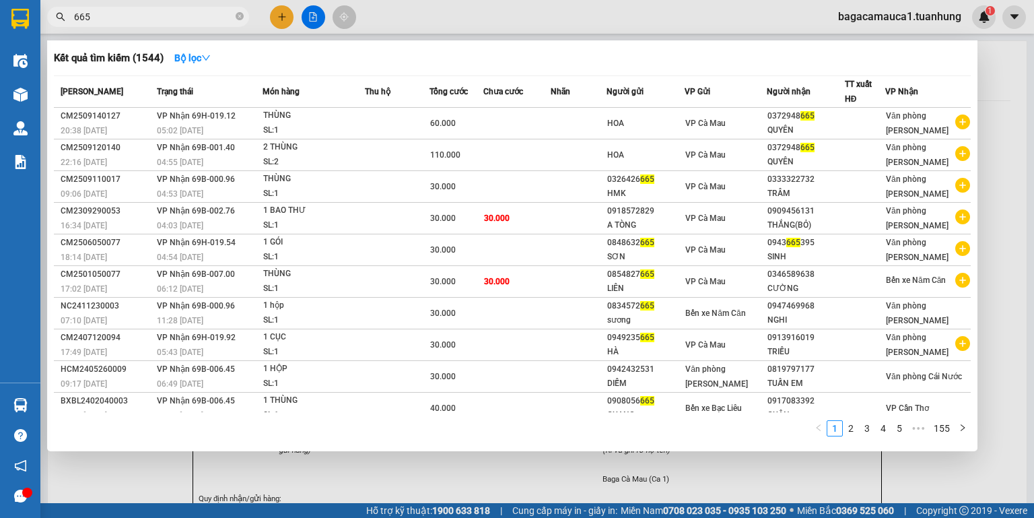
click at [68, 18] on span "665" at bounding box center [148, 17] width 202 height 20
click at [71, 19] on span "665" at bounding box center [148, 17] width 202 height 20
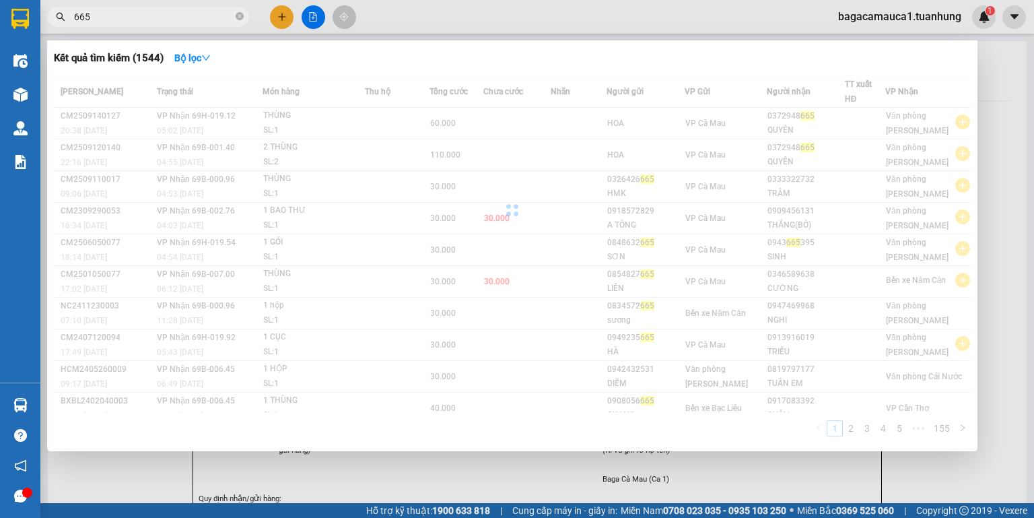
click at [73, 20] on span "665" at bounding box center [148, 17] width 202 height 20
click at [78, 19] on input "665" at bounding box center [153, 16] width 159 height 15
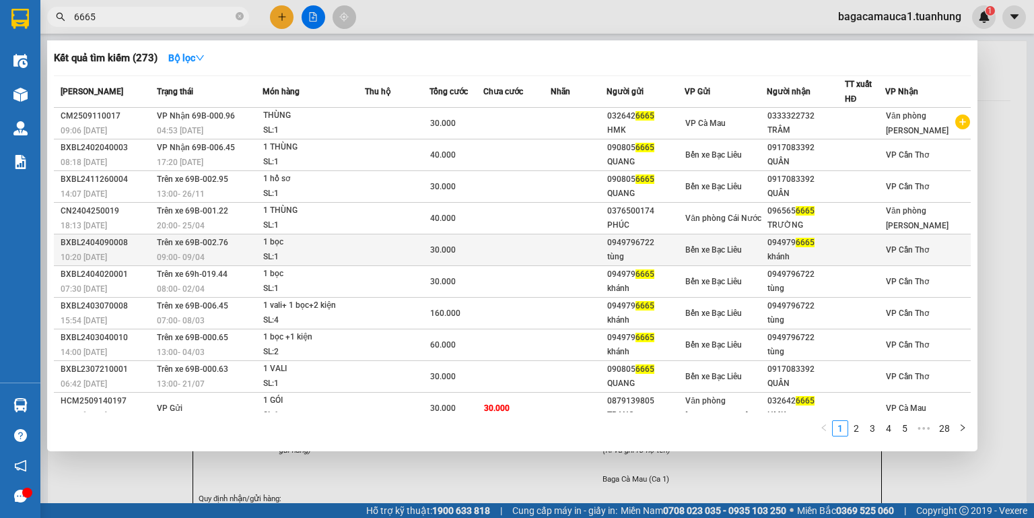
scroll to position [7, 0]
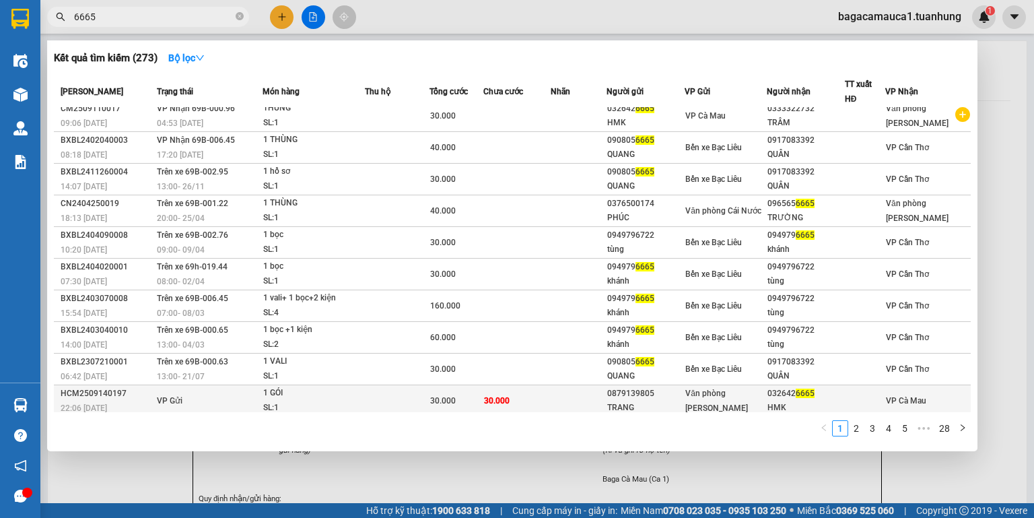
type input "6665"
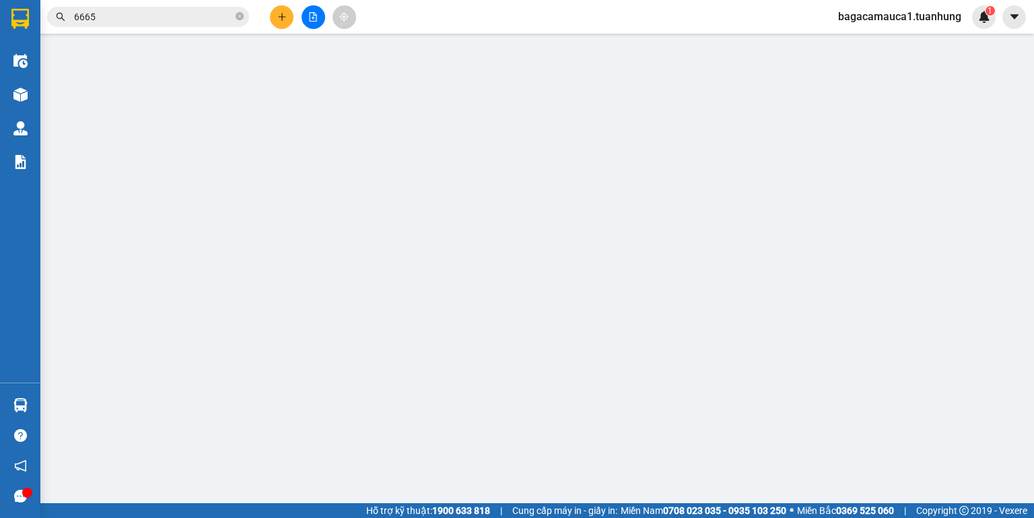
type input "0879139805"
type input "TRANG"
type input "0326426665"
type input "HMK"
type input "30.000"
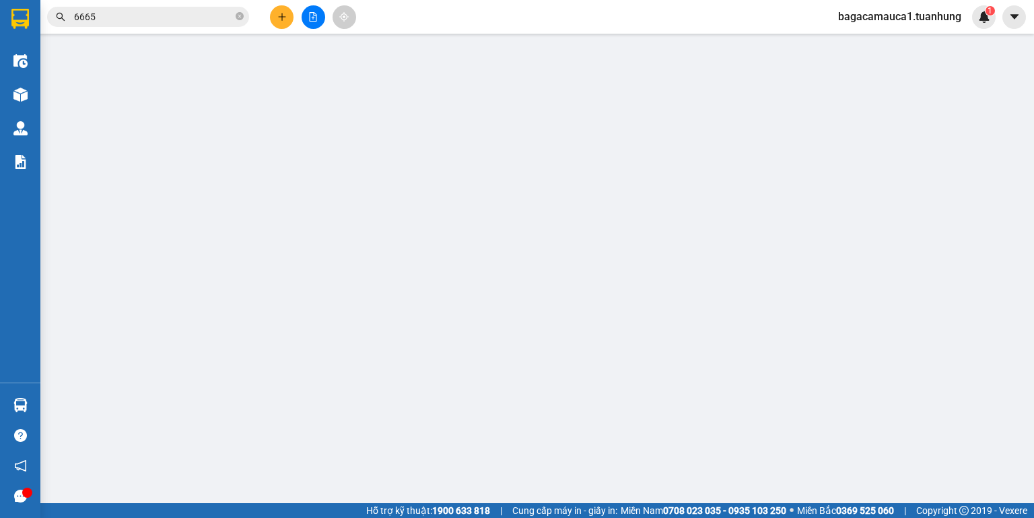
type input "30.000"
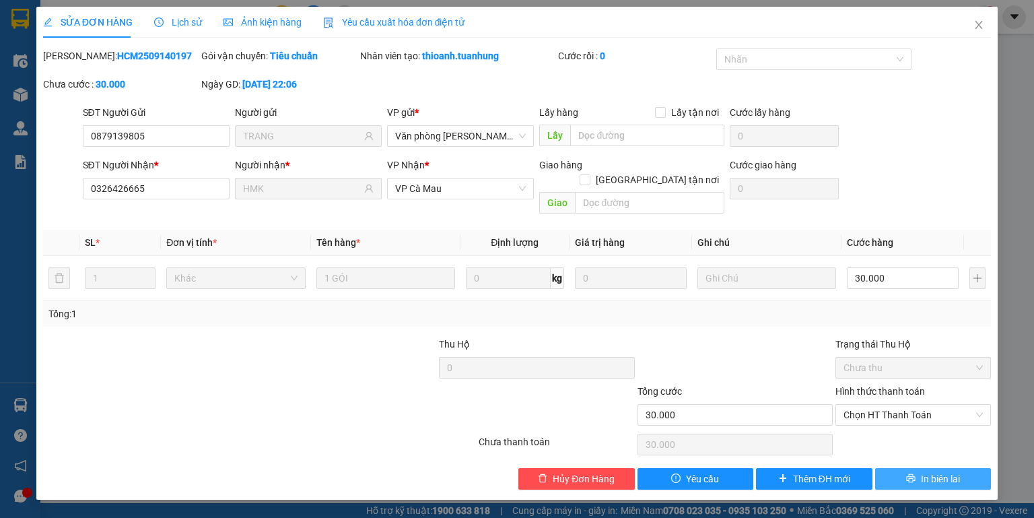
click at [914, 473] on icon "printer" at bounding box center [910, 477] width 9 height 9
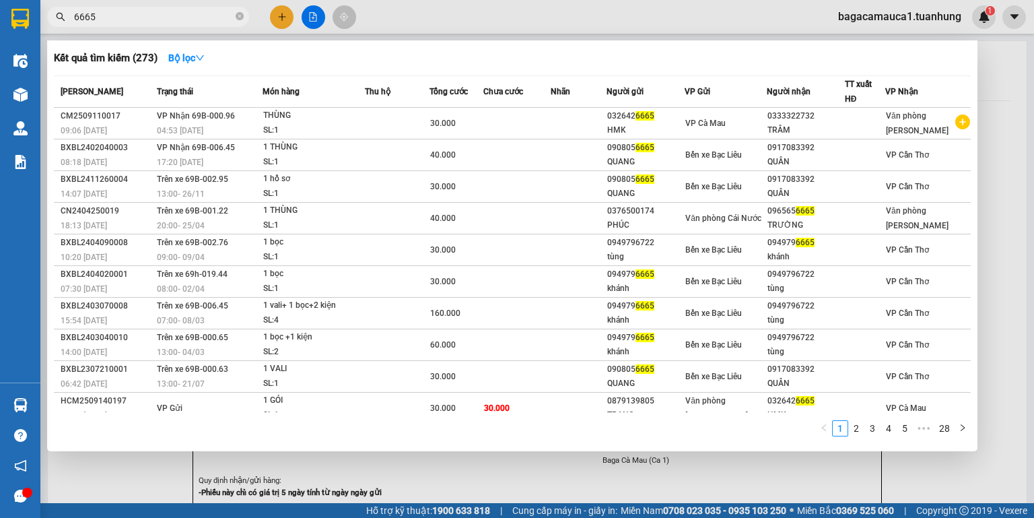
click at [145, 16] on input "6665" at bounding box center [153, 16] width 159 height 15
click at [532, 403] on td "30.000" at bounding box center [517, 409] width 68 height 32
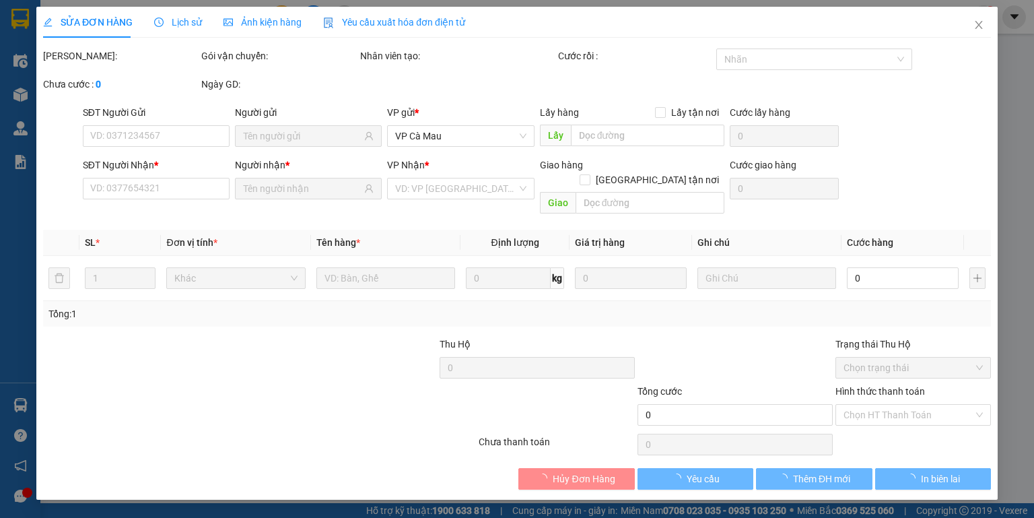
type input "0879139805"
type input "TRANG"
type input "0326426665"
type input "HMK"
type input "30.000"
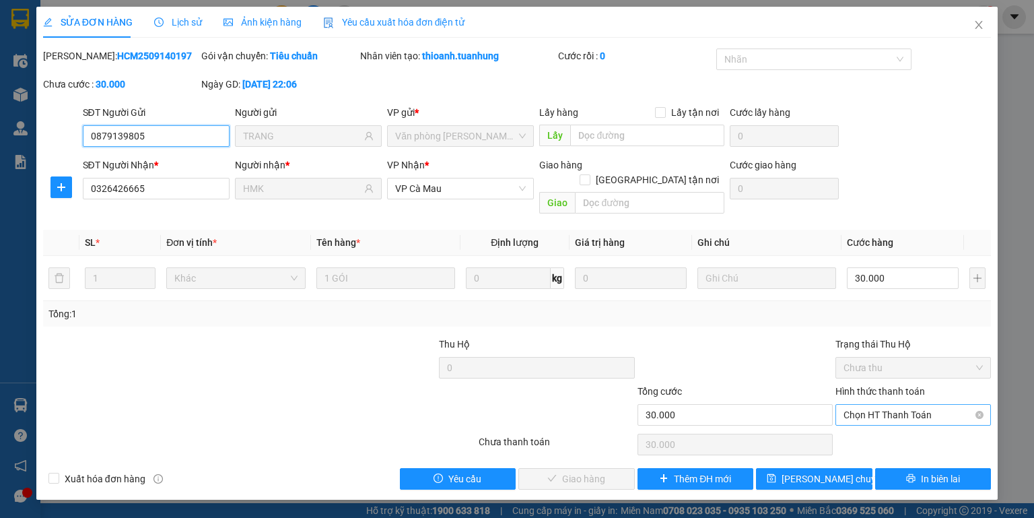
click at [898, 405] on span "Chọn HT Thanh Toán" at bounding box center [913, 415] width 139 height 20
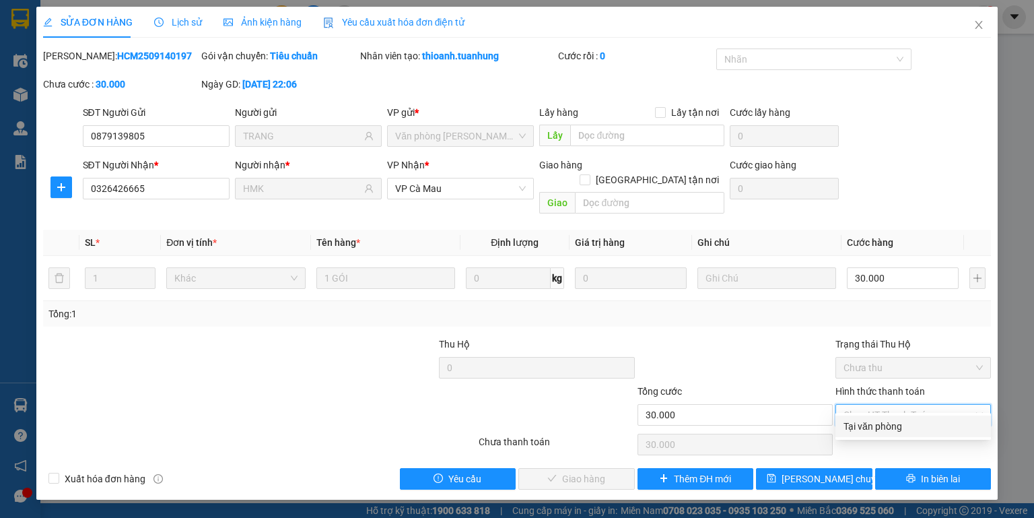
click at [881, 430] on div "Tại văn phòng" at bounding box center [913, 426] width 139 height 15
type input "0"
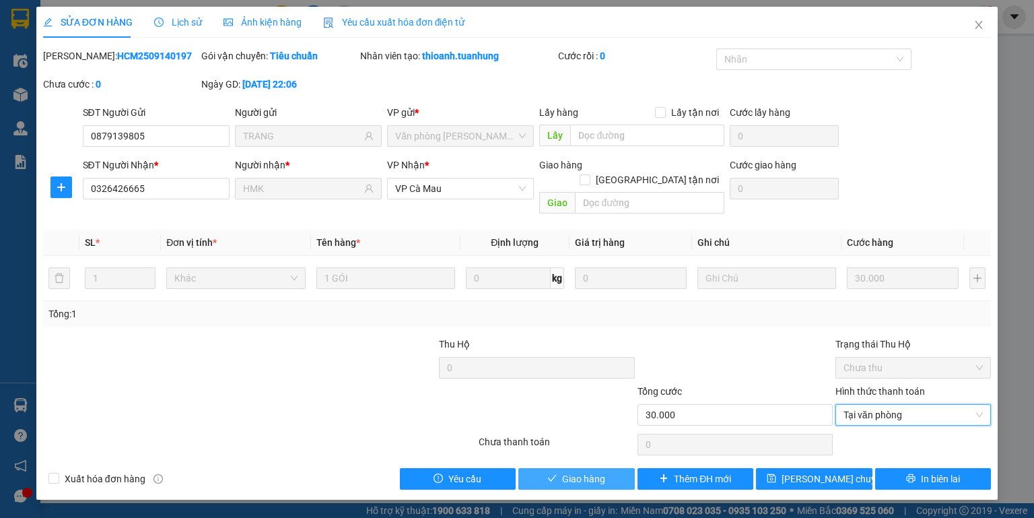
click at [590, 471] on span "Giao hàng" at bounding box center [583, 478] width 43 height 15
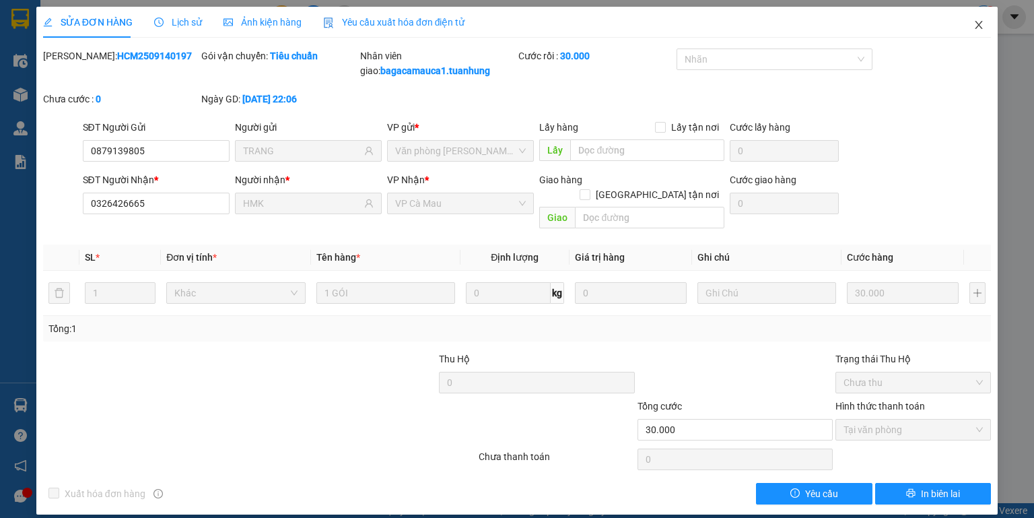
click at [975, 22] on icon "close" at bounding box center [979, 25] width 11 height 11
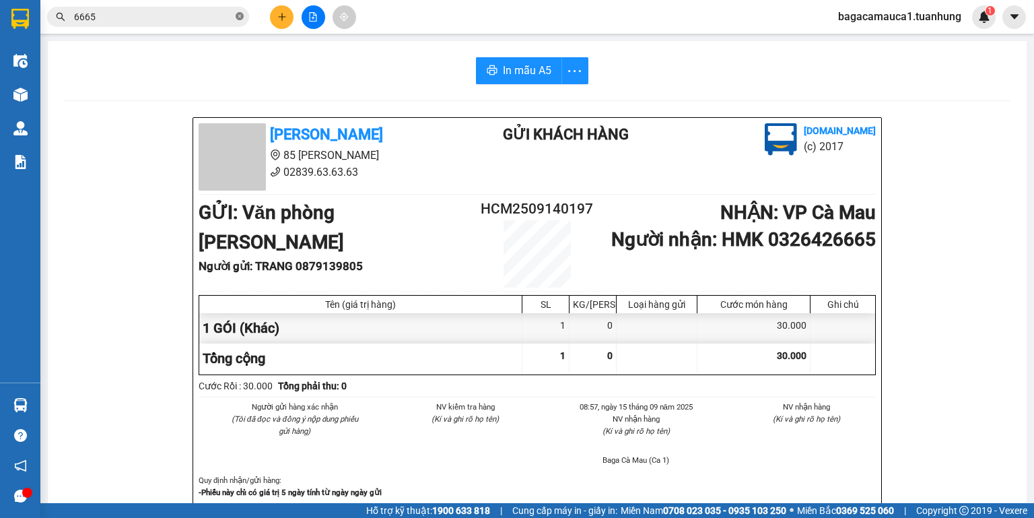
click at [241, 15] on icon "close-circle" at bounding box center [240, 16] width 8 height 8
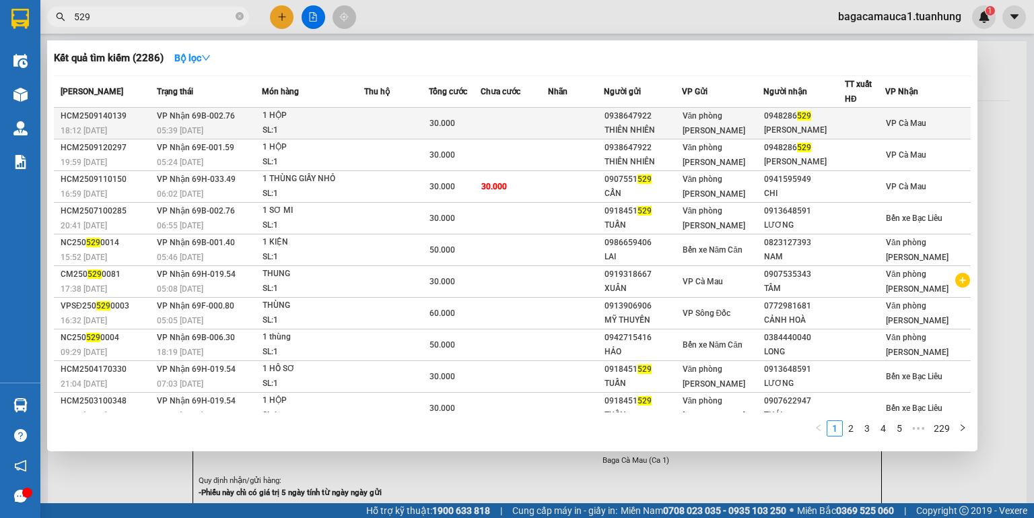
type input "529"
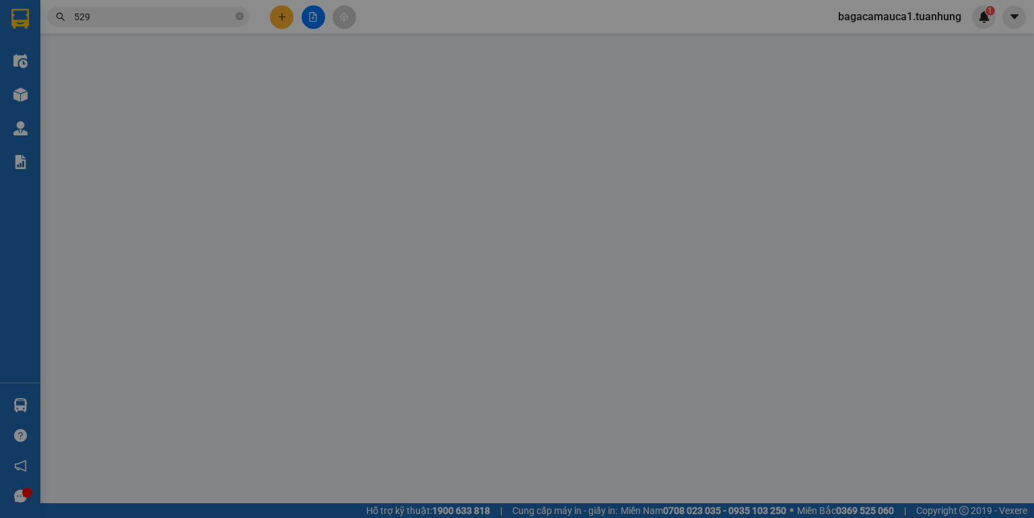
type input "0938647922"
type input "THIÊN NHIÊN"
type input "0948286529"
type input "[PERSON_NAME]"
type input "30.000"
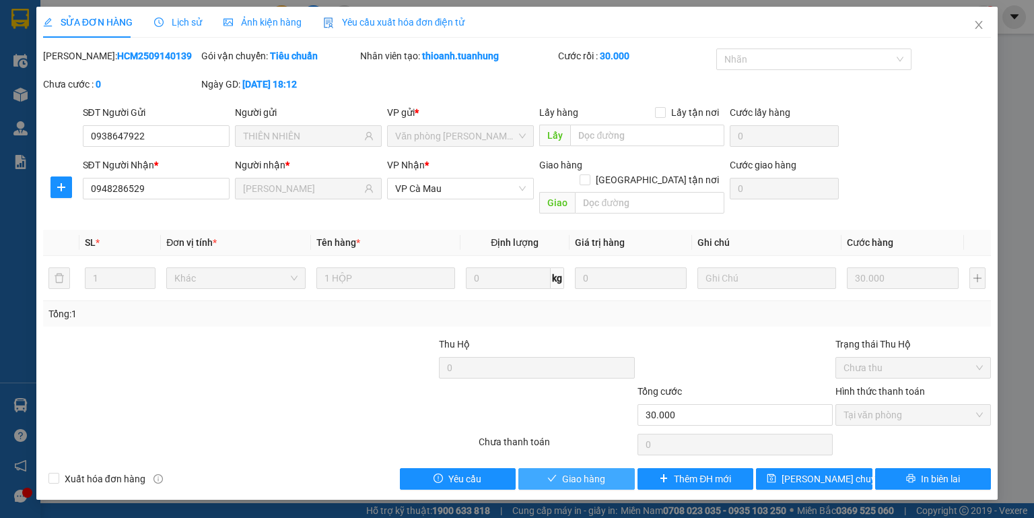
click at [611, 468] on button "Giao hàng" at bounding box center [576, 479] width 116 height 22
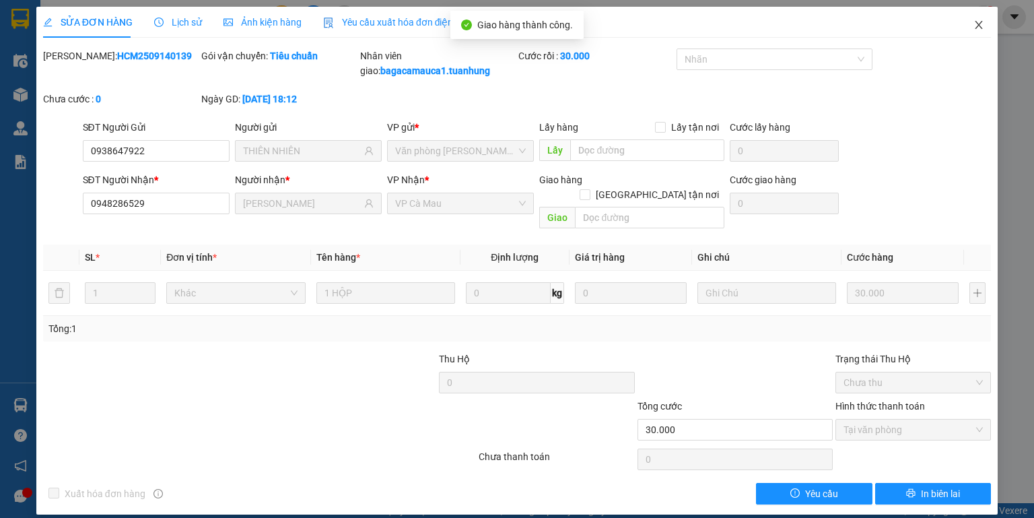
click at [981, 24] on icon "close" at bounding box center [979, 25] width 11 height 11
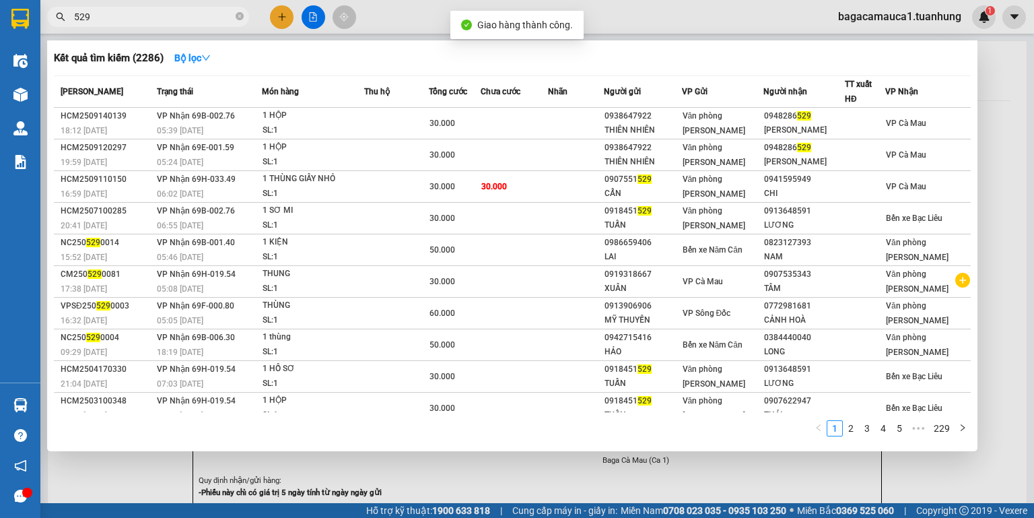
click at [165, 19] on input "529" at bounding box center [153, 16] width 159 height 15
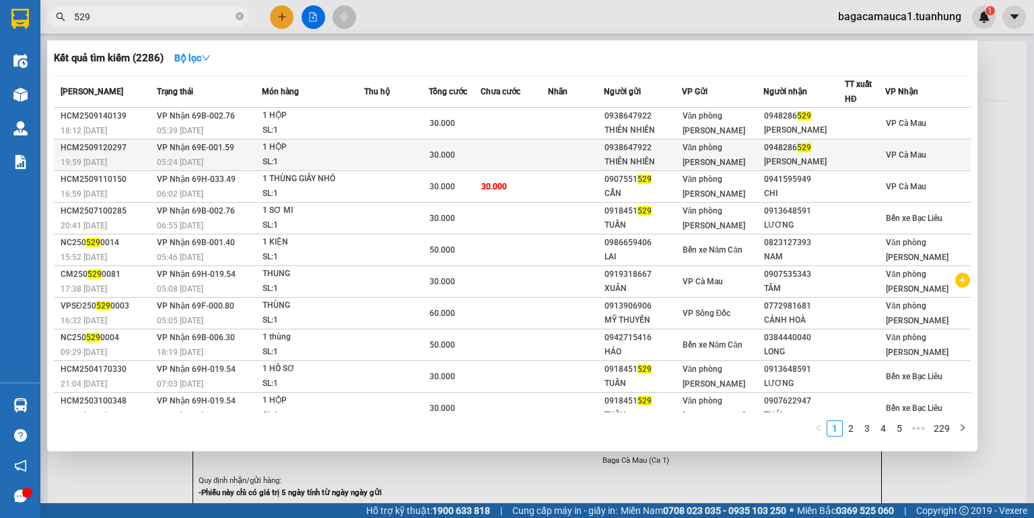
click at [496, 146] on td at bounding box center [514, 155] width 67 height 32
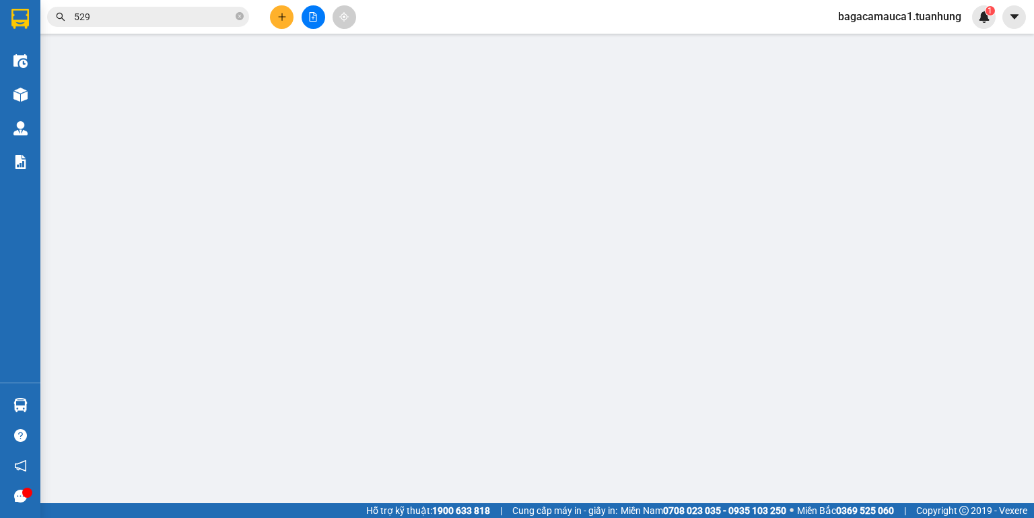
type input "0938647922"
type input "THIÊN NHIÊN"
type input "0948286529"
type input "[PERSON_NAME]"
type input "30.000"
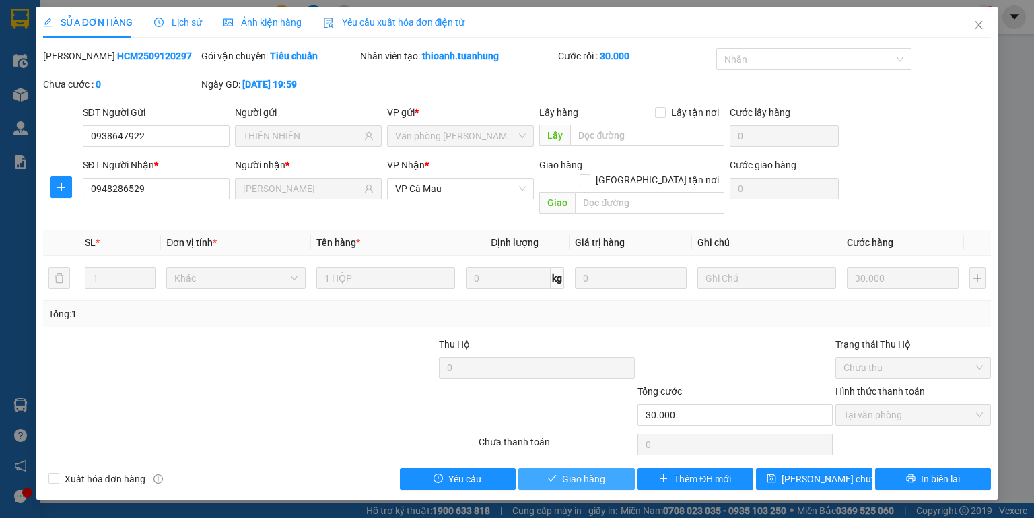
click at [565, 471] on span "Giao hàng" at bounding box center [583, 478] width 43 height 15
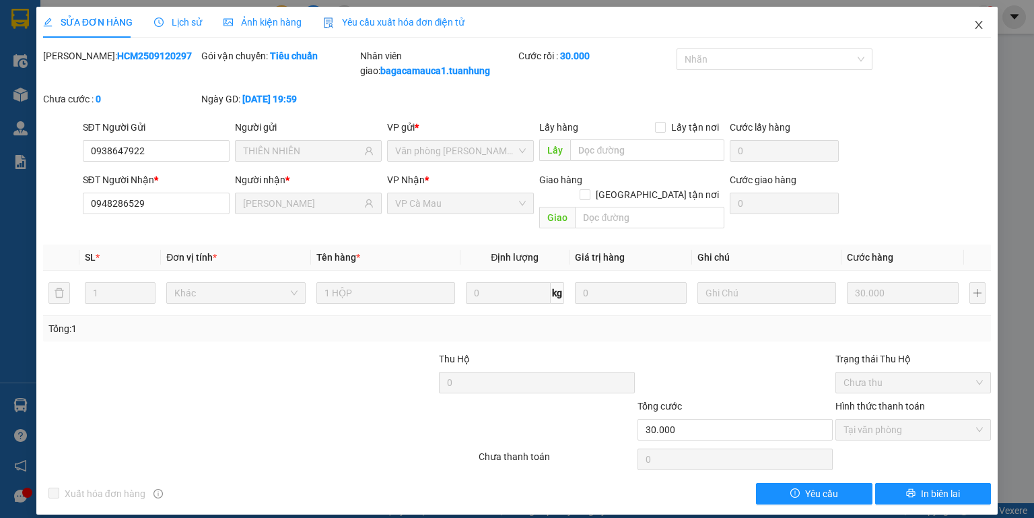
click at [978, 28] on icon "close" at bounding box center [979, 25] width 11 height 11
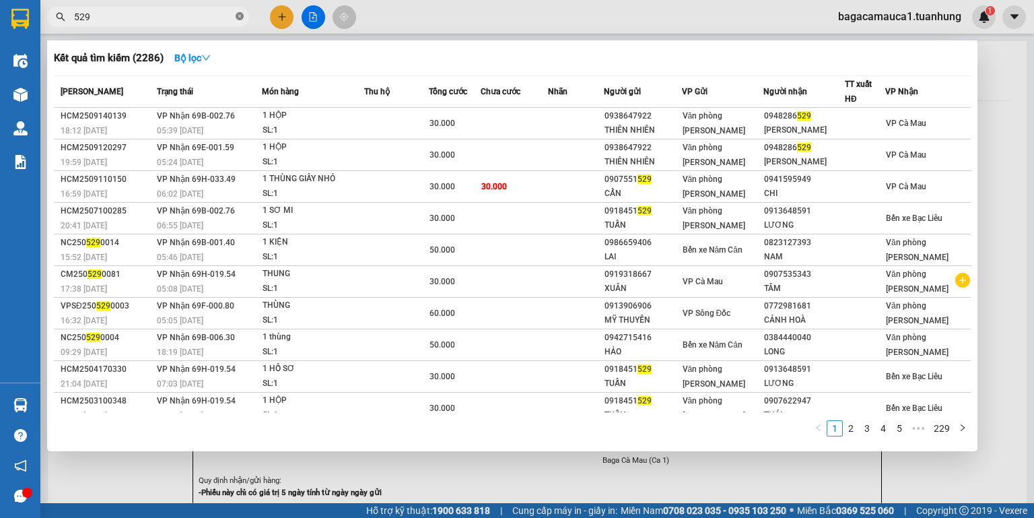
click at [242, 13] on icon "close-circle" at bounding box center [240, 16] width 8 height 8
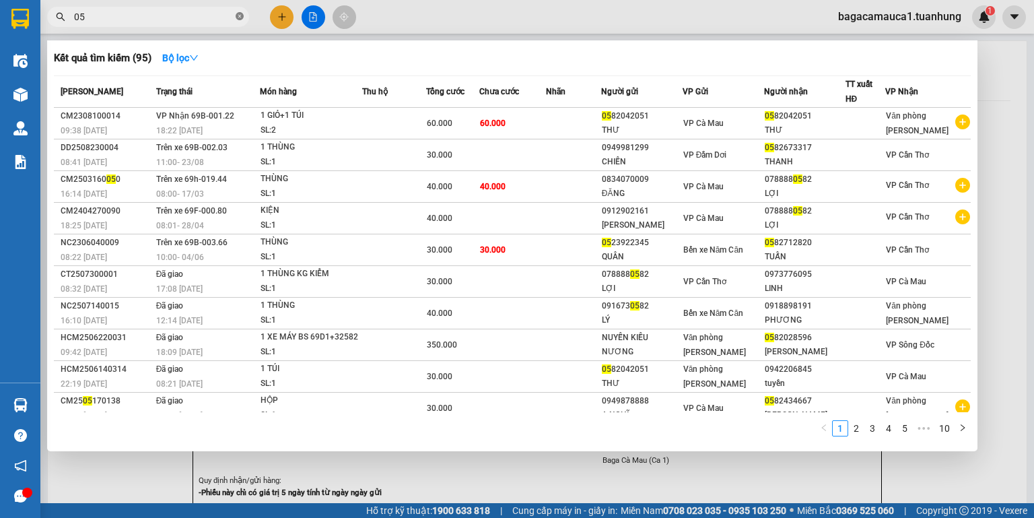
type input "052"
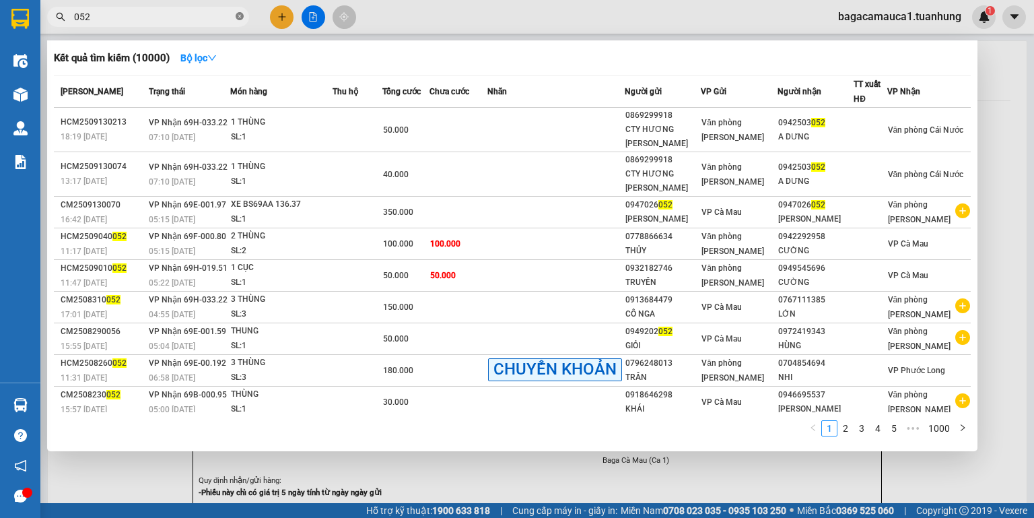
click at [240, 15] on icon "close-circle" at bounding box center [240, 16] width 8 height 8
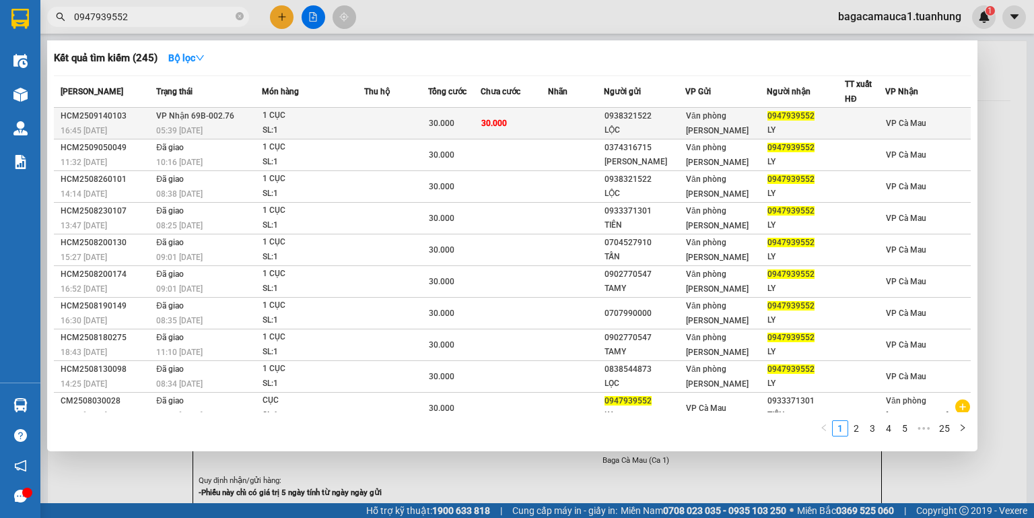
type input "0947939552"
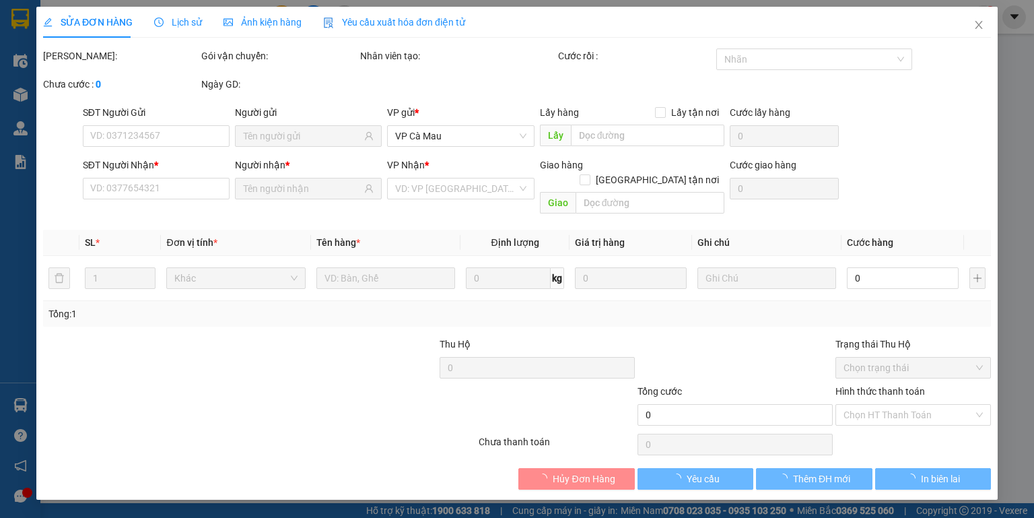
type input "0938321522"
type input "LỘC"
type input "0947939552"
type input "LY"
type input "30.000"
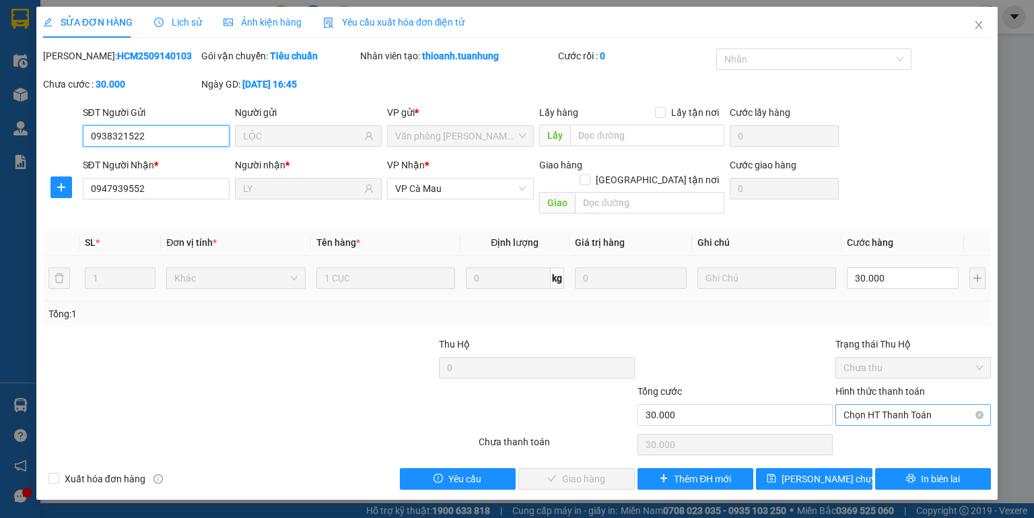
click at [862, 405] on span "Chọn HT Thanh Toán" at bounding box center [913, 415] width 139 height 20
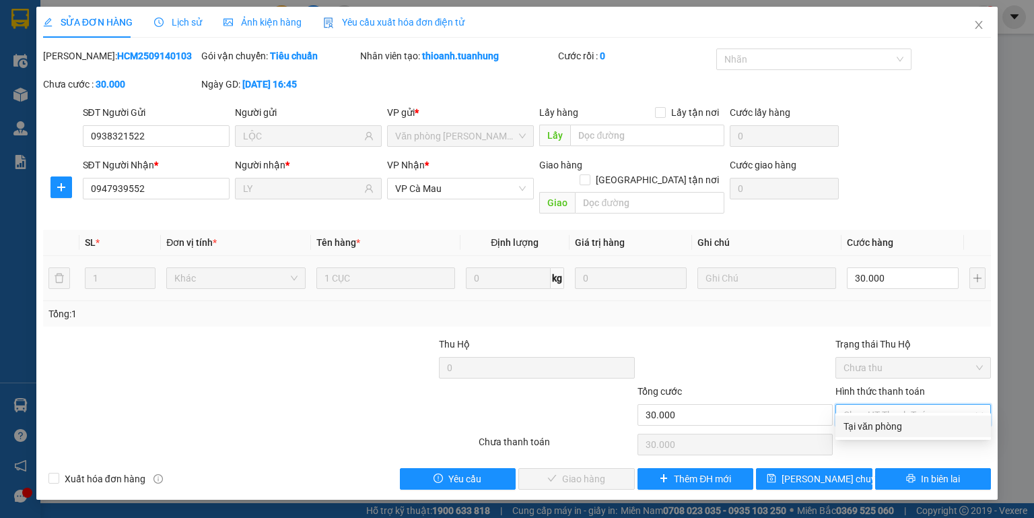
click at [858, 421] on div "Tại văn phòng" at bounding box center [913, 426] width 139 height 15
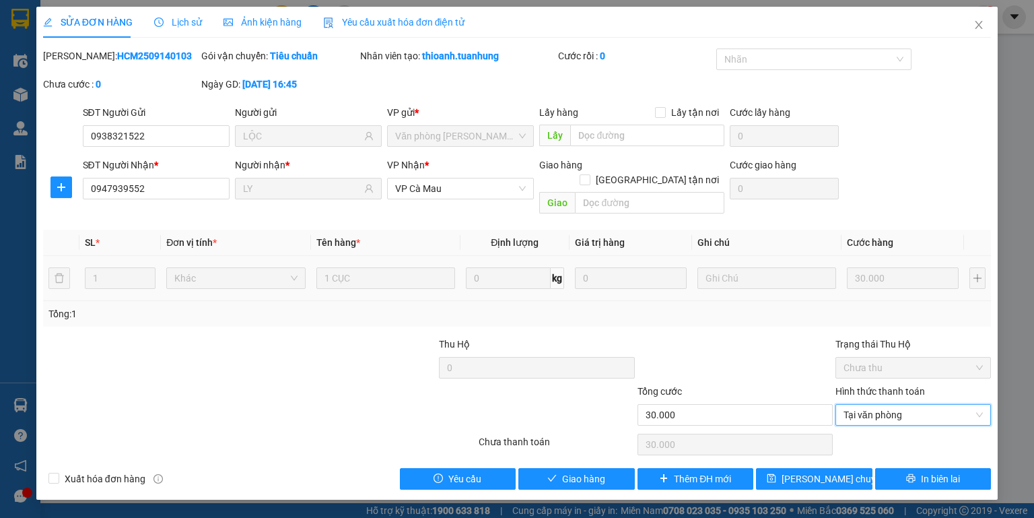
type input "0"
click at [547, 468] on button "Giao hàng" at bounding box center [576, 479] width 116 height 22
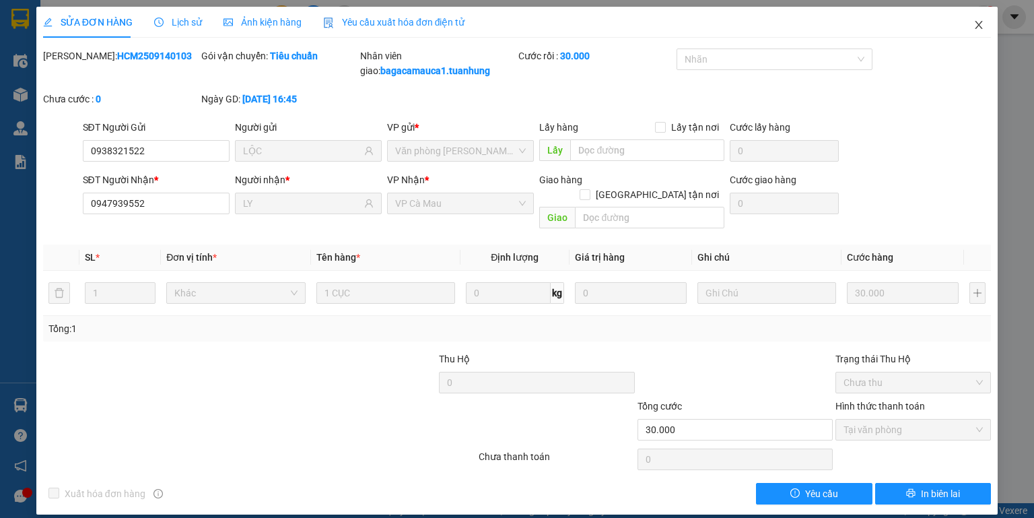
click at [976, 26] on icon "close" at bounding box center [979, 25] width 11 height 11
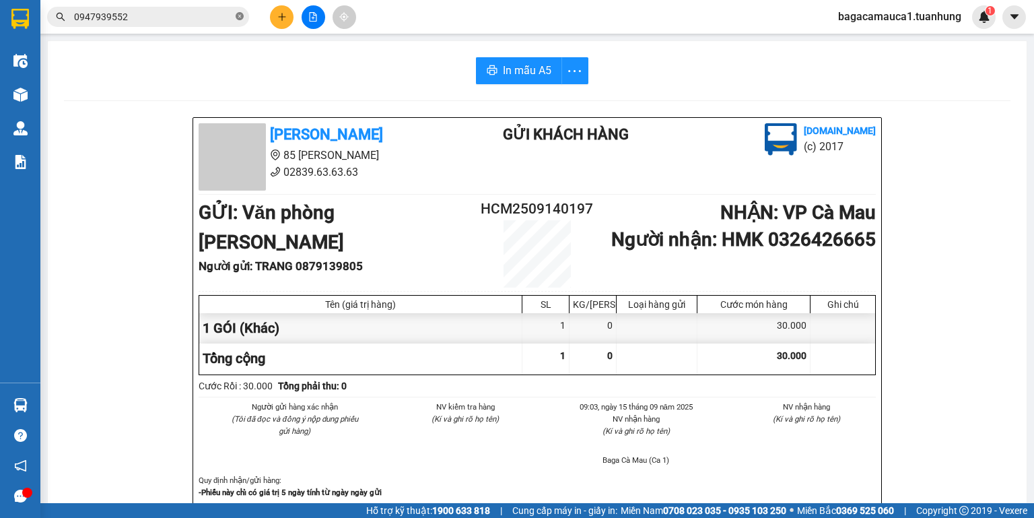
click at [240, 15] on icon "close-circle" at bounding box center [240, 16] width 8 height 8
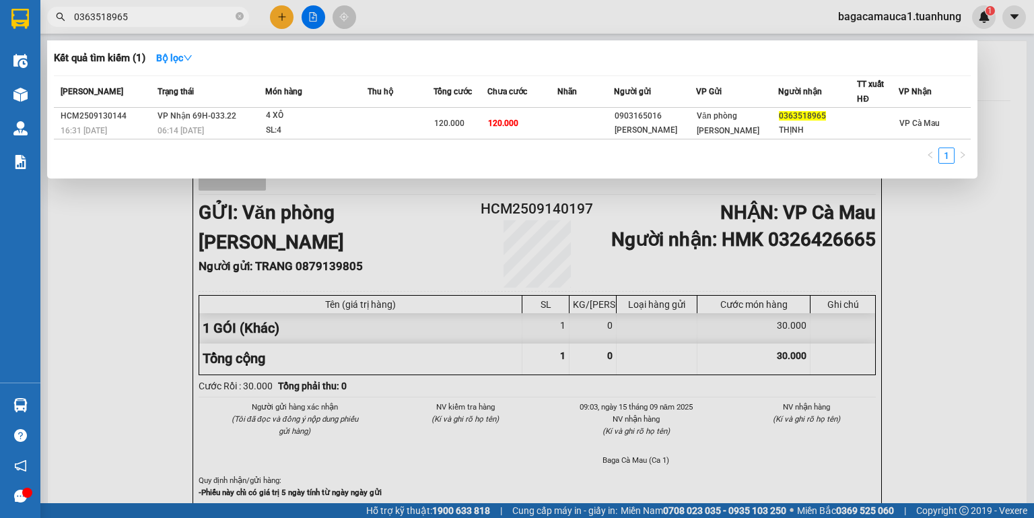
type input "0363518965"
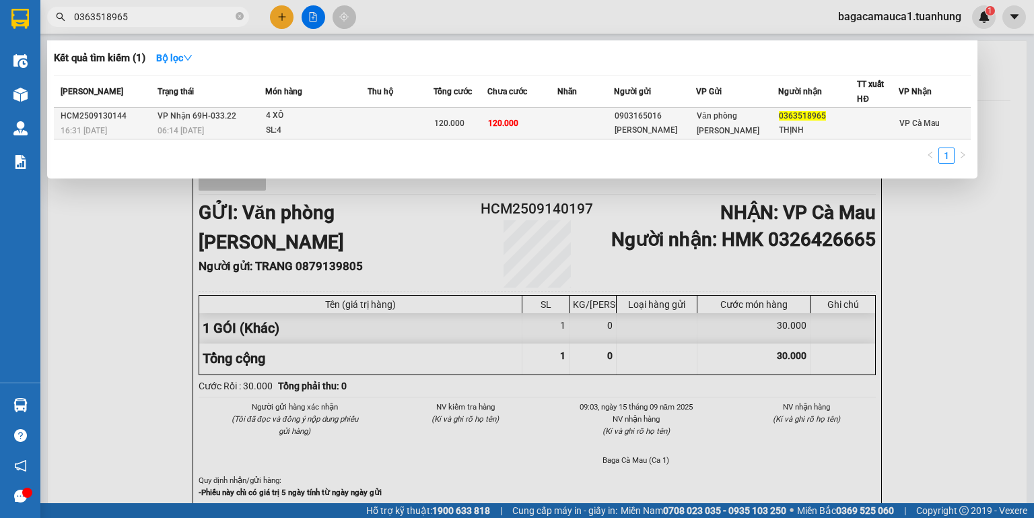
click at [523, 121] on td "120.000" at bounding box center [522, 124] width 70 height 32
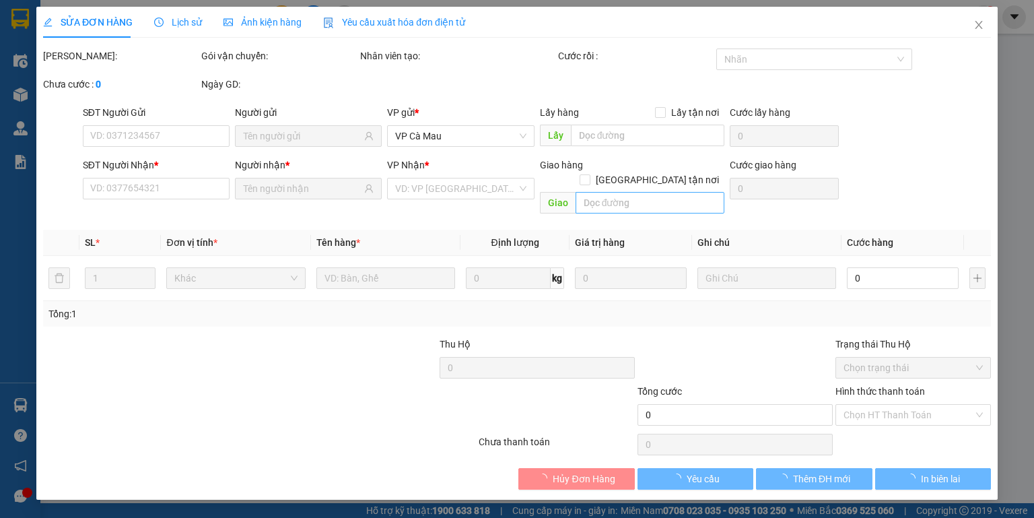
type input "0903165016"
type input "[PERSON_NAME]"
type input "0363518965"
type input "THỊNH"
type input "120.000"
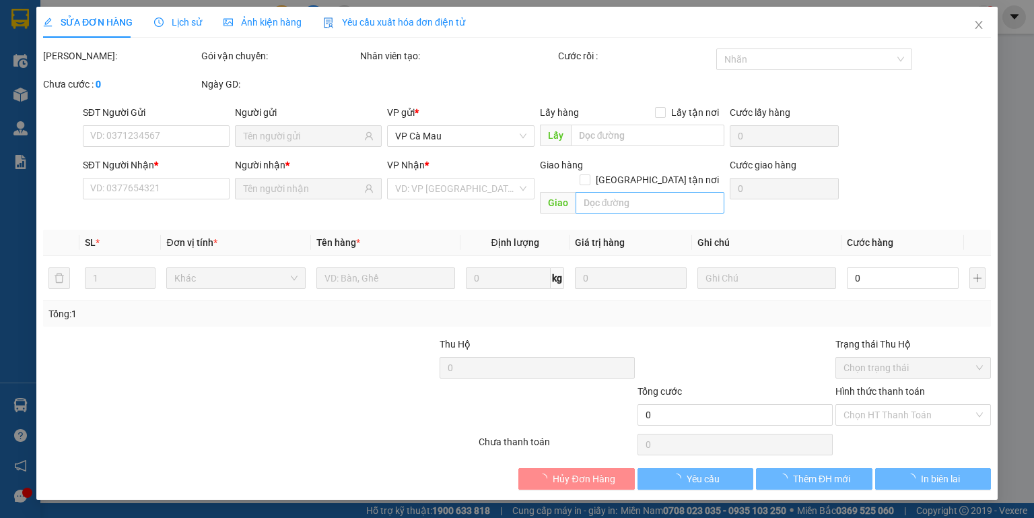
type input "120.000"
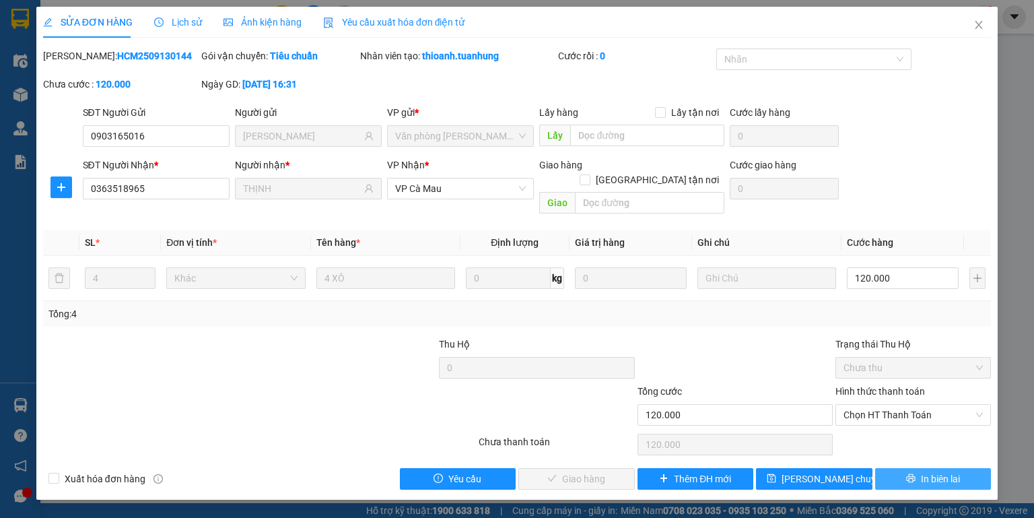
click at [924, 471] on span "In biên lai" at bounding box center [940, 478] width 39 height 15
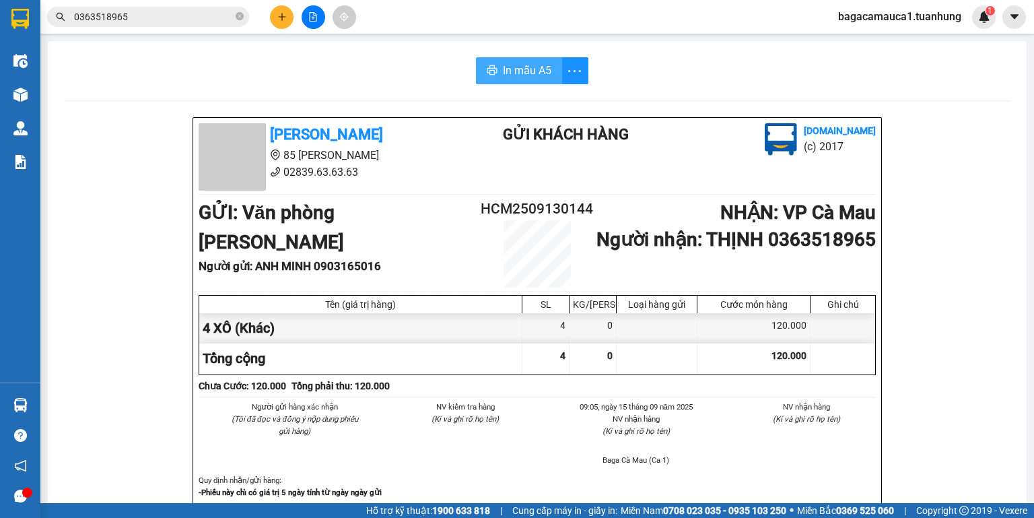
click at [514, 71] on span "In mẫu A5" at bounding box center [527, 70] width 48 height 17
click at [242, 16] on icon "close-circle" at bounding box center [240, 16] width 8 height 8
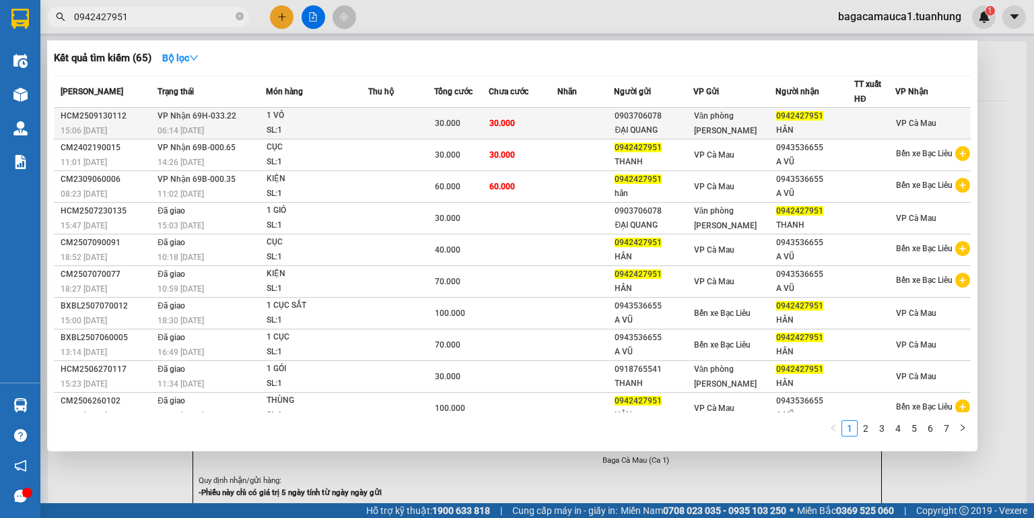
type input "0942427951"
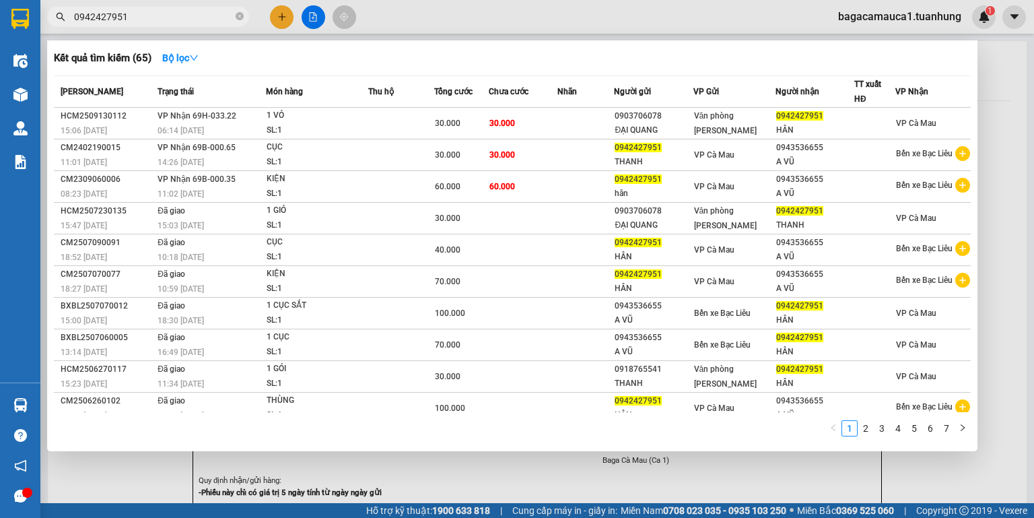
click at [567, 121] on td at bounding box center [586, 124] width 57 height 32
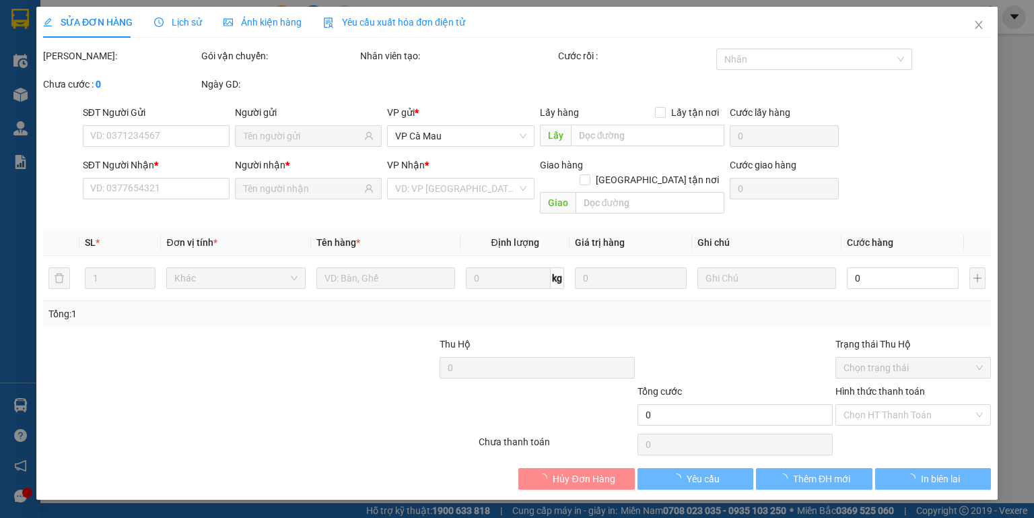
type input "0903706078"
type input "ĐẠI QUANG"
type input "0942427951"
type input "HÂN"
type input "30.000"
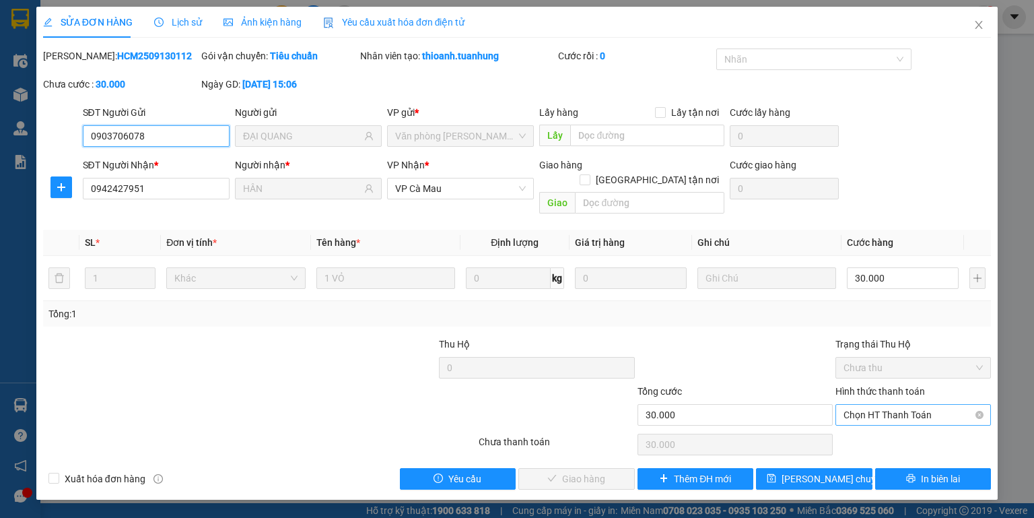
click at [886, 405] on span "Chọn HT Thanh Toán" at bounding box center [913, 415] width 139 height 20
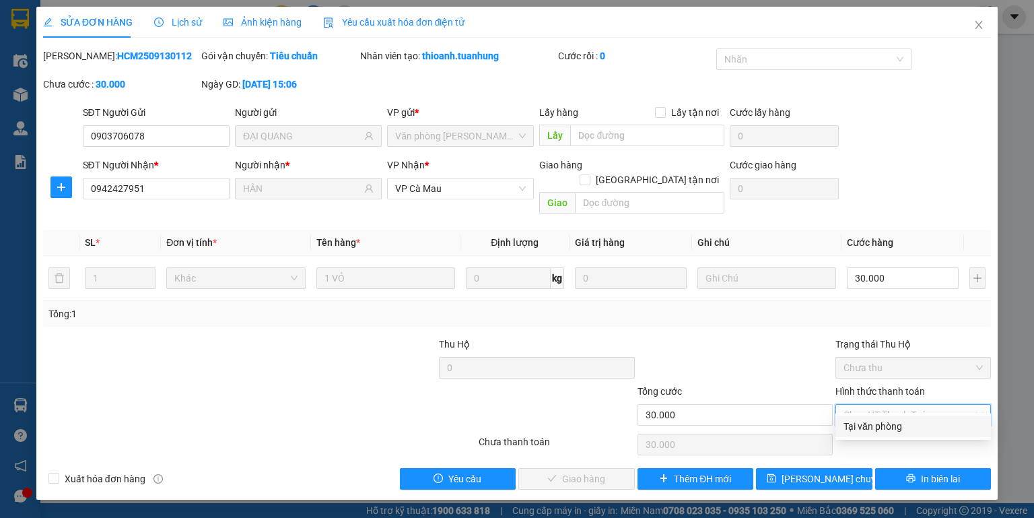
click at [889, 426] on div "Tại văn phòng" at bounding box center [913, 426] width 139 height 15
type input "0"
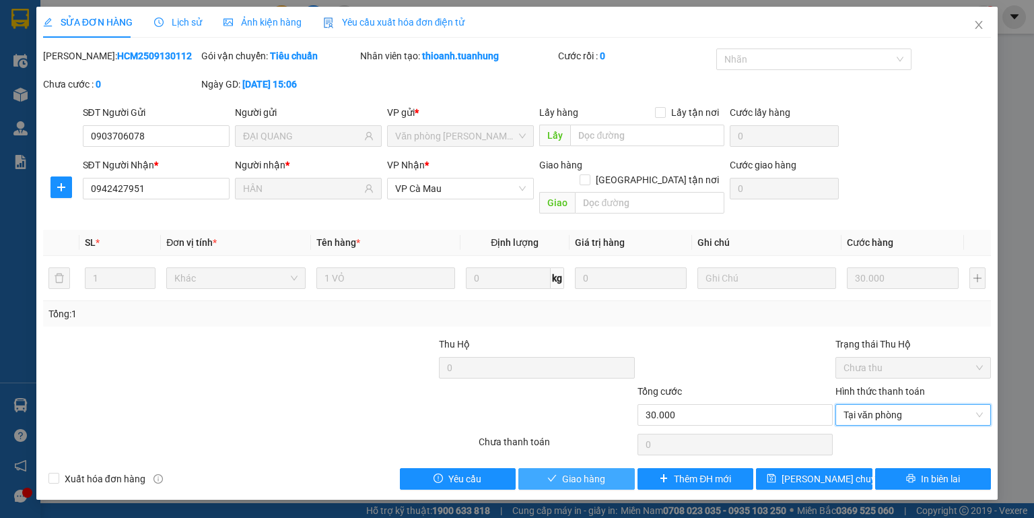
click at [553, 475] on icon "check" at bounding box center [552, 478] width 9 height 7
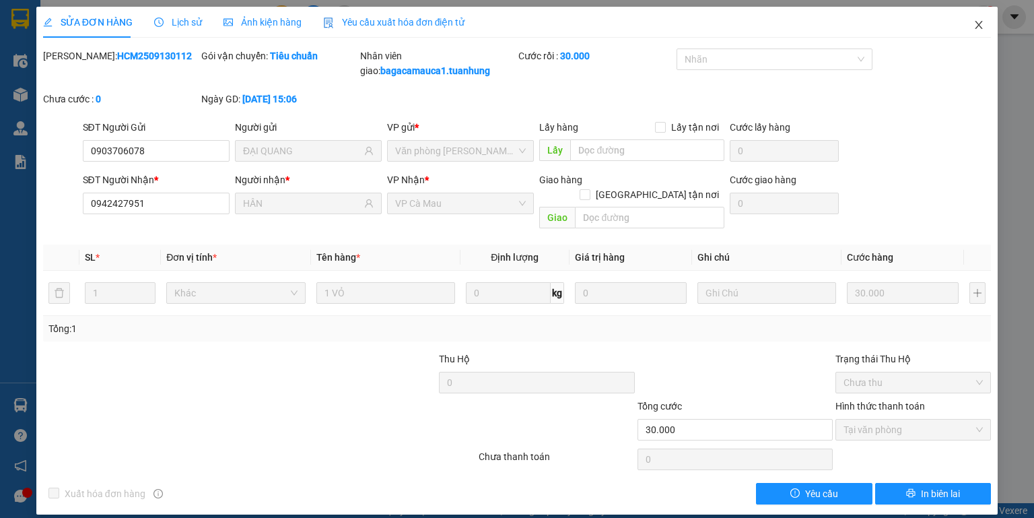
click at [974, 22] on icon "close" at bounding box center [979, 25] width 11 height 11
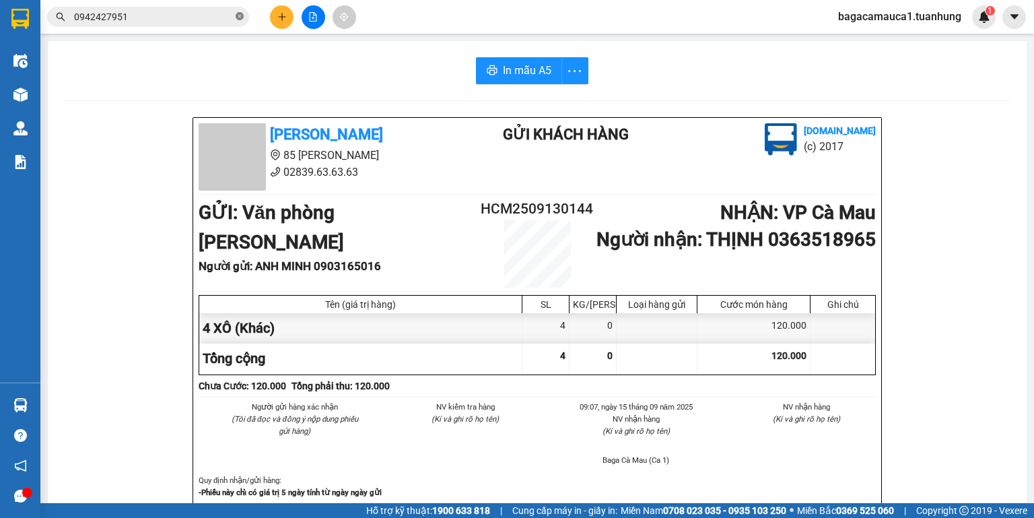
click at [238, 16] on icon "close-circle" at bounding box center [240, 16] width 8 height 8
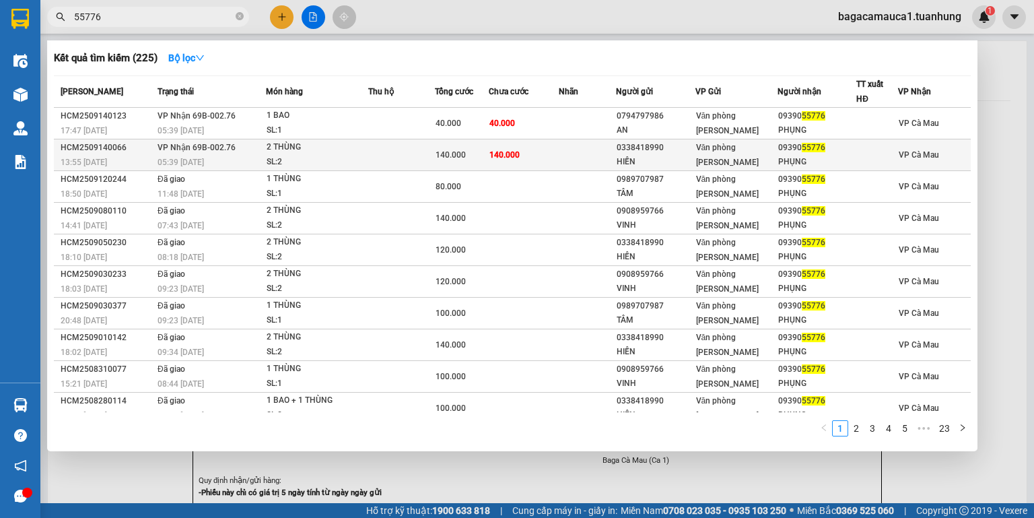
type input "55776"
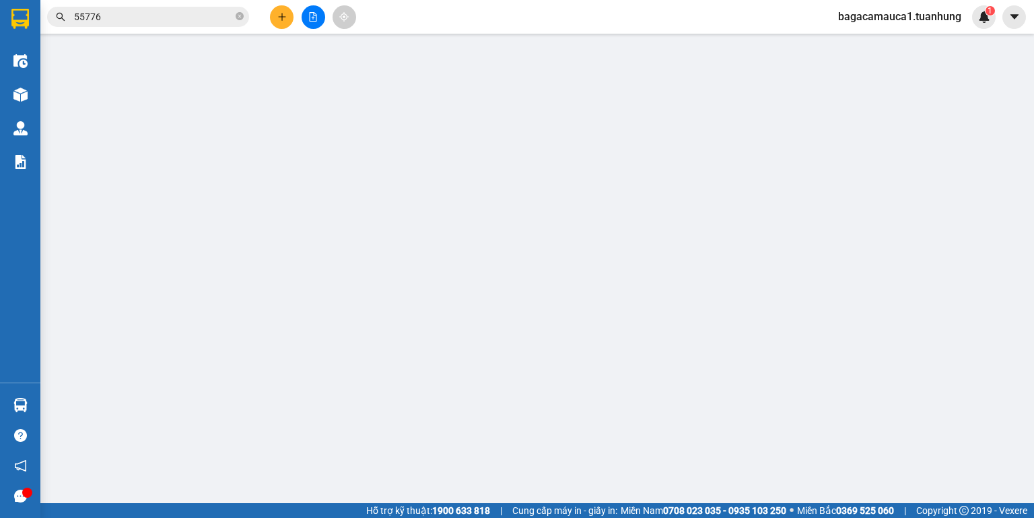
type input "0338418990"
type input "HIỀN"
type input "0939055776"
type input "PHỤNG"
type input "140.000"
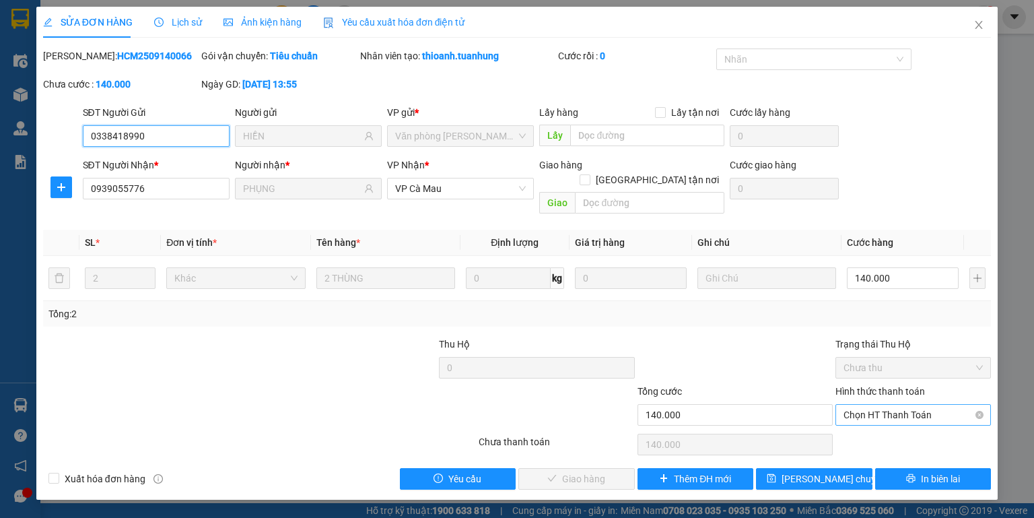
click at [881, 405] on span "Chọn HT Thanh Toán" at bounding box center [913, 415] width 139 height 20
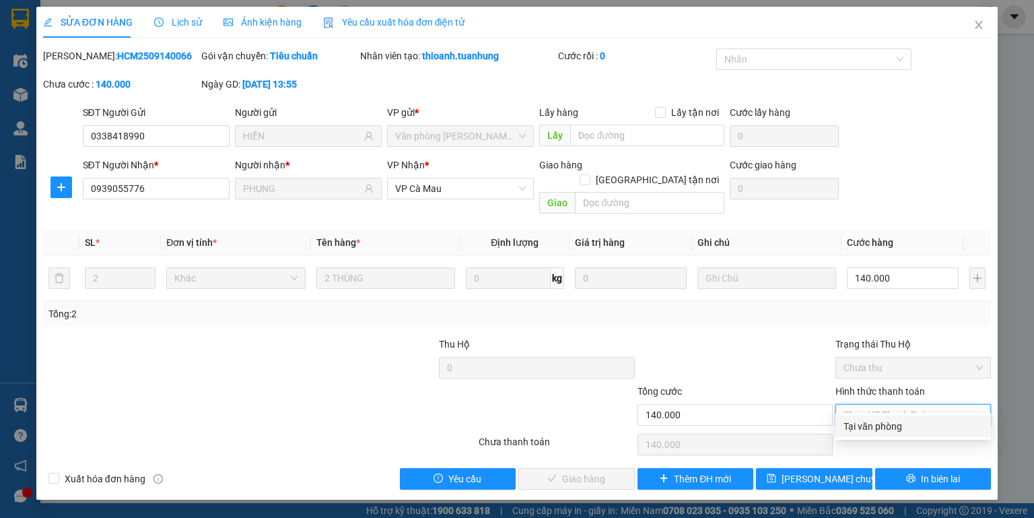
drag, startPoint x: 875, startPoint y: 422, endPoint x: 803, endPoint y: 461, distance: 81.4
click at [875, 422] on div "Tại văn phòng" at bounding box center [913, 426] width 139 height 15
type input "0"
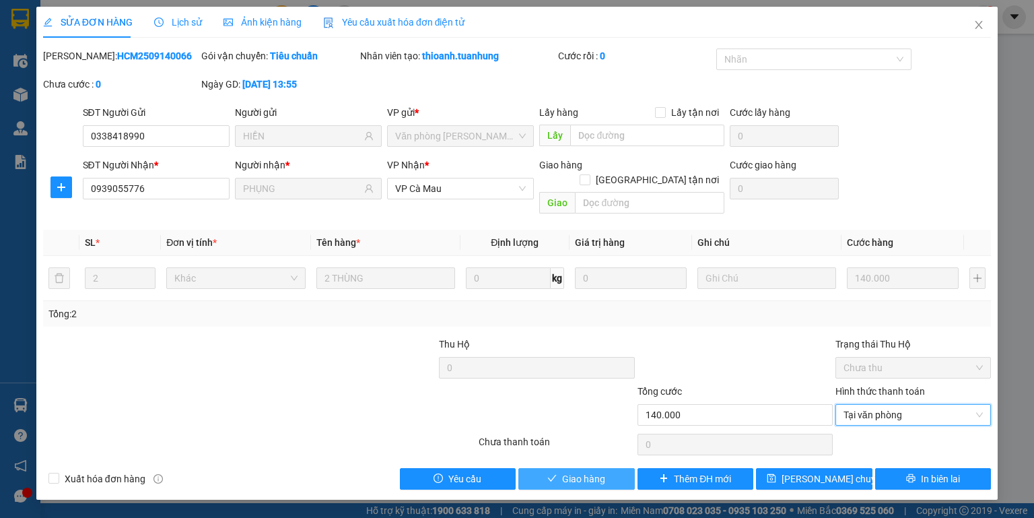
click at [614, 468] on button "Giao hàng" at bounding box center [576, 479] width 116 height 22
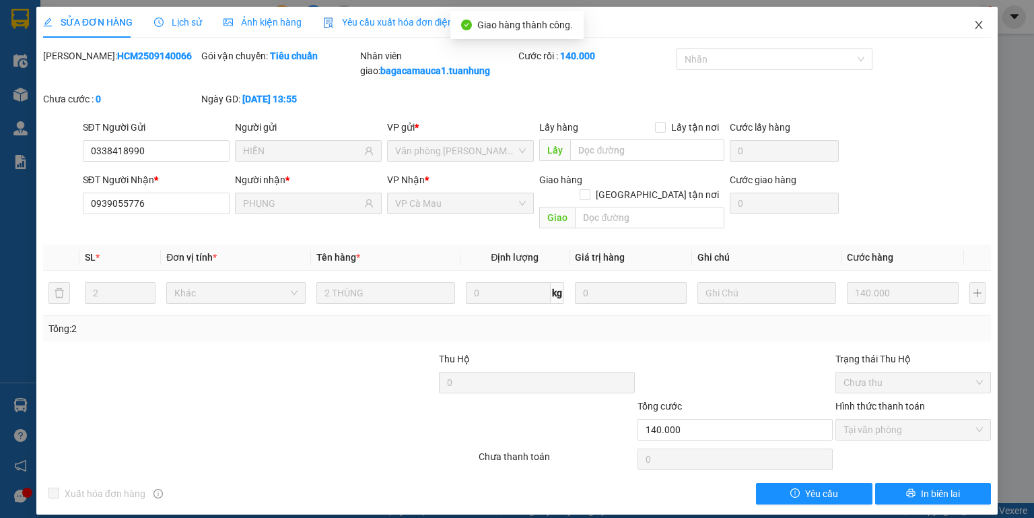
click at [980, 26] on icon "close" at bounding box center [979, 25] width 11 height 11
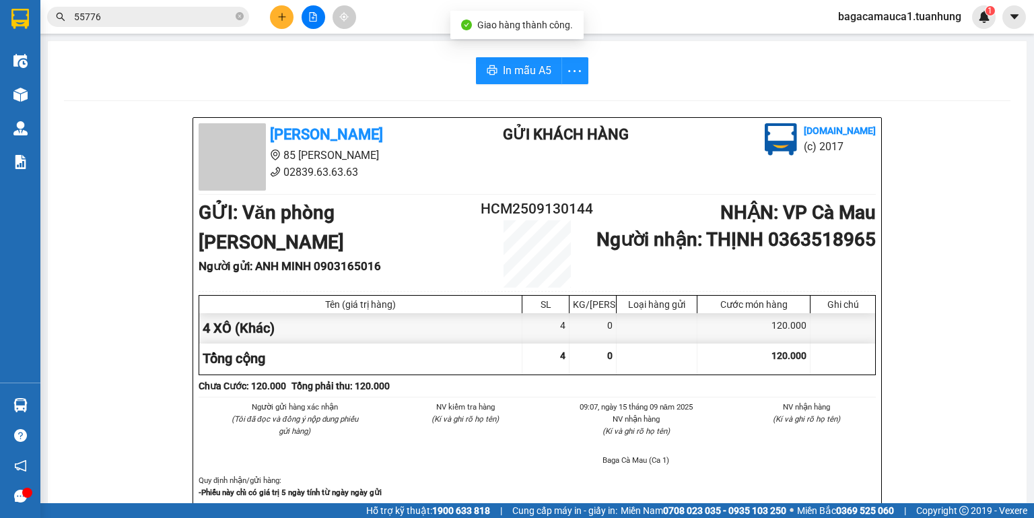
click at [180, 15] on input "55776" at bounding box center [153, 16] width 159 height 15
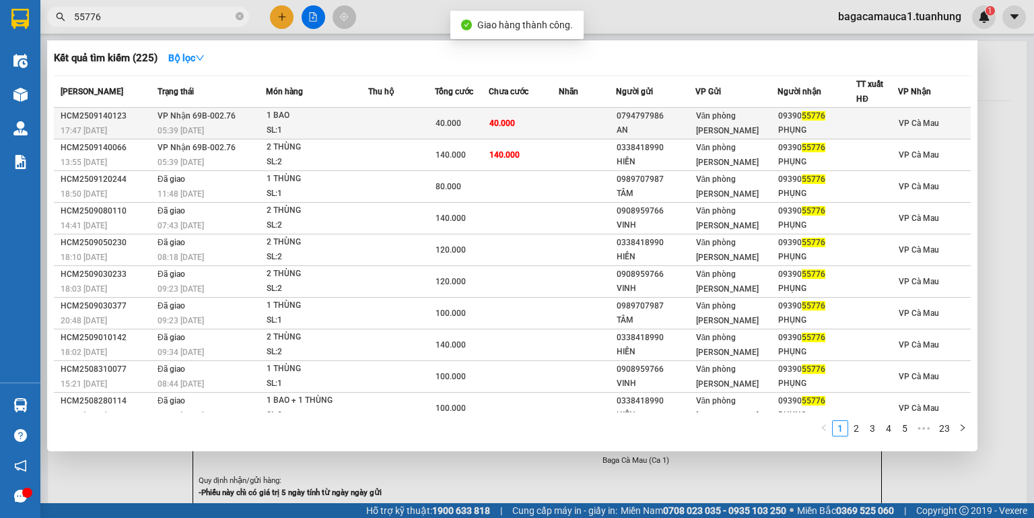
click at [580, 118] on td at bounding box center [587, 124] width 57 height 32
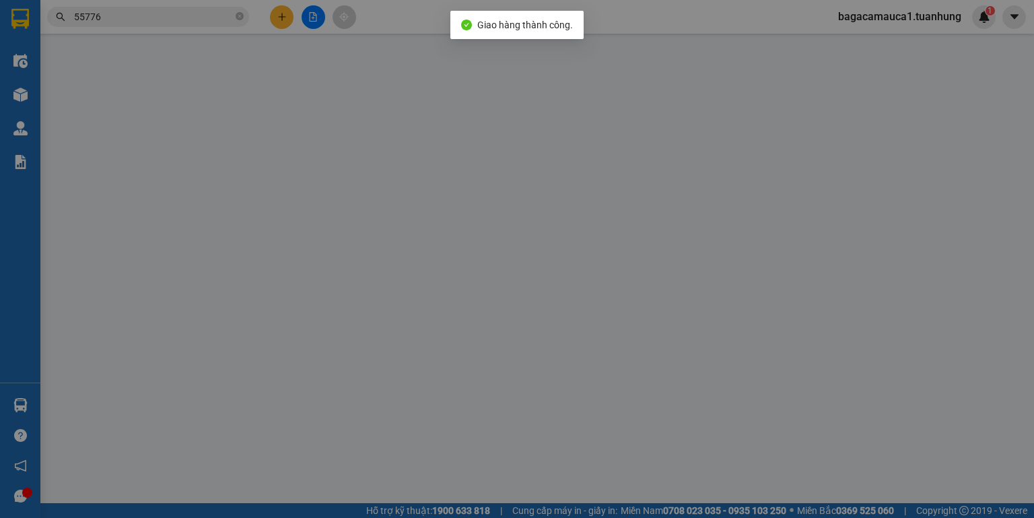
type input "0794797986"
type input "AN"
type input "0939055776"
type input "PHỤNG"
type input "40.000"
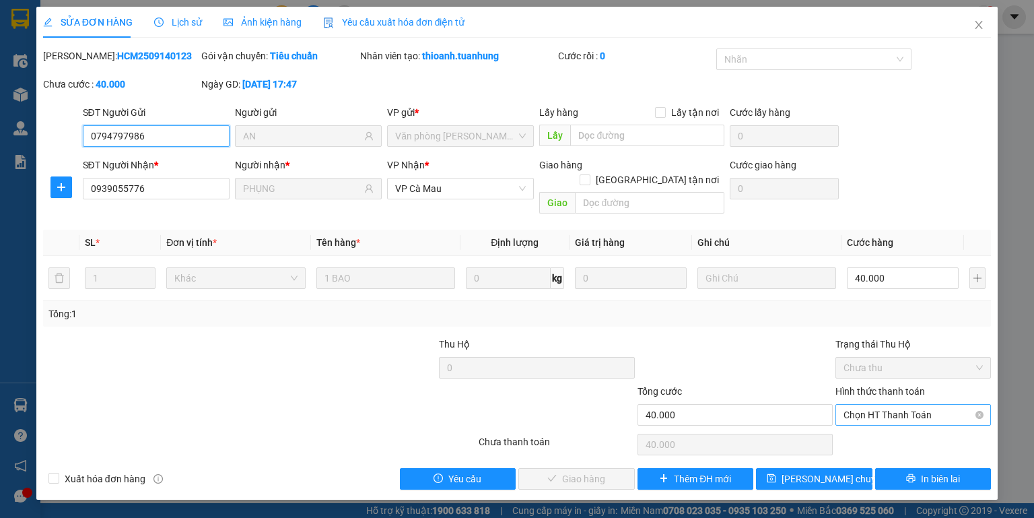
click at [881, 405] on span "Chọn HT Thanh Toán" at bounding box center [913, 415] width 139 height 20
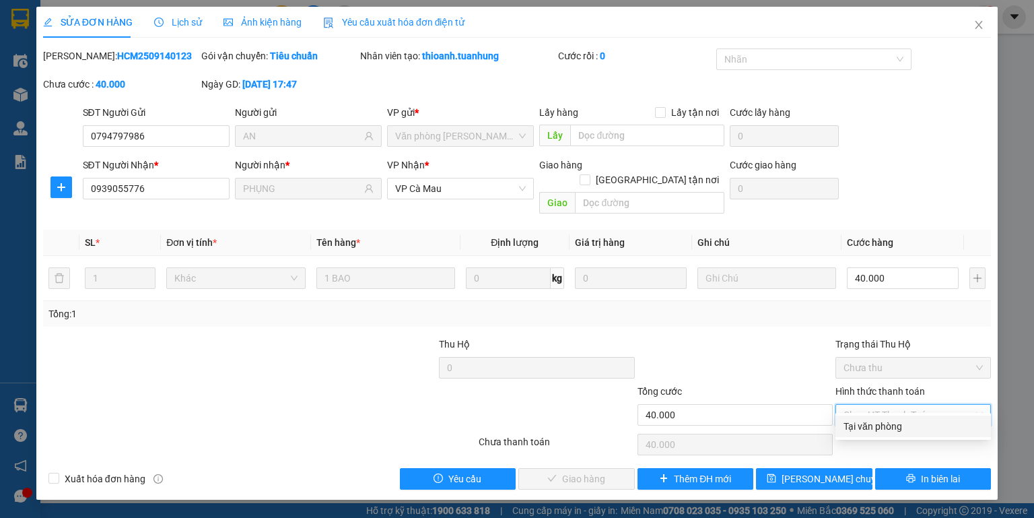
click at [878, 426] on div "Tại văn phòng" at bounding box center [913, 426] width 139 height 15
type input "0"
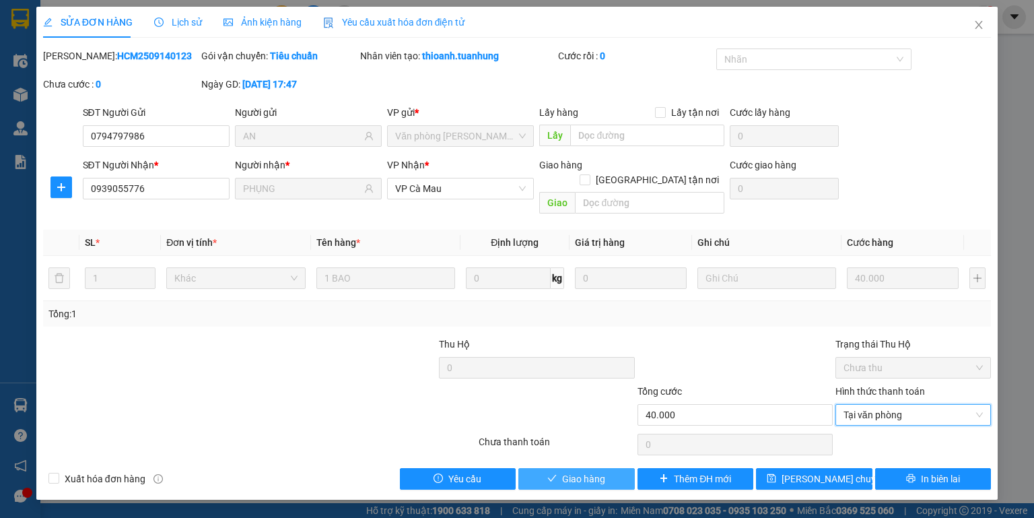
click at [586, 471] on span "Giao hàng" at bounding box center [583, 478] width 43 height 15
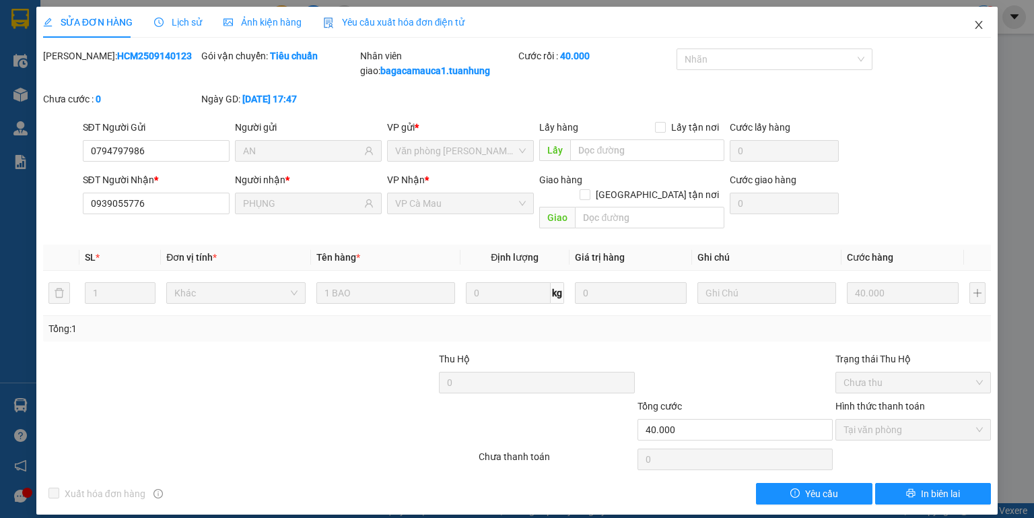
click at [978, 24] on icon "close" at bounding box center [979, 25] width 11 height 11
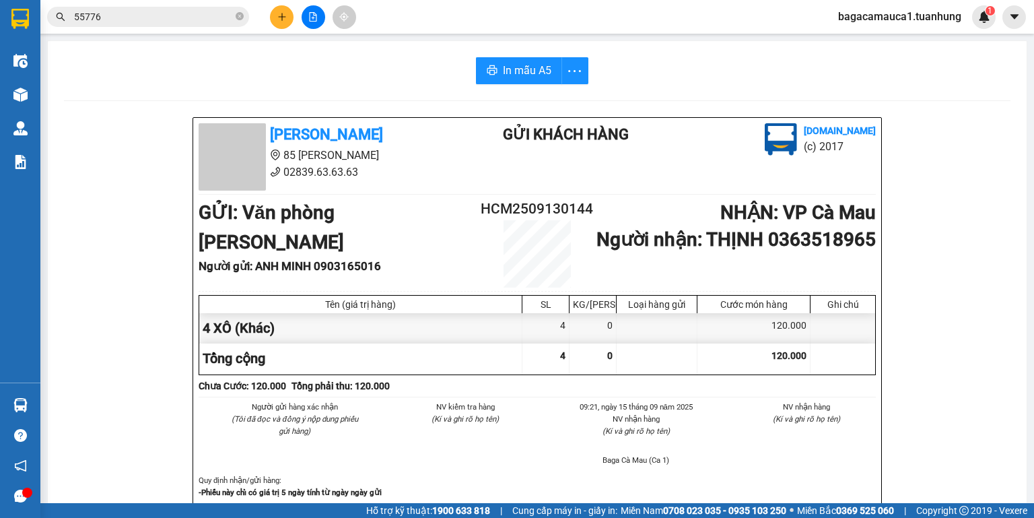
click at [284, 15] on icon "plus" at bounding box center [281, 16] width 9 height 9
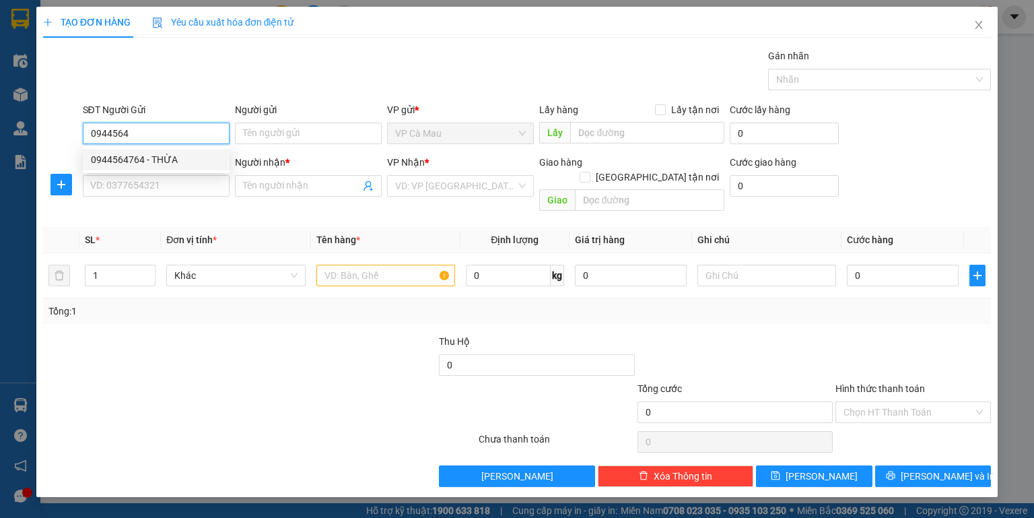
click at [180, 158] on div "0944564764 - THỪA" at bounding box center [156, 159] width 131 height 15
type input "0944564764"
type input "THỪA"
type input "0944564764"
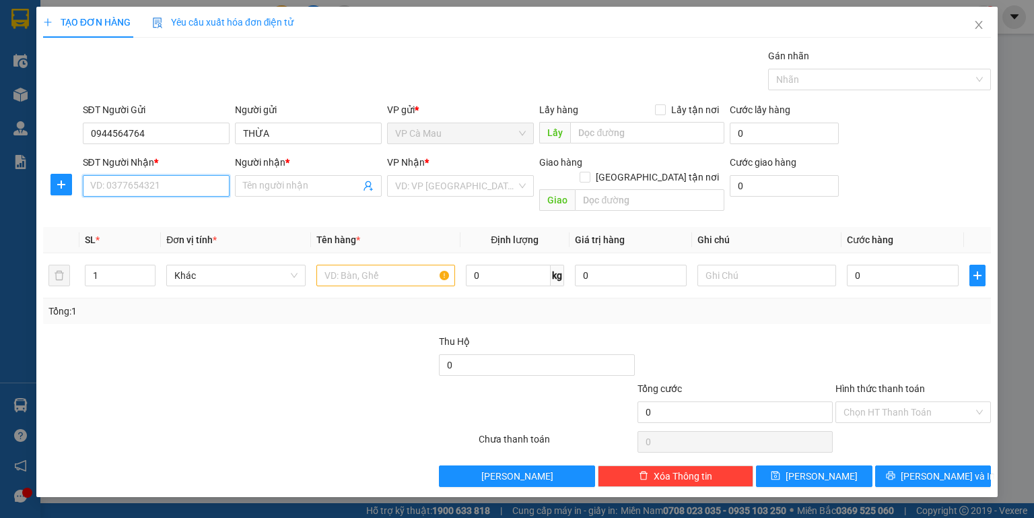
click at [156, 185] on input "SĐT Người Nhận *" at bounding box center [156, 186] width 147 height 22
click at [170, 240] on div "0907110484 - HUỆ" at bounding box center [156, 233] width 131 height 15
type input "0907110484"
type input "HUỆ"
click at [350, 265] on input "text" at bounding box center [385, 276] width 139 height 22
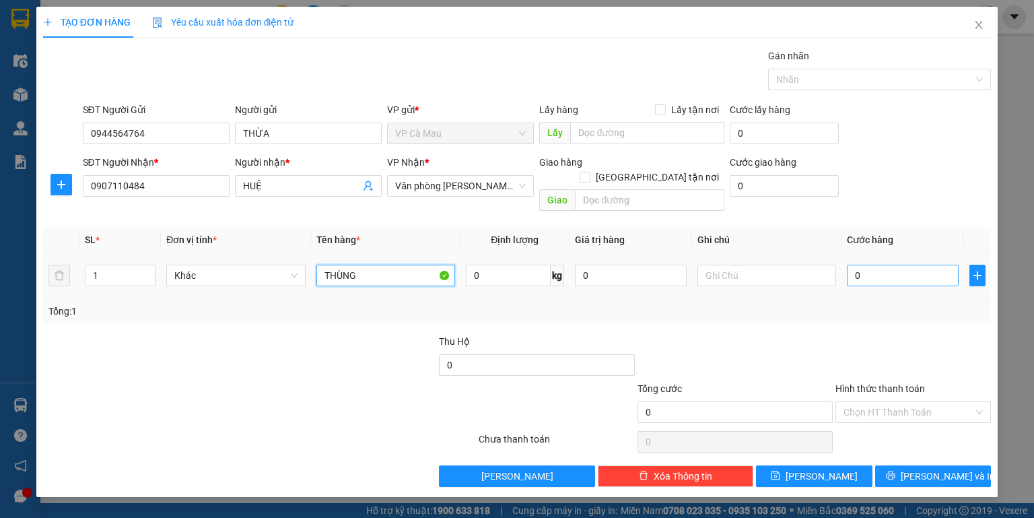
type input "THÙNG"
click at [870, 265] on input "0" at bounding box center [903, 276] width 112 height 22
type input "5"
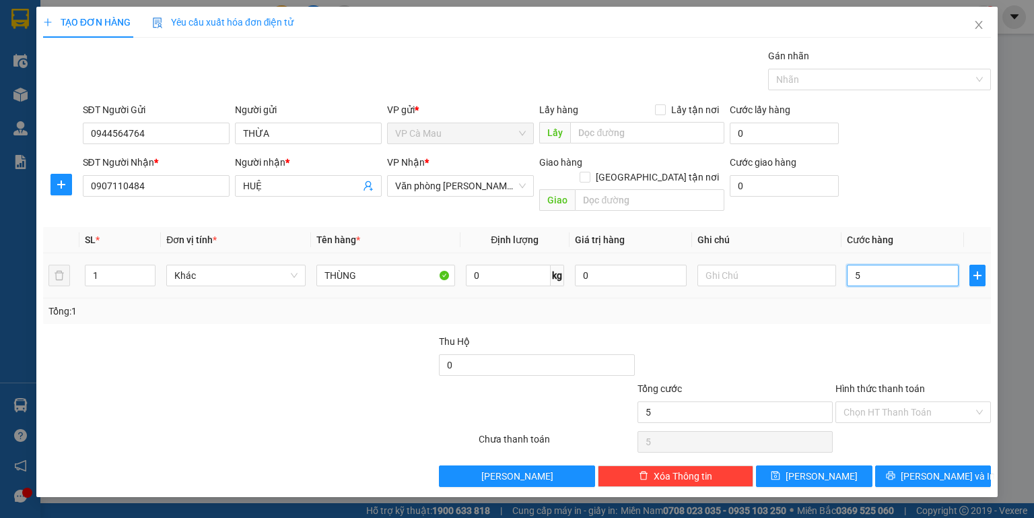
type input "50"
type input "50.000"
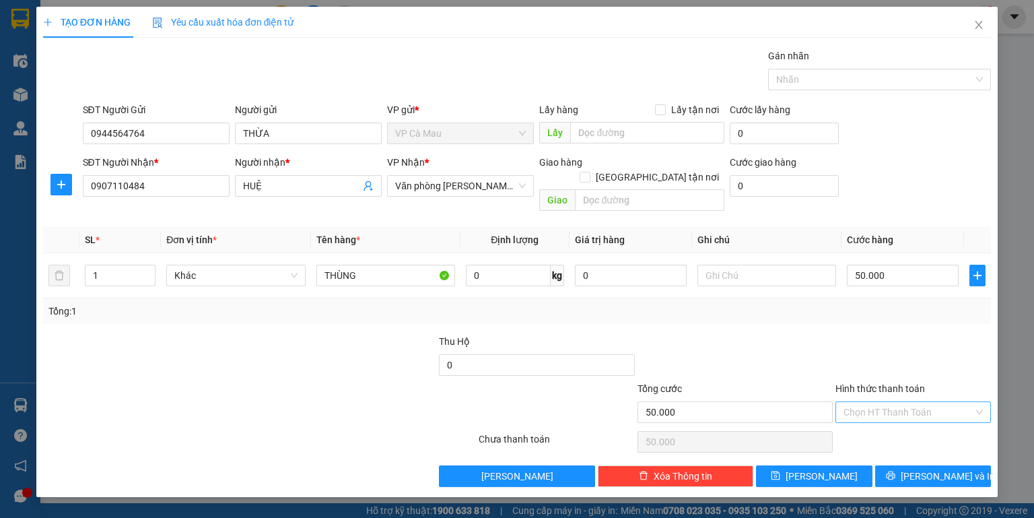
click at [902, 402] on input "Hình thức thanh toán" at bounding box center [909, 412] width 130 height 20
drag, startPoint x: 893, startPoint y: 423, endPoint x: 897, endPoint y: 450, distance: 27.9
click at [894, 425] on div "Tại văn phòng" at bounding box center [913, 422] width 139 height 15
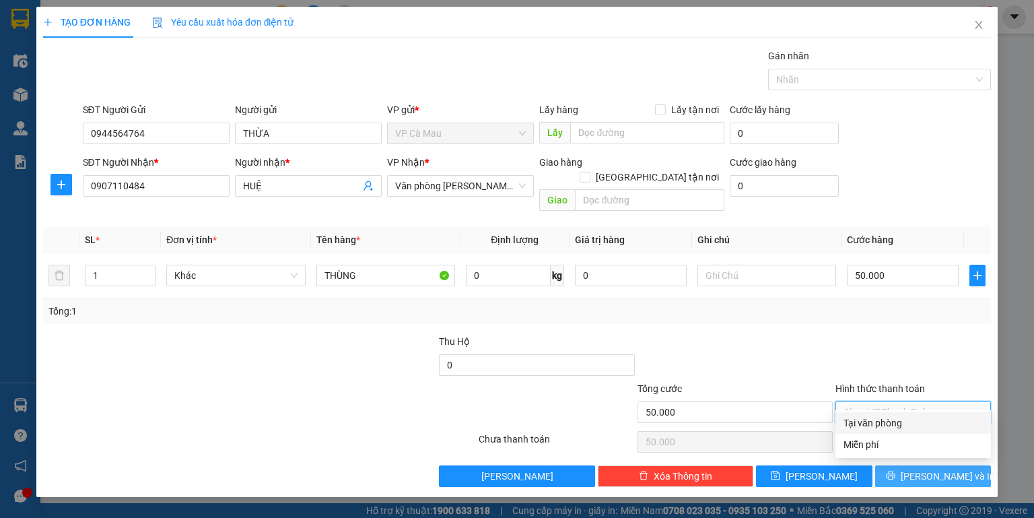
type input "0"
drag, startPoint x: 897, startPoint y: 453, endPoint x: 823, endPoint y: 475, distance: 77.3
click at [897, 465] on button "[PERSON_NAME] và In" at bounding box center [933, 476] width 116 height 22
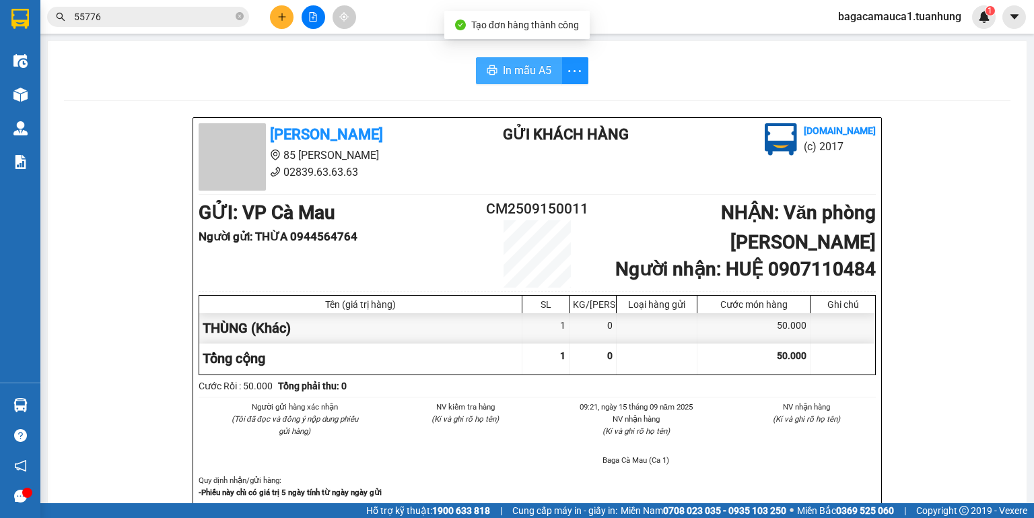
click at [505, 73] on span "In mẫu A5" at bounding box center [527, 70] width 48 height 17
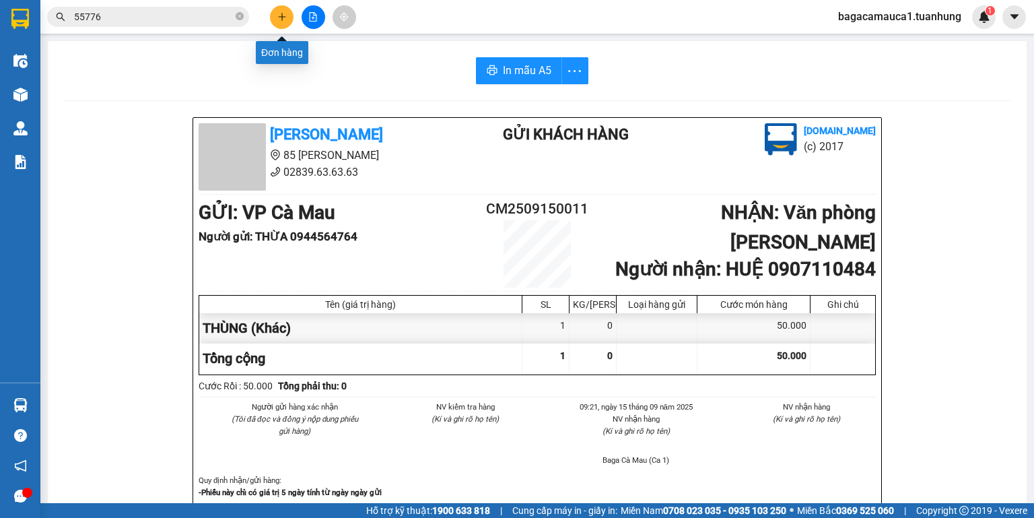
click at [285, 15] on icon "plus" at bounding box center [281, 16] width 9 height 9
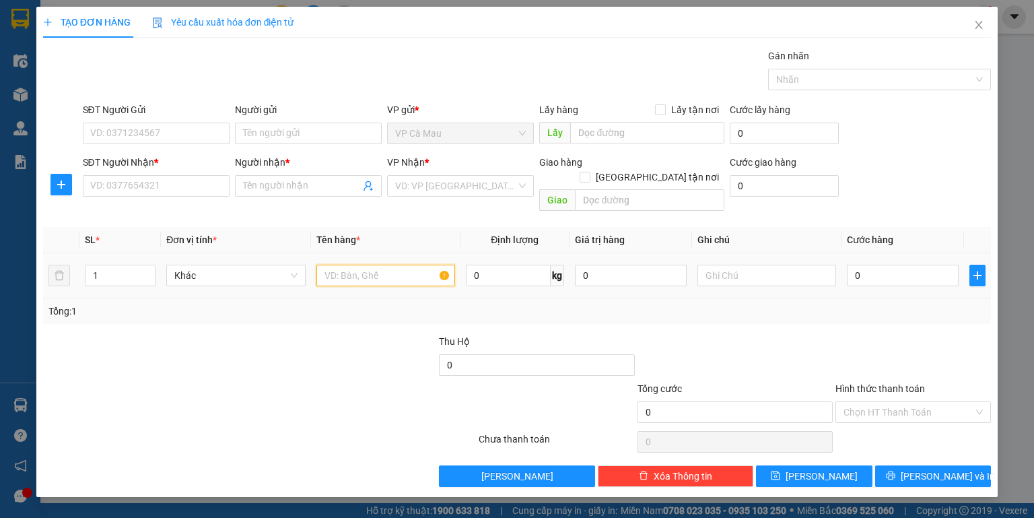
click at [342, 268] on input "text" at bounding box center [385, 276] width 139 height 22
drag, startPoint x: 384, startPoint y: 263, endPoint x: 131, endPoint y: 329, distance: 262.3
click at [131, 329] on div "Transit Pickup Surcharge Ids Transit Deliver Surcharge Ids Transit Deliver Surc…" at bounding box center [517, 267] width 948 height 438
type input "THÙNG XỐP"
click at [201, 136] on input "SĐT Người Gửi" at bounding box center [156, 134] width 147 height 22
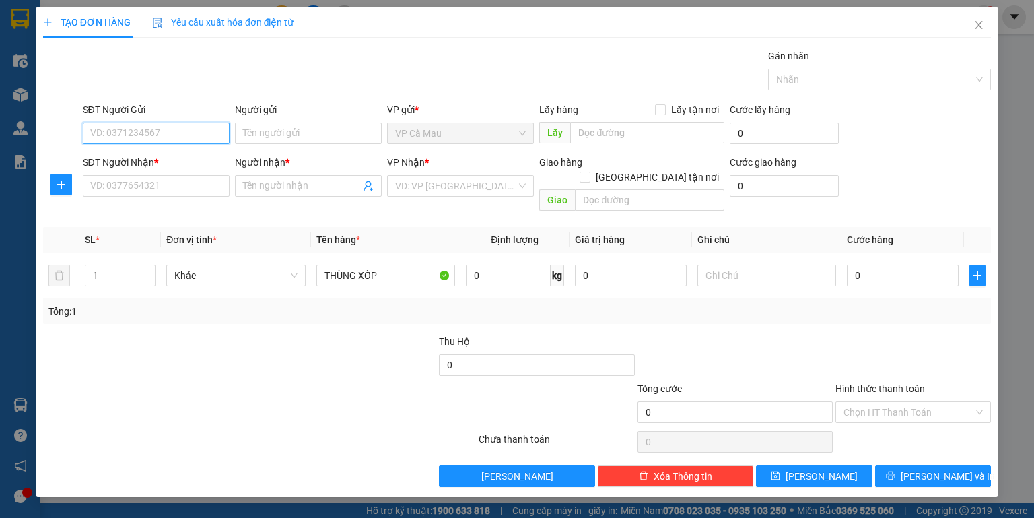
click at [187, 135] on input "SĐT Người Gửi" at bounding box center [156, 134] width 147 height 22
click at [426, 180] on input "search" at bounding box center [455, 186] width 121 height 20
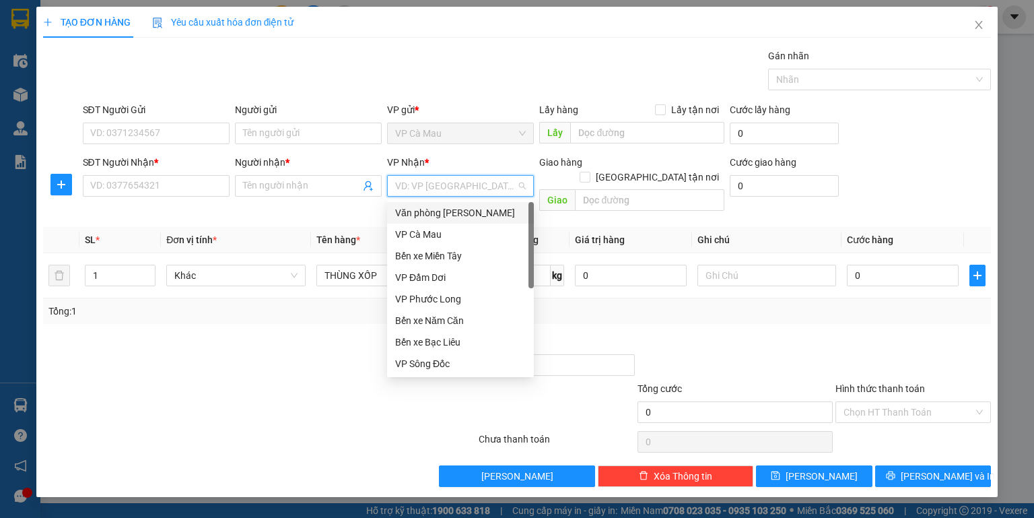
click at [469, 213] on div "Văn phòng [PERSON_NAME]" at bounding box center [460, 212] width 131 height 15
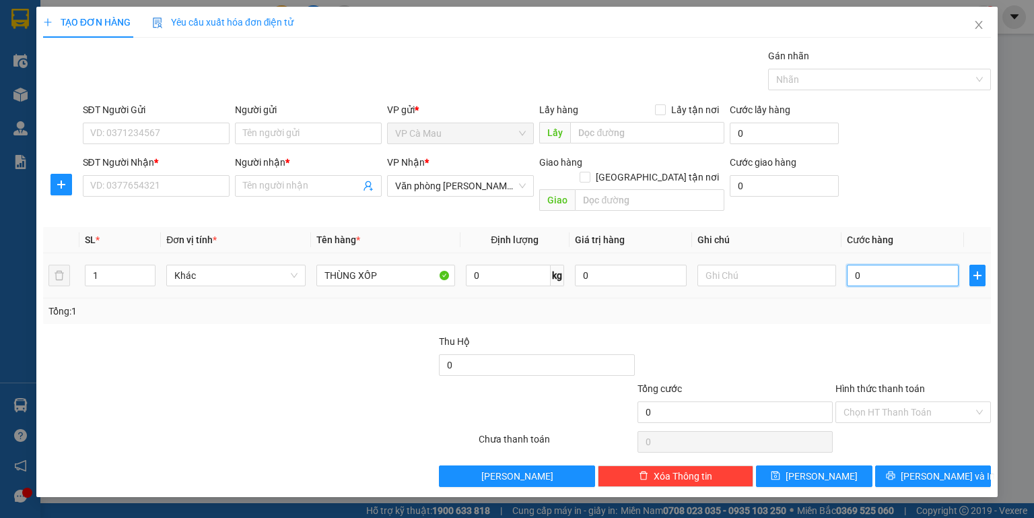
click at [898, 265] on input "0" at bounding box center [903, 276] width 112 height 22
click at [180, 132] on input "SĐT Người Gửi" at bounding box center [156, 134] width 147 height 22
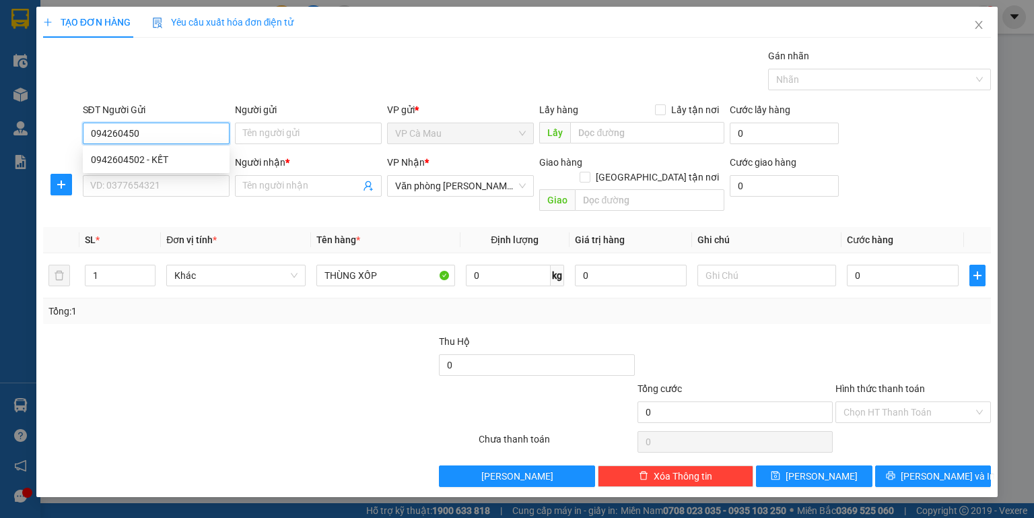
type input "0942604502"
drag, startPoint x: 162, startPoint y: 151, endPoint x: 159, endPoint y: 191, distance: 40.5
click at [162, 151] on div "0942604502 - KẾT" at bounding box center [156, 160] width 147 height 22
type input "KẾT"
type input "0942604502"
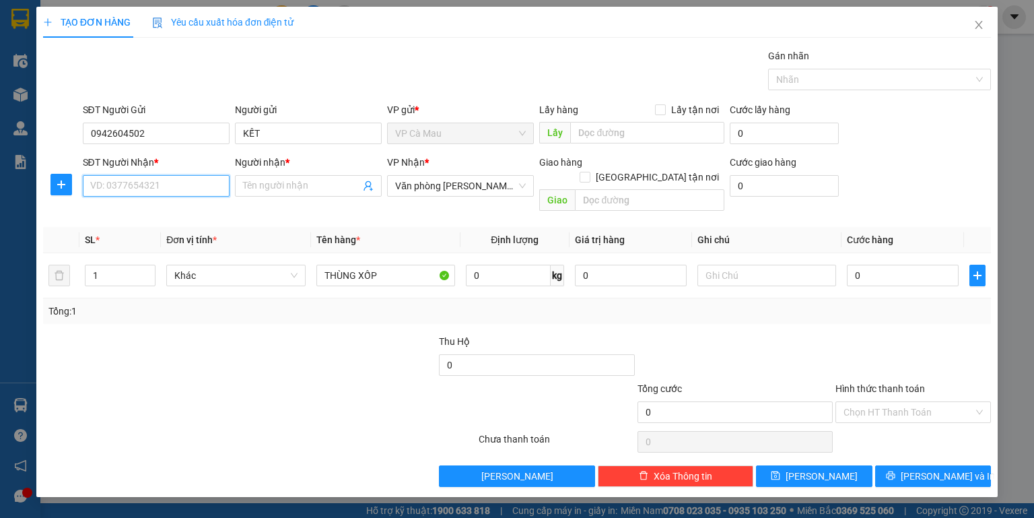
click at [159, 189] on input "SĐT Người Nhận *" at bounding box center [156, 186] width 147 height 22
click at [164, 229] on div "0879888898 - THỨC" at bounding box center [156, 233] width 131 height 15
type input "0879888898"
type input "THỨC"
click at [898, 265] on input "0" at bounding box center [903, 276] width 112 height 22
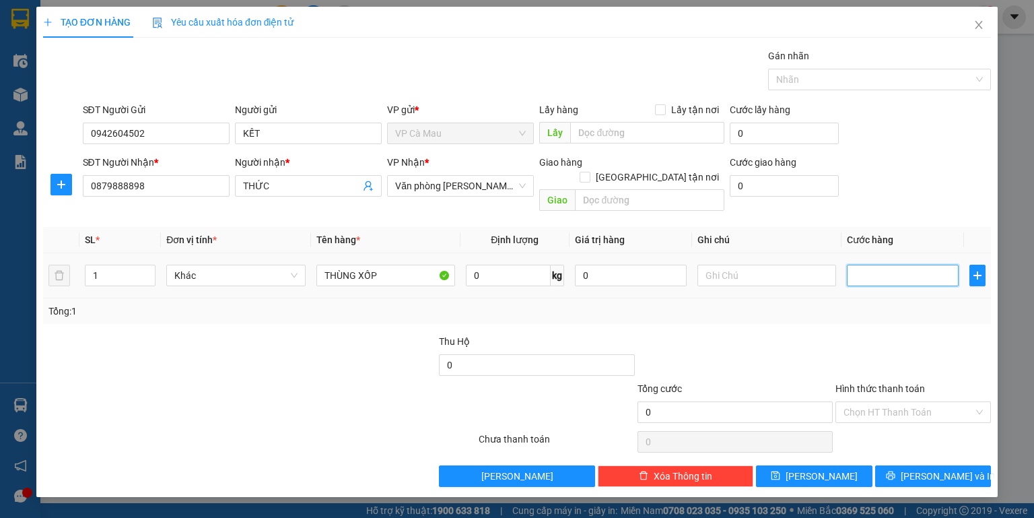
type input "3"
type input "30"
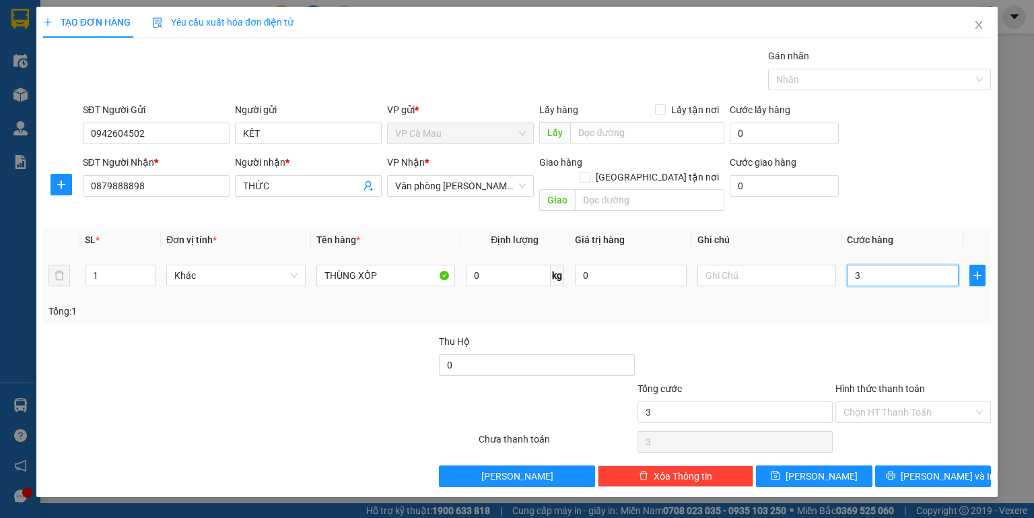
type input "30"
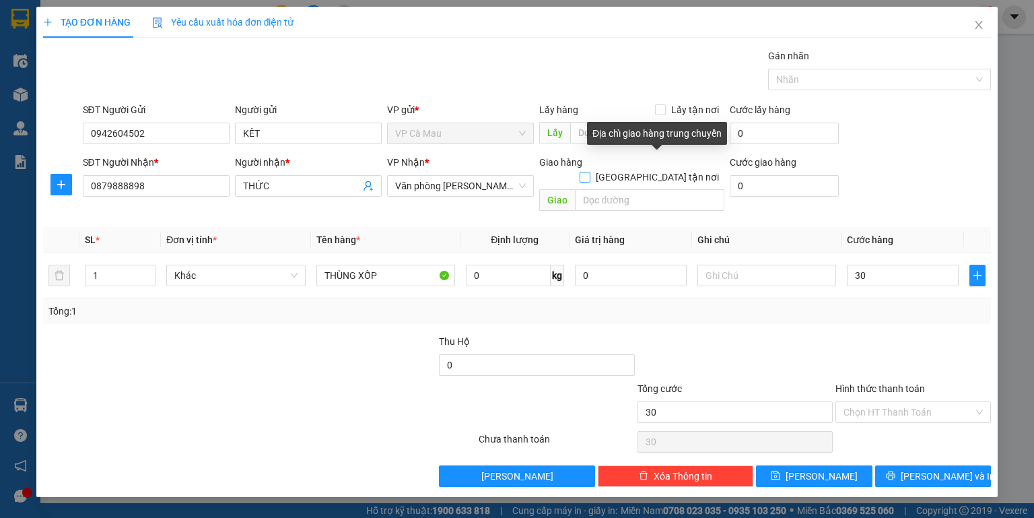
click at [589, 172] on input "[GEOGRAPHIC_DATA] tận nơi" at bounding box center [584, 176] width 9 height 9
checkbox input "true"
type input "30.000"
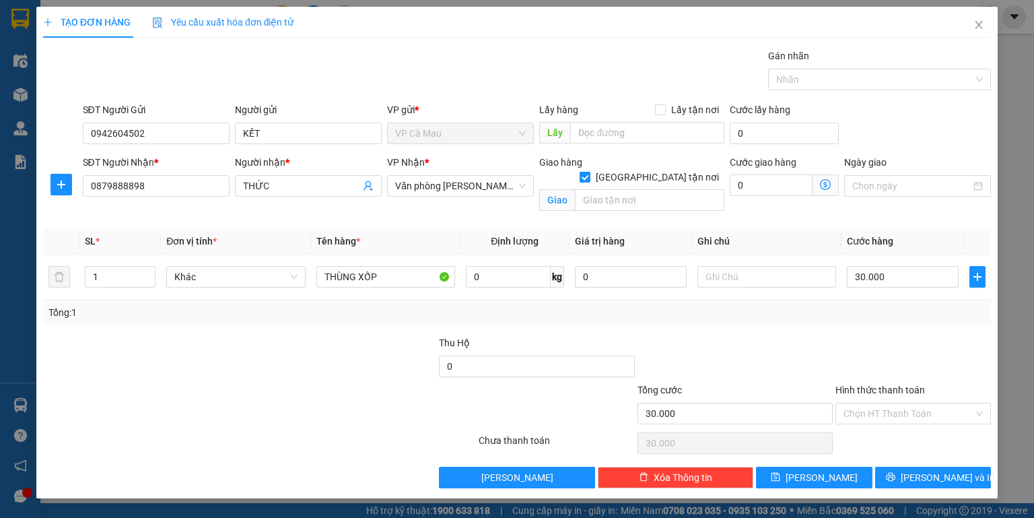
click at [589, 172] on input "[GEOGRAPHIC_DATA] tận nơi" at bounding box center [584, 176] width 9 height 9
checkbox input "false"
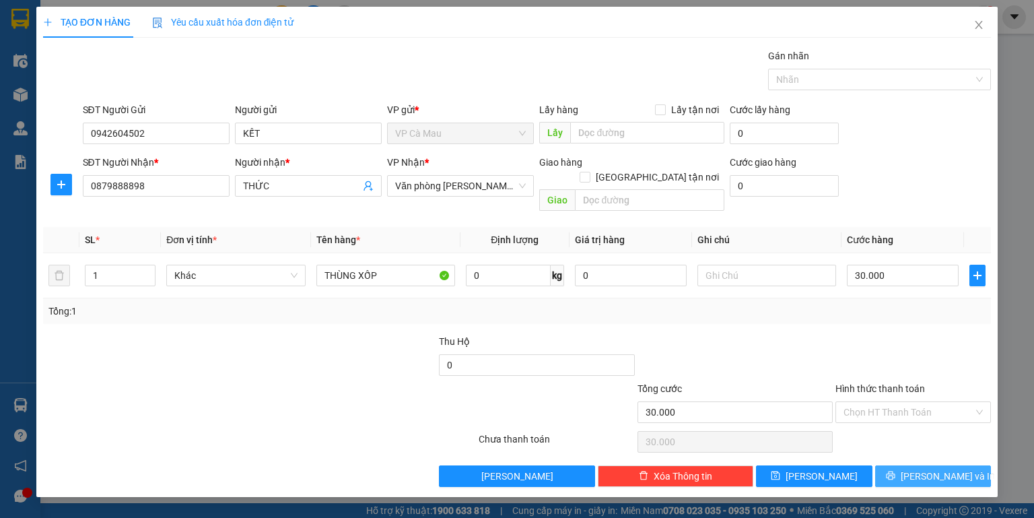
click at [916, 465] on button "[PERSON_NAME] và In" at bounding box center [933, 476] width 116 height 22
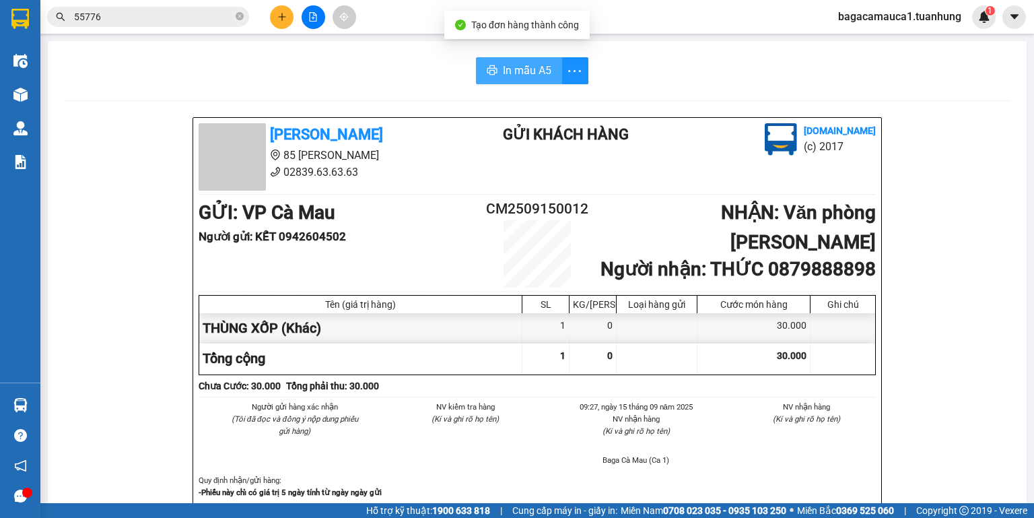
click at [523, 71] on span "In mẫu A5" at bounding box center [527, 70] width 48 height 17
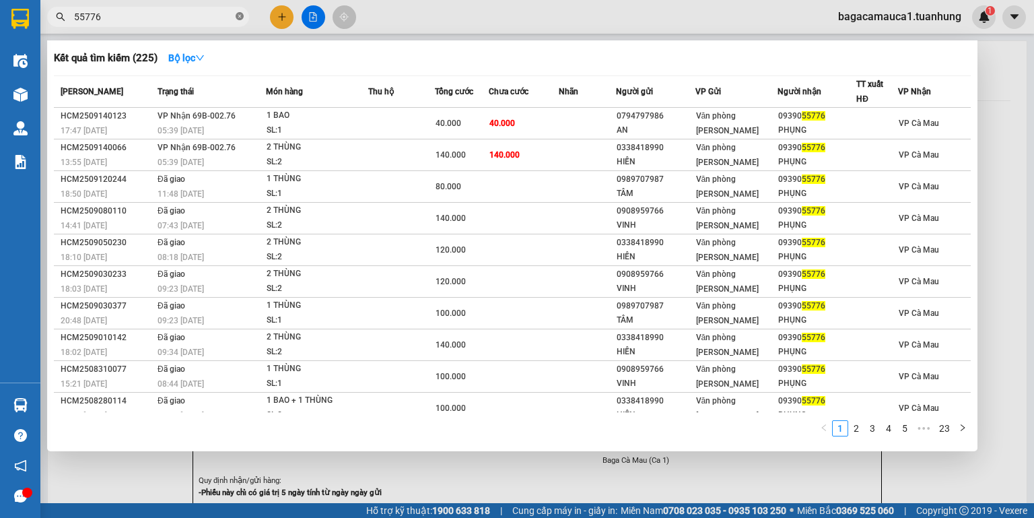
click at [239, 17] on icon "close-circle" at bounding box center [240, 16] width 8 height 8
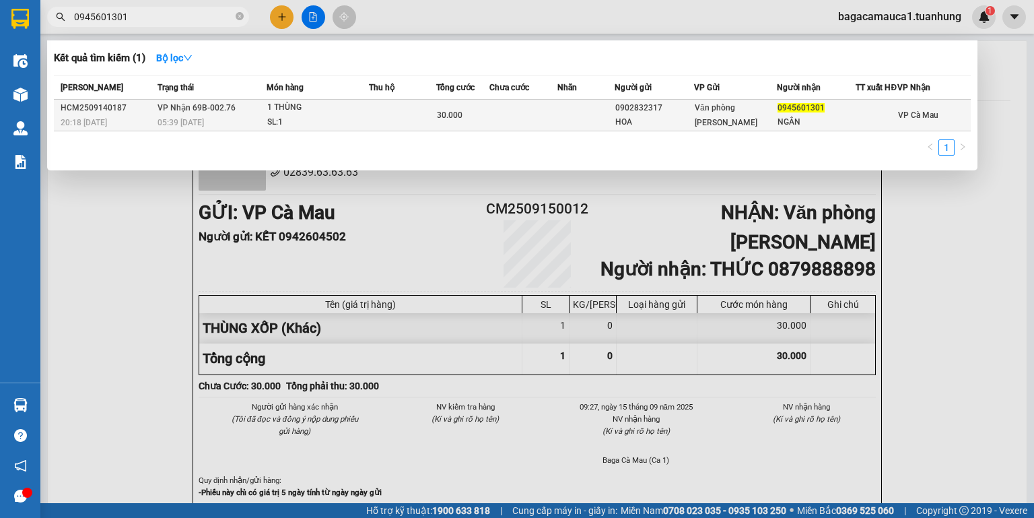
type input "0945601301"
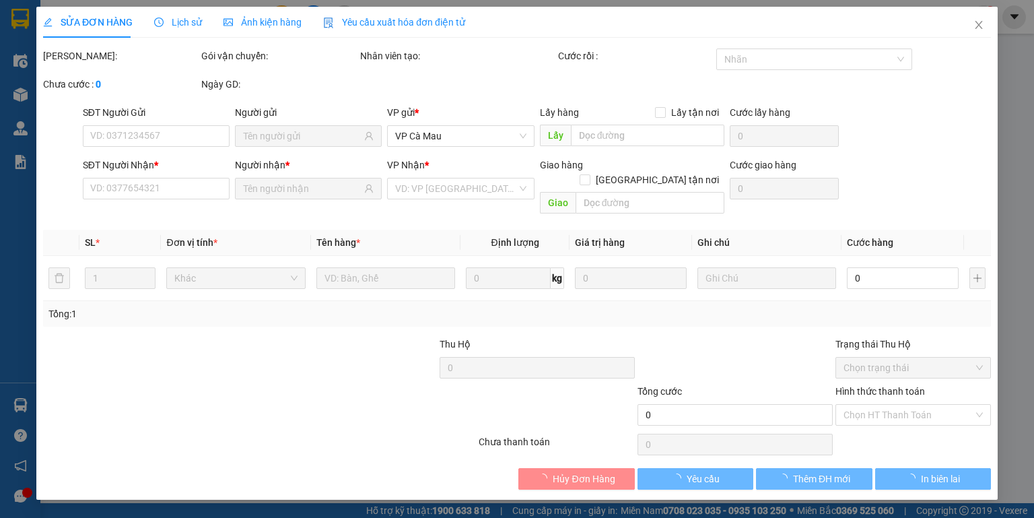
type input "0902832317"
type input "HOA"
type input "0945601301"
type input "NGÂN"
type input "30.000"
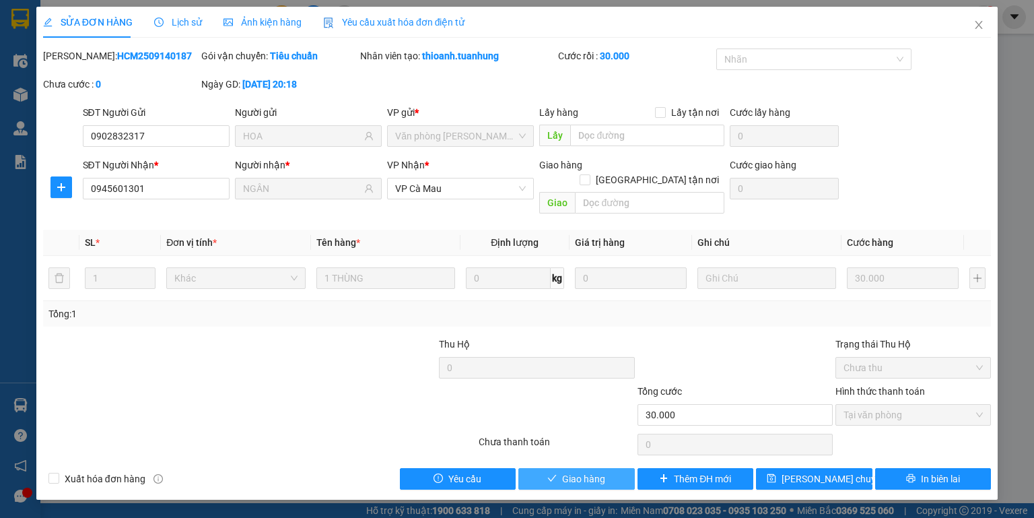
click at [601, 471] on span "Giao hàng" at bounding box center [583, 478] width 43 height 15
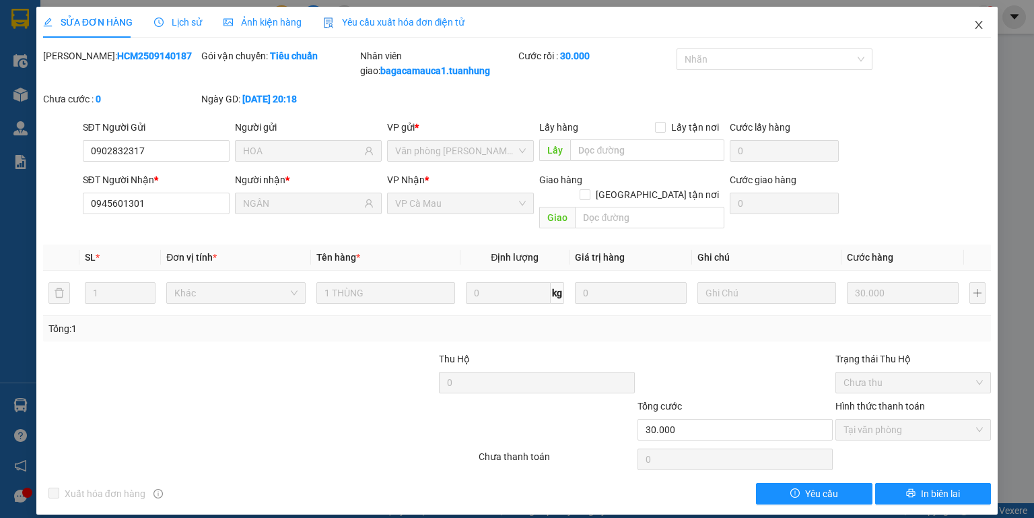
click at [978, 17] on span "Close" at bounding box center [979, 26] width 38 height 38
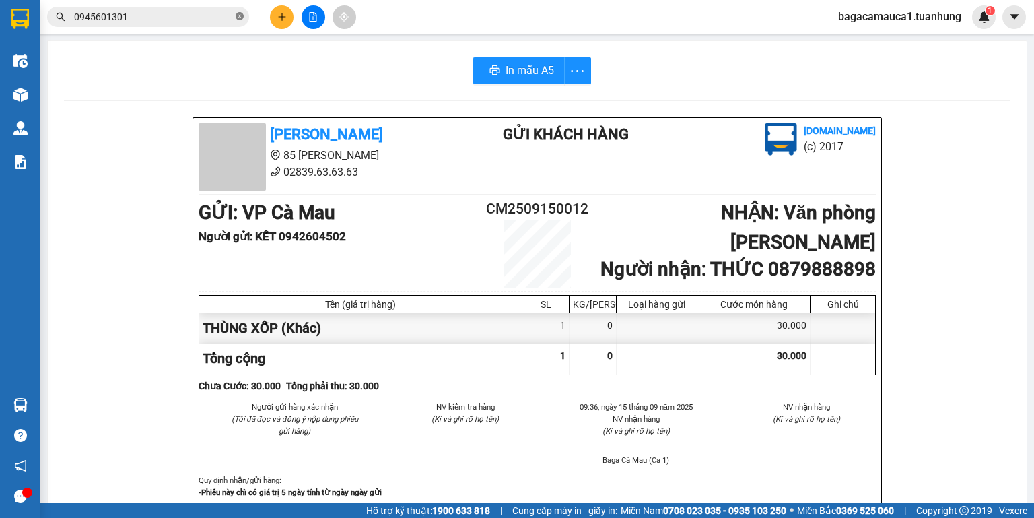
click at [242, 16] on icon "close-circle" at bounding box center [240, 16] width 8 height 8
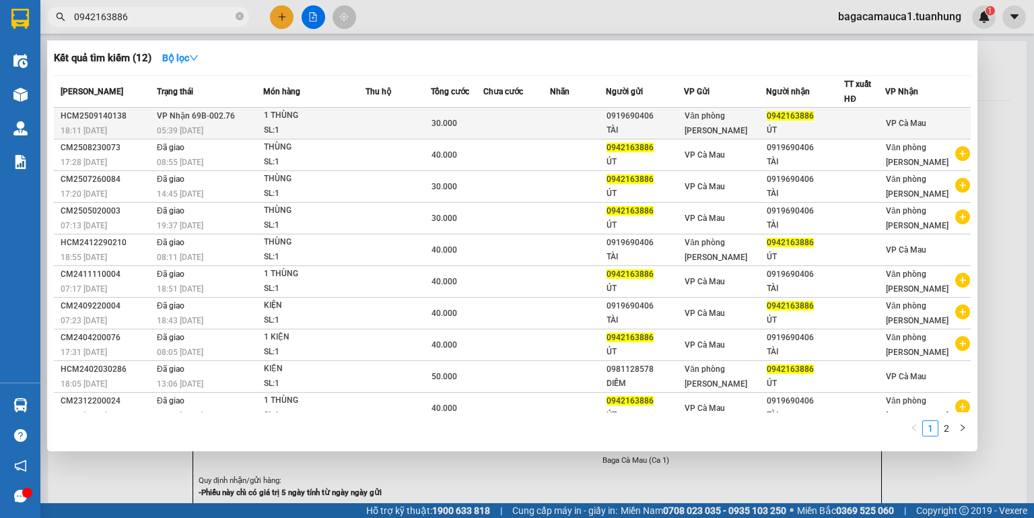
type input "0942163886"
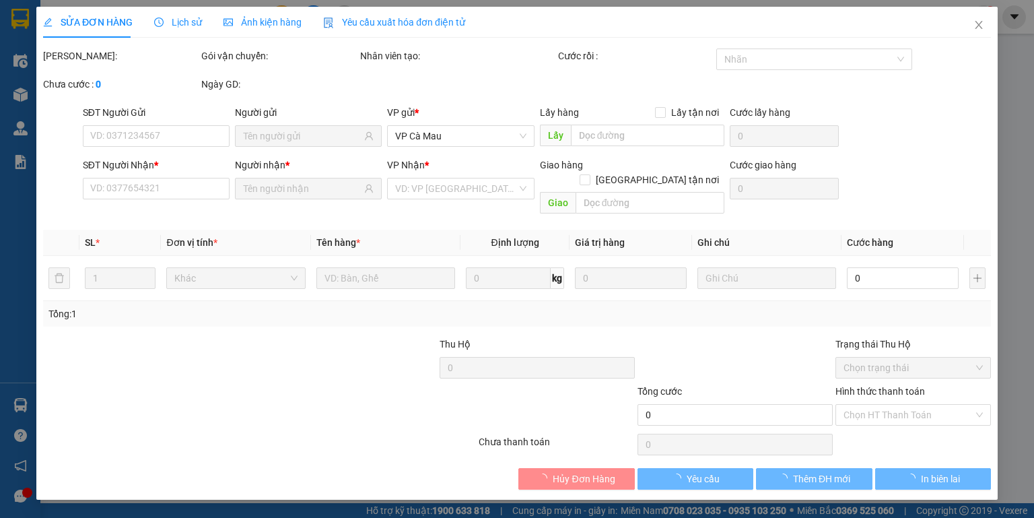
type input "0919690406"
type input "TÀI"
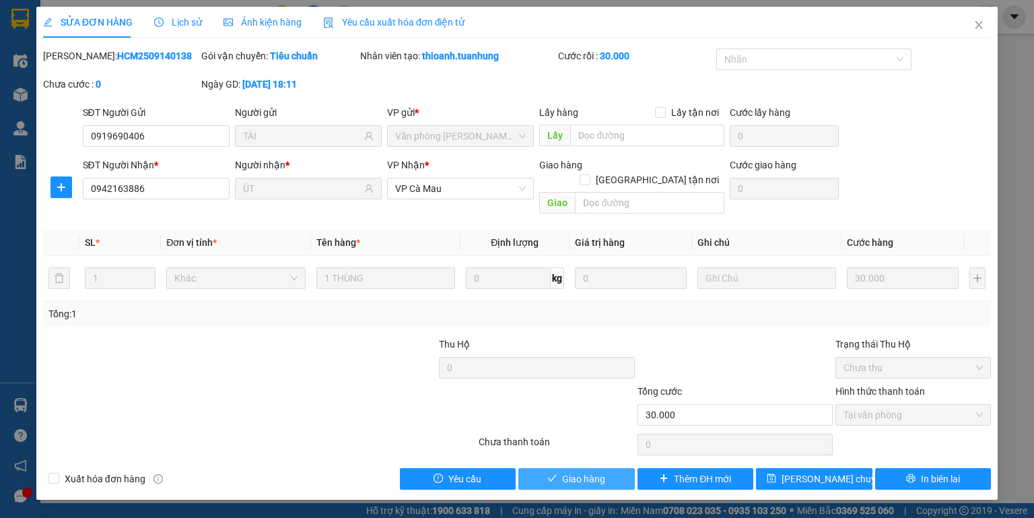
click at [587, 471] on span "Giao hàng" at bounding box center [583, 478] width 43 height 15
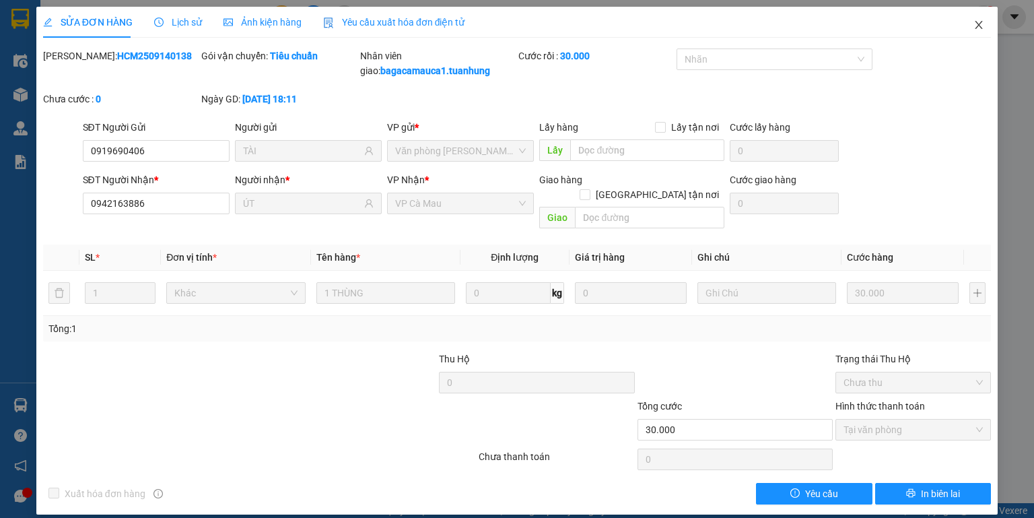
click at [980, 24] on icon "close" at bounding box center [979, 25] width 7 height 8
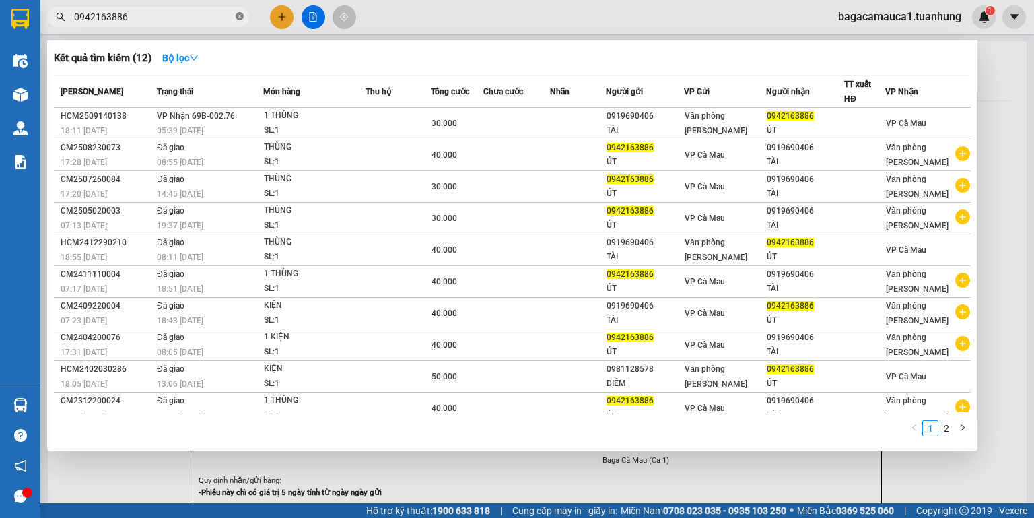
click at [240, 16] on icon "close-circle" at bounding box center [240, 16] width 8 height 8
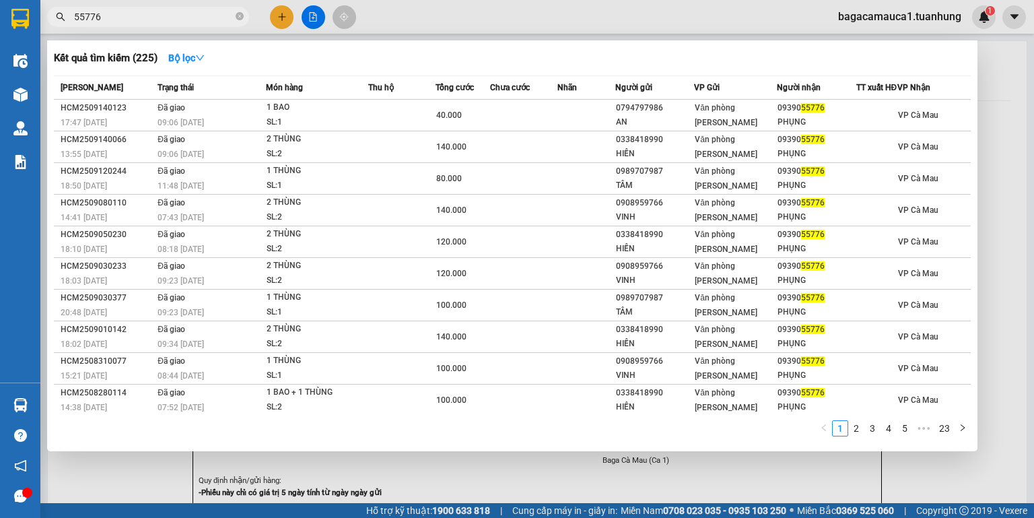
click at [281, 11] on div at bounding box center [517, 259] width 1034 height 518
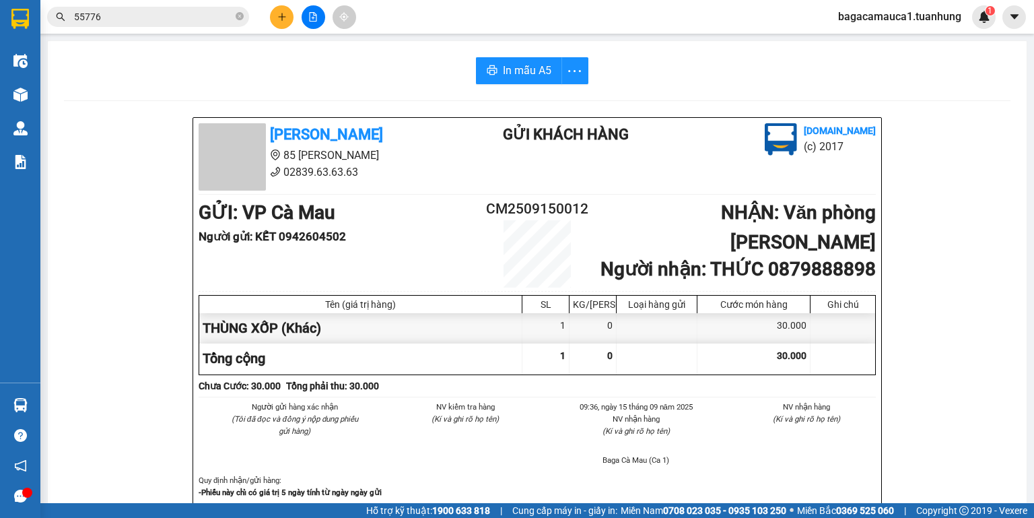
click at [279, 16] on icon "plus" at bounding box center [281, 16] width 9 height 9
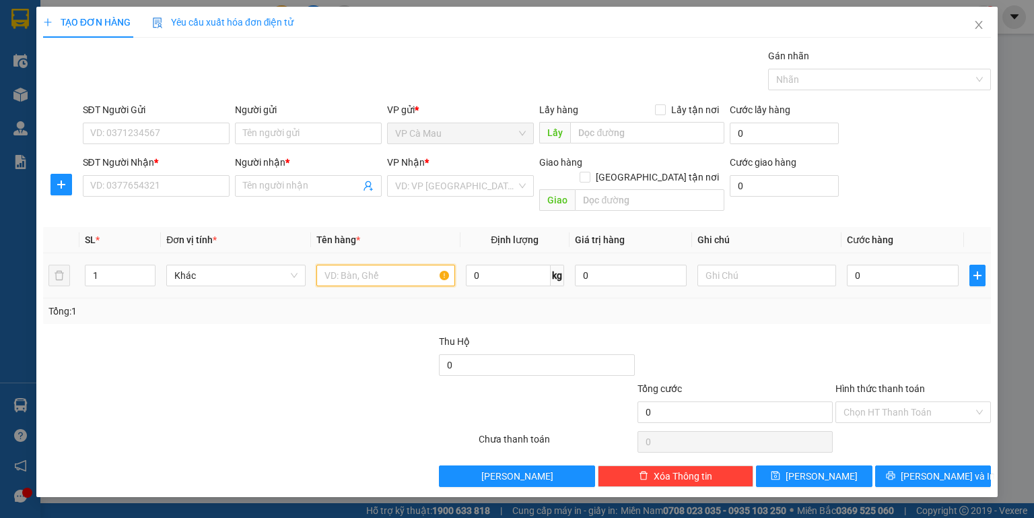
click at [347, 265] on input "text" at bounding box center [385, 276] width 139 height 22
click at [166, 137] on input "SĐT Người Gửi" at bounding box center [156, 134] width 147 height 22
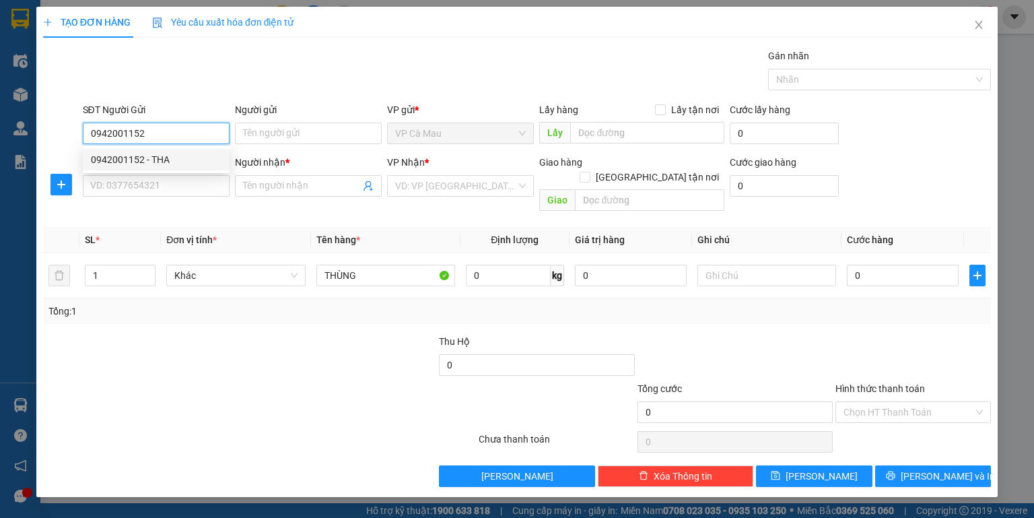
click at [162, 162] on div "0942001152 - THA" at bounding box center [156, 159] width 131 height 15
click at [164, 182] on input "SĐT Người Nhận *" at bounding box center [156, 186] width 147 height 22
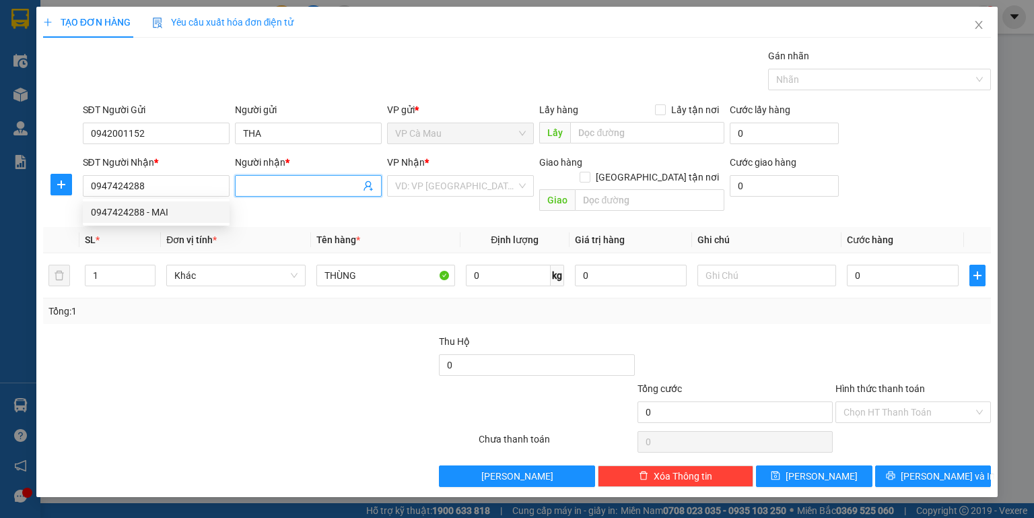
click at [268, 184] on input "Người nhận *" at bounding box center [301, 185] width 117 height 15
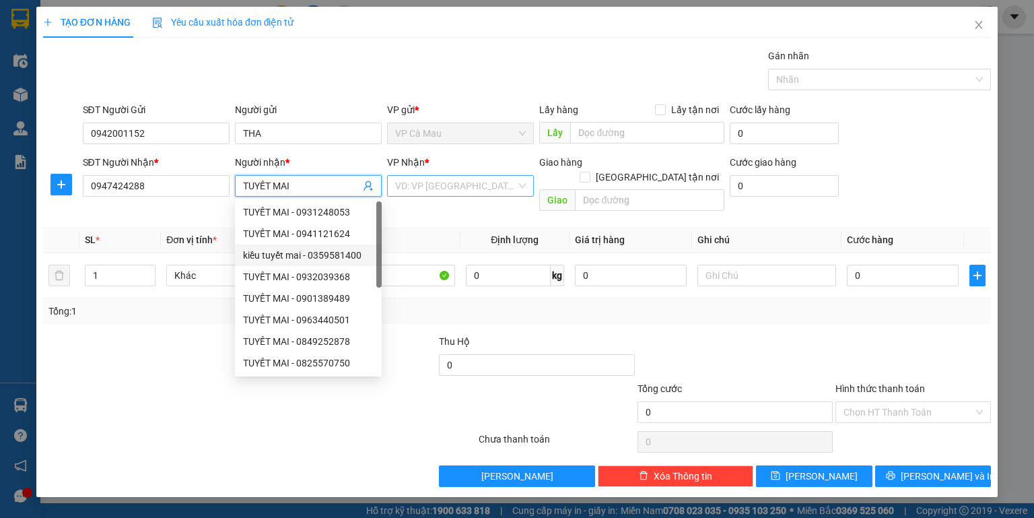
click at [448, 185] on input "search" at bounding box center [455, 186] width 121 height 20
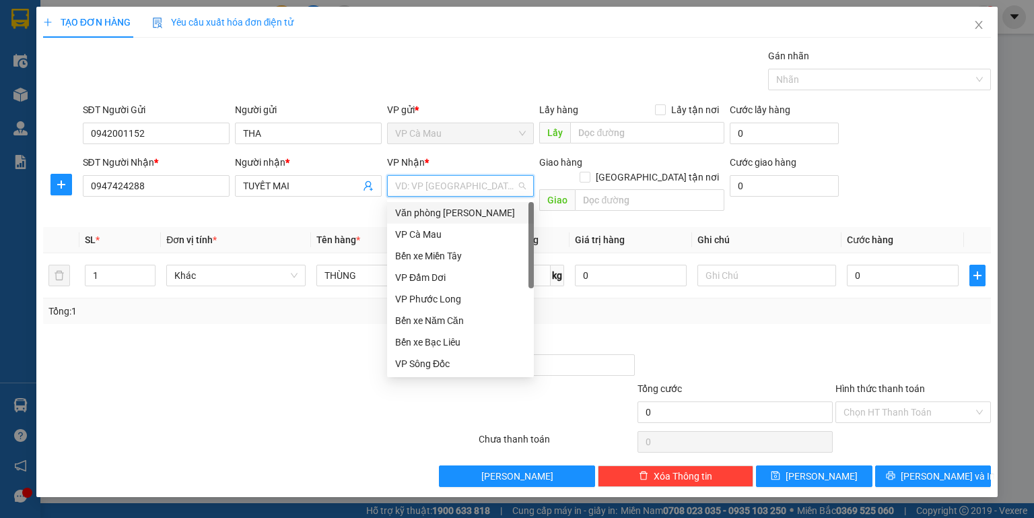
click at [463, 212] on div "Văn phòng [PERSON_NAME]" at bounding box center [460, 212] width 131 height 15
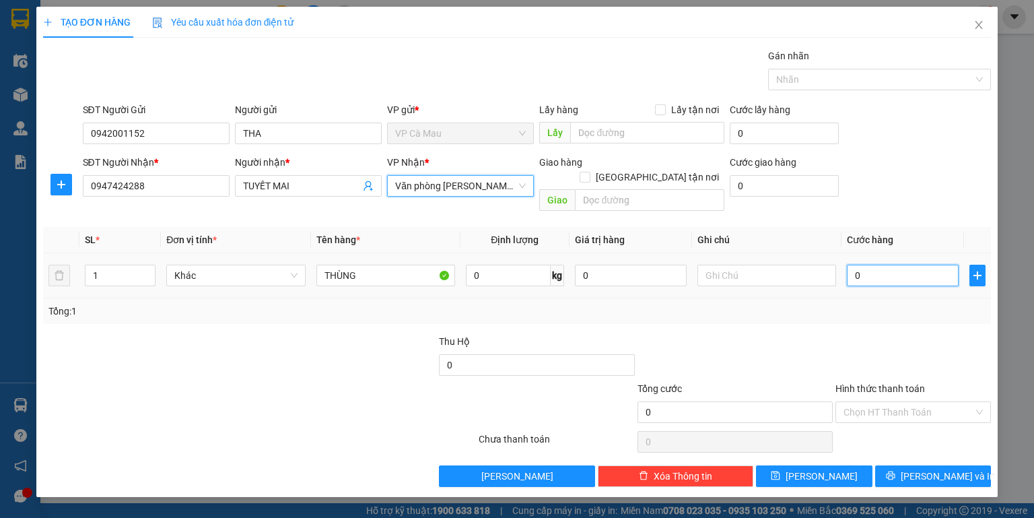
click at [892, 265] on input "0" at bounding box center [903, 276] width 112 height 22
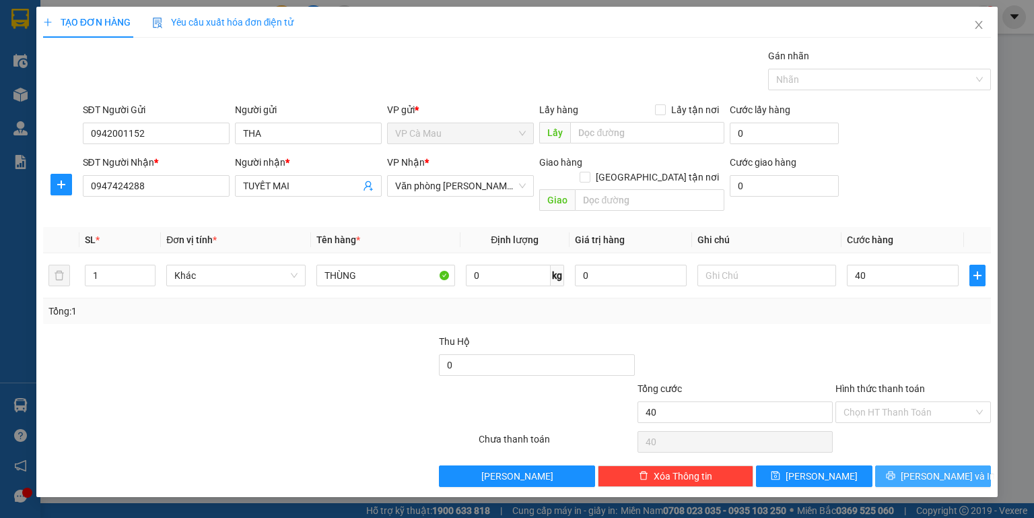
click at [904, 465] on button "[PERSON_NAME] và In" at bounding box center [933, 476] width 116 height 22
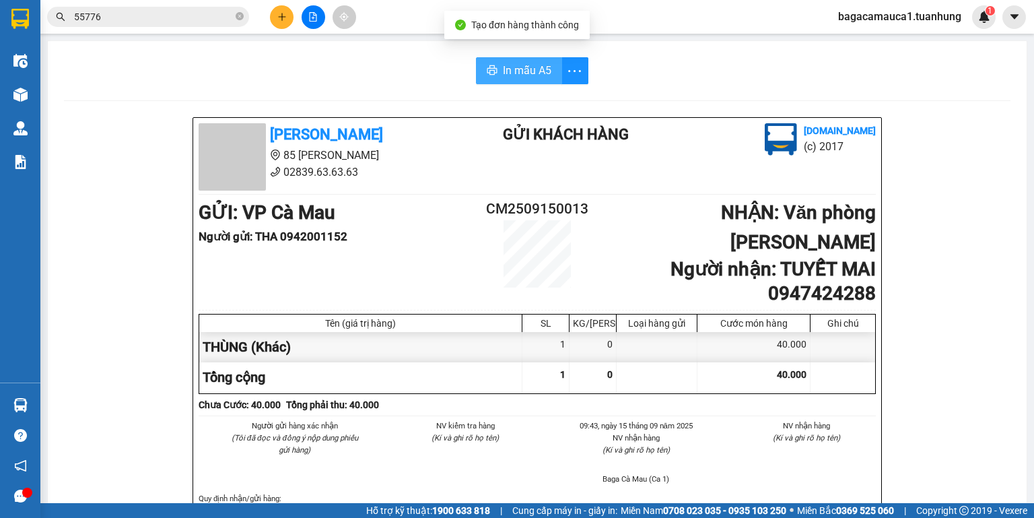
click at [509, 73] on span "In mẫu A5" at bounding box center [527, 70] width 48 height 17
click at [239, 17] on icon "close-circle" at bounding box center [240, 16] width 8 height 8
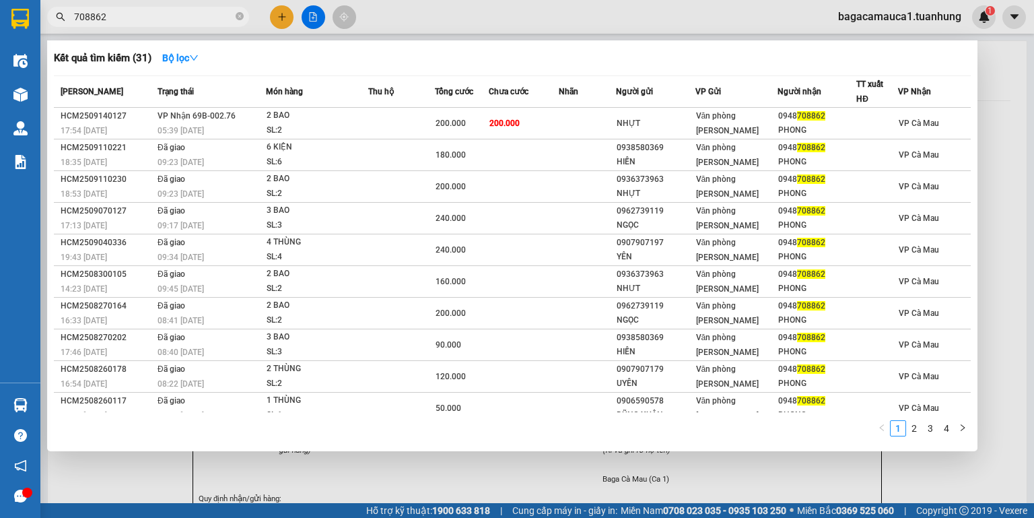
click at [551, 122] on td "200.000" at bounding box center [524, 124] width 70 height 32
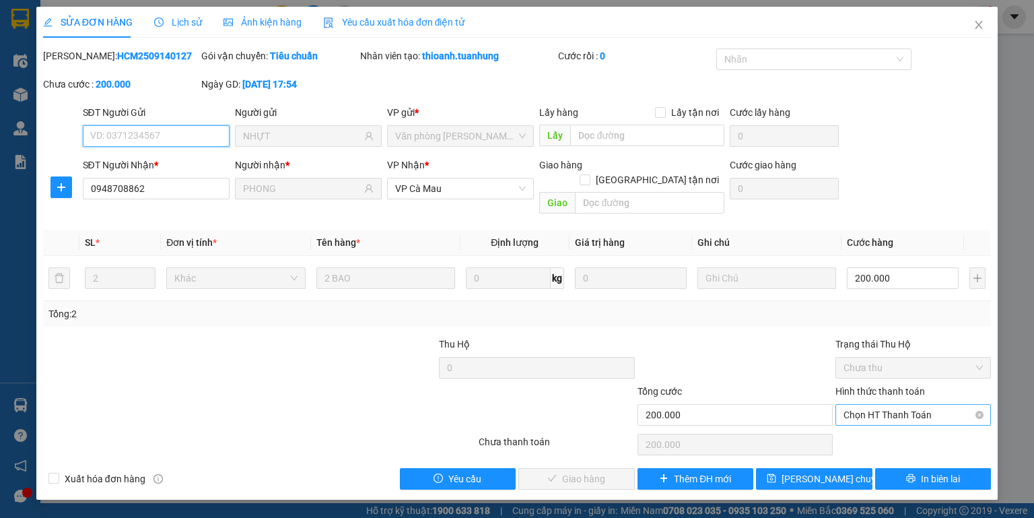
click at [869, 405] on span "Chọn HT Thanh Toán" at bounding box center [913, 415] width 139 height 20
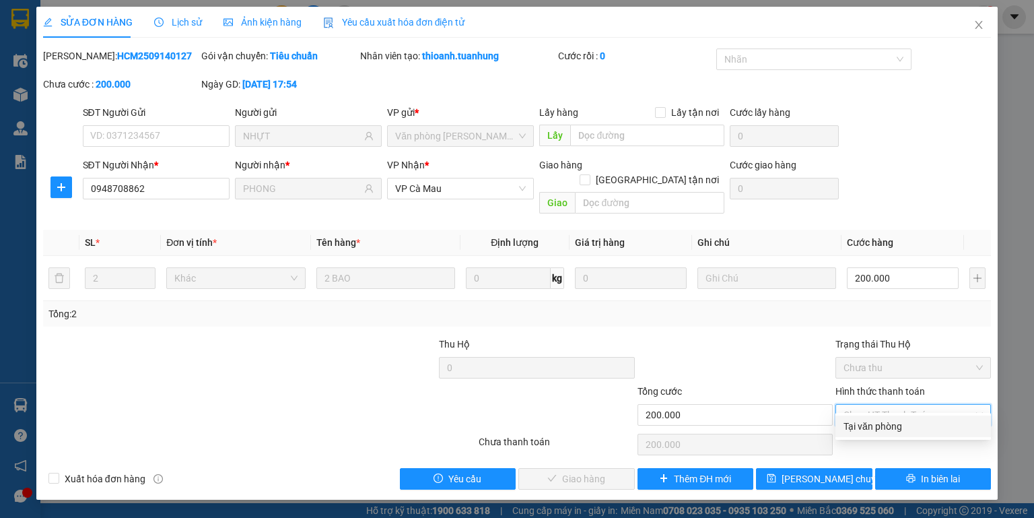
click at [871, 422] on div "Tại văn phòng" at bounding box center [913, 426] width 139 height 15
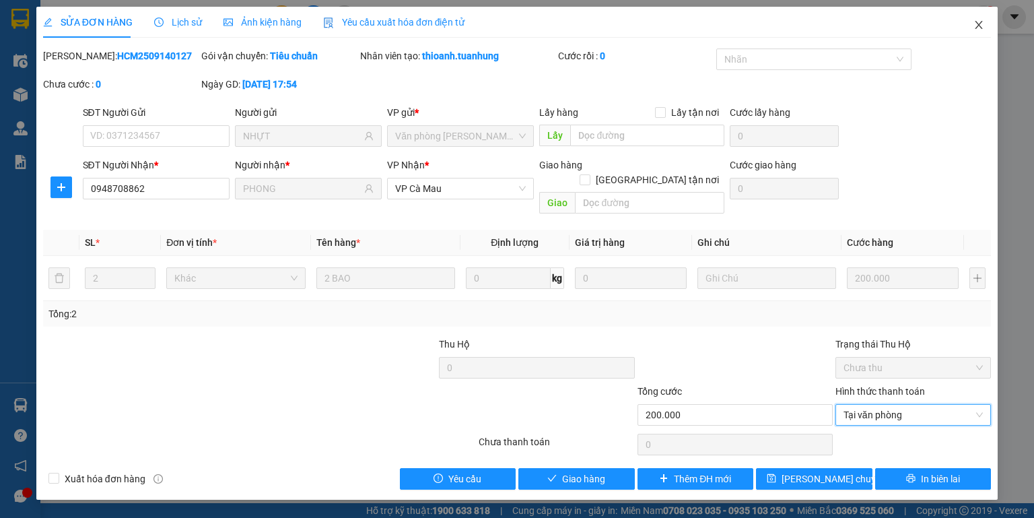
click at [983, 22] on icon "close" at bounding box center [979, 25] width 11 height 11
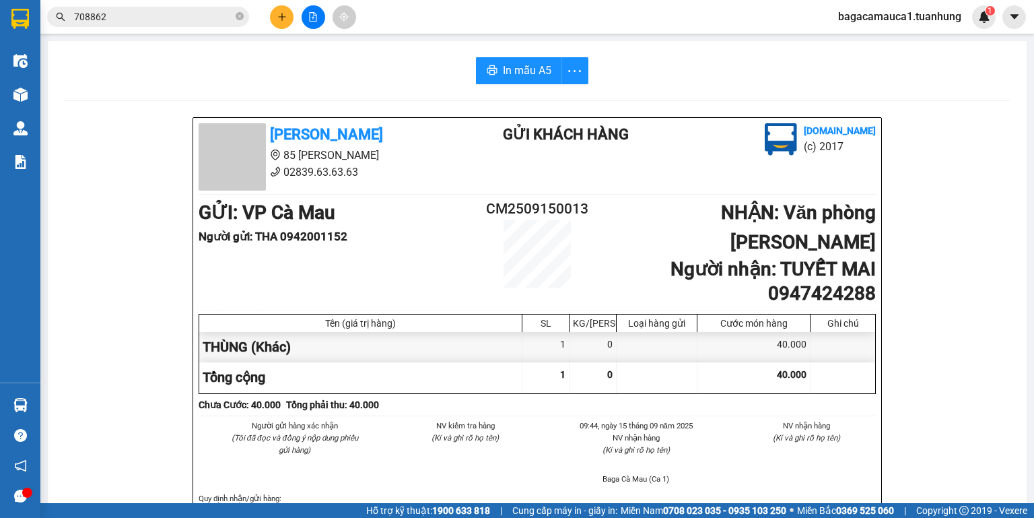
click at [175, 13] on input "708862" at bounding box center [153, 16] width 159 height 15
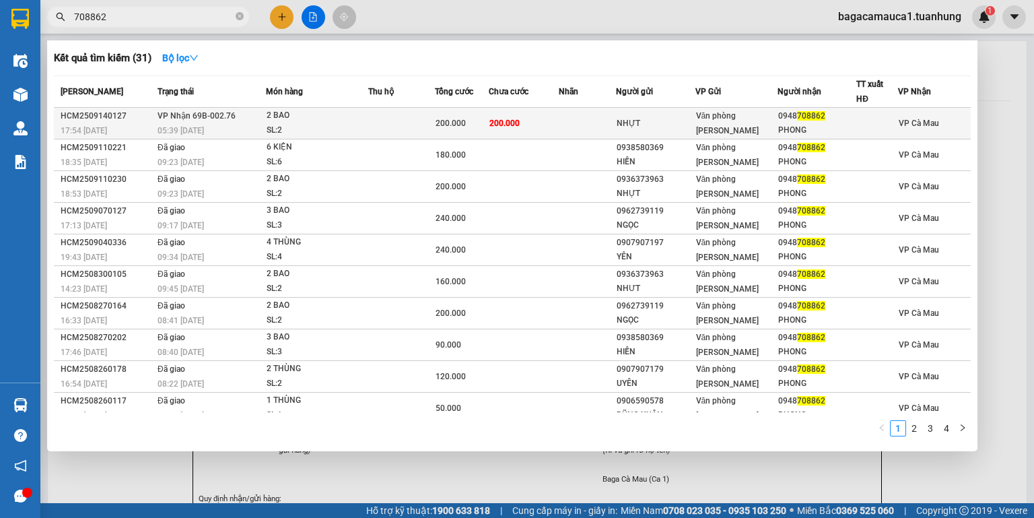
click at [516, 119] on span "200.000" at bounding box center [505, 123] width 30 height 9
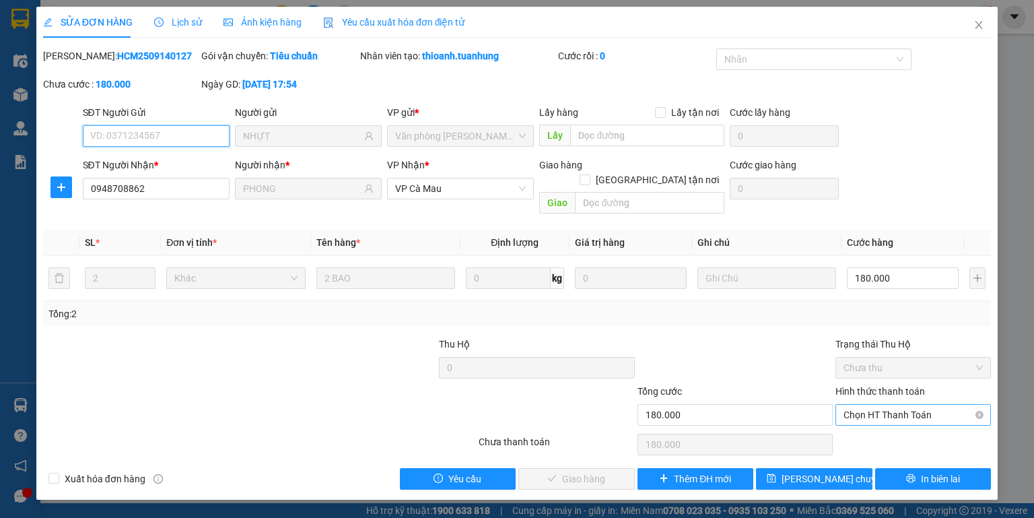
click at [867, 405] on span "Chọn HT Thanh Toán" at bounding box center [913, 415] width 139 height 20
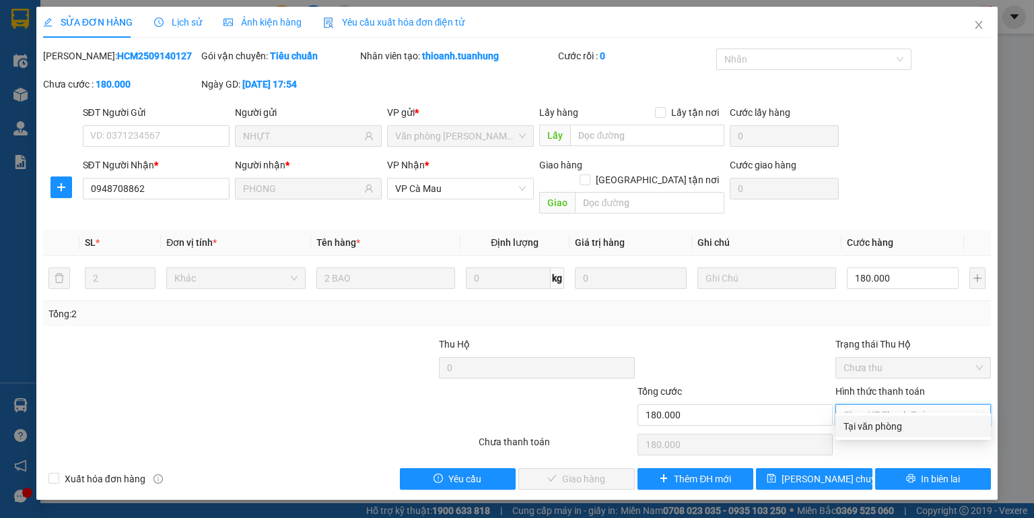
click at [875, 424] on div "Tại văn phòng" at bounding box center [913, 426] width 139 height 15
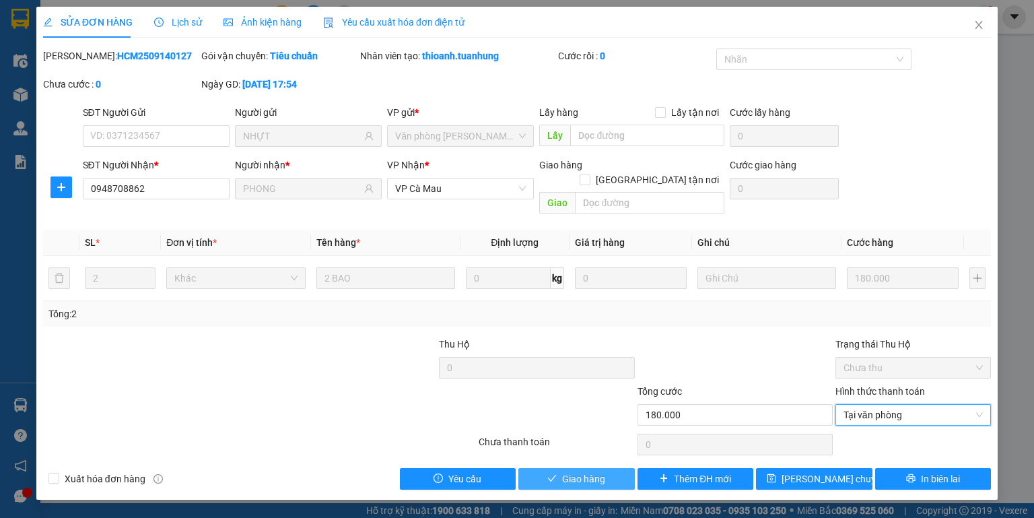
drag, startPoint x: 575, startPoint y: 463, endPoint x: 685, endPoint y: 401, distance: 126.6
click at [576, 471] on span "Giao hàng" at bounding box center [583, 478] width 43 height 15
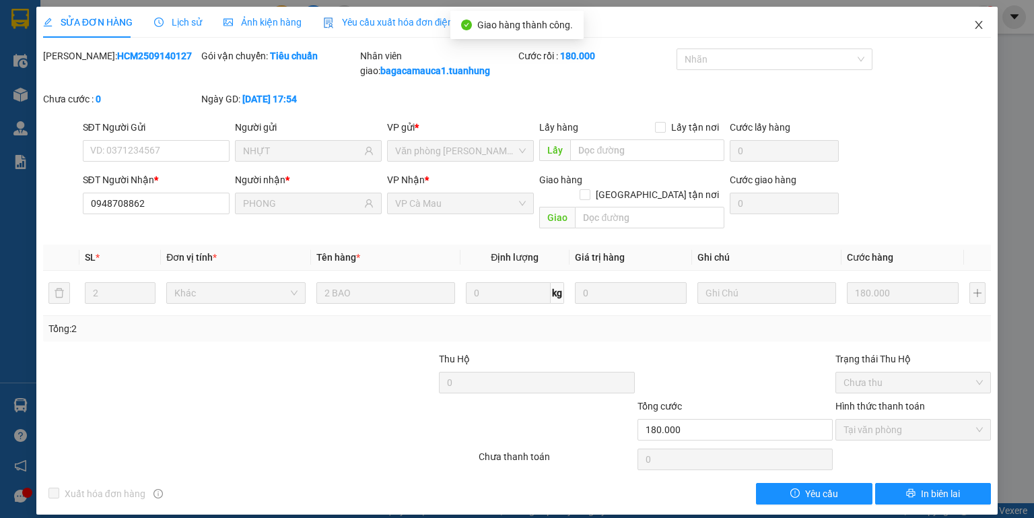
click at [982, 27] on icon "close" at bounding box center [979, 25] width 11 height 11
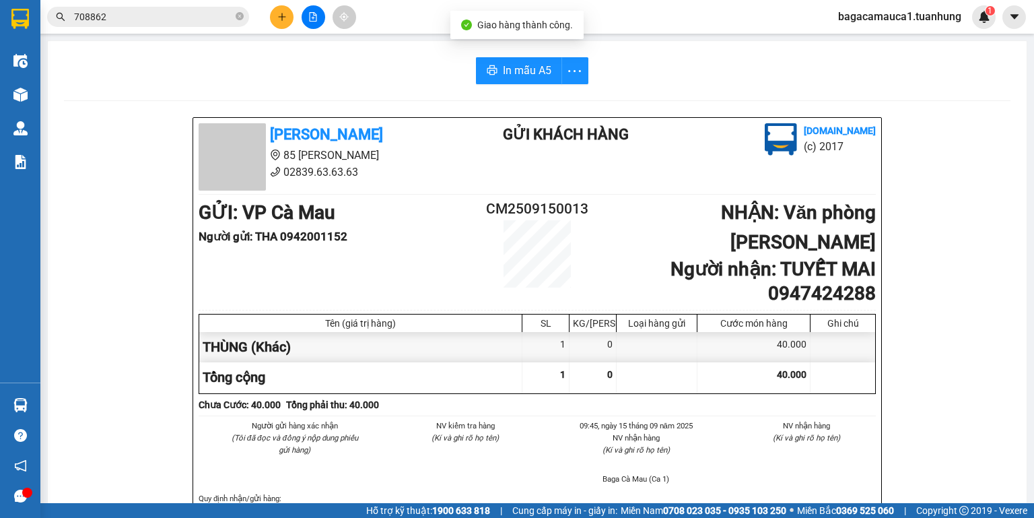
click at [283, 15] on icon "plus" at bounding box center [281, 16] width 9 height 9
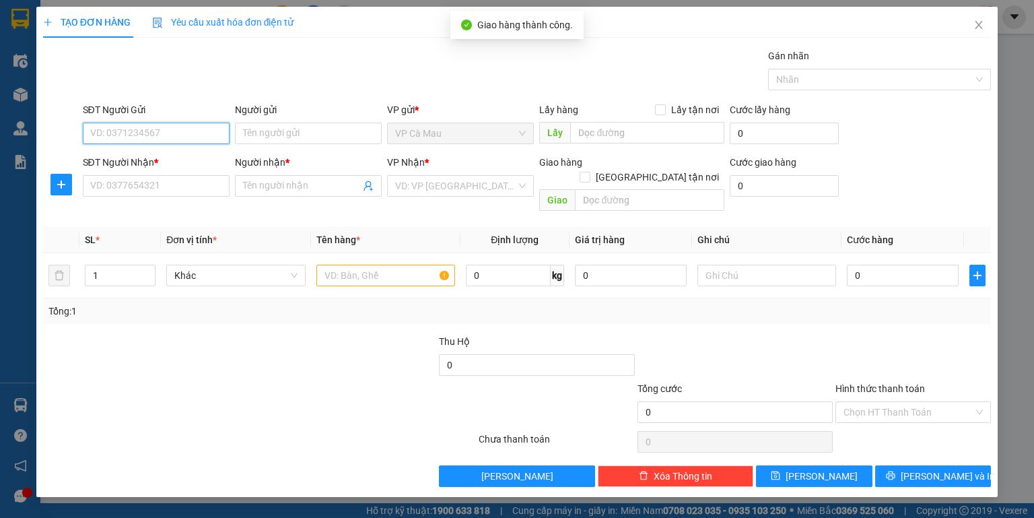
click at [199, 124] on input "SĐT Người Gửi" at bounding box center [156, 134] width 147 height 22
click at [191, 129] on input "SĐT Người Gửi" at bounding box center [156, 134] width 147 height 22
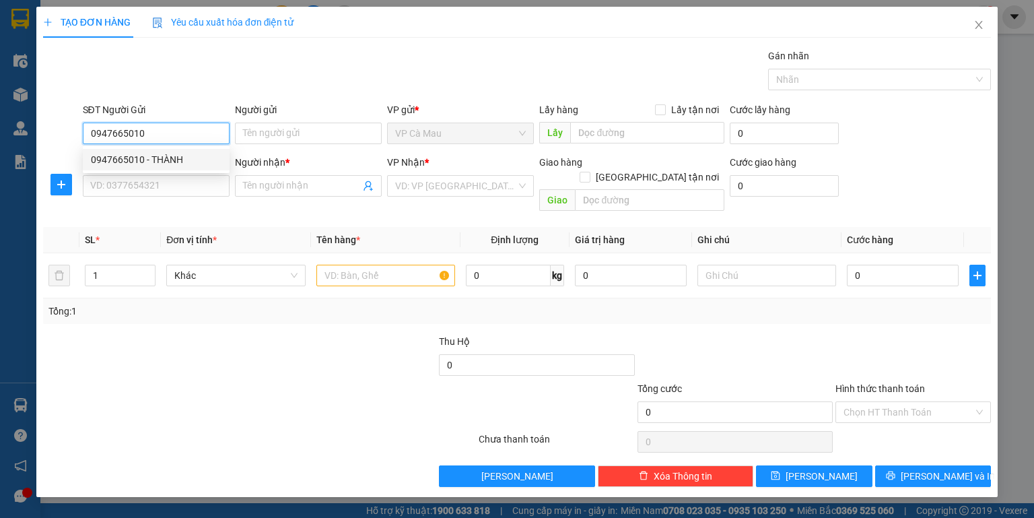
click at [178, 162] on div "0947665010 - THÀNH" at bounding box center [156, 159] width 131 height 15
click at [180, 189] on input "SĐT Người Nhận *" at bounding box center [156, 186] width 147 height 22
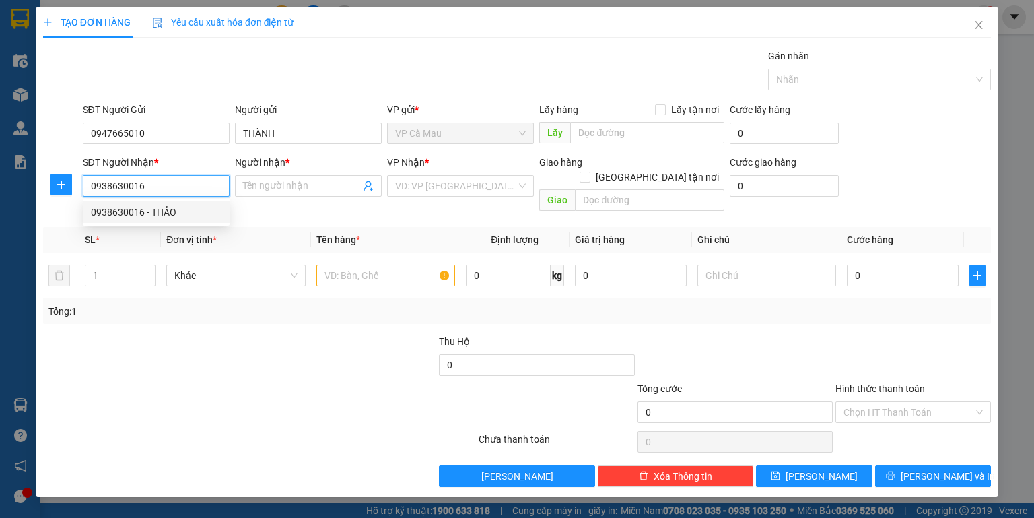
click at [156, 209] on div "0938630016 - THẢO" at bounding box center [156, 212] width 131 height 15
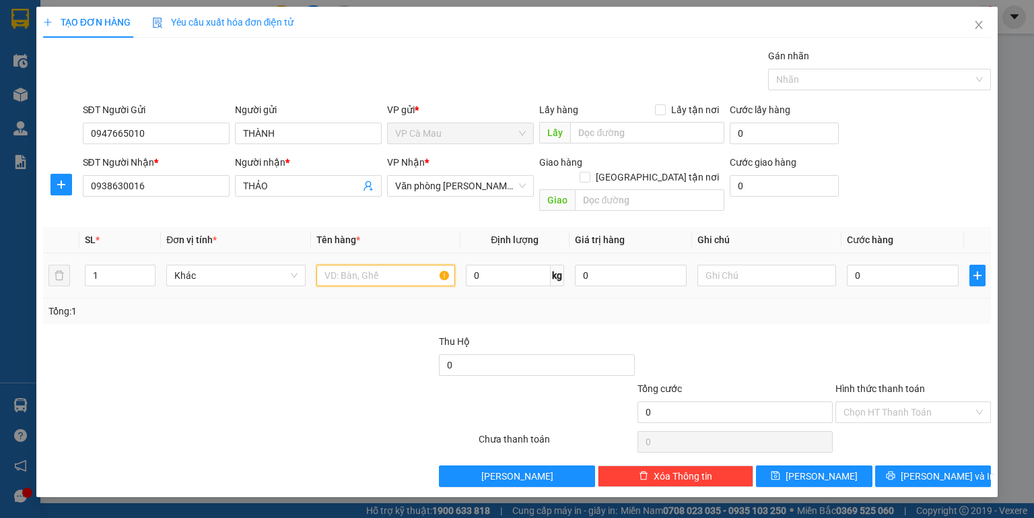
drag, startPoint x: 368, startPoint y: 265, endPoint x: 372, endPoint y: 259, distance: 7.5
click at [372, 265] on input "text" at bounding box center [385, 276] width 139 height 22
click at [897, 265] on input "0" at bounding box center [903, 276] width 112 height 22
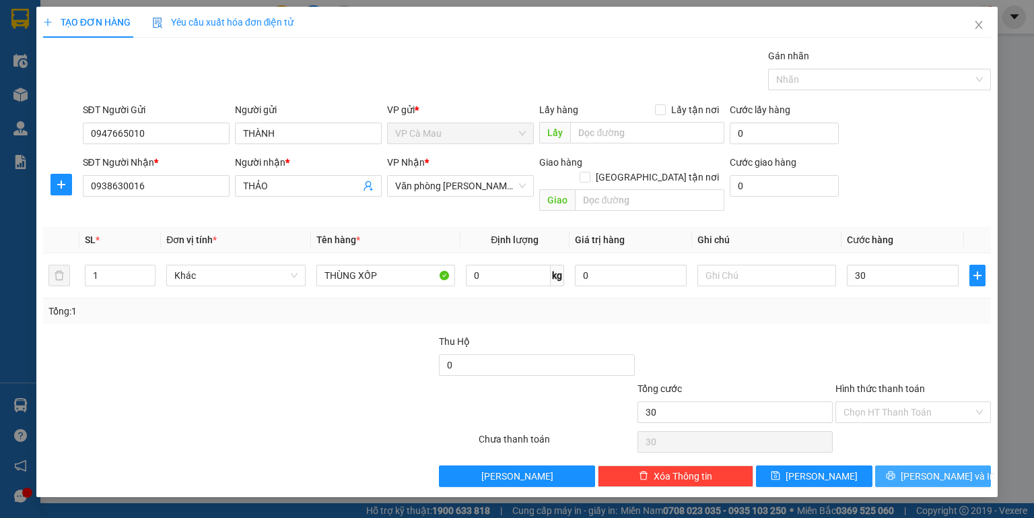
click at [896, 471] on icon "printer" at bounding box center [890, 475] width 9 height 9
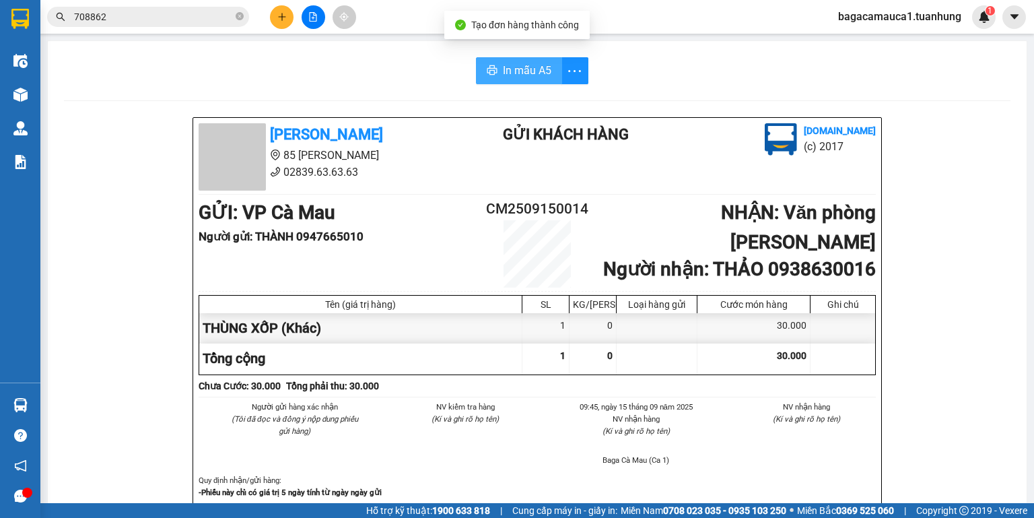
click at [510, 67] on span "In mẫu A5" at bounding box center [527, 70] width 48 height 17
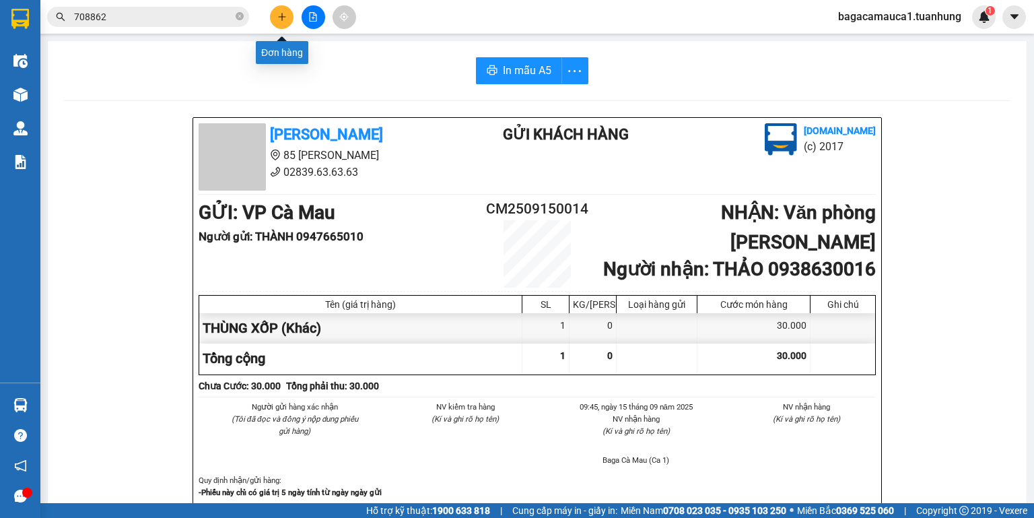
click at [281, 19] on icon "plus" at bounding box center [281, 16] width 1 height 7
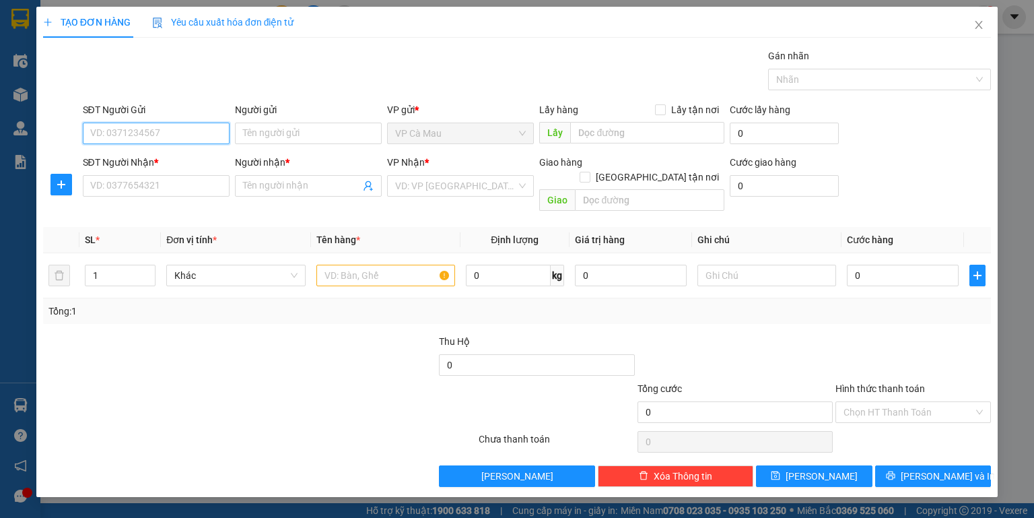
click at [170, 126] on input "SĐT Người Gửi" at bounding box center [156, 134] width 147 height 22
click at [173, 136] on input "SĐT Người Gửi" at bounding box center [156, 134] width 147 height 22
drag, startPoint x: 978, startPoint y: 27, endPoint x: 949, endPoint y: 26, distance: 28.3
click at [977, 25] on icon "close" at bounding box center [979, 25] width 11 height 11
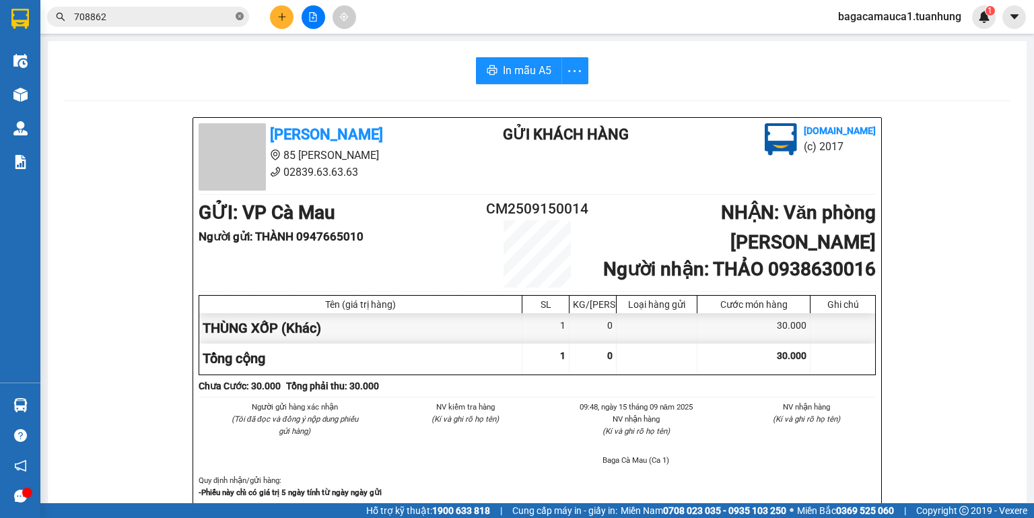
click at [241, 15] on icon "close-circle" at bounding box center [240, 16] width 8 height 8
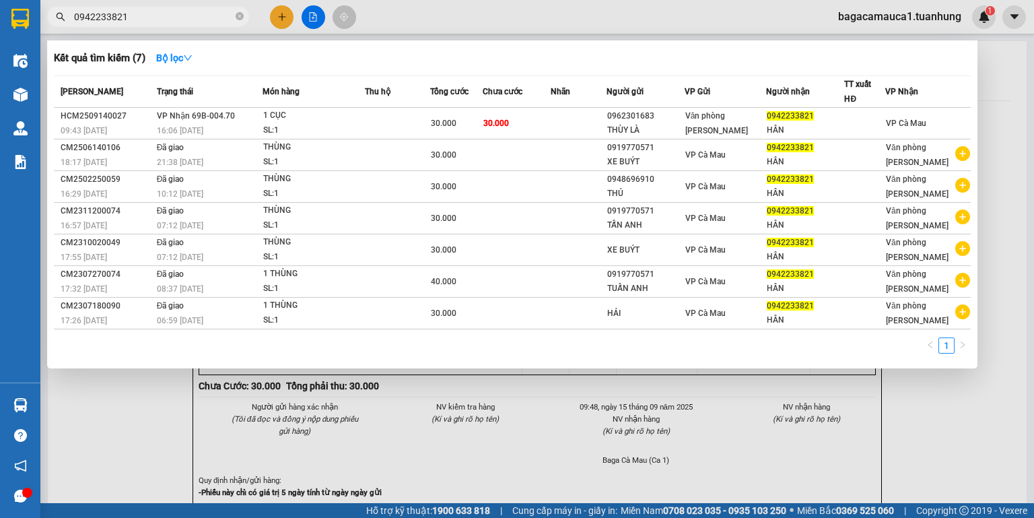
click at [530, 124] on td "30.000" at bounding box center [517, 124] width 68 height 32
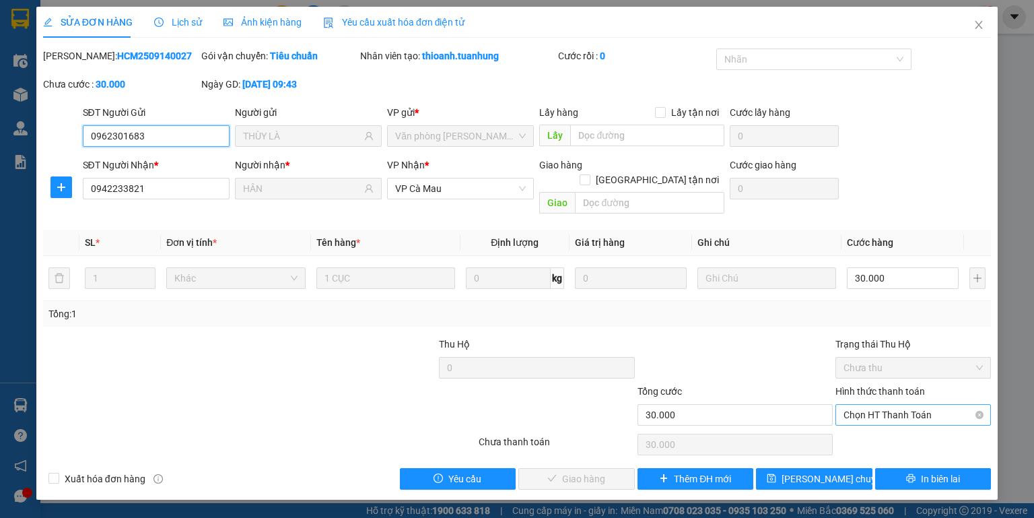
click at [876, 405] on span "Chọn HT Thanh Toán" at bounding box center [913, 415] width 139 height 20
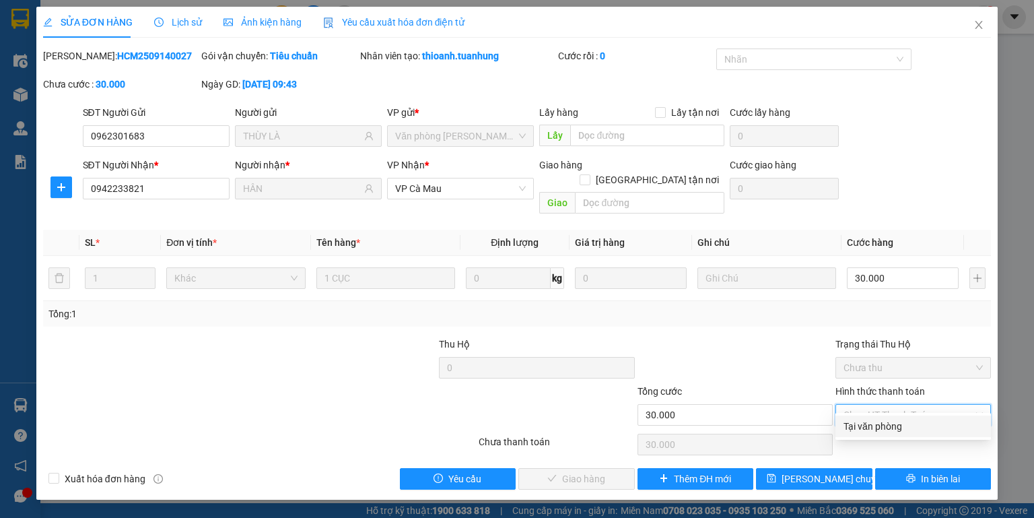
click at [879, 432] on div "Tại văn phòng" at bounding box center [913, 426] width 139 height 15
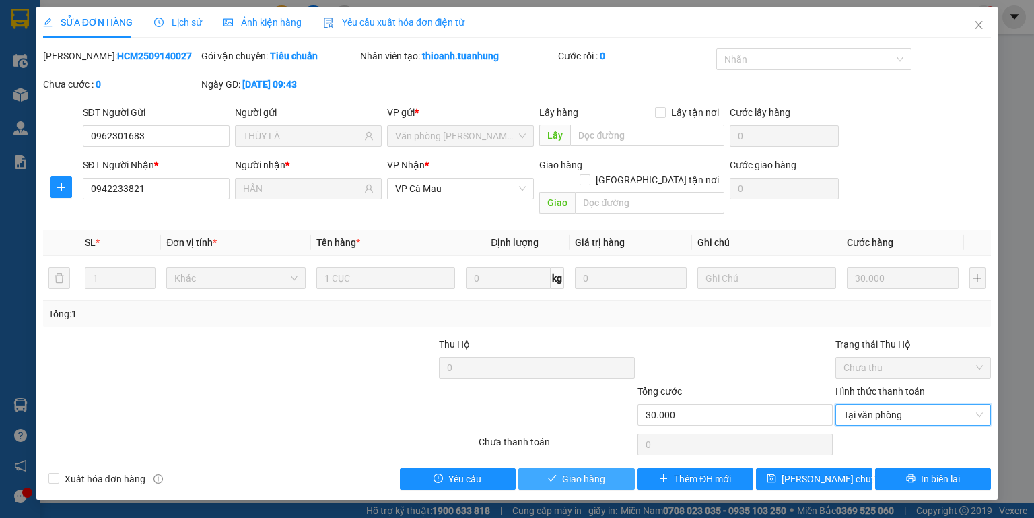
click at [595, 471] on span "Giao hàng" at bounding box center [583, 478] width 43 height 15
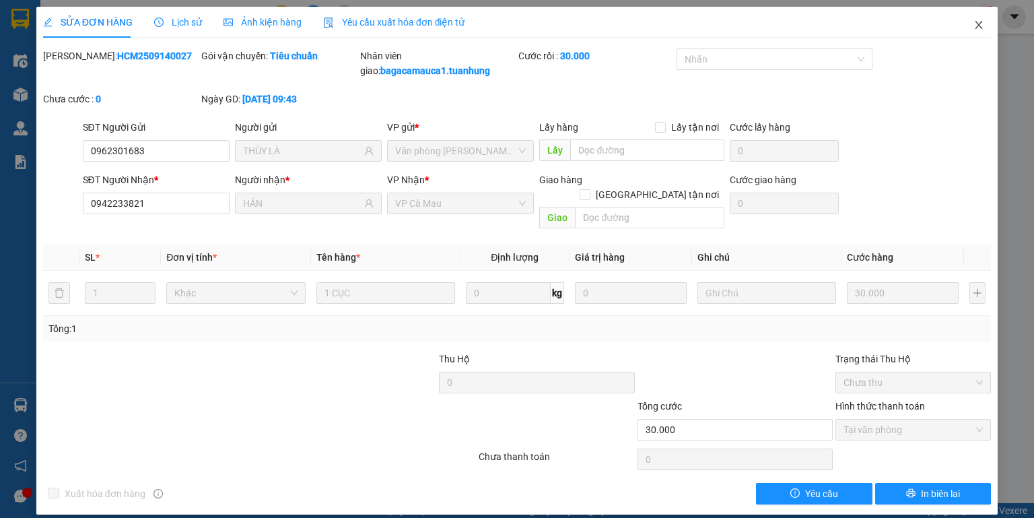
drag, startPoint x: 973, startPoint y: 23, endPoint x: 976, endPoint y: 30, distance: 7.9
click at [976, 23] on icon "close" at bounding box center [979, 25] width 11 height 11
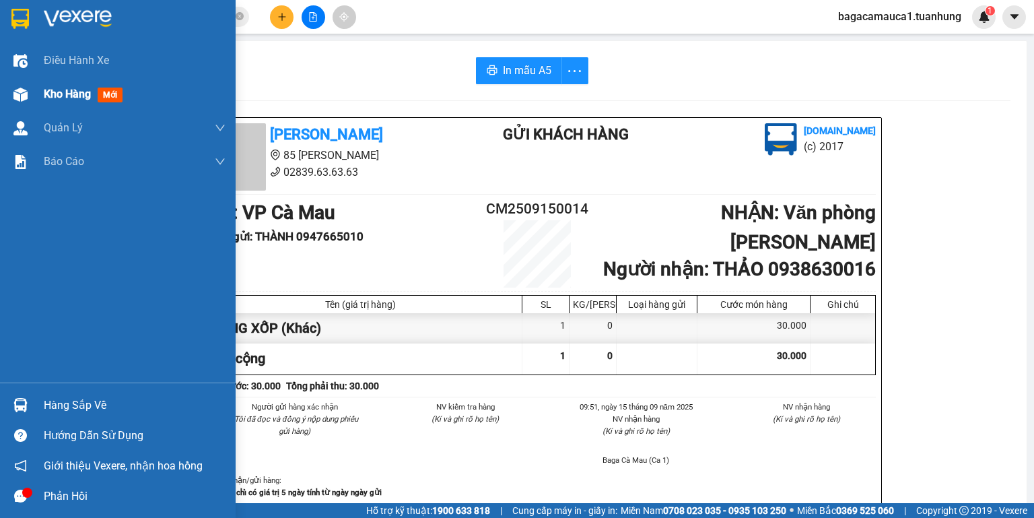
click at [14, 99] on img at bounding box center [20, 95] width 14 height 14
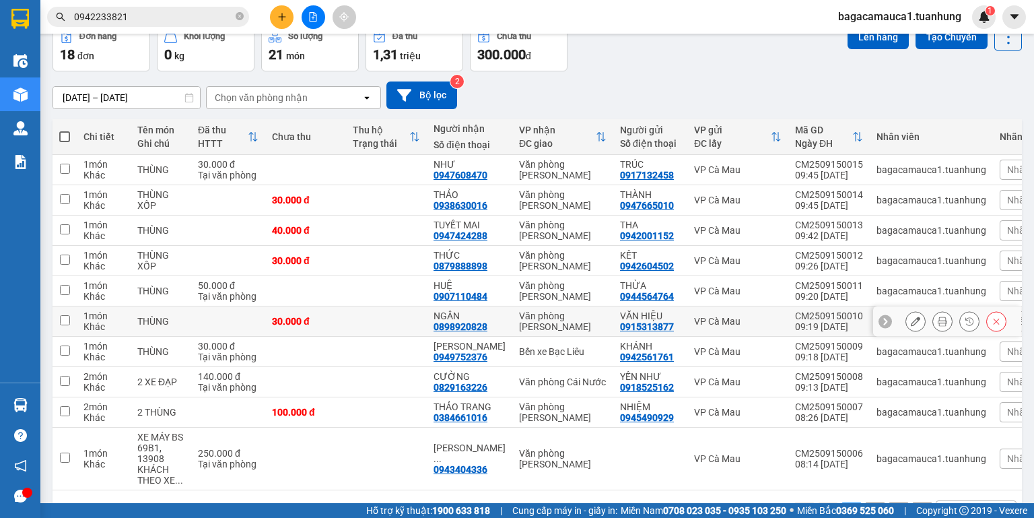
scroll to position [116, 0]
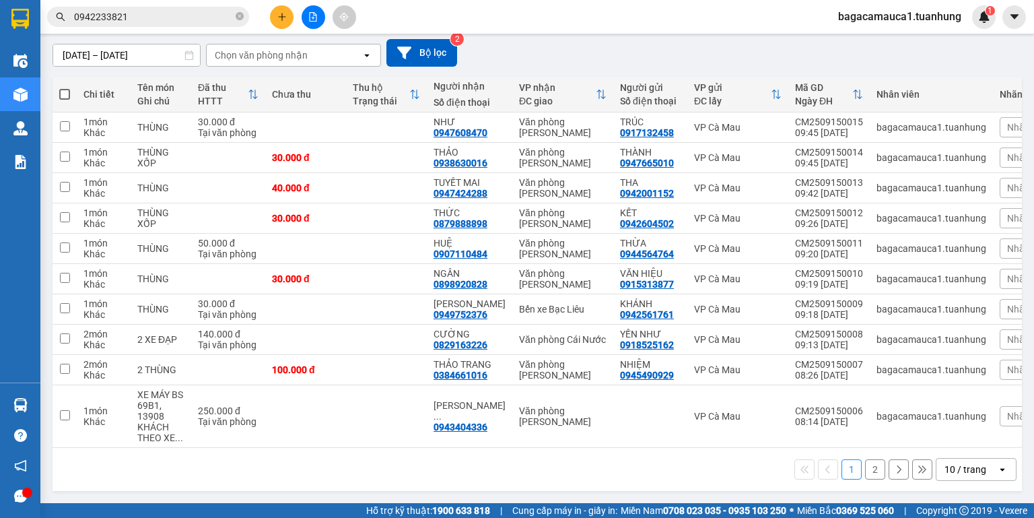
click at [866, 463] on button "2" at bounding box center [875, 469] width 20 height 20
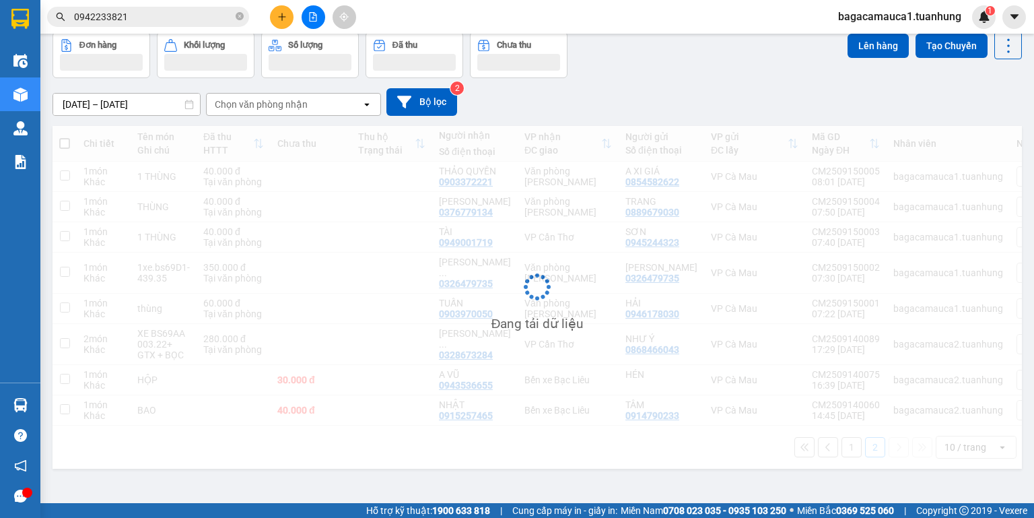
scroll to position [62, 0]
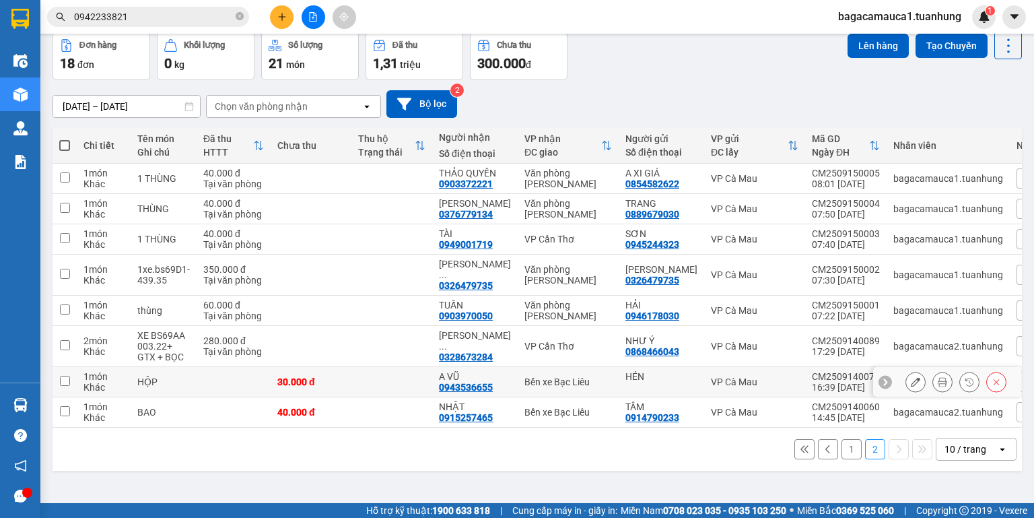
click at [60, 376] on input "checkbox" at bounding box center [65, 381] width 10 height 10
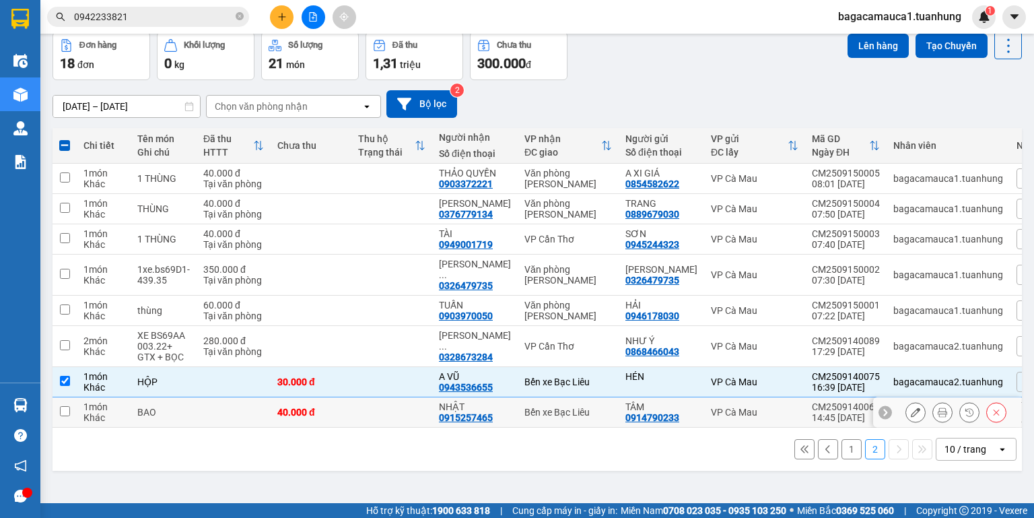
click at [64, 407] on input "checkbox" at bounding box center [65, 411] width 10 height 10
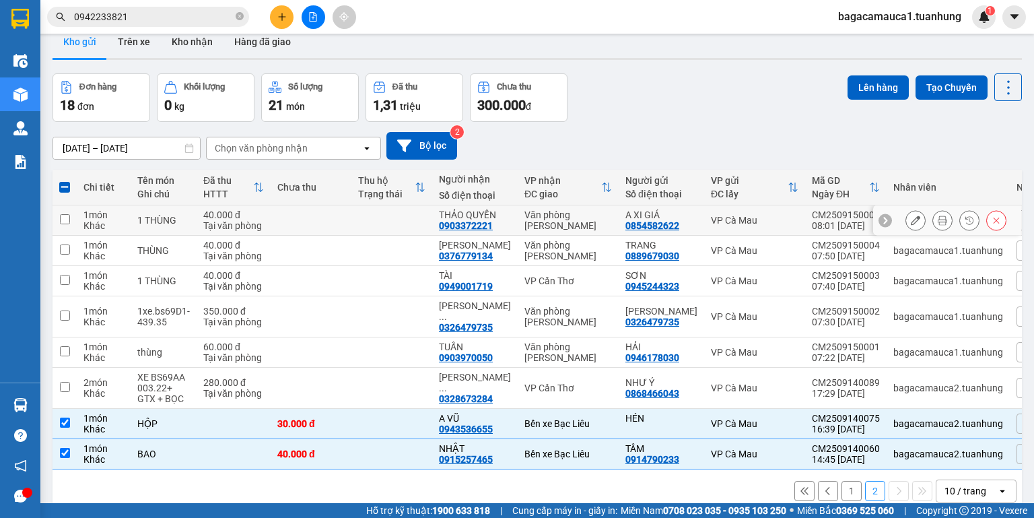
scroll to position [0, 0]
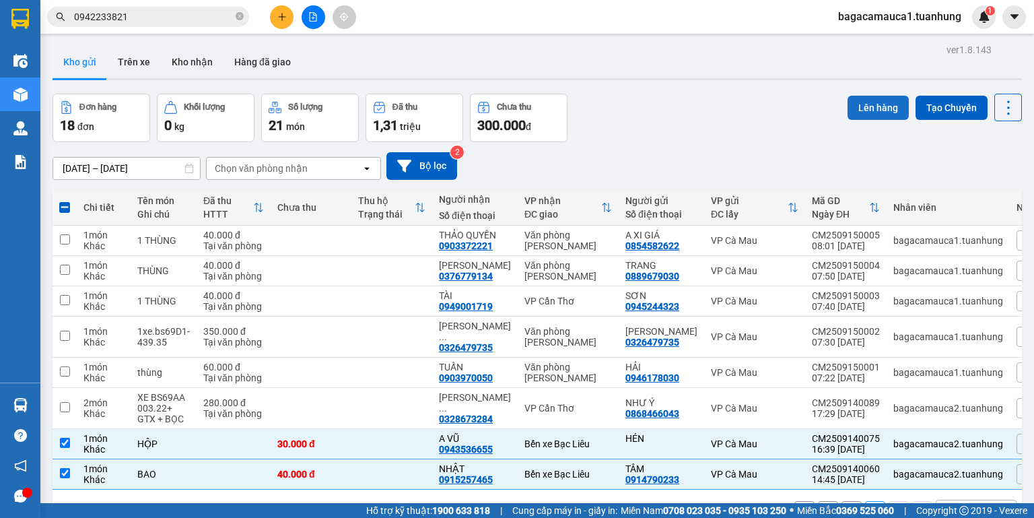
click at [867, 105] on button "Lên hàng" at bounding box center [878, 108] width 61 height 24
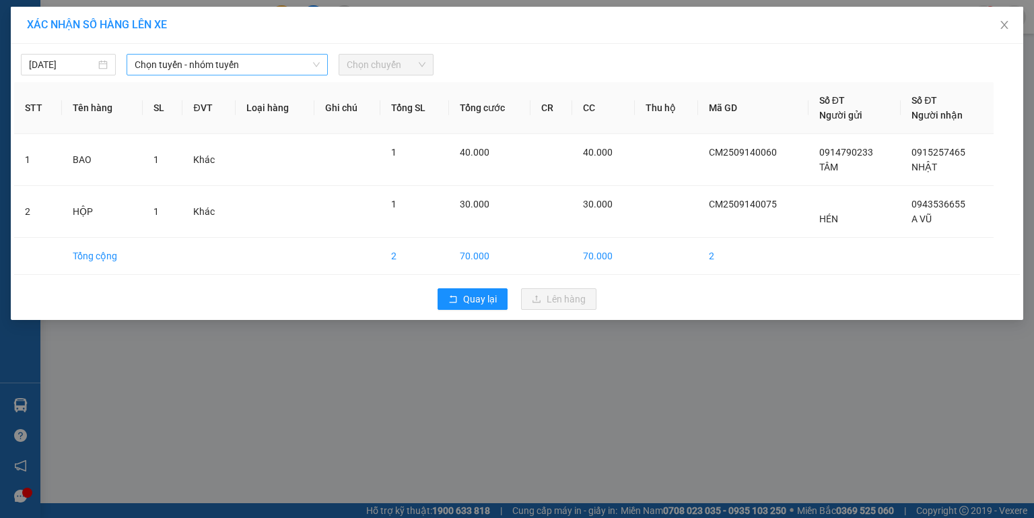
click at [203, 67] on span "Chọn tuyến - nhóm tuyến" at bounding box center [227, 65] width 185 height 20
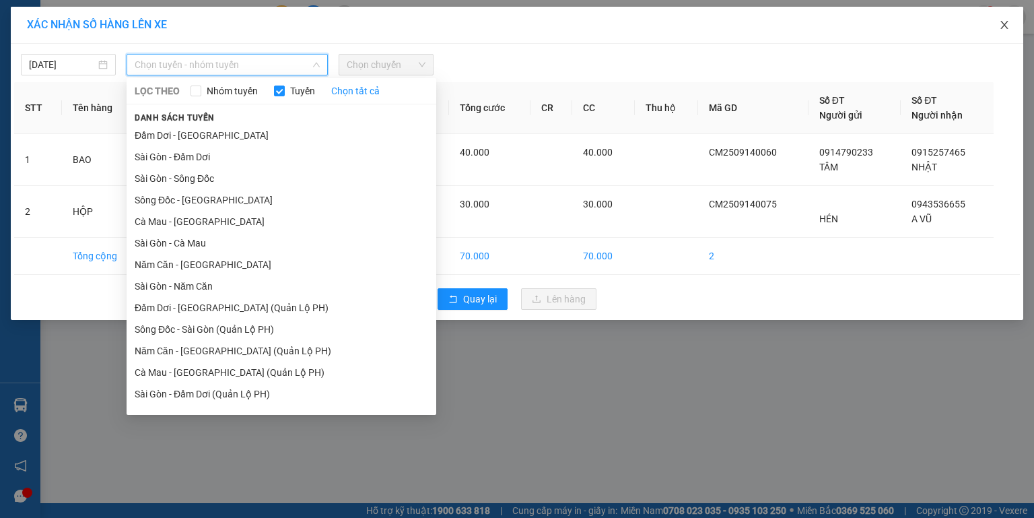
click at [1008, 21] on icon "close" at bounding box center [1004, 25] width 11 height 11
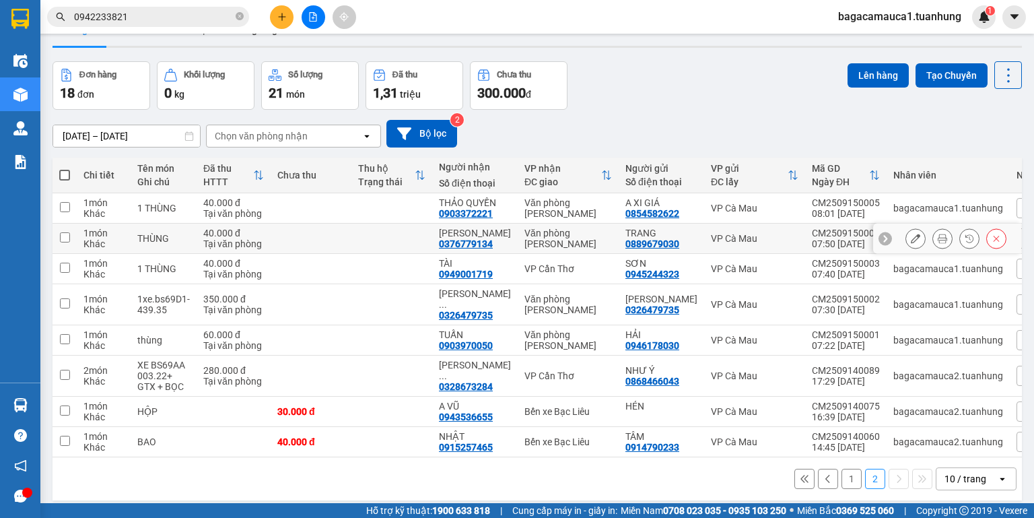
scroll to position [62, 0]
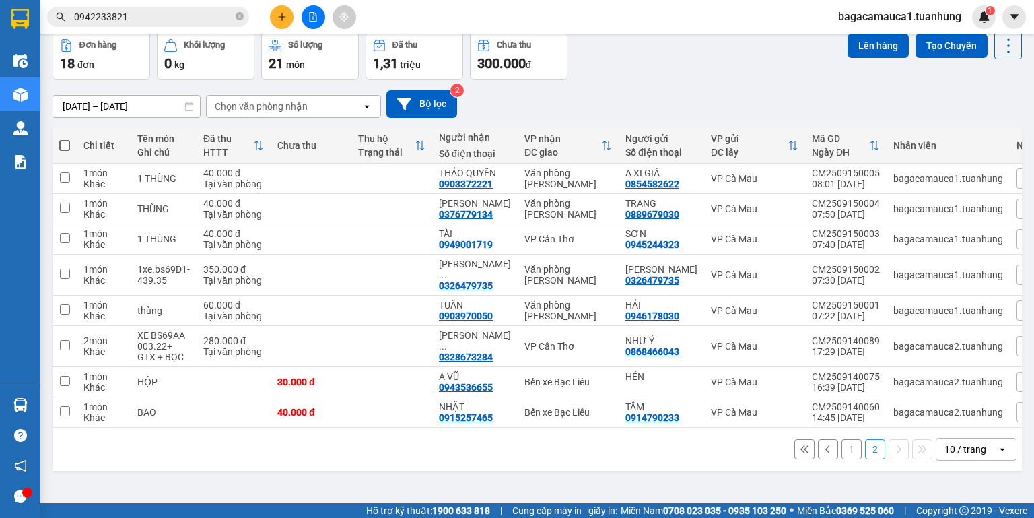
click at [968, 452] on div "10 / trang" at bounding box center [966, 448] width 42 height 13
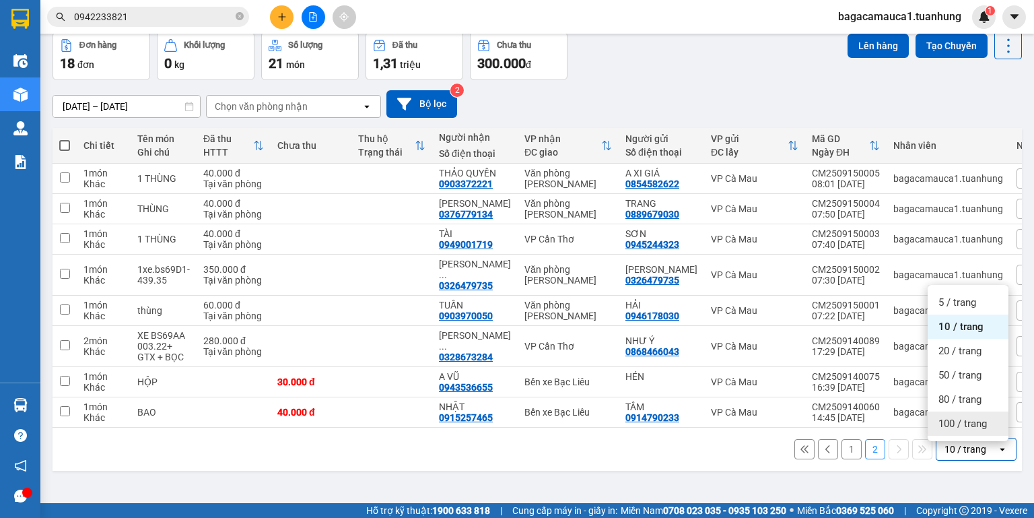
click at [962, 426] on span "100 / trang" at bounding box center [963, 423] width 48 height 13
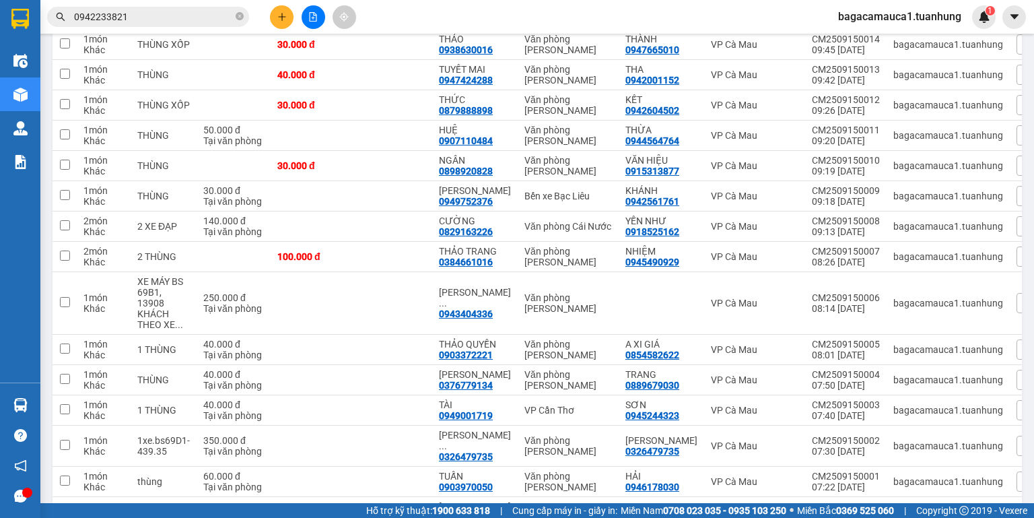
scroll to position [45, 0]
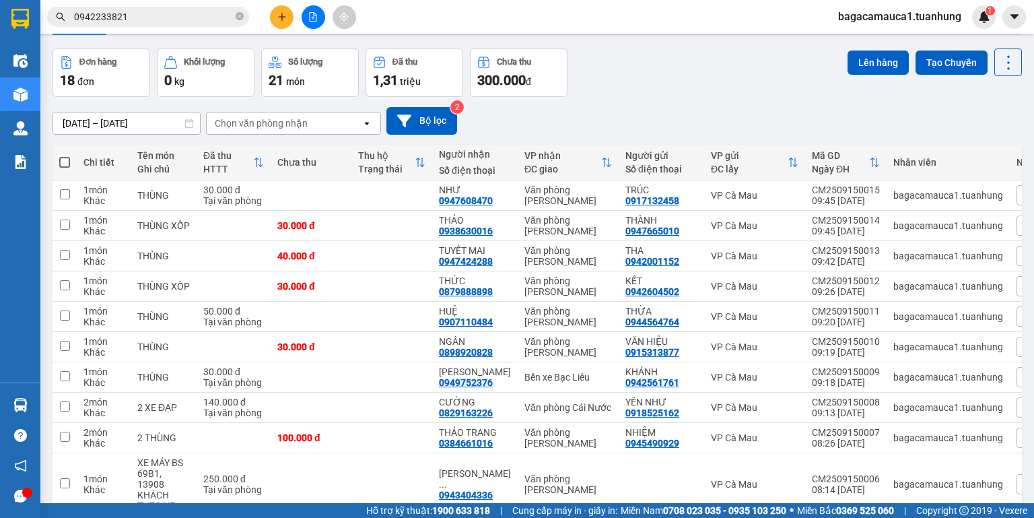
click at [64, 159] on span at bounding box center [64, 162] width 11 height 11
click at [65, 156] on input "checkbox" at bounding box center [65, 156] width 0 height 0
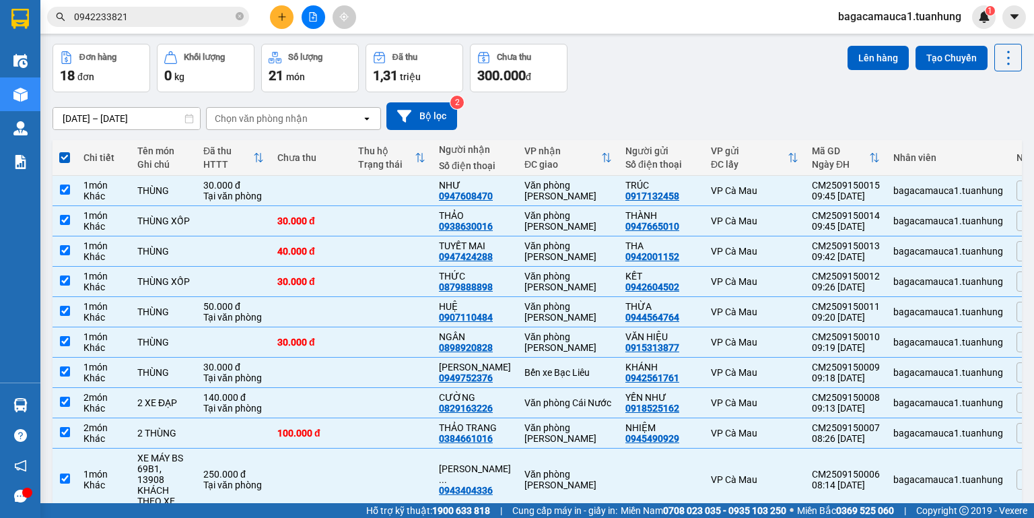
scroll to position [0, 0]
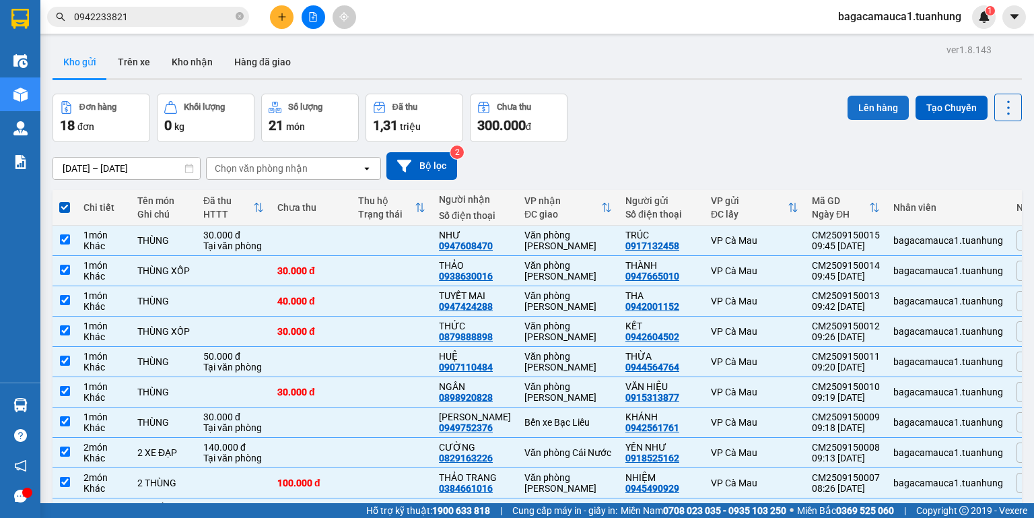
click at [879, 106] on button "Lên hàng" at bounding box center [878, 108] width 61 height 24
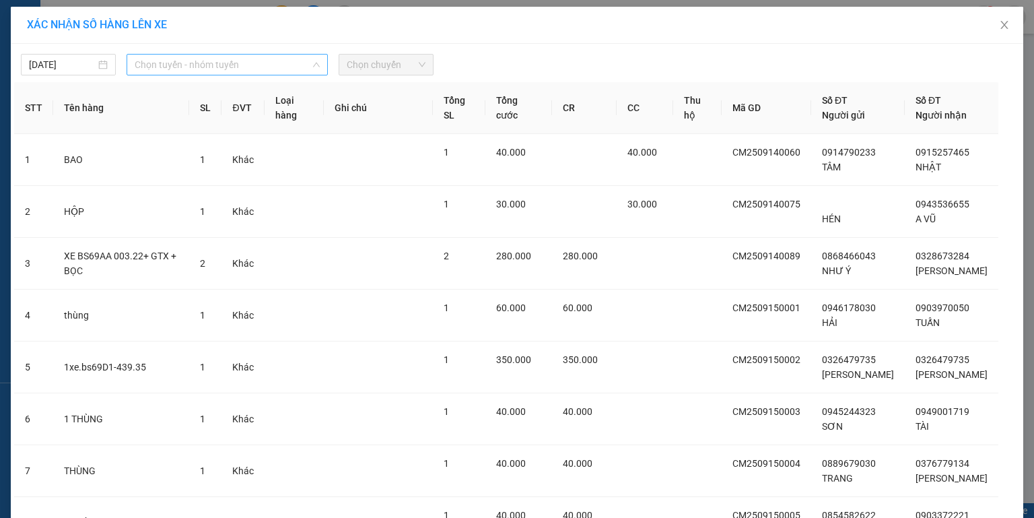
click at [185, 65] on span "Chọn tuyến - nhóm tuyến" at bounding box center [227, 65] width 185 height 20
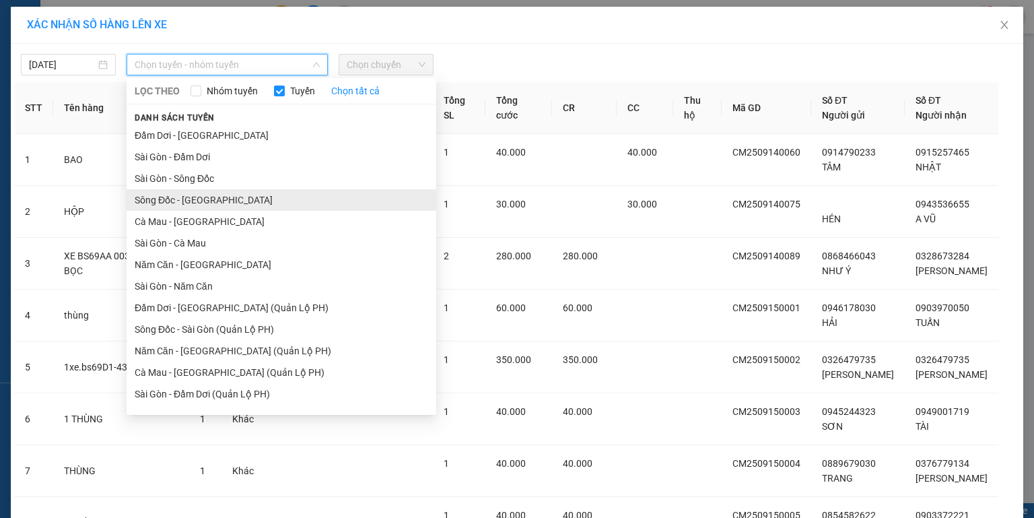
click at [170, 199] on li "Sông Đốc - [GEOGRAPHIC_DATA]" at bounding box center [282, 200] width 310 height 22
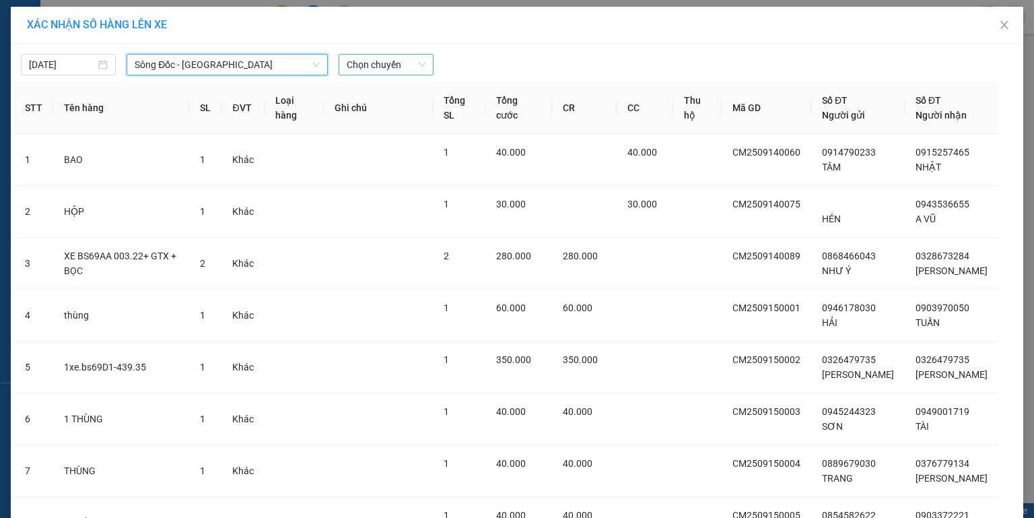
click at [353, 58] on span "Chọn chuyến" at bounding box center [386, 65] width 79 height 20
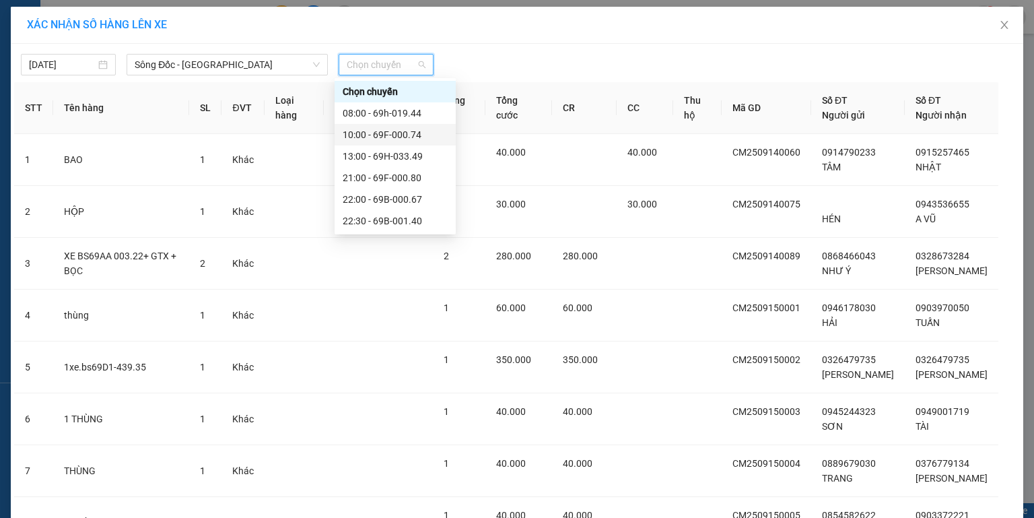
click at [382, 135] on div "10:00 - 69F-000.74" at bounding box center [395, 134] width 105 height 15
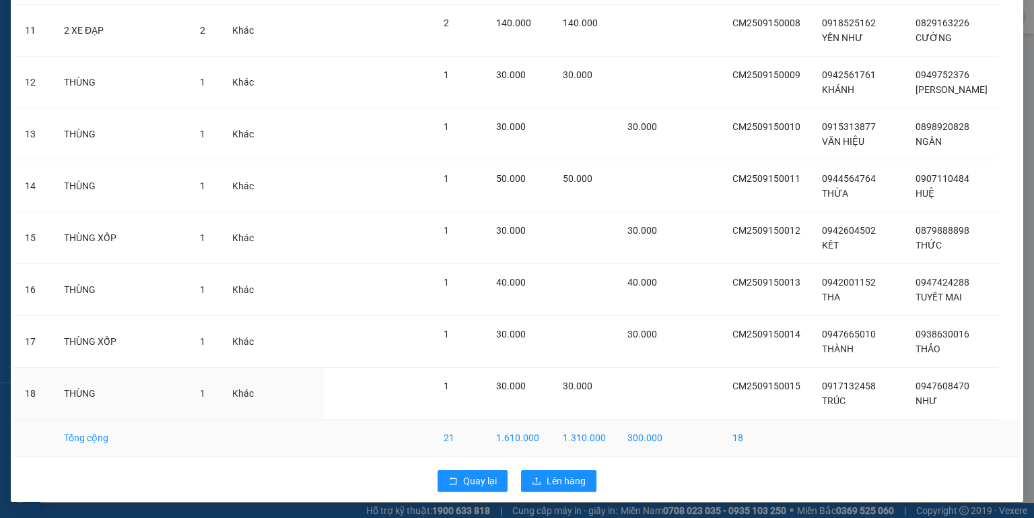
scroll to position [668, 0]
click at [558, 479] on span "Lên hàng" at bounding box center [566, 480] width 39 height 15
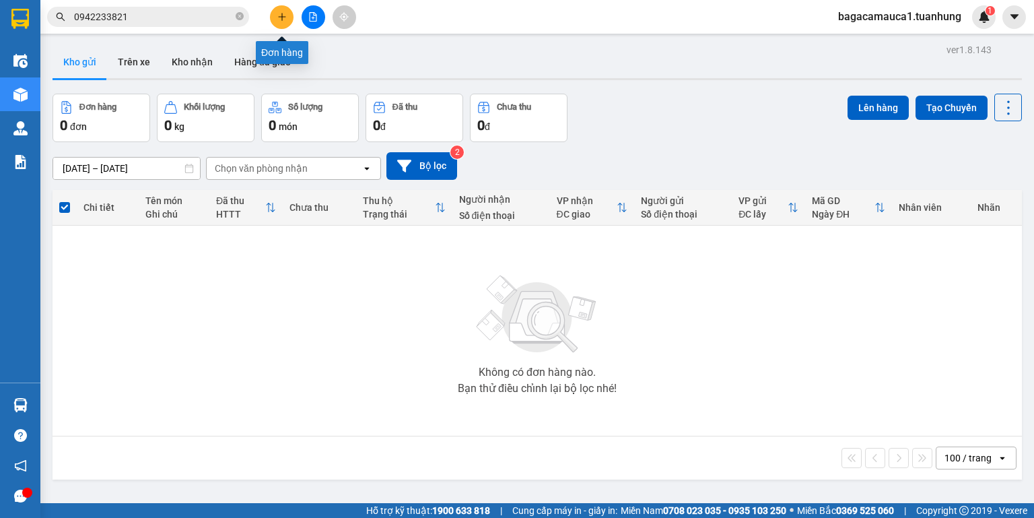
click at [285, 18] on icon "plus" at bounding box center [281, 16] width 9 height 9
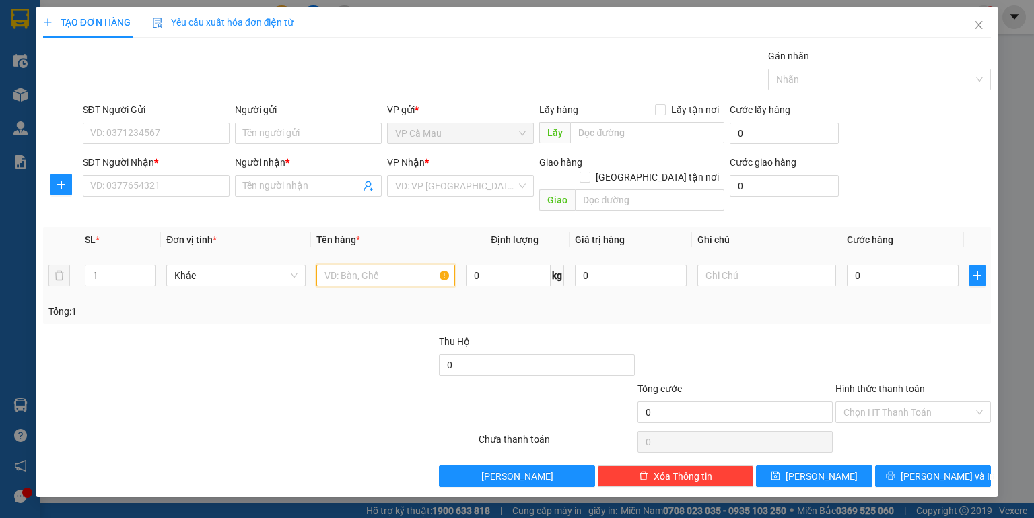
click at [349, 265] on input "text" at bounding box center [385, 276] width 139 height 22
click at [884, 265] on input "0" at bounding box center [903, 276] width 112 height 22
click at [186, 141] on input "SĐT Người Gửi" at bounding box center [156, 134] width 147 height 22
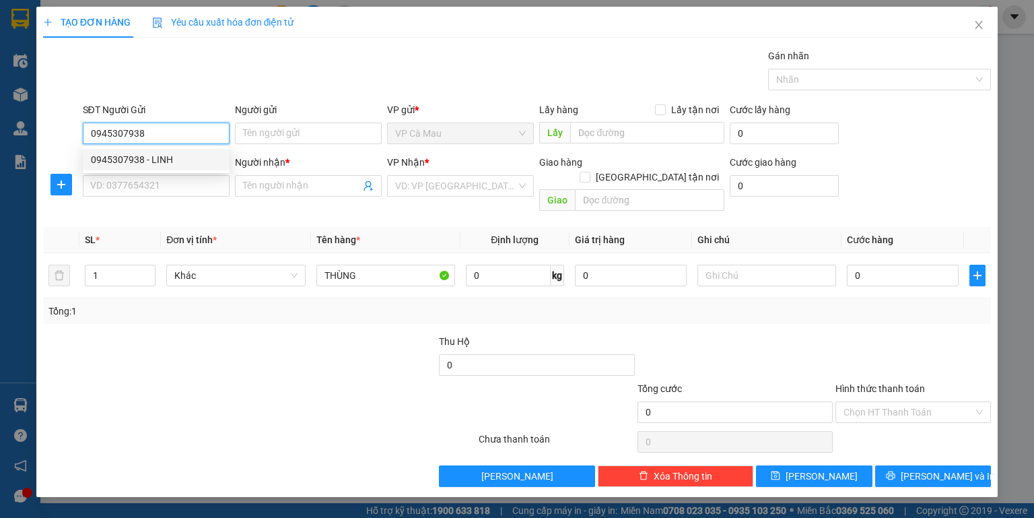
click at [172, 156] on div "0945307938 - LINH" at bounding box center [156, 159] width 131 height 15
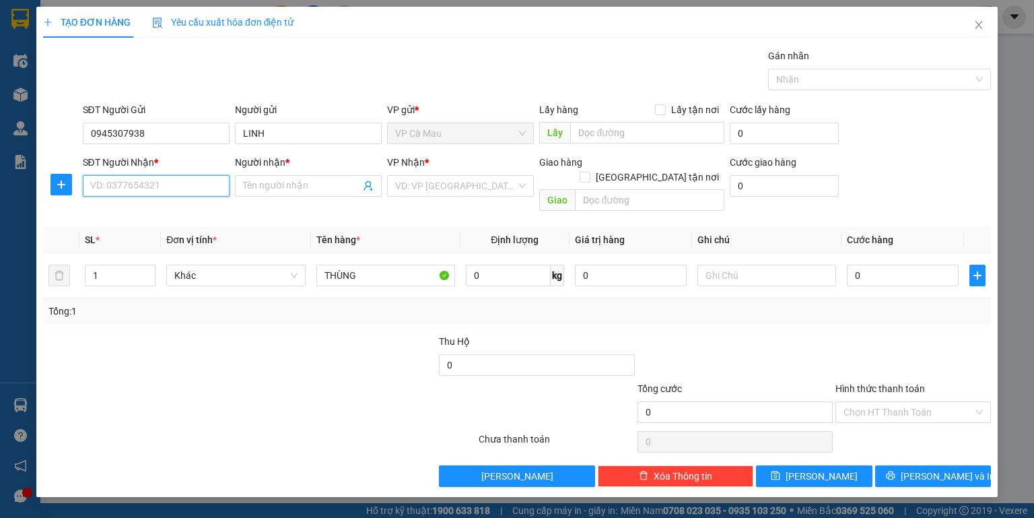
click at [172, 184] on input "SĐT Người Nhận *" at bounding box center [156, 186] width 147 height 22
click at [432, 188] on input "search" at bounding box center [455, 186] width 121 height 20
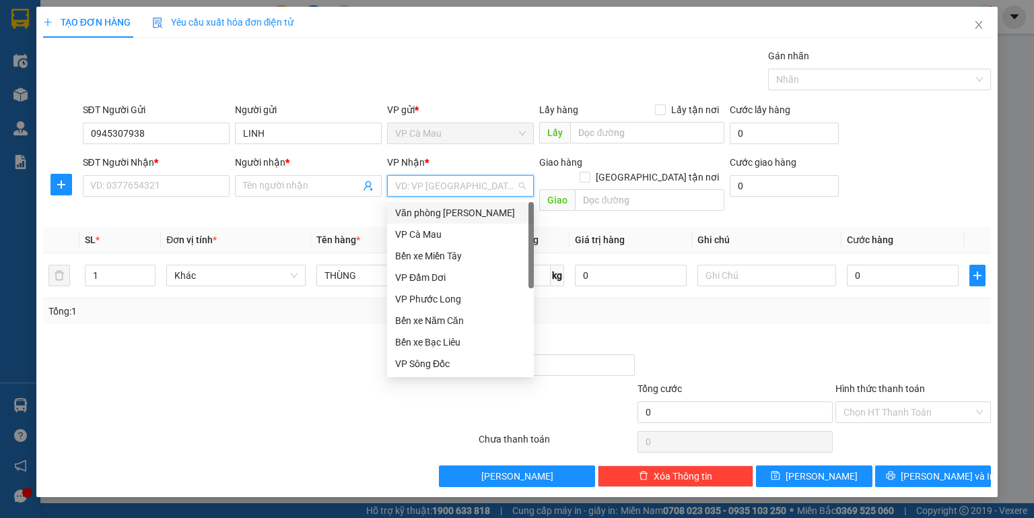
click at [469, 213] on div "Văn phòng [PERSON_NAME]" at bounding box center [460, 212] width 131 height 15
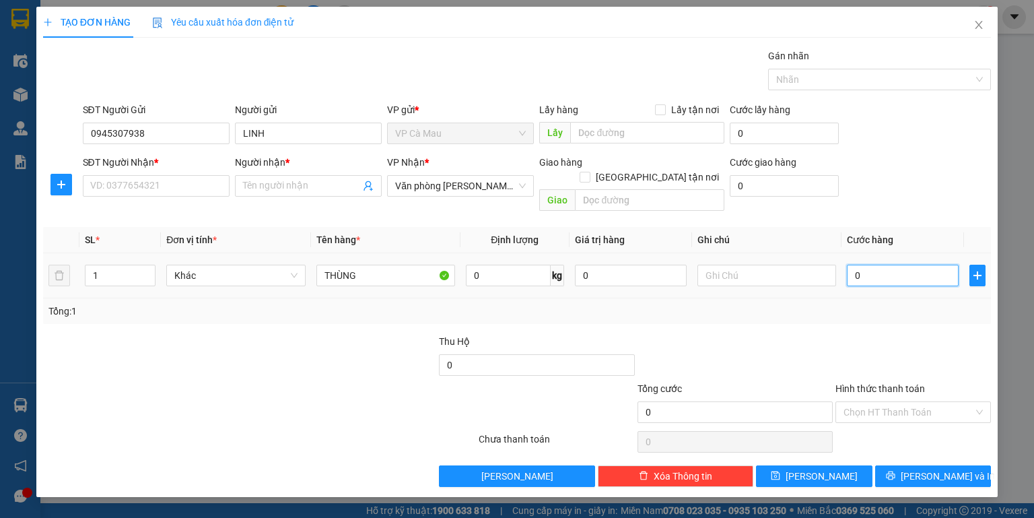
click at [867, 265] on input "0" at bounding box center [903, 276] width 112 height 22
click at [189, 190] on input "SĐT Người Nhận *" at bounding box center [156, 186] width 147 height 22
click at [264, 178] on input "Người nhận *" at bounding box center [301, 185] width 117 height 15
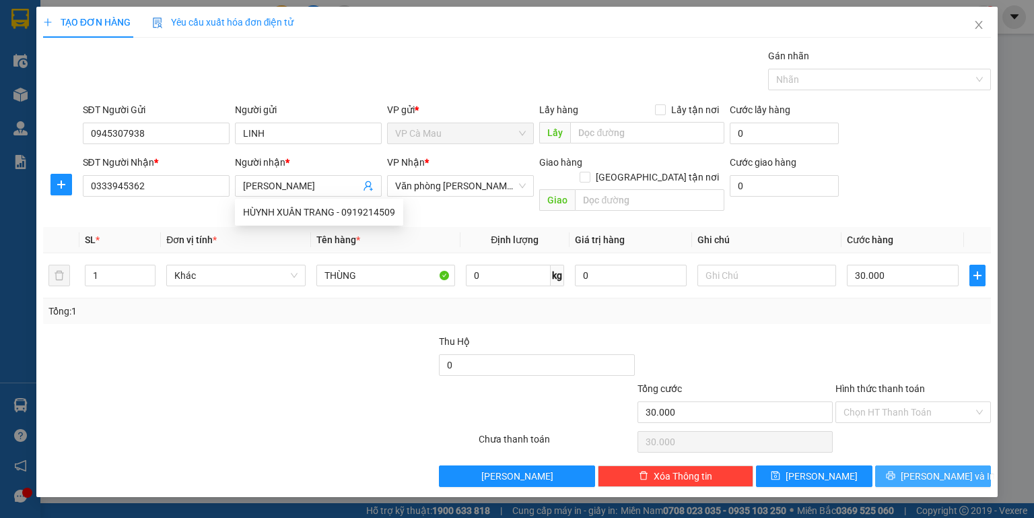
click at [894, 465] on button "[PERSON_NAME] và In" at bounding box center [933, 476] width 116 height 22
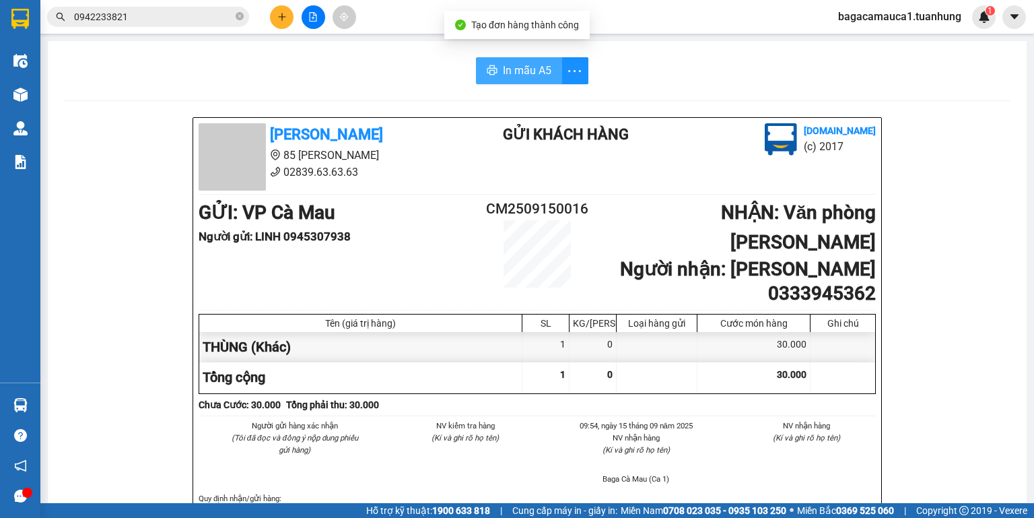
click at [514, 59] on button "In mẫu A5" at bounding box center [519, 70] width 86 height 27
click at [240, 13] on icon "close-circle" at bounding box center [240, 16] width 8 height 8
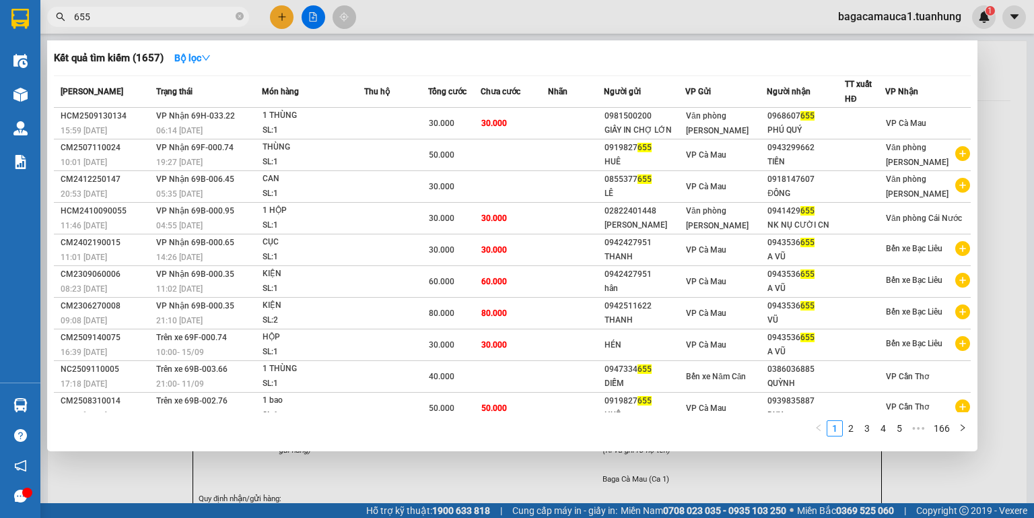
click at [530, 125] on td "30.000" at bounding box center [514, 124] width 67 height 32
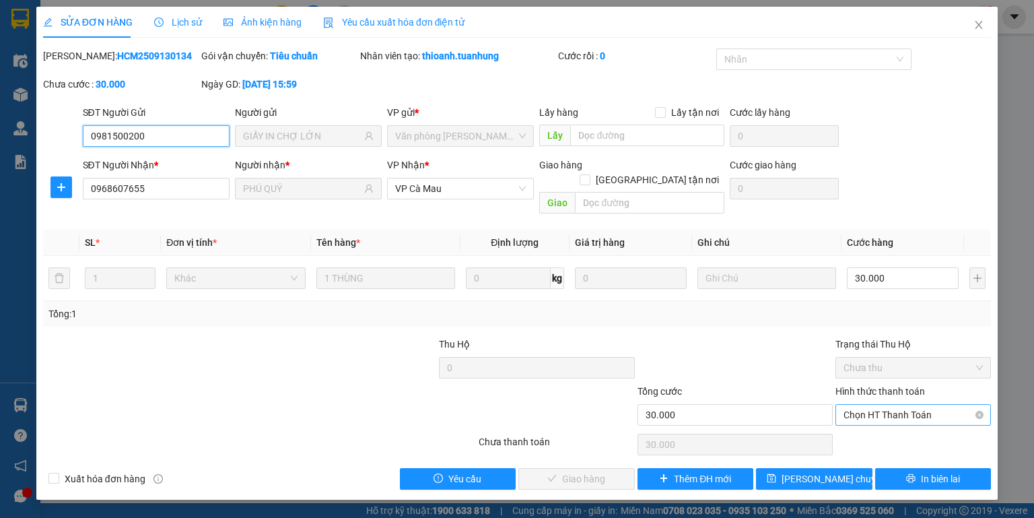
click at [884, 405] on span "Chọn HT Thanh Toán" at bounding box center [913, 415] width 139 height 20
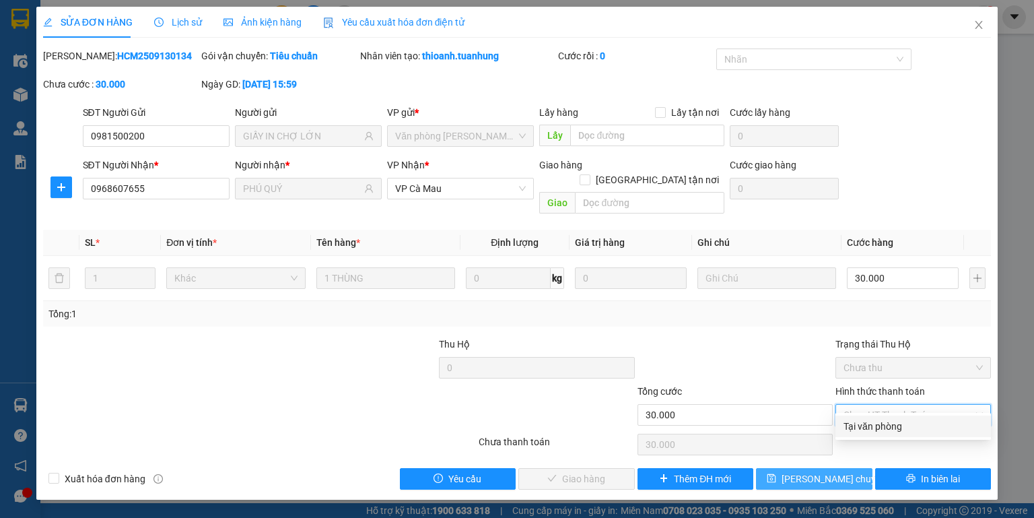
drag, startPoint x: 884, startPoint y: 411, endPoint x: 791, endPoint y: 466, distance: 108.1
click at [883, 430] on div "Tại văn phòng" at bounding box center [913, 426] width 139 height 15
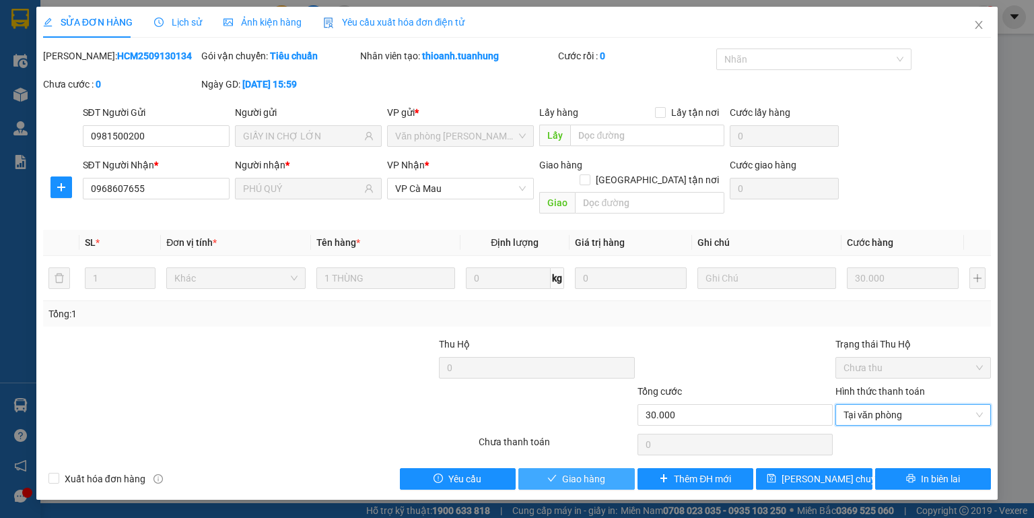
click at [595, 471] on span "Giao hàng" at bounding box center [583, 478] width 43 height 15
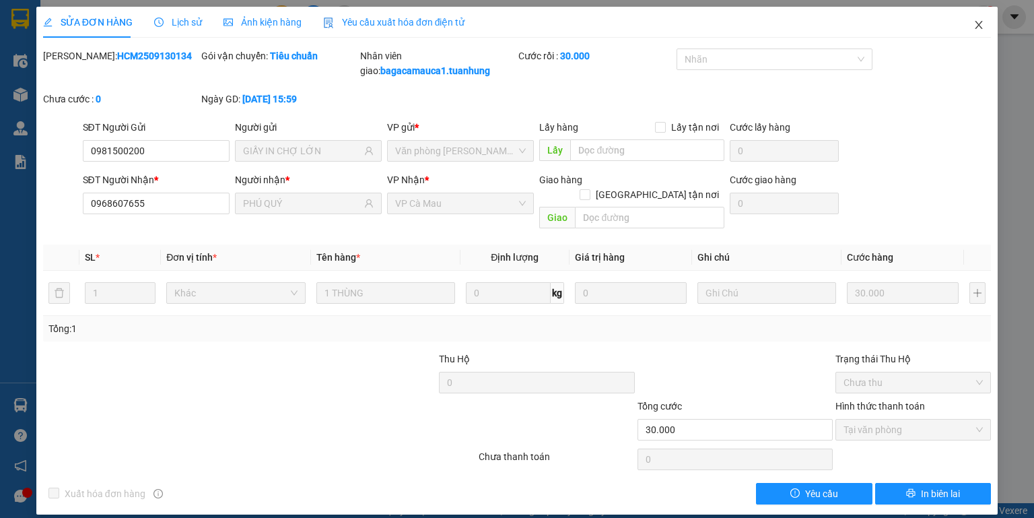
click at [969, 25] on span "Close" at bounding box center [979, 26] width 38 height 38
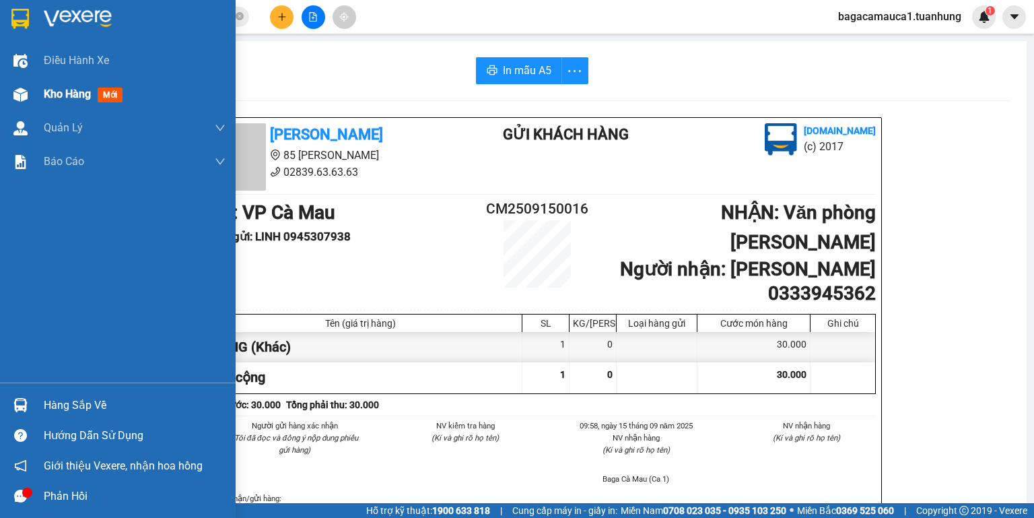
click at [20, 99] on img at bounding box center [20, 95] width 14 height 14
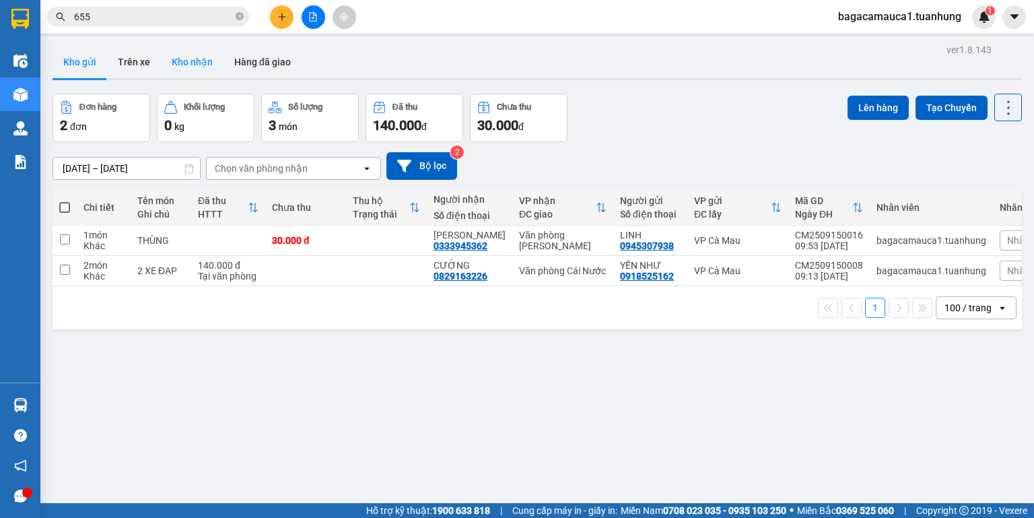
drag, startPoint x: 147, startPoint y: 48, endPoint x: 194, endPoint y: 59, distance: 48.5
click at [159, 50] on div "Kho gửi Trên xe Kho nhận Hàng đã giao" at bounding box center [538, 64] width 970 height 36
click at [194, 59] on button "Kho nhận" at bounding box center [192, 62] width 63 height 32
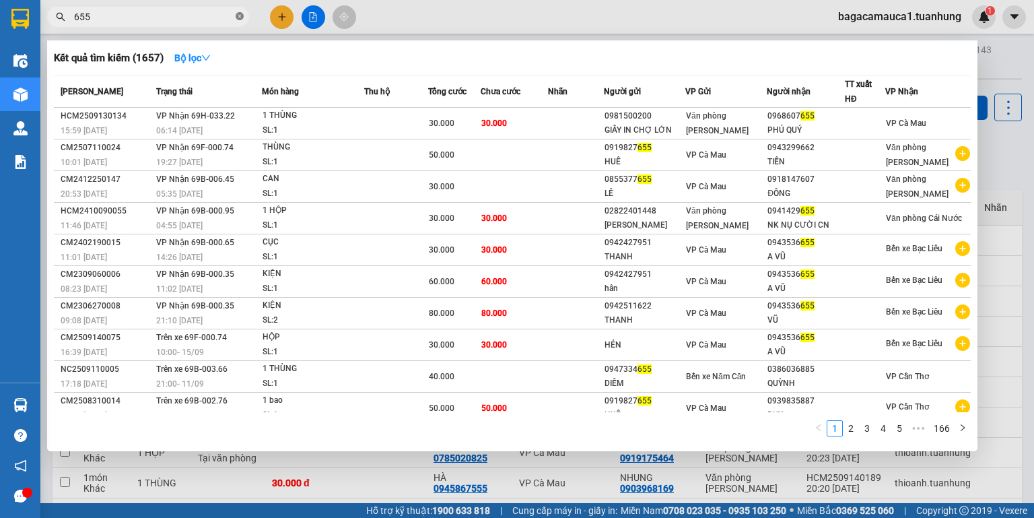
click at [242, 18] on icon "close-circle" at bounding box center [240, 16] width 8 height 8
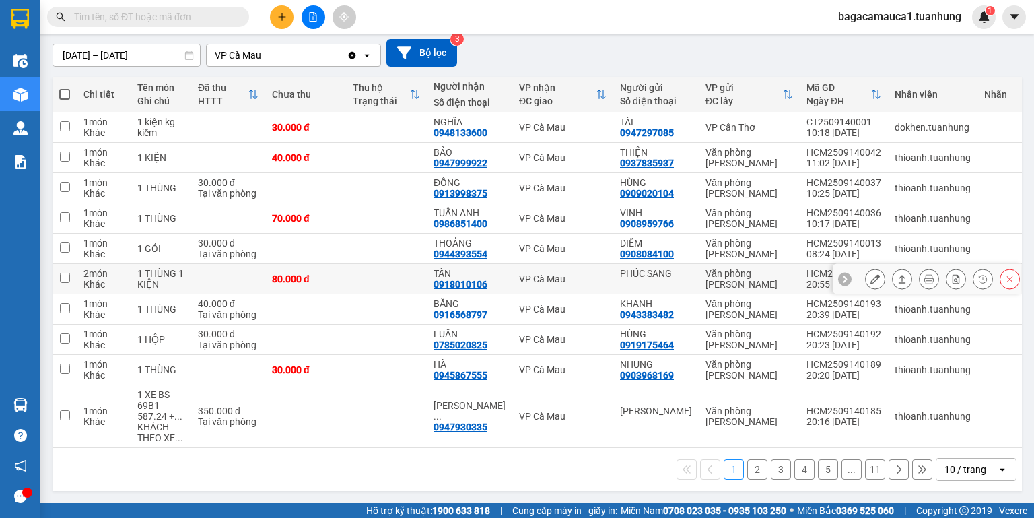
scroll to position [116, 0]
click at [894, 471] on icon at bounding box center [898, 469] width 9 height 9
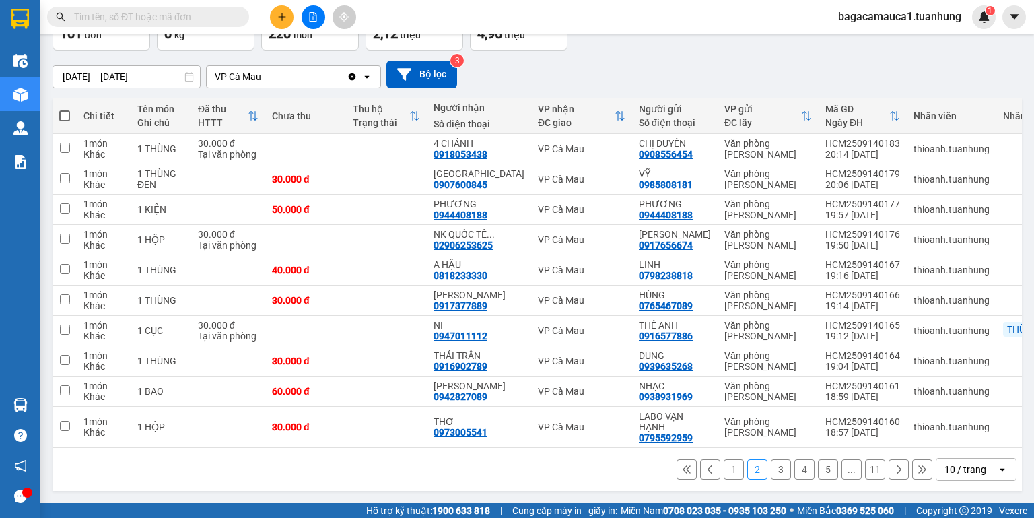
click at [896, 471] on button at bounding box center [899, 469] width 20 height 20
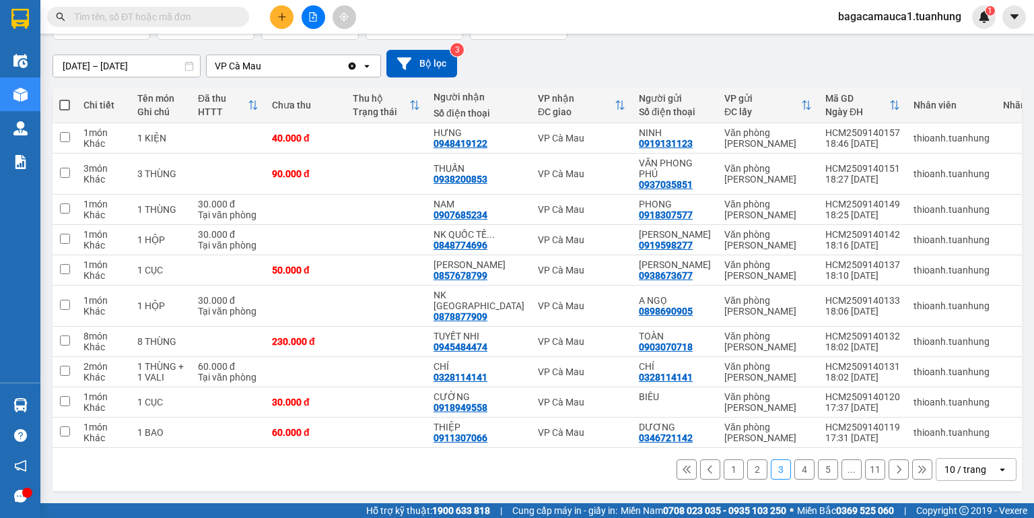
scroll to position [105, 0]
click at [896, 471] on button at bounding box center [899, 469] width 20 height 20
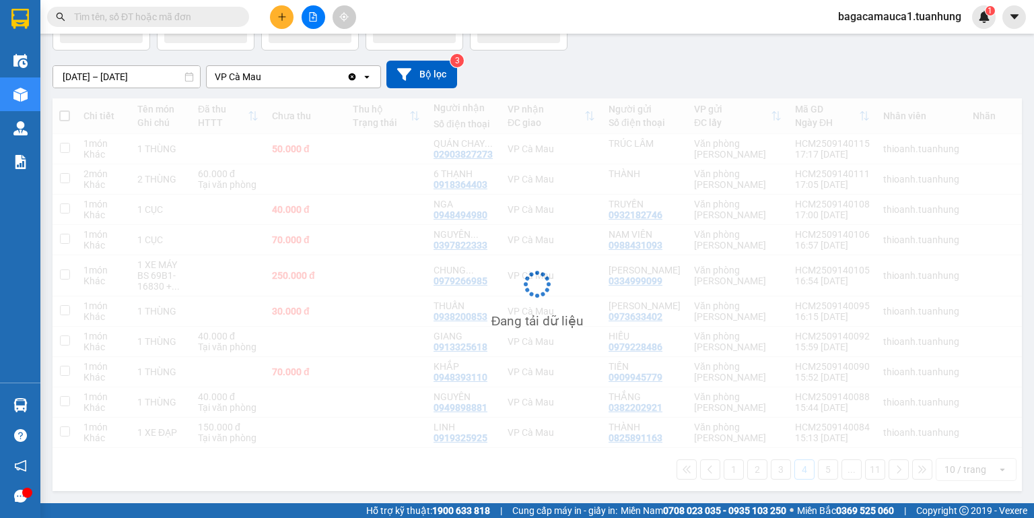
scroll to position [94, 0]
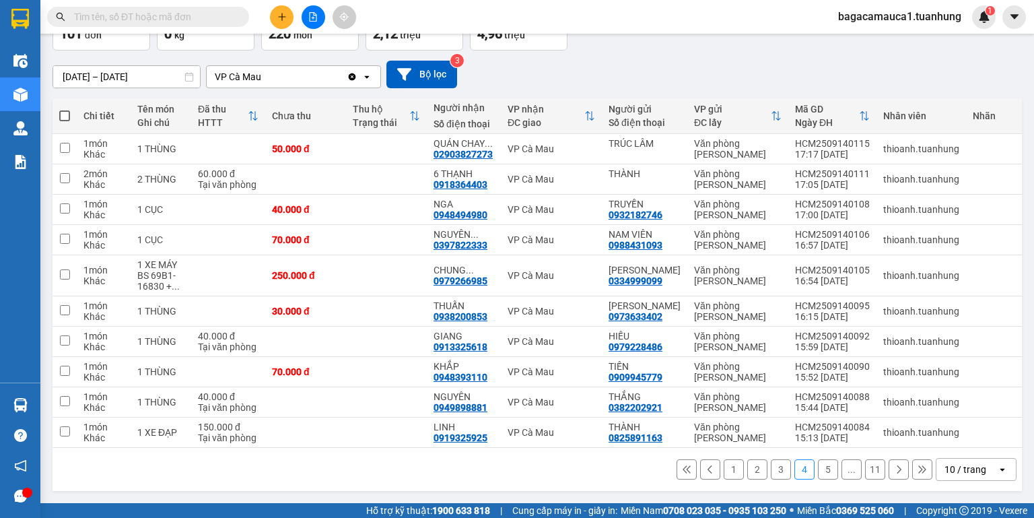
click at [896, 471] on button at bounding box center [899, 469] width 20 height 20
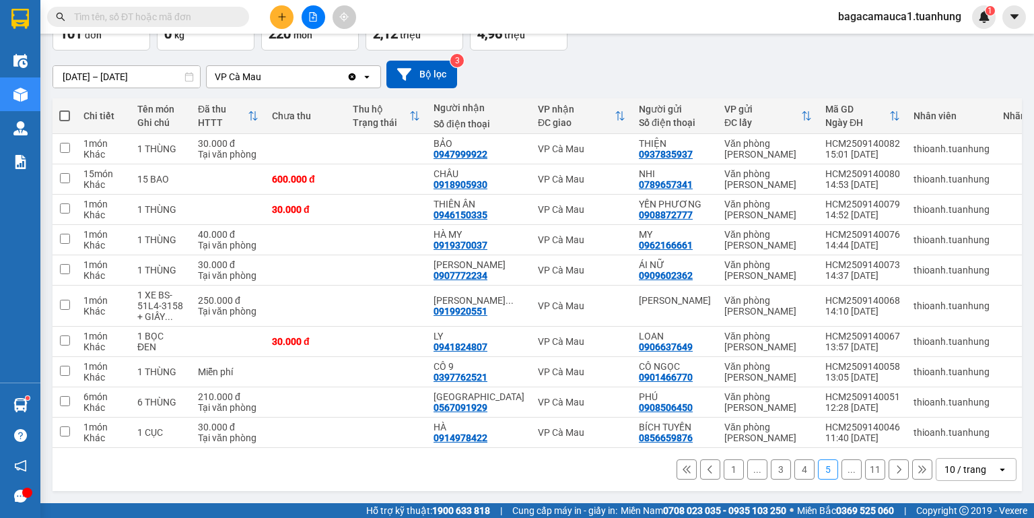
click at [889, 459] on button at bounding box center [899, 469] width 20 height 20
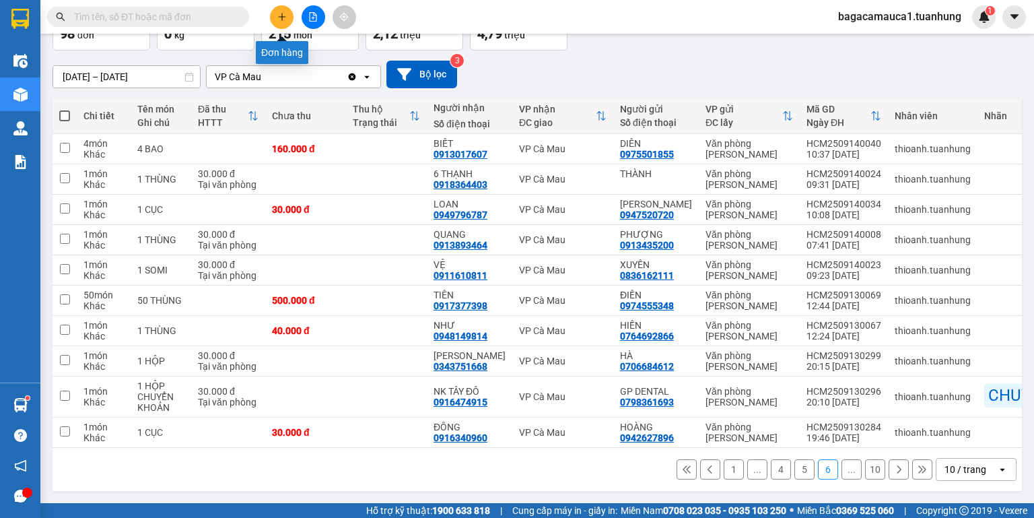
click at [276, 17] on button at bounding box center [282, 17] width 24 height 24
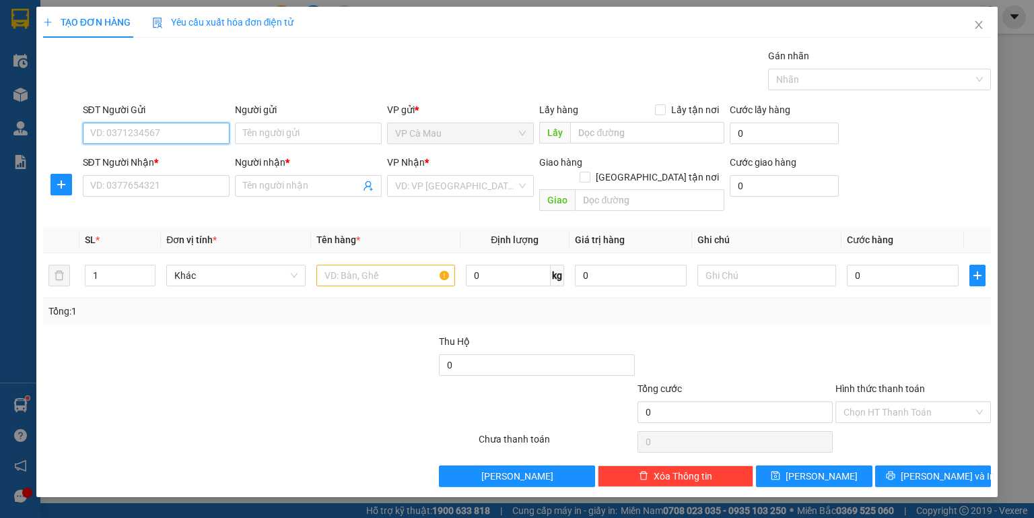
click at [183, 130] on input "SĐT Người Gửi" at bounding box center [156, 134] width 147 height 22
click at [166, 153] on div "0919541045 - VŨ" at bounding box center [156, 159] width 131 height 15
click at [145, 182] on input "SĐT Người Nhận *" at bounding box center [156, 186] width 147 height 22
click at [263, 191] on input "Người nhận *" at bounding box center [301, 185] width 117 height 15
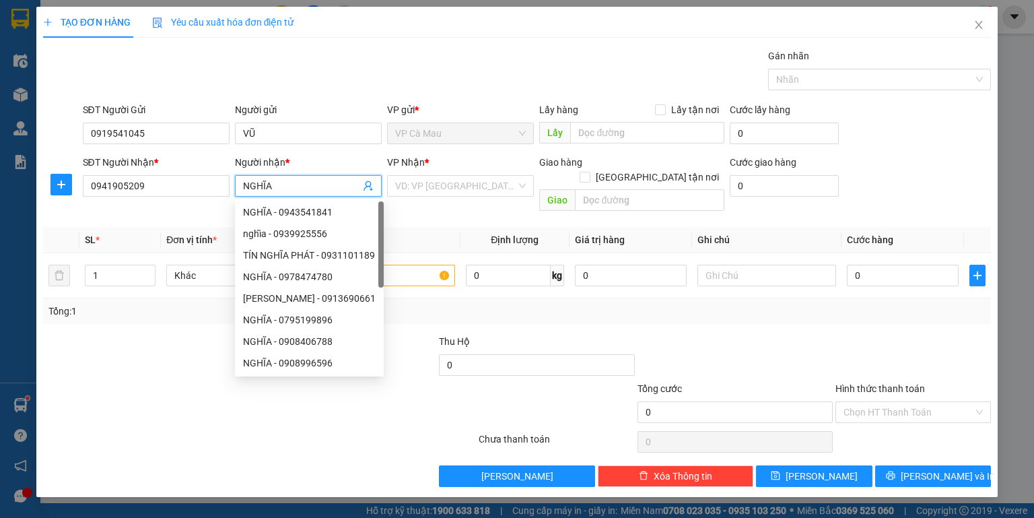
click at [102, 412] on div at bounding box center [180, 404] width 277 height 47
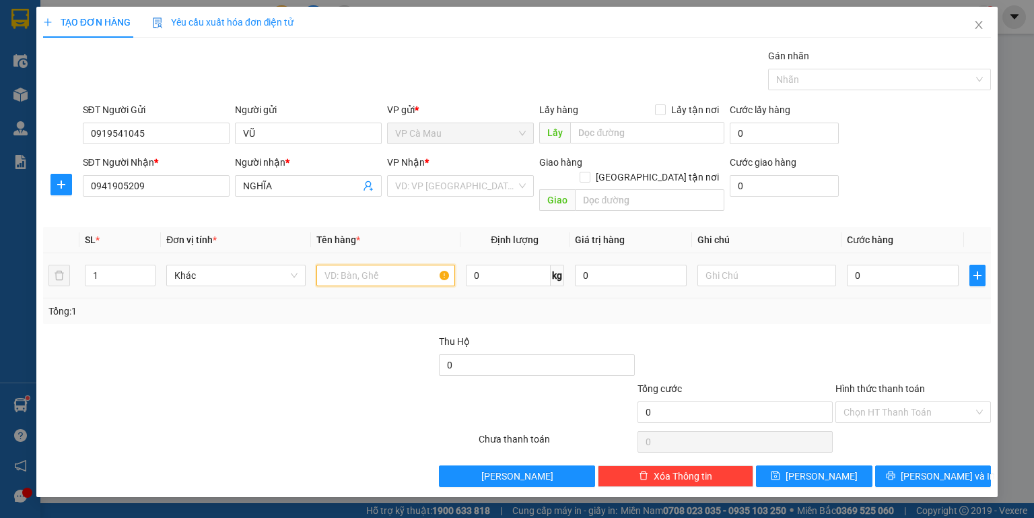
click at [356, 267] on input "text" at bounding box center [385, 276] width 139 height 22
click at [852, 265] on input "0" at bounding box center [903, 276] width 112 height 22
click at [469, 190] on input "search" at bounding box center [455, 186] width 121 height 20
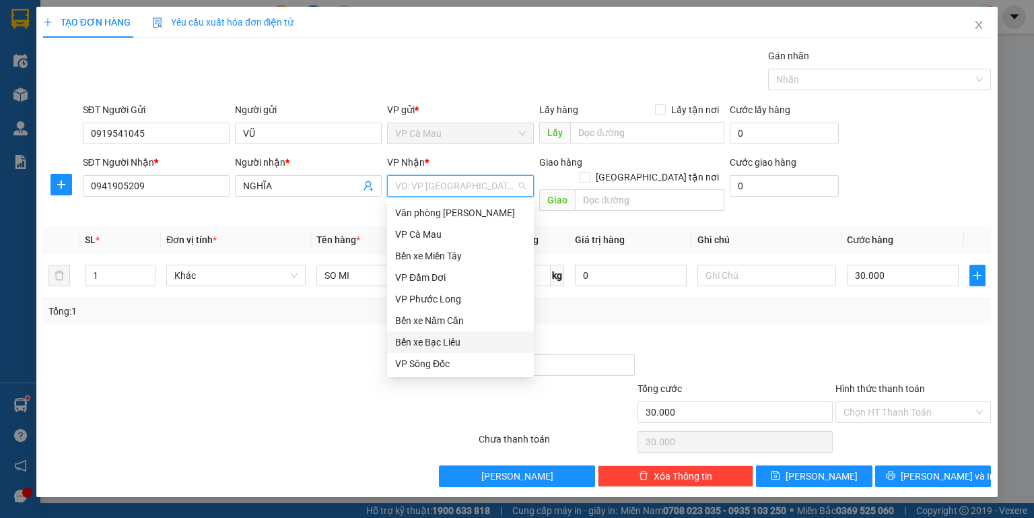
click at [460, 342] on div "Bến xe Bạc Liêu" at bounding box center [460, 342] width 131 height 15
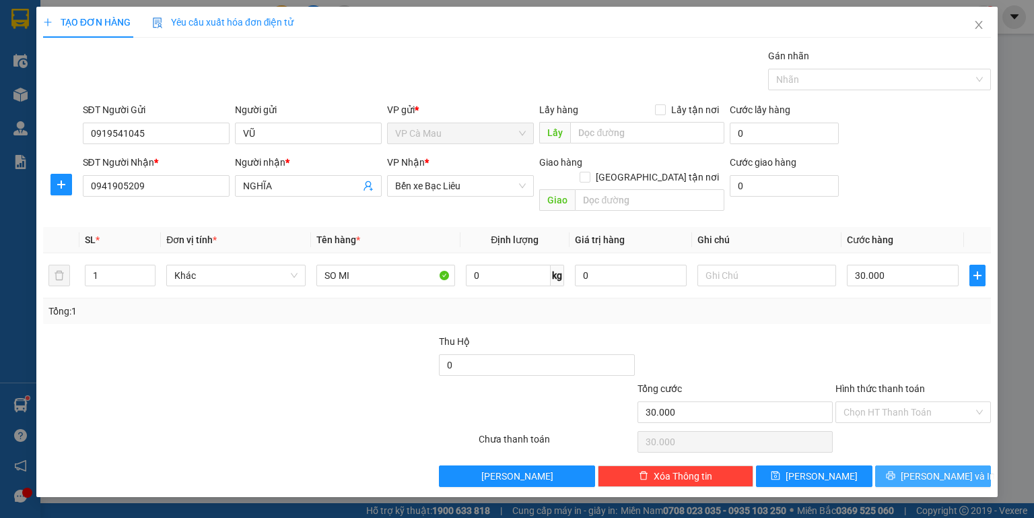
click at [964, 465] on button "[PERSON_NAME] và In" at bounding box center [933, 476] width 116 height 22
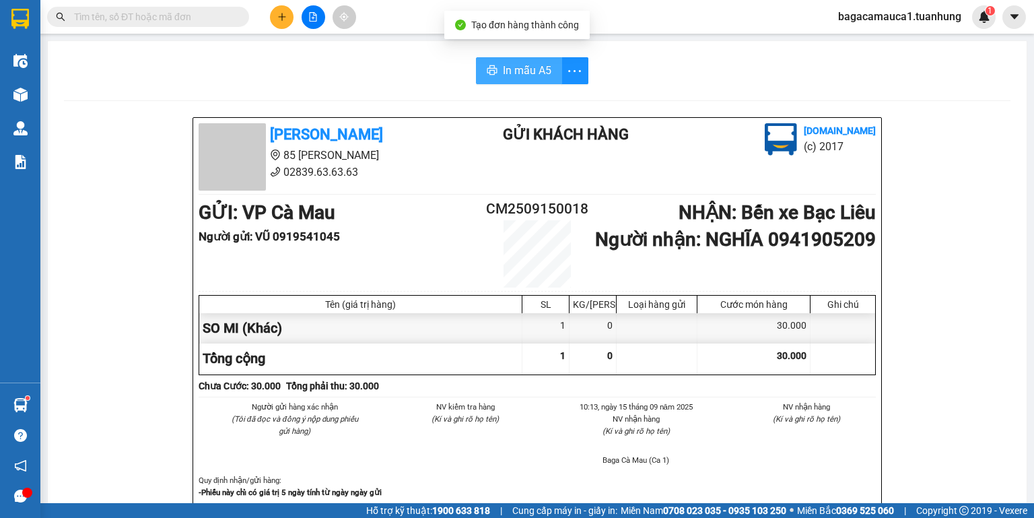
click at [520, 78] on span "In mẫu A5" at bounding box center [527, 70] width 48 height 17
click at [144, 22] on input "text" at bounding box center [153, 16] width 159 height 15
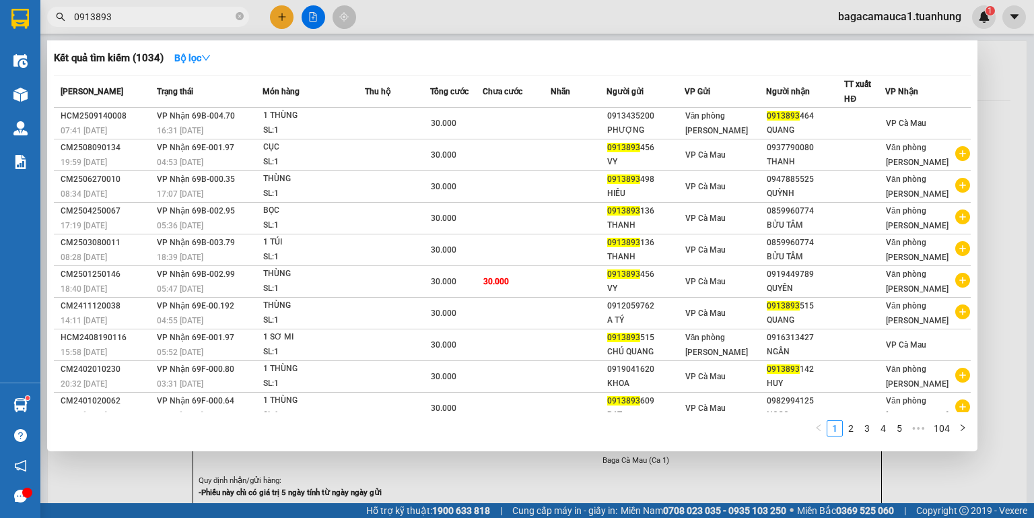
click at [323, 121] on div "1 THÙNG" at bounding box center [313, 115] width 101 height 15
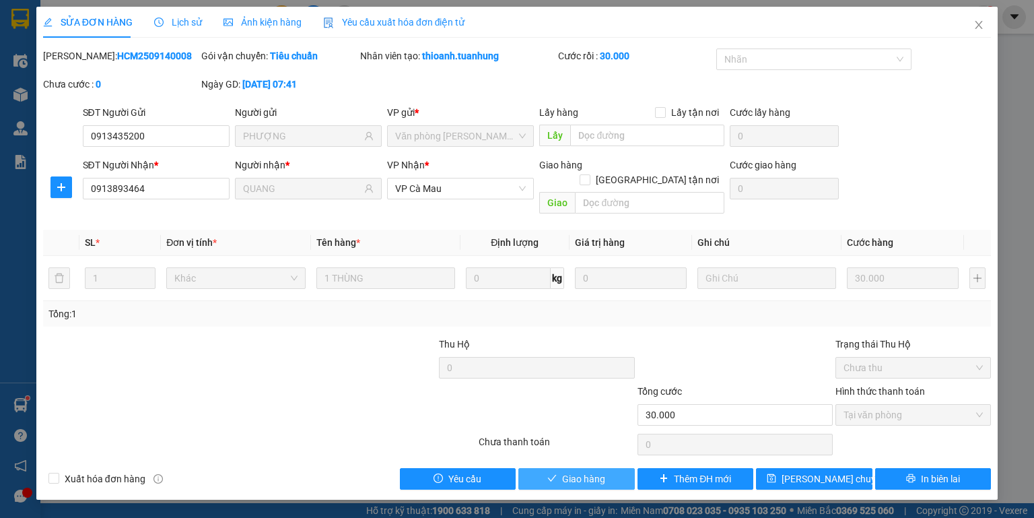
click at [611, 468] on button "Giao hàng" at bounding box center [576, 479] width 116 height 22
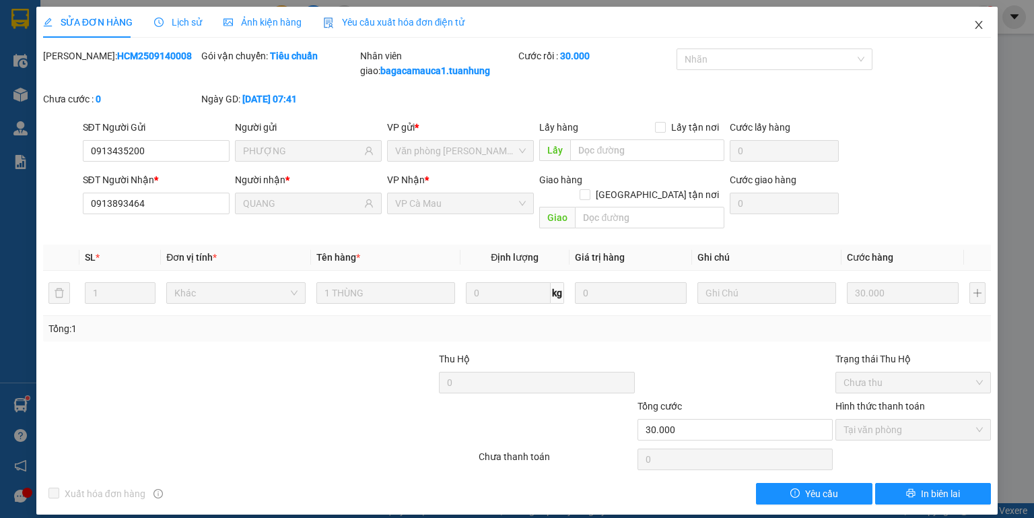
click at [980, 21] on icon "close" at bounding box center [979, 25] width 11 height 11
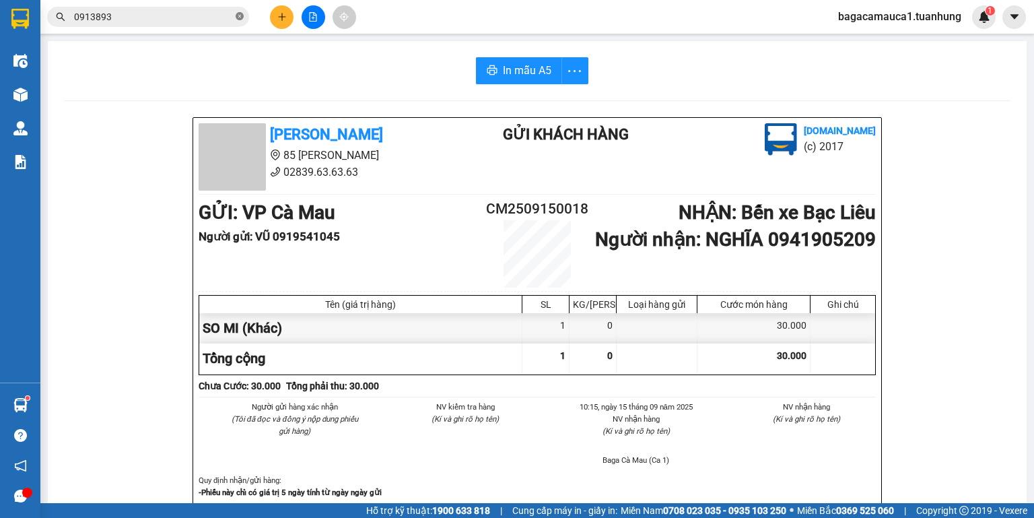
click at [240, 18] on icon "close-circle" at bounding box center [240, 16] width 8 height 8
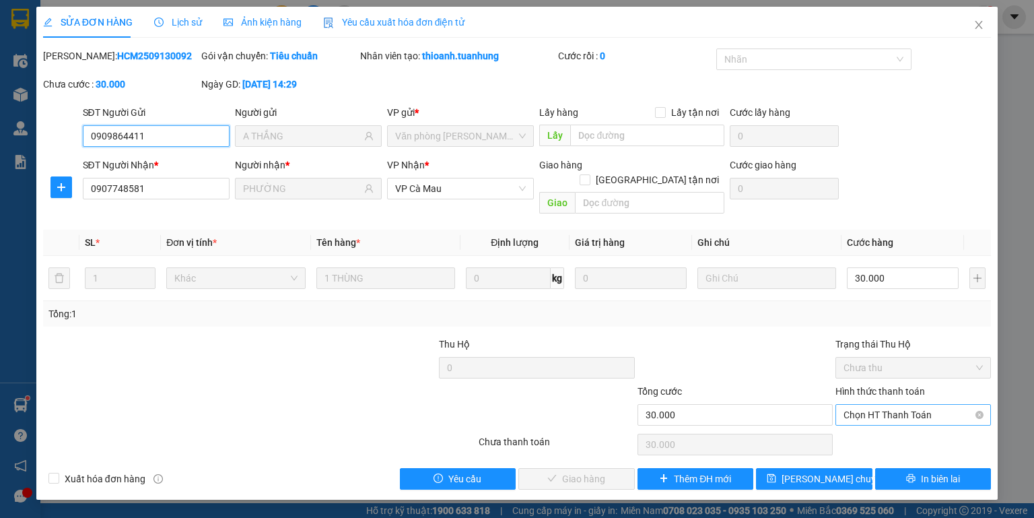
click at [858, 405] on span "Chọn HT Thanh Toán" at bounding box center [913, 415] width 139 height 20
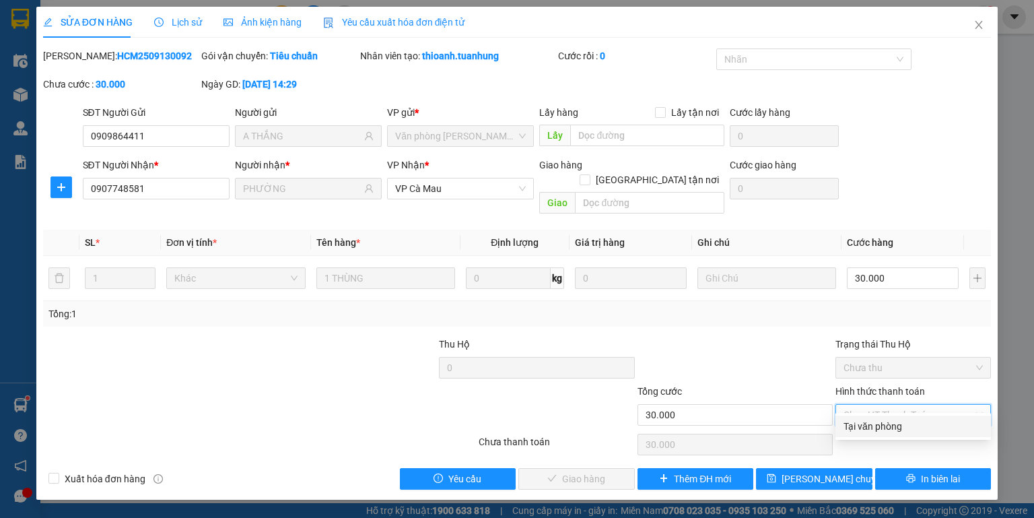
click at [864, 424] on div "Tại văn phòng" at bounding box center [913, 426] width 139 height 15
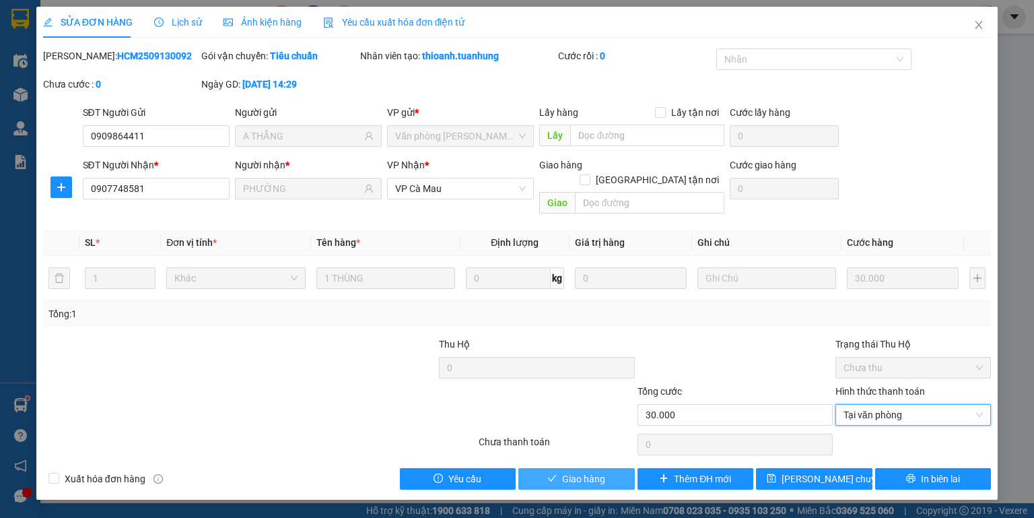
drag, startPoint x: 580, startPoint y: 469, endPoint x: 501, endPoint y: 448, distance: 82.0
click at [580, 471] on span "Giao hàng" at bounding box center [583, 478] width 43 height 15
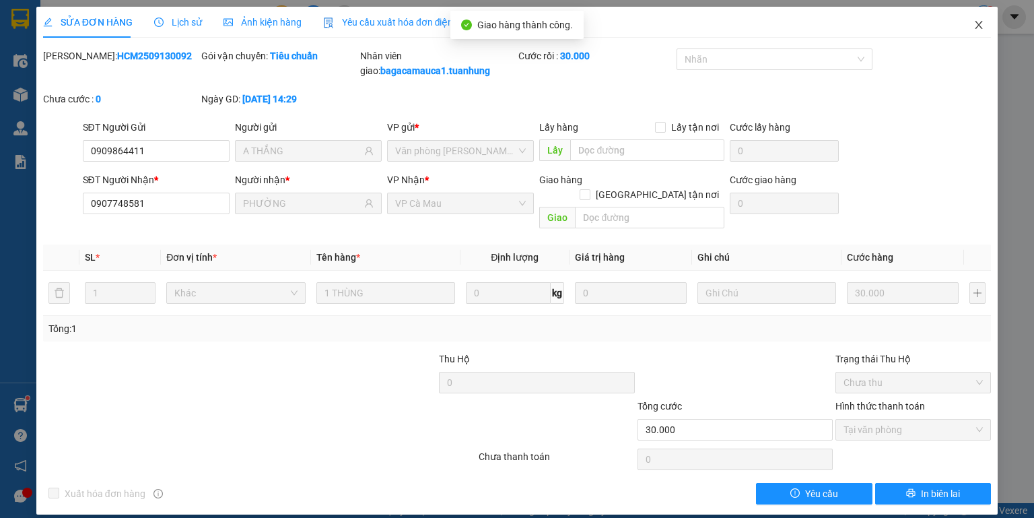
click at [976, 22] on icon "close" at bounding box center [979, 25] width 11 height 11
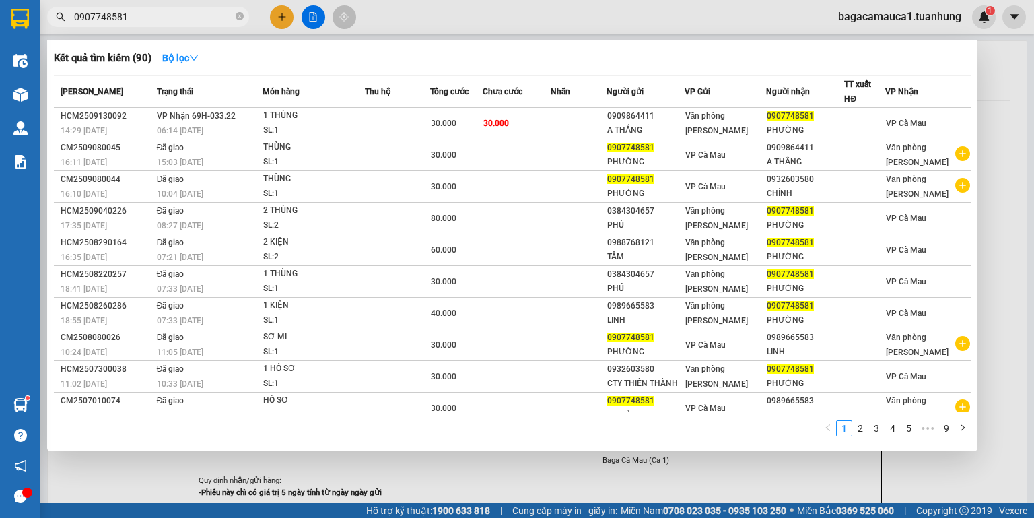
click at [147, 18] on input "0907748581" at bounding box center [153, 16] width 159 height 15
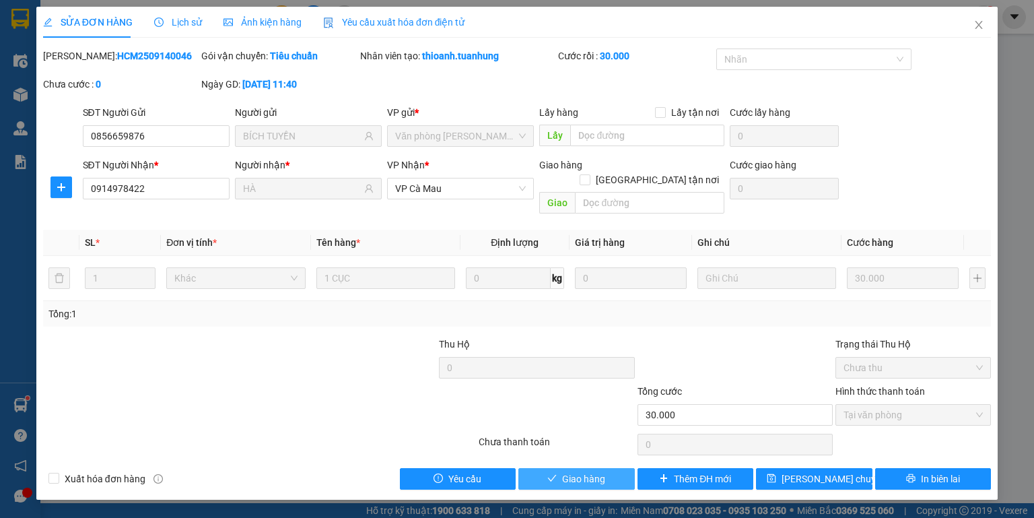
click at [552, 468] on button "Giao hàng" at bounding box center [576, 479] width 116 height 22
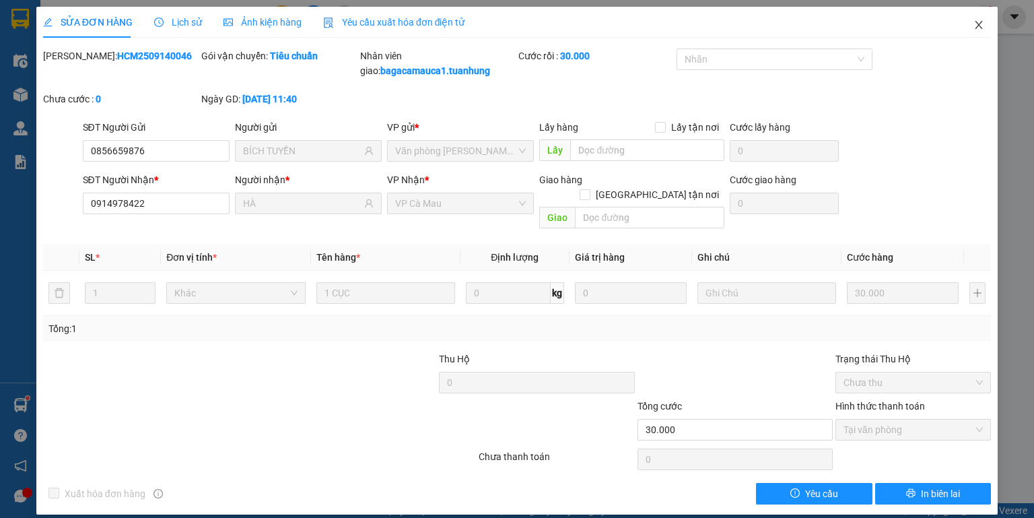
click at [974, 27] on icon "close" at bounding box center [979, 25] width 11 height 11
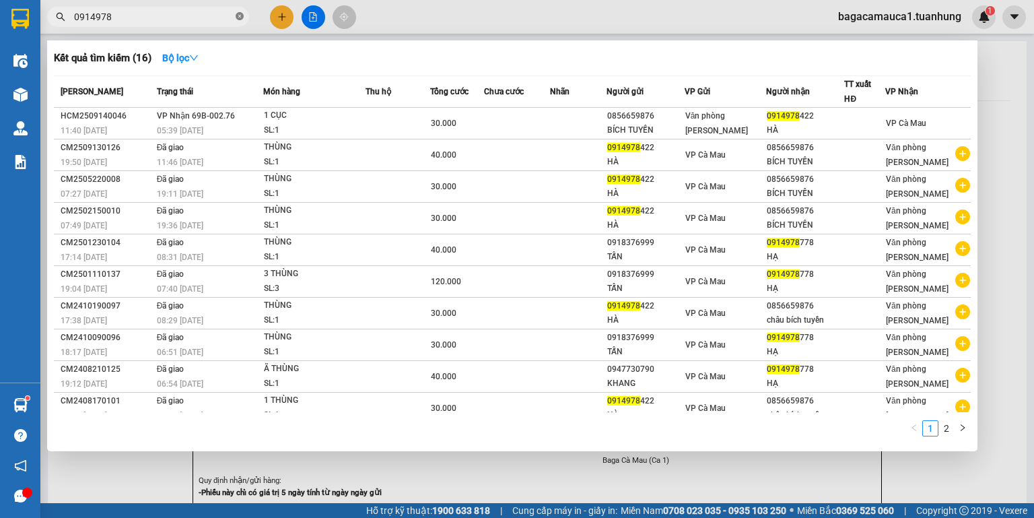
click at [239, 22] on span at bounding box center [240, 17] width 8 height 13
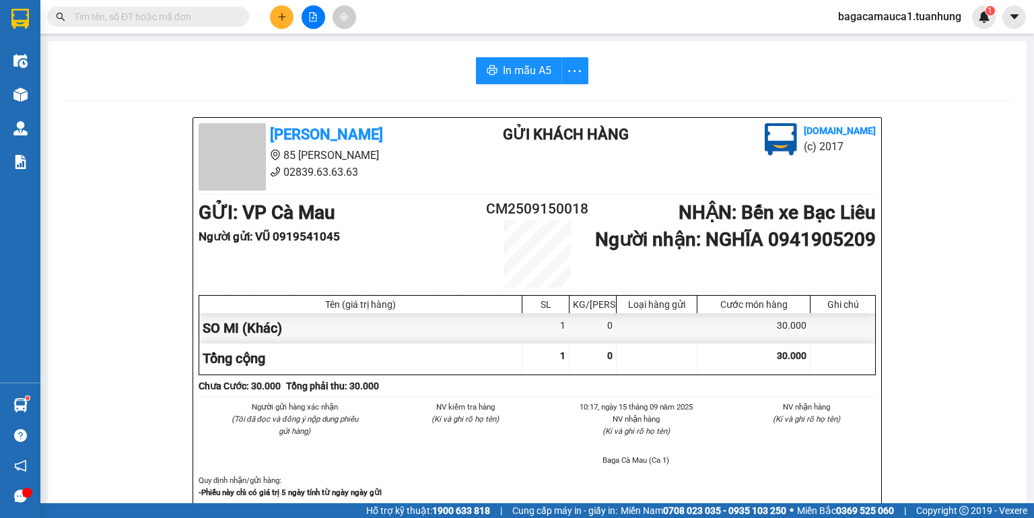
click at [120, 21] on input "text" at bounding box center [153, 16] width 159 height 15
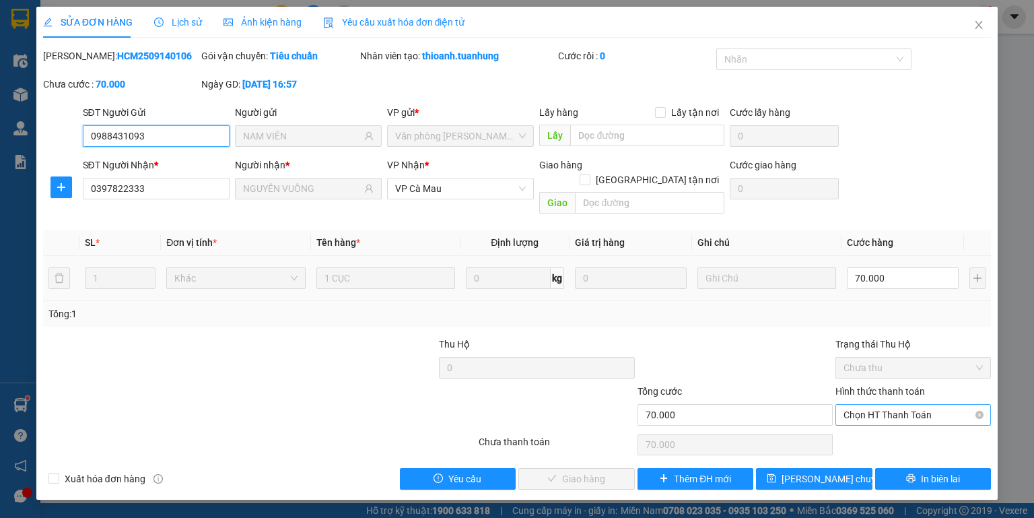
click at [881, 405] on span "Chọn HT Thanh Toán" at bounding box center [913, 415] width 139 height 20
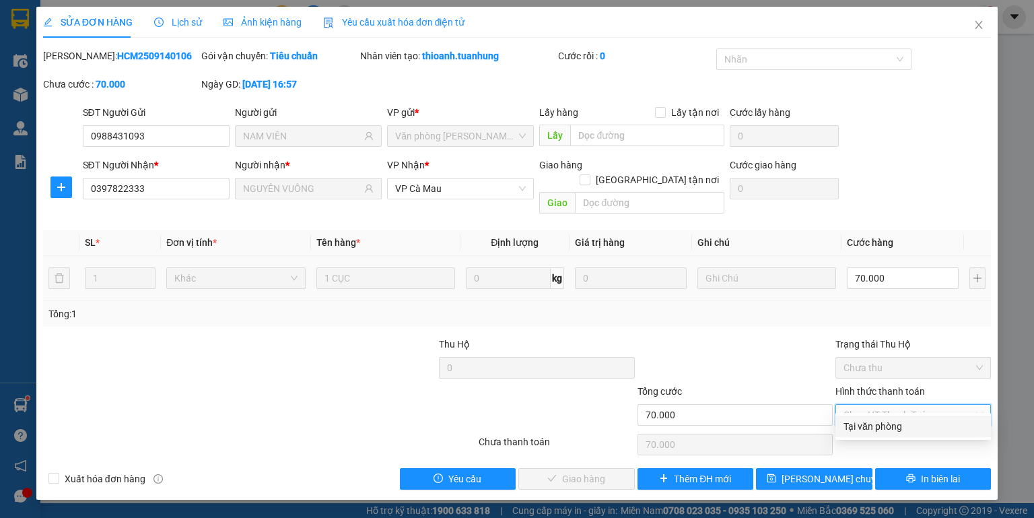
drag, startPoint x: 881, startPoint y: 422, endPoint x: 766, endPoint y: 479, distance: 128.9
click at [881, 422] on div "Tại văn phòng" at bounding box center [913, 426] width 139 height 15
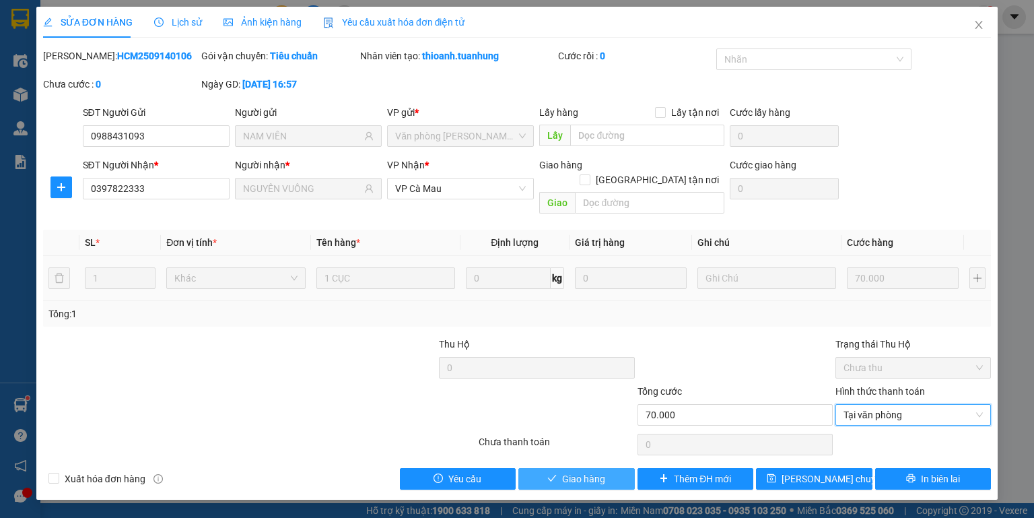
click at [566, 471] on span "Giao hàng" at bounding box center [583, 478] width 43 height 15
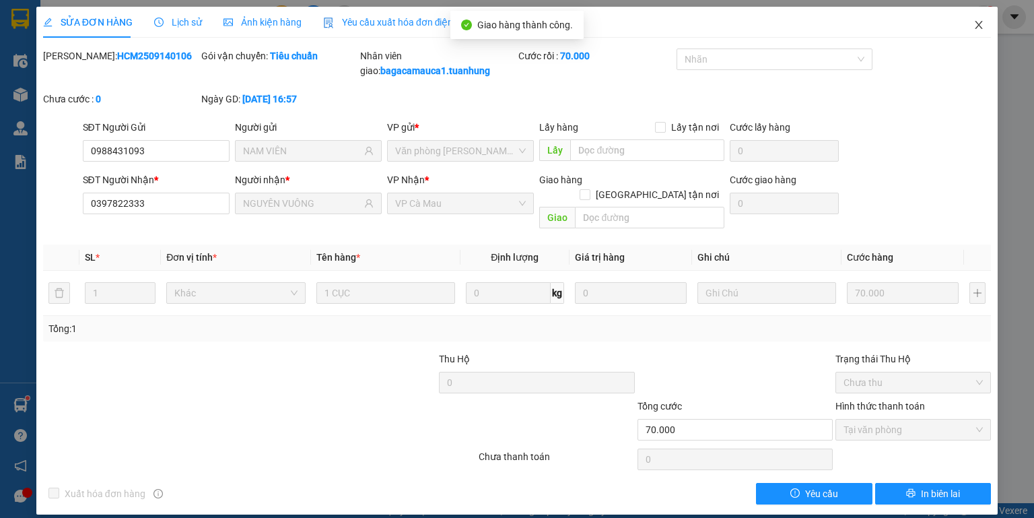
click at [979, 23] on icon "close" at bounding box center [979, 25] width 11 height 11
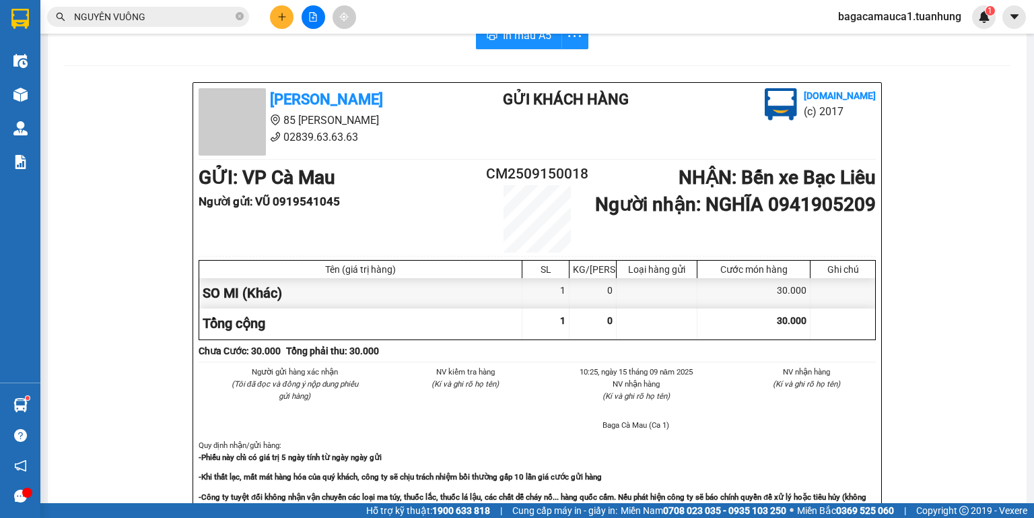
scroll to position [54, 0]
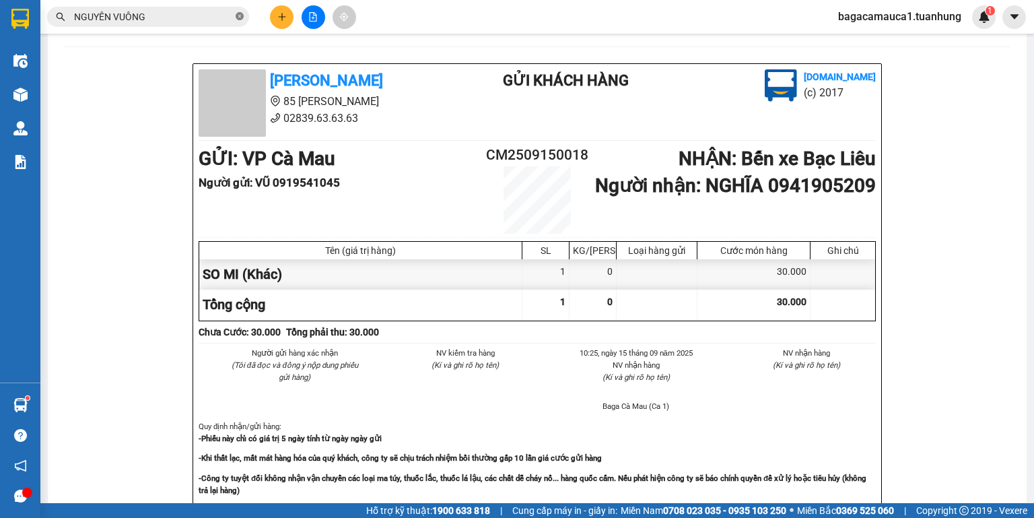
click at [240, 13] on icon "close-circle" at bounding box center [240, 16] width 8 height 8
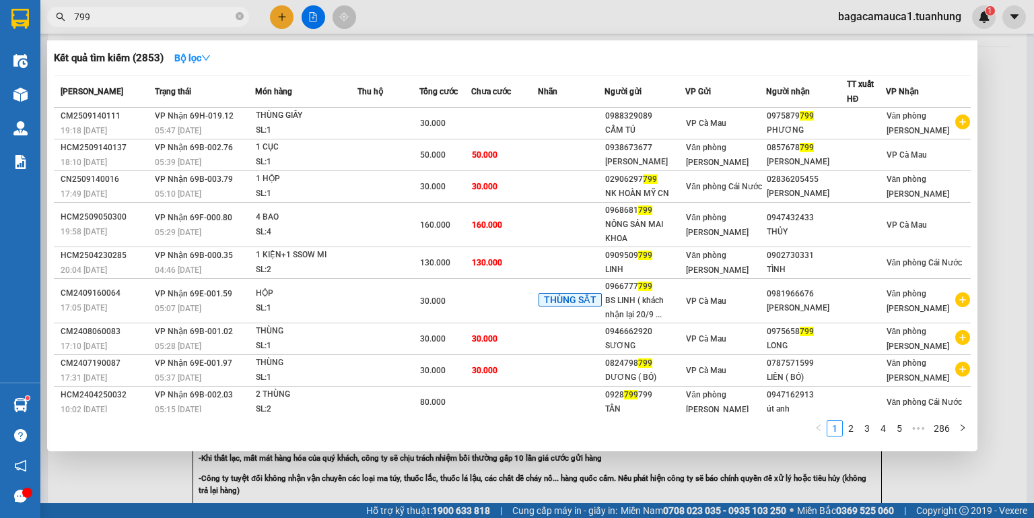
click at [537, 156] on td "50.000" at bounding box center [504, 155] width 67 height 32
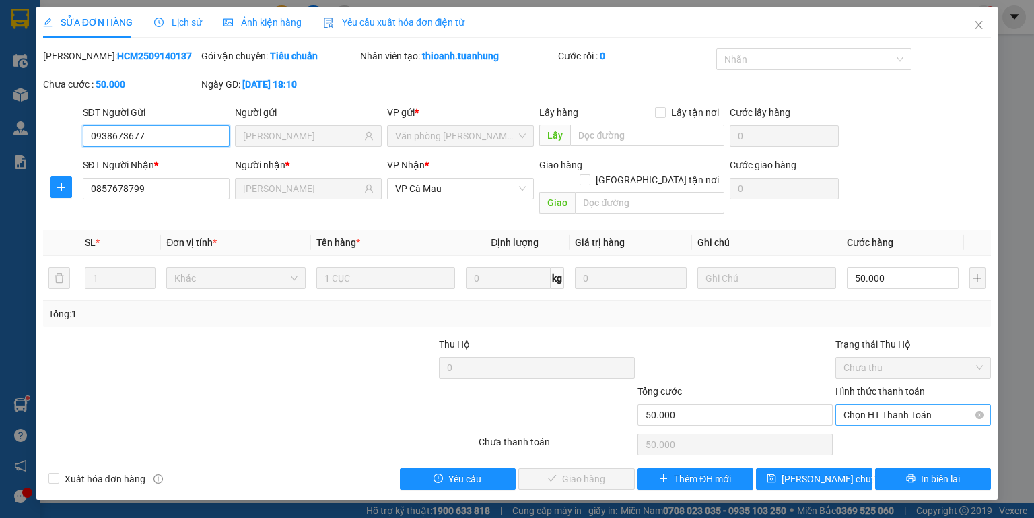
click at [898, 405] on span "Chọn HT Thanh Toán" at bounding box center [913, 415] width 139 height 20
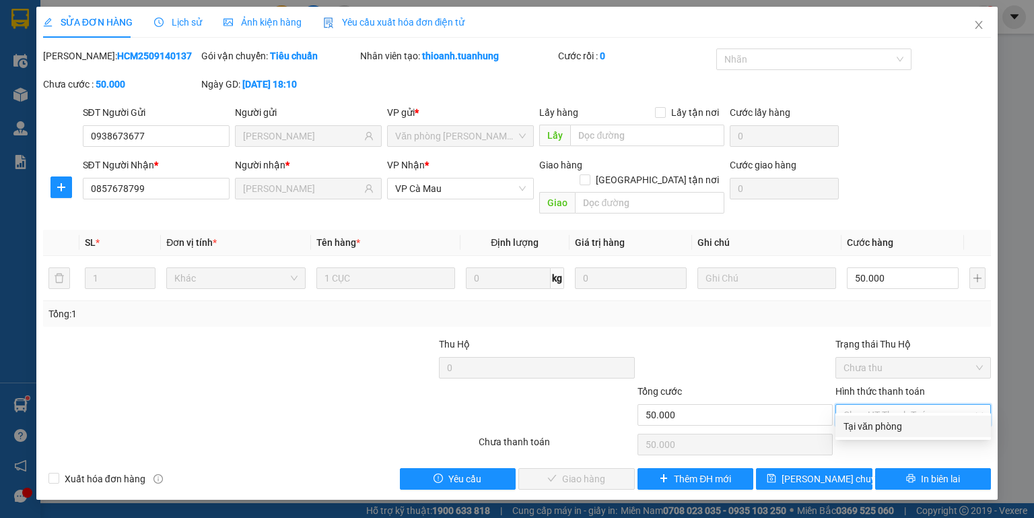
click at [875, 424] on div "Tại văn phòng" at bounding box center [913, 426] width 139 height 15
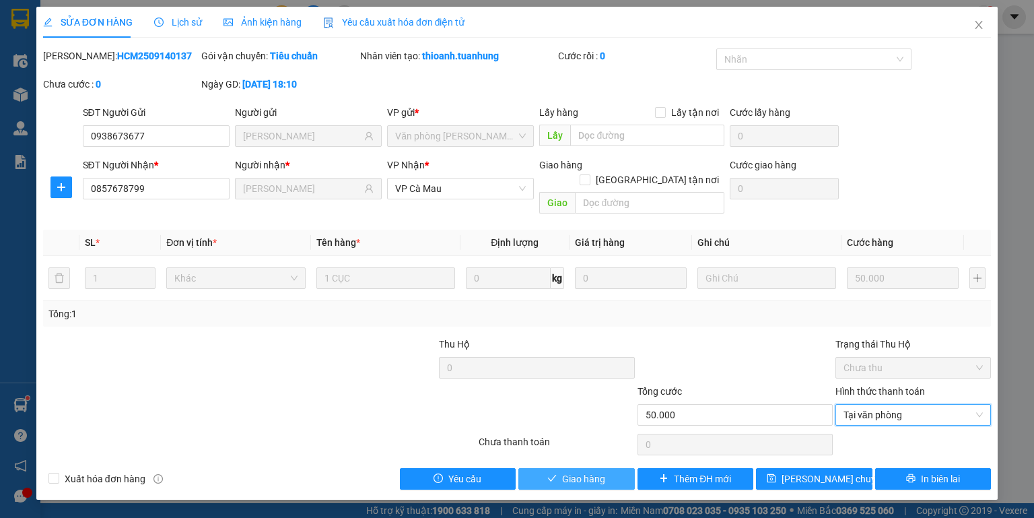
click at [564, 471] on span "Giao hàng" at bounding box center [583, 478] width 43 height 15
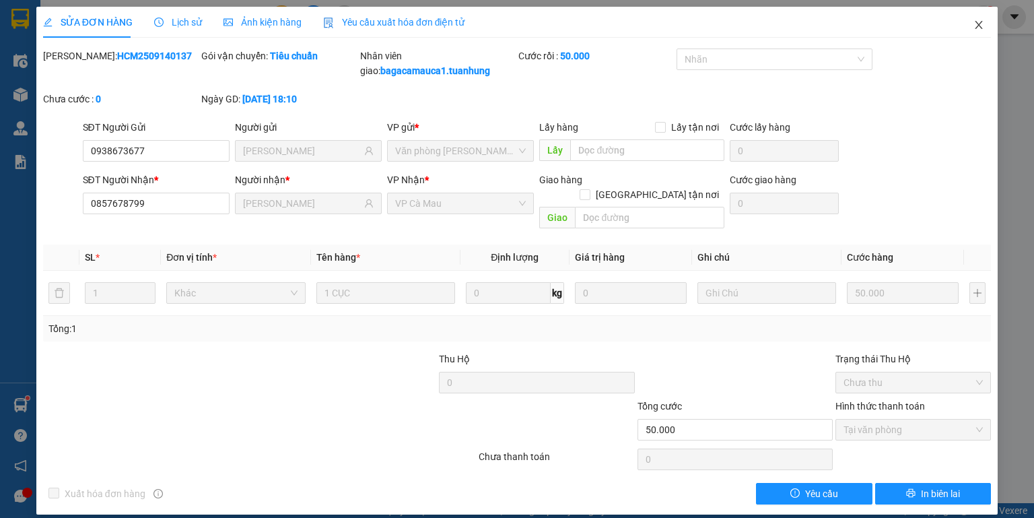
click at [978, 26] on icon "close" at bounding box center [979, 25] width 11 height 11
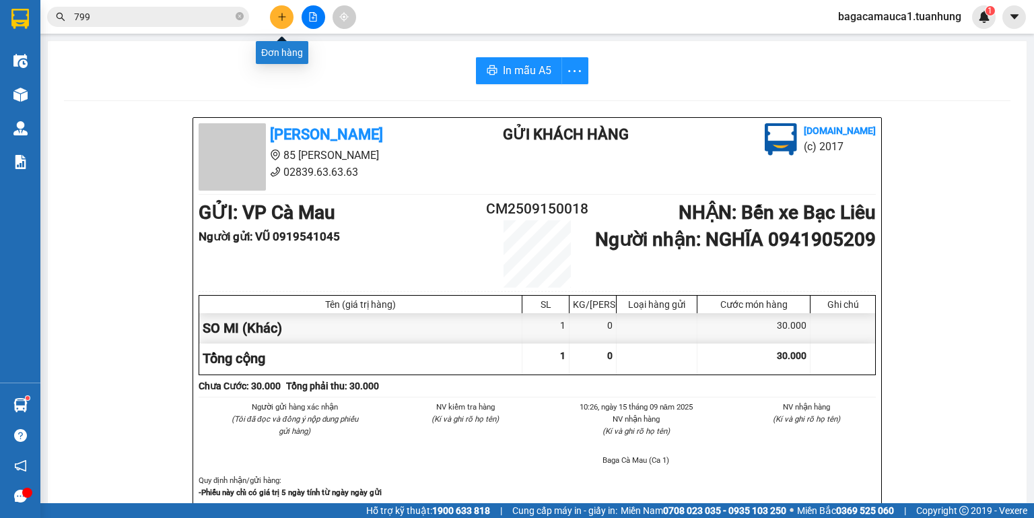
click at [283, 17] on icon "plus" at bounding box center [281, 16] width 9 height 9
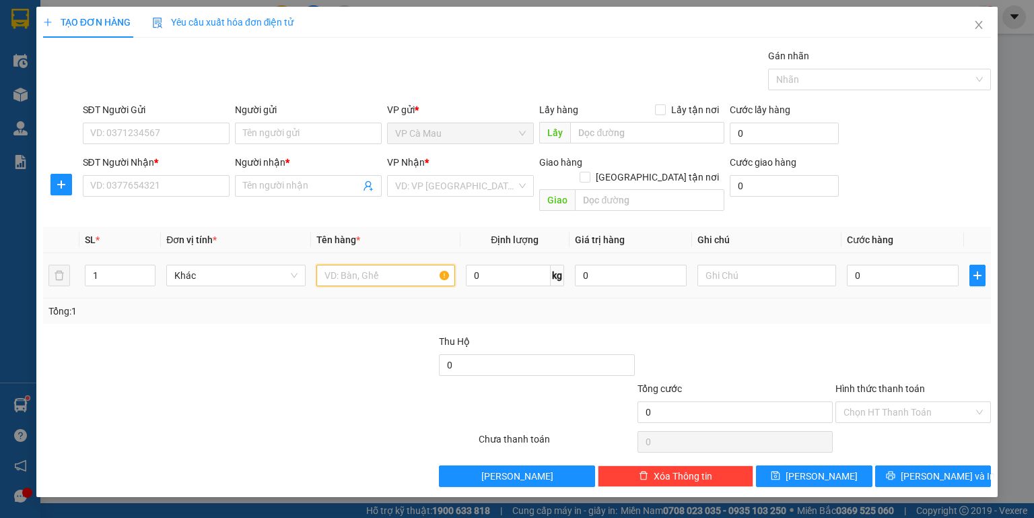
click at [369, 265] on input "text" at bounding box center [385, 276] width 139 height 22
click at [895, 265] on input "0" at bounding box center [903, 276] width 112 height 22
drag, startPoint x: 369, startPoint y: 259, endPoint x: 117, endPoint y: 329, distance: 261.4
click at [119, 329] on div "Transit Pickup Surcharge Ids Transit Deliver Surcharge Ids Transit Deliver Surc…" at bounding box center [517, 267] width 948 height 438
click at [261, 181] on input "Người nhận *" at bounding box center [301, 185] width 117 height 15
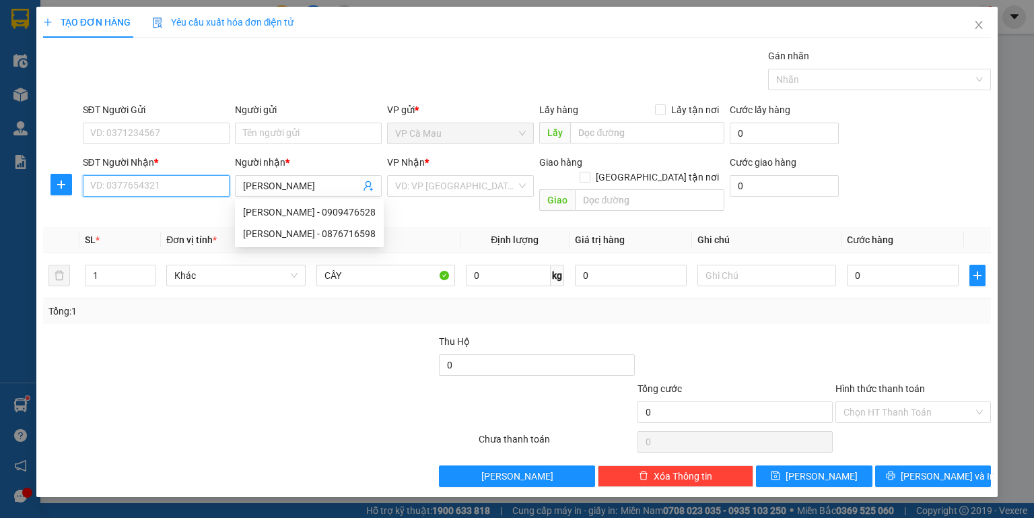
click at [201, 189] on input "SĐT Người Nhận *" at bounding box center [156, 186] width 147 height 22
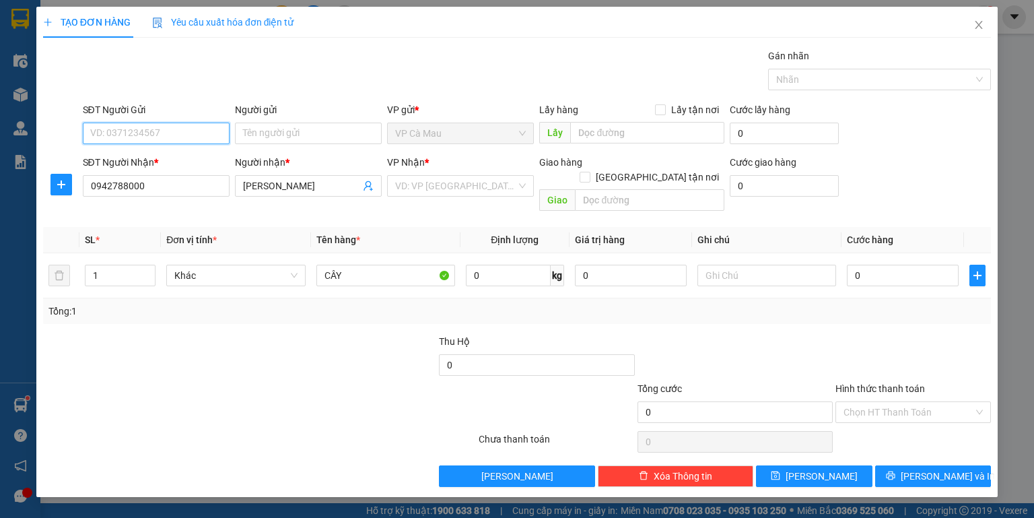
click at [191, 135] on input "SĐT Người Gửi" at bounding box center [156, 134] width 147 height 22
click at [267, 134] on input "Người gửi" at bounding box center [308, 134] width 147 height 22
click at [433, 183] on input "search" at bounding box center [455, 186] width 121 height 20
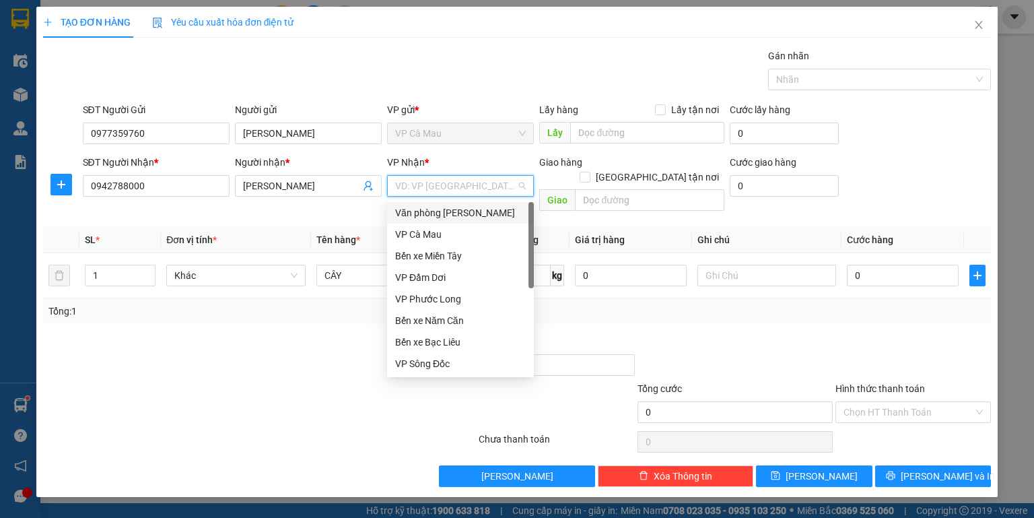
scroll to position [86, 0]
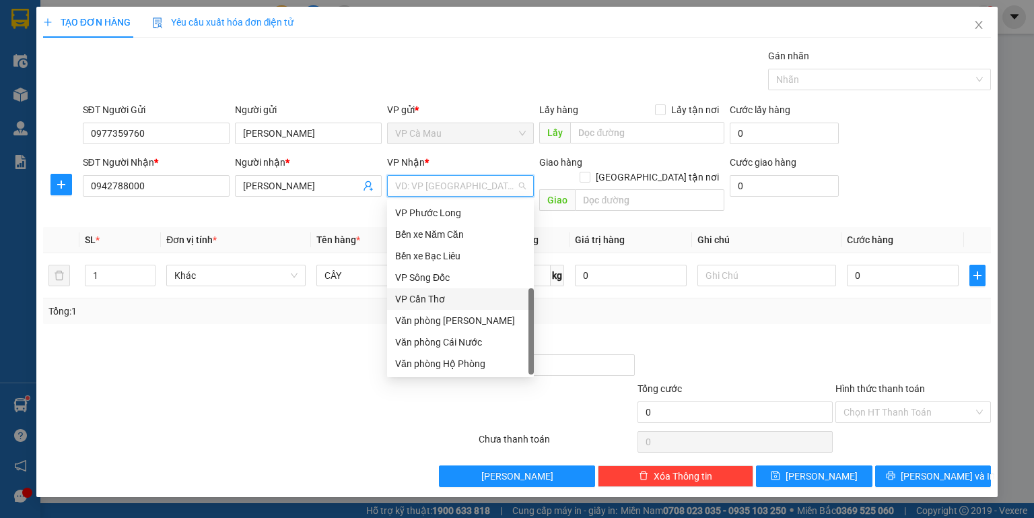
click at [433, 296] on div "VP Cần Thơ" at bounding box center [460, 299] width 131 height 15
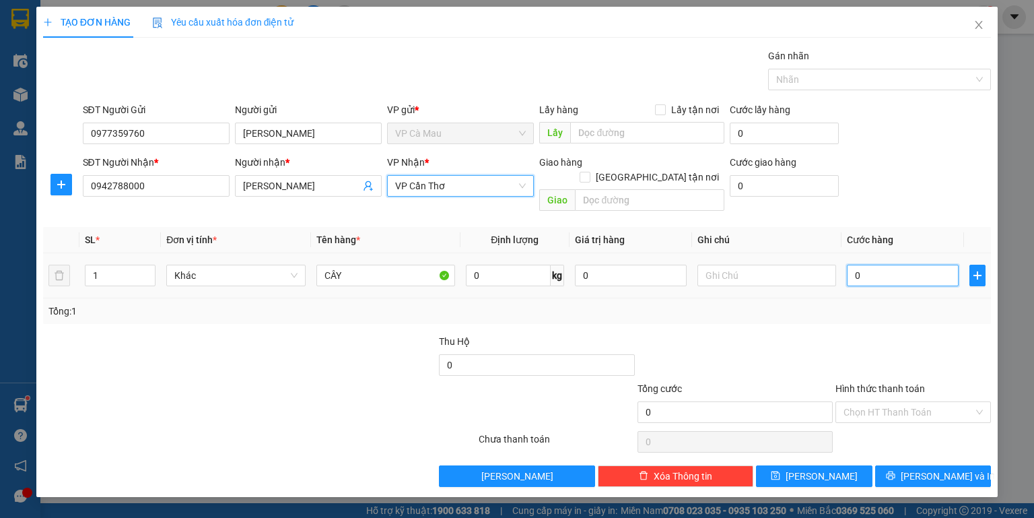
click at [861, 265] on input "0" at bounding box center [903, 276] width 112 height 22
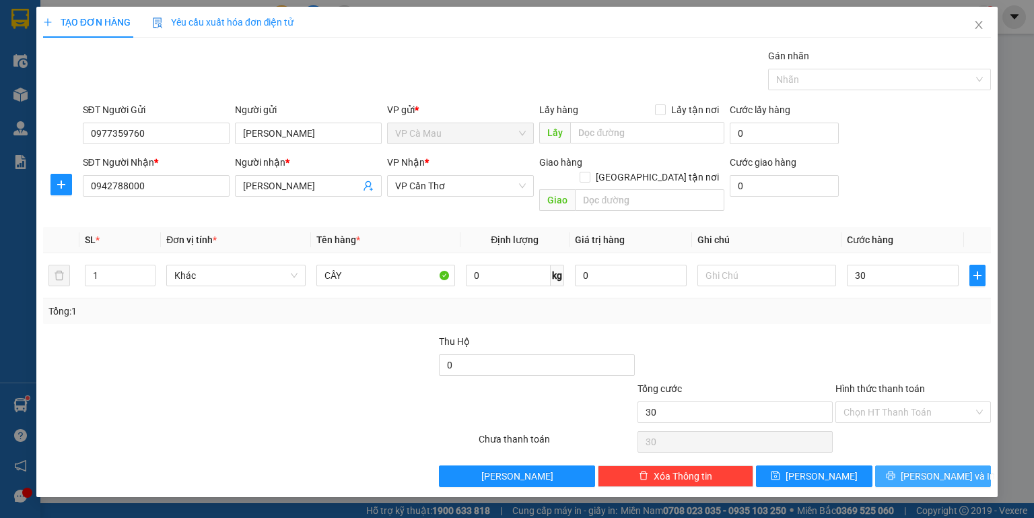
click at [904, 465] on button "[PERSON_NAME] và In" at bounding box center [933, 476] width 116 height 22
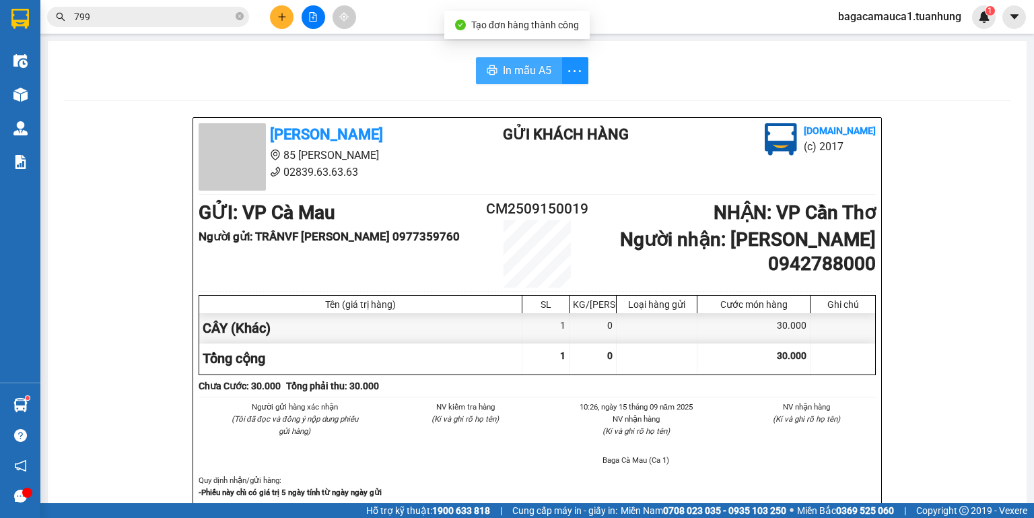
click at [520, 73] on span "In mẫu A5" at bounding box center [527, 70] width 48 height 17
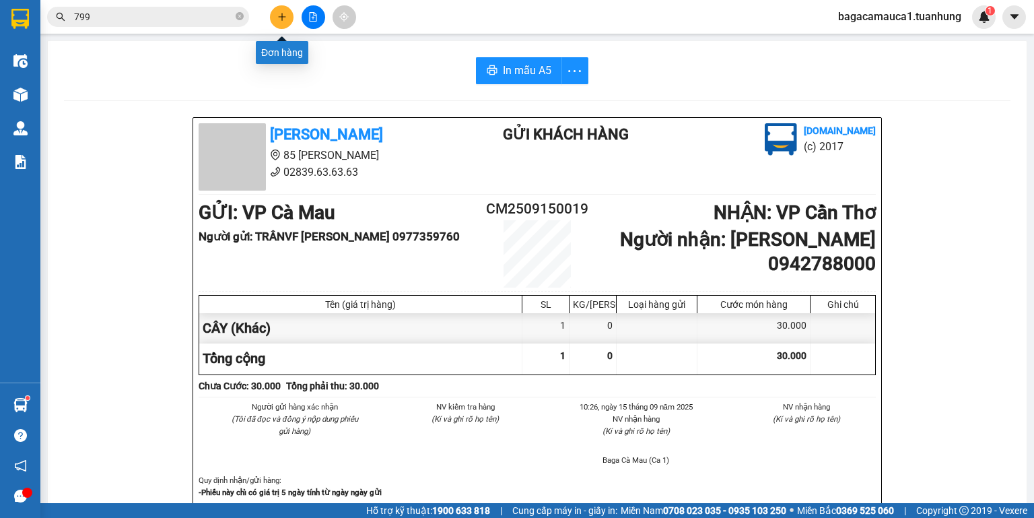
click at [277, 14] on icon "plus" at bounding box center [281, 16] width 9 height 9
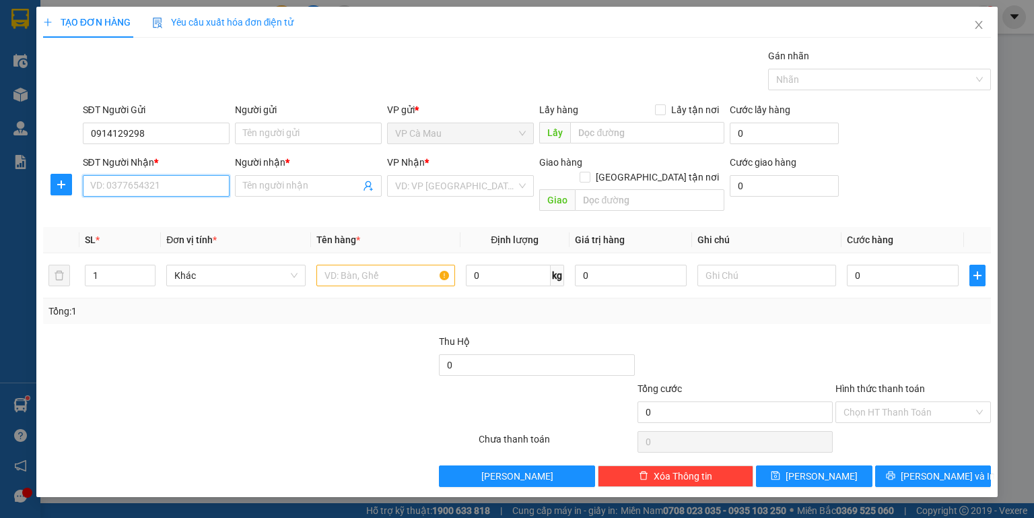
click at [167, 190] on input "SĐT Người Nhận *" at bounding box center [156, 186] width 147 height 22
click at [154, 140] on input "0914129298" at bounding box center [156, 134] width 147 height 22
click at [130, 132] on input "0914129298" at bounding box center [156, 134] width 147 height 22
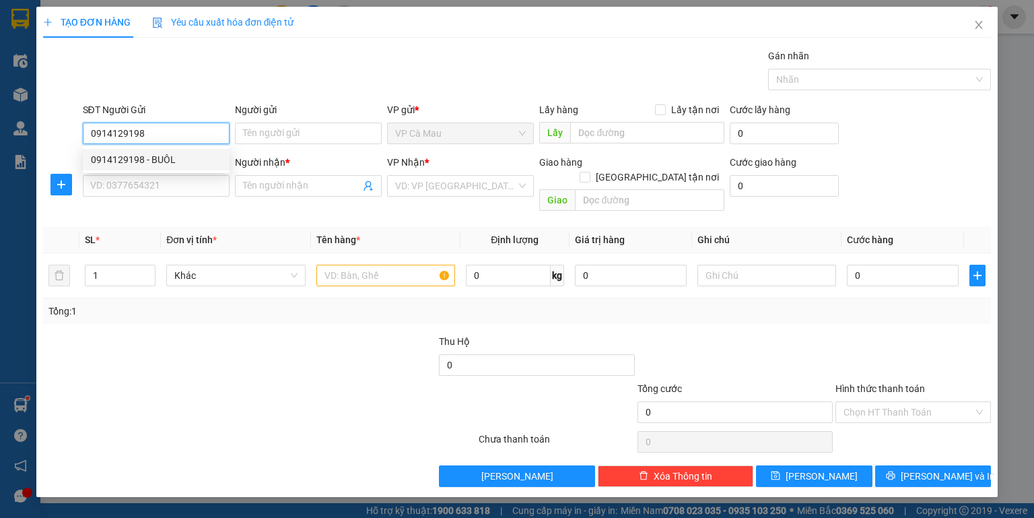
click at [163, 159] on div "0914129198 - BUÔL" at bounding box center [156, 159] width 131 height 15
click at [148, 175] on input "SĐT Người Nhận *" at bounding box center [156, 186] width 147 height 22
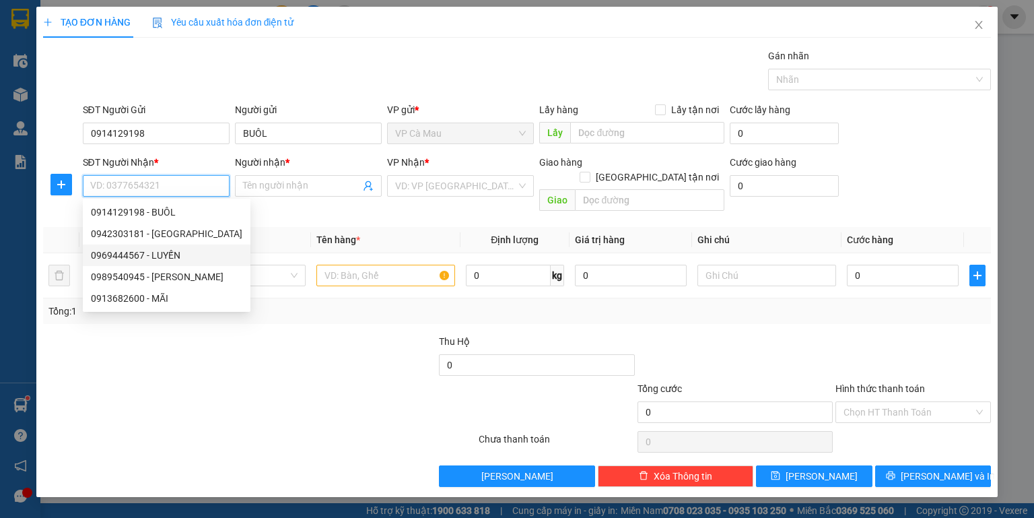
click at [169, 254] on div "0969444567 - LUYẾN" at bounding box center [166, 255] width 151 height 15
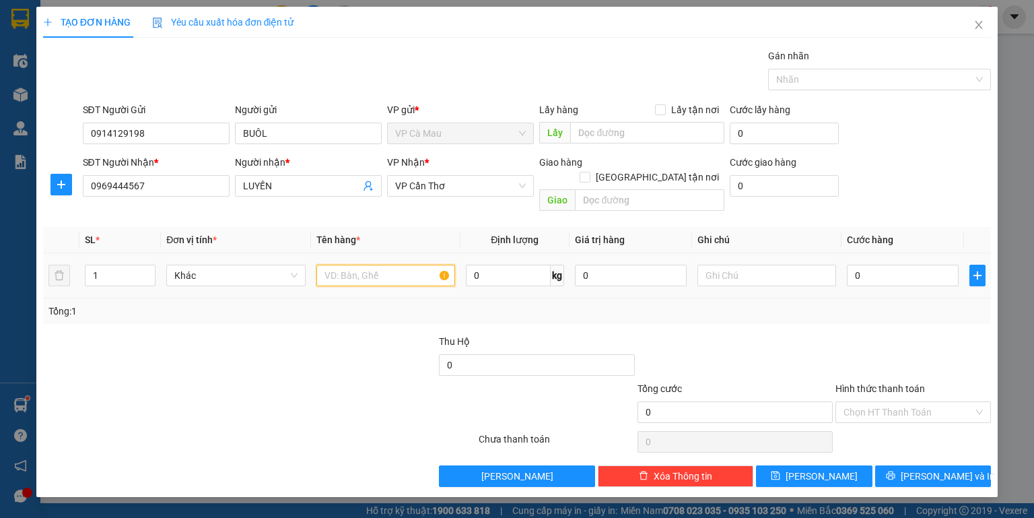
click at [372, 265] on input "text" at bounding box center [385, 276] width 139 height 22
click at [896, 265] on input "0" at bounding box center [903, 276] width 112 height 22
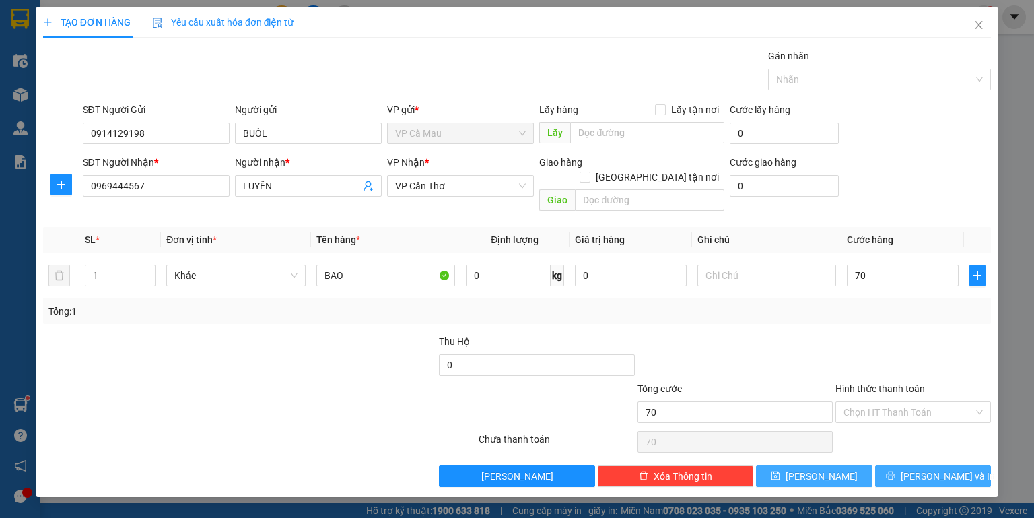
click at [894, 465] on button "[PERSON_NAME] và In" at bounding box center [933, 476] width 116 height 22
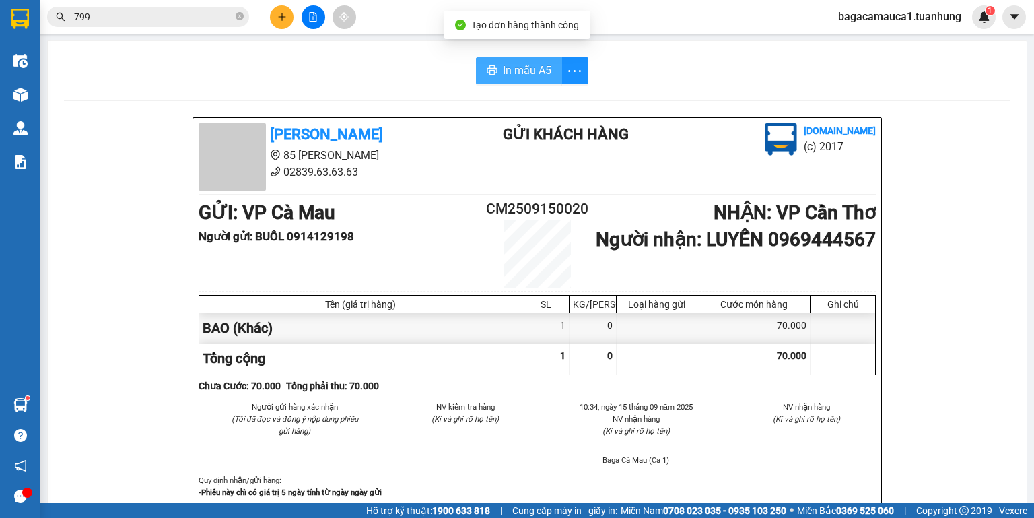
click at [496, 71] on button "In mẫu A5" at bounding box center [519, 70] width 86 height 27
click at [281, 9] on button at bounding box center [282, 17] width 24 height 24
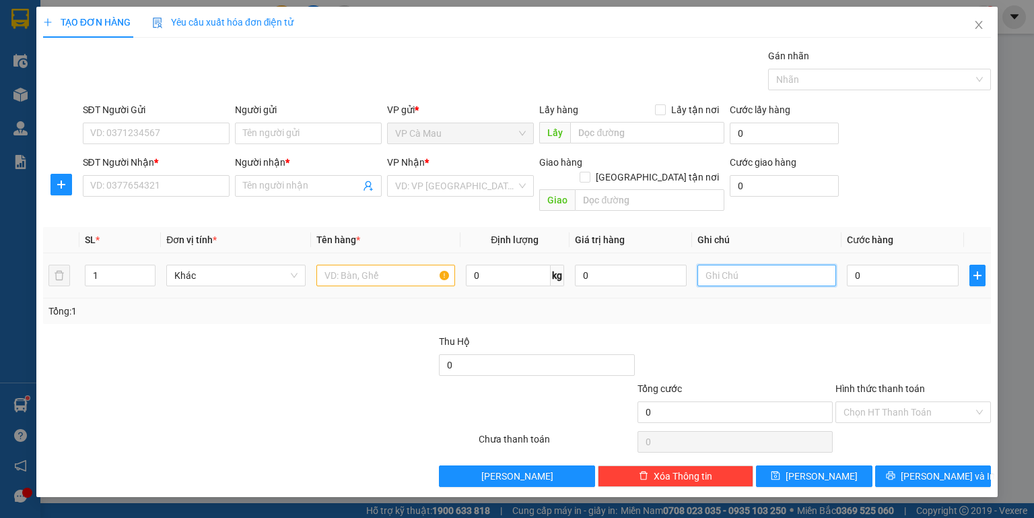
click at [789, 265] on input "text" at bounding box center [767, 276] width 139 height 22
click at [888, 265] on input "0" at bounding box center [903, 276] width 112 height 22
click at [373, 265] on input "text" at bounding box center [385, 276] width 139 height 22
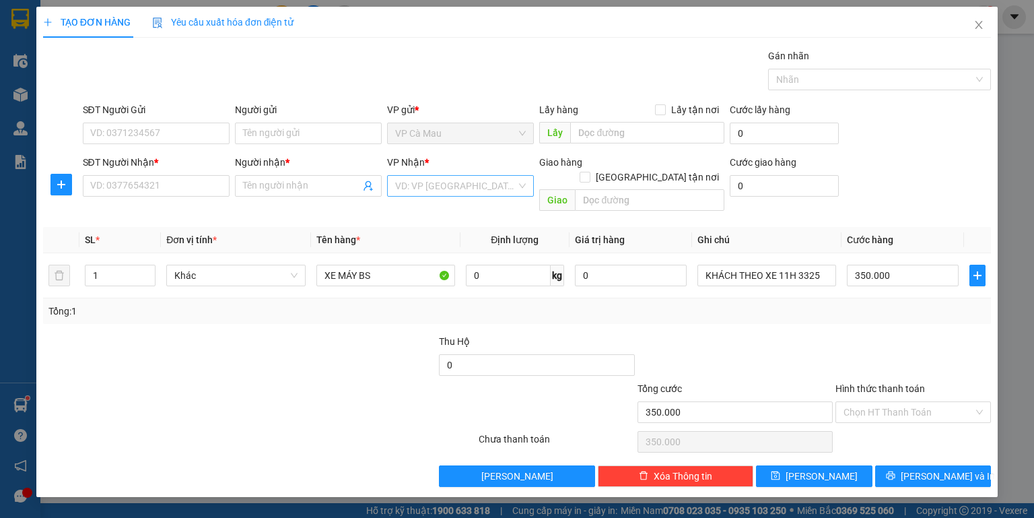
click at [422, 186] on input "search" at bounding box center [455, 186] width 121 height 20
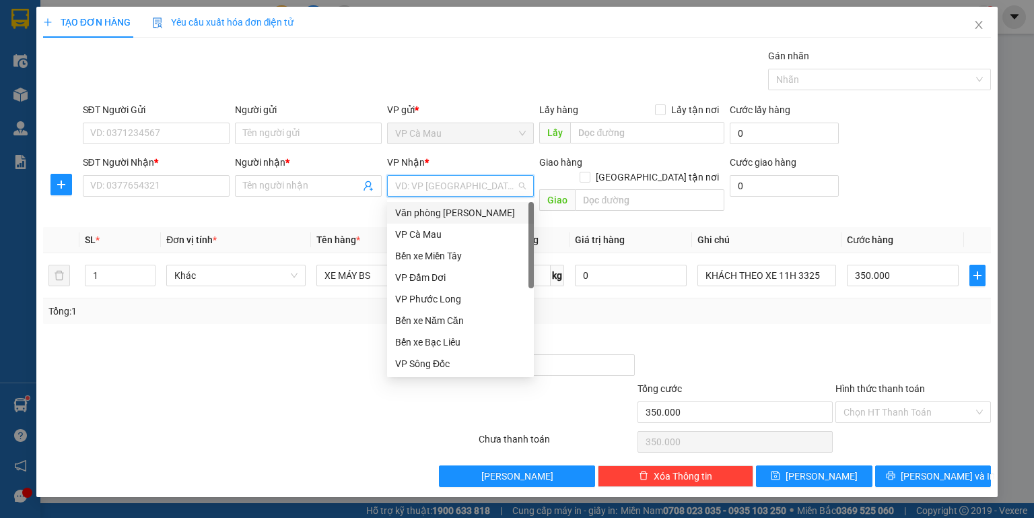
click at [461, 211] on div "Văn phòng [PERSON_NAME]" at bounding box center [460, 212] width 131 height 15
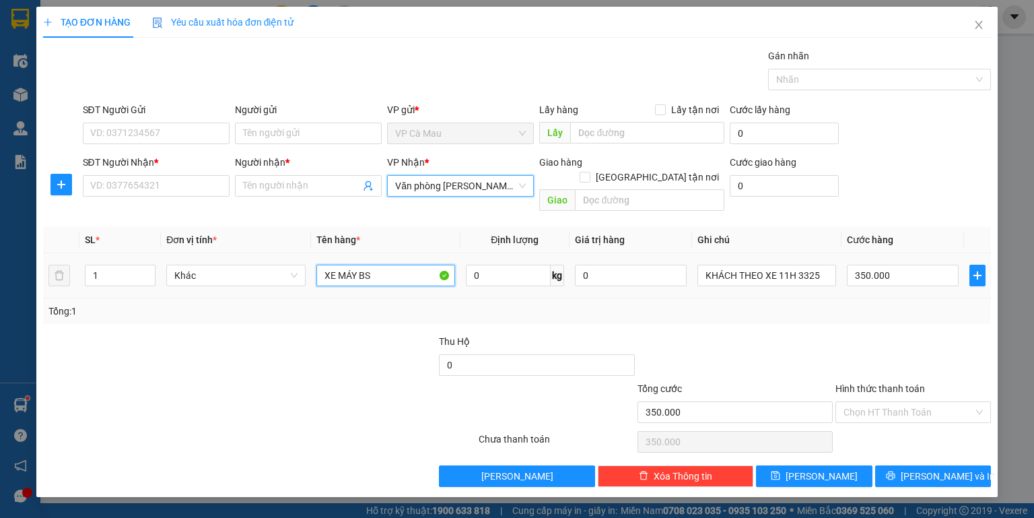
click at [388, 267] on input "XE MÁY BS" at bounding box center [385, 276] width 139 height 22
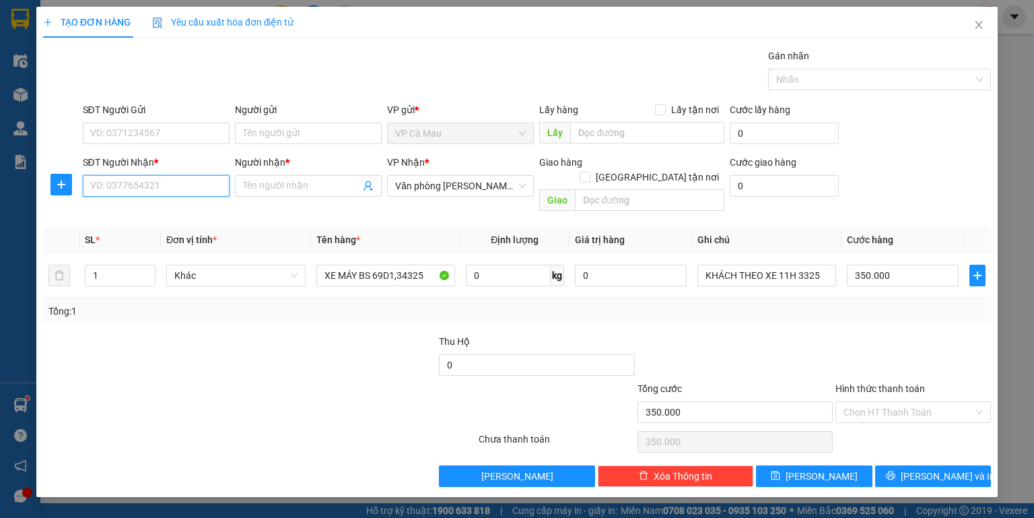
click at [199, 183] on input "SĐT Người Nhận *" at bounding box center [156, 186] width 147 height 22
click at [278, 182] on input "Người nhận *" at bounding box center [301, 185] width 117 height 15
click at [127, 186] on input "0989840012" at bounding box center [156, 186] width 147 height 22
click at [269, 186] on input "Người nhận *" at bounding box center [301, 185] width 117 height 15
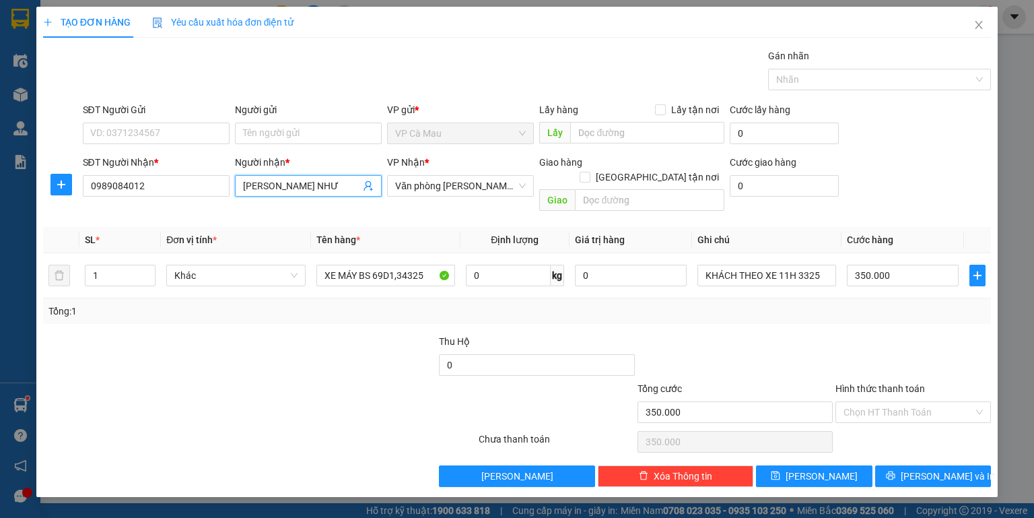
click at [306, 185] on input "[PERSON_NAME] NHƯ" at bounding box center [301, 185] width 117 height 15
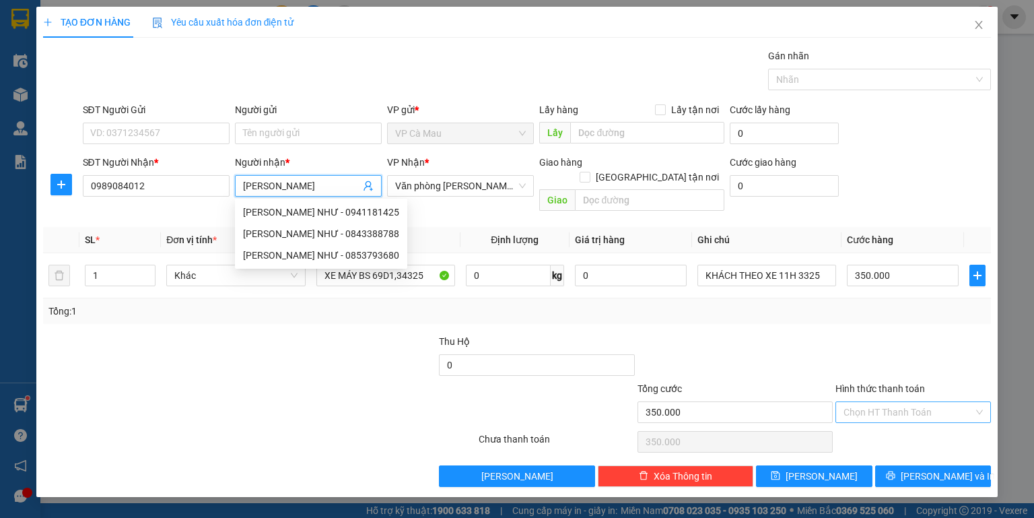
click at [884, 402] on input "Hình thức thanh toán" at bounding box center [909, 412] width 130 height 20
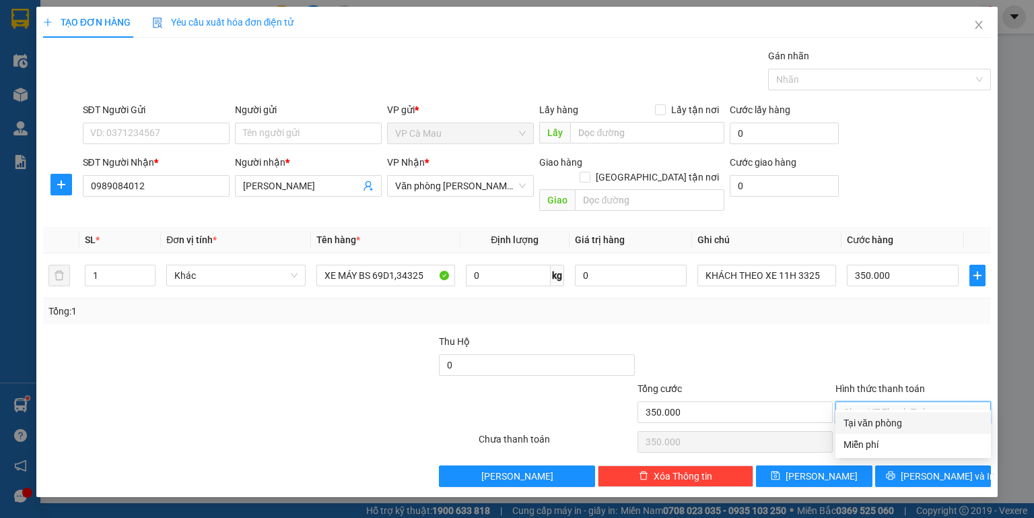
click at [885, 420] on div "Tại văn phòng" at bounding box center [913, 422] width 139 height 15
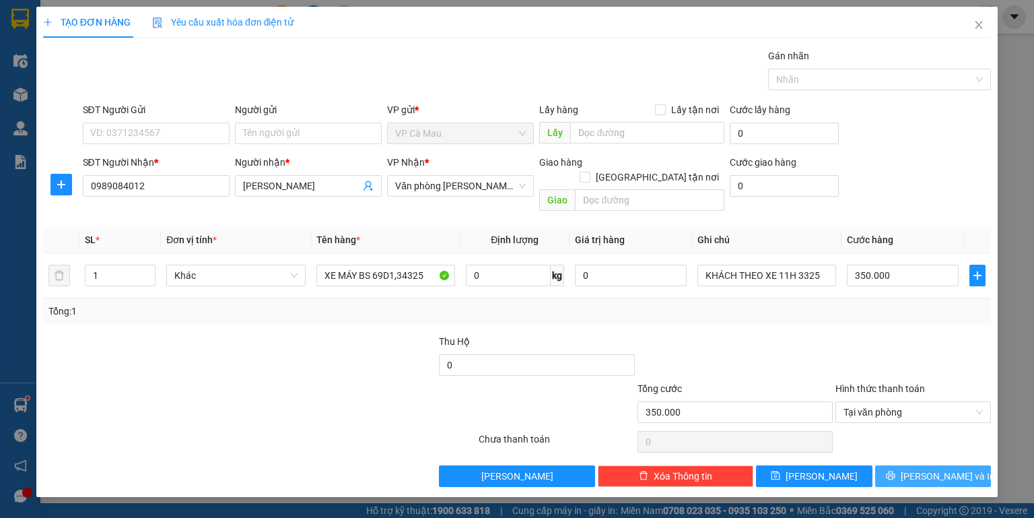
click at [896, 465] on button "[PERSON_NAME] và In" at bounding box center [933, 476] width 116 height 22
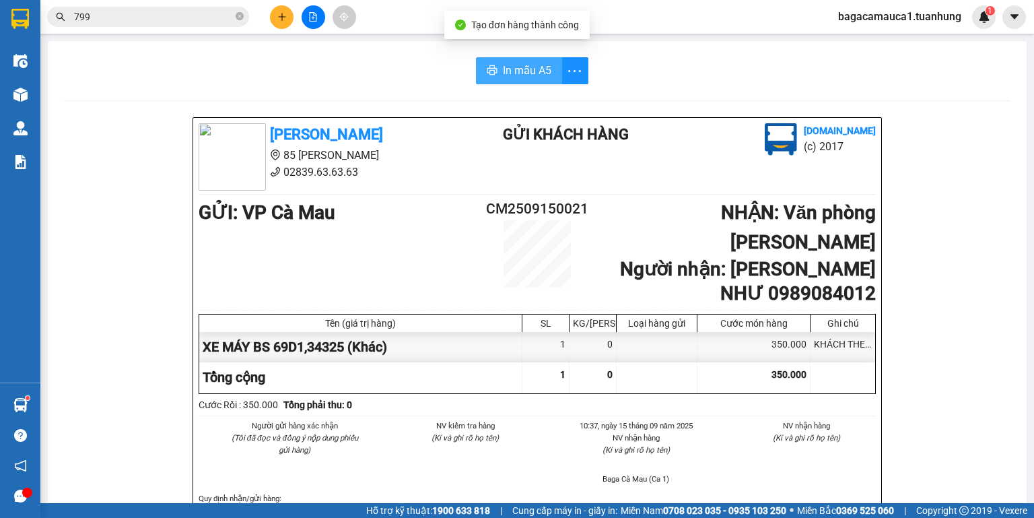
click at [498, 67] on button "In mẫu A5" at bounding box center [519, 70] width 86 height 27
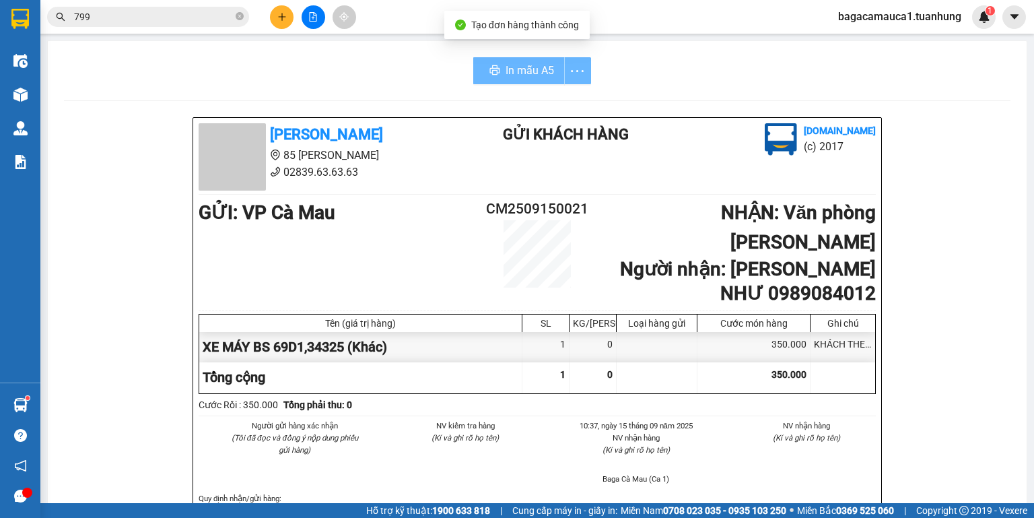
scroll to position [162, 0]
click at [242, 15] on icon "close-circle" at bounding box center [240, 16] width 8 height 8
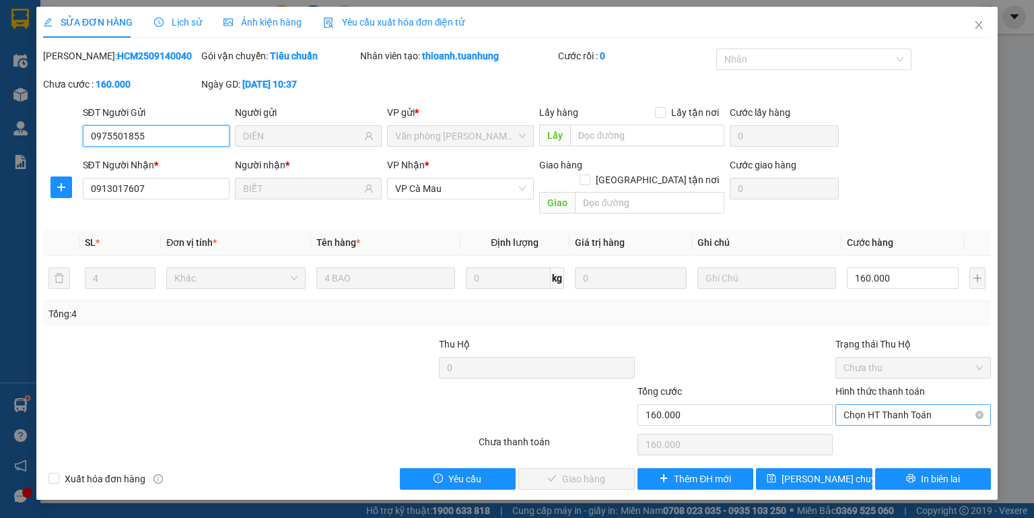
click at [878, 405] on span "Chọn HT Thanh Toán" at bounding box center [913, 415] width 139 height 20
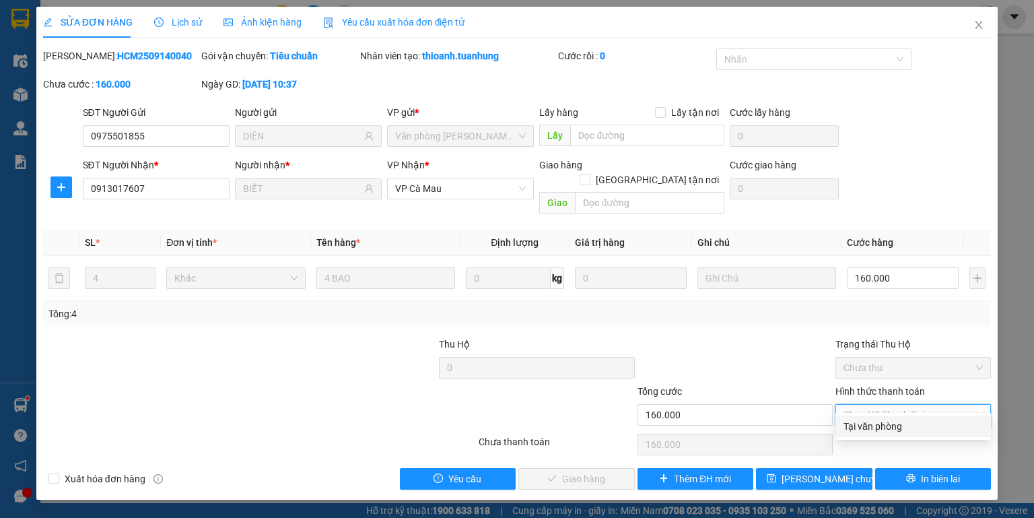
click at [877, 426] on div "Tại văn phòng" at bounding box center [913, 426] width 139 height 15
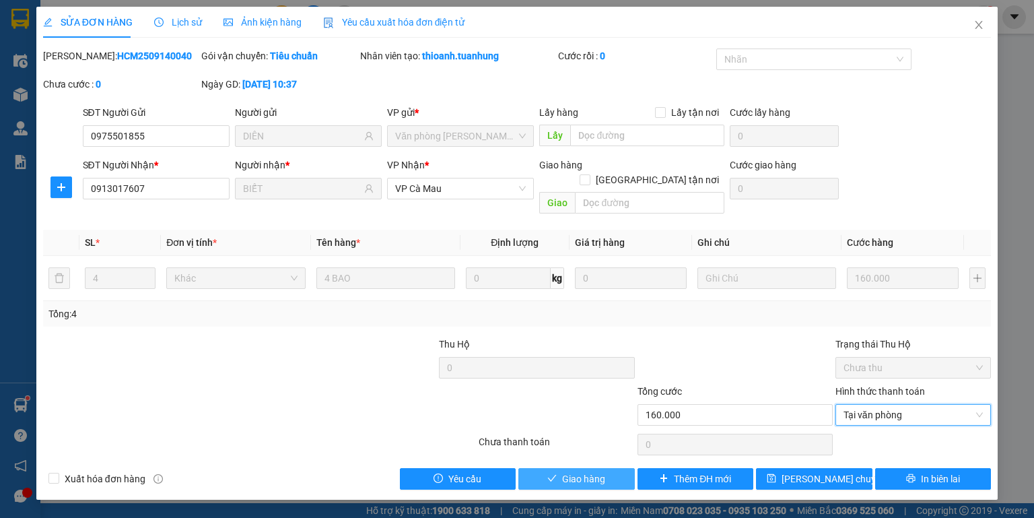
click at [611, 468] on button "Giao hàng" at bounding box center [576, 479] width 116 height 22
